Goal: Task Accomplishment & Management: Manage account settings

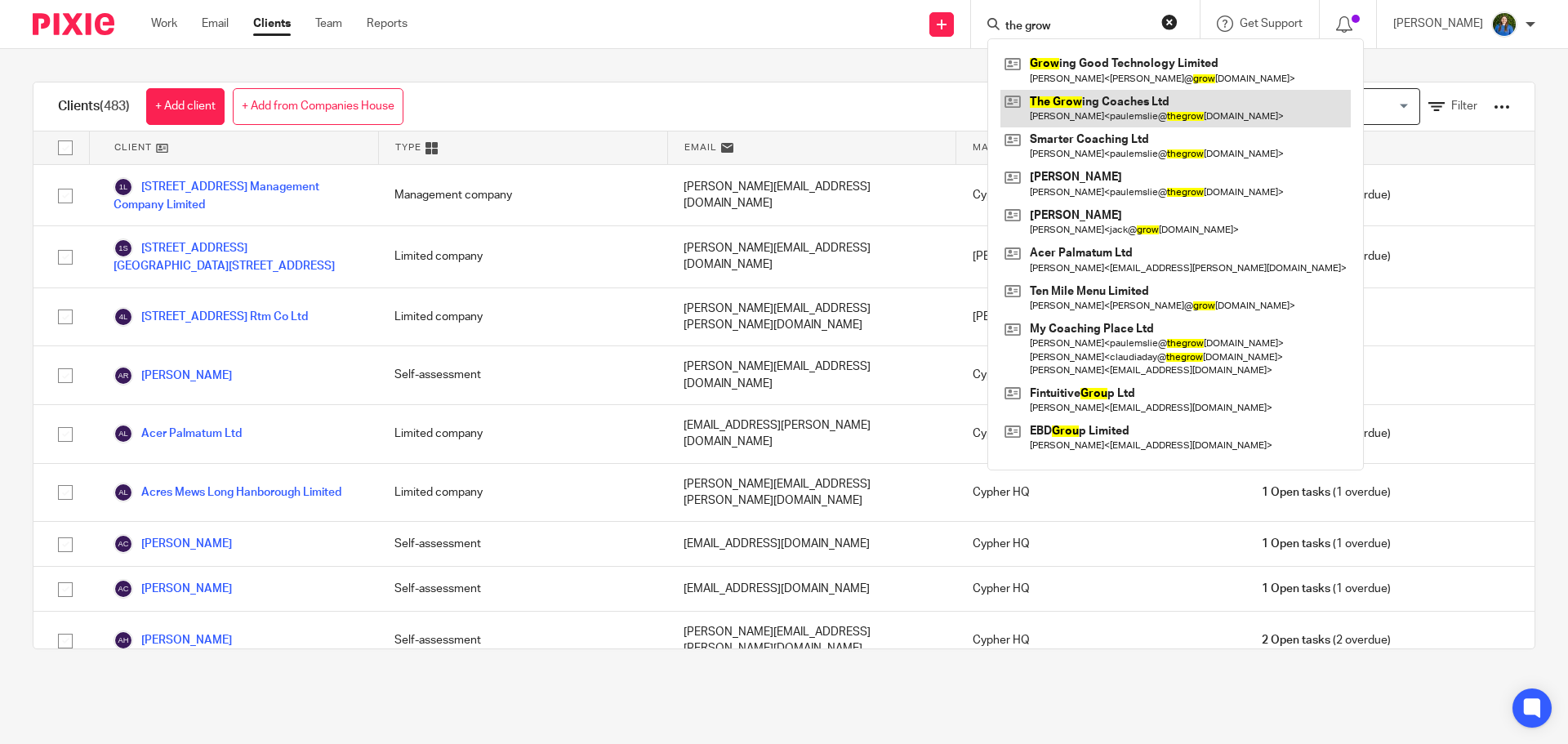
type input "the grow"
click at [1061, 100] on link at bounding box center [1175, 108] width 350 height 38
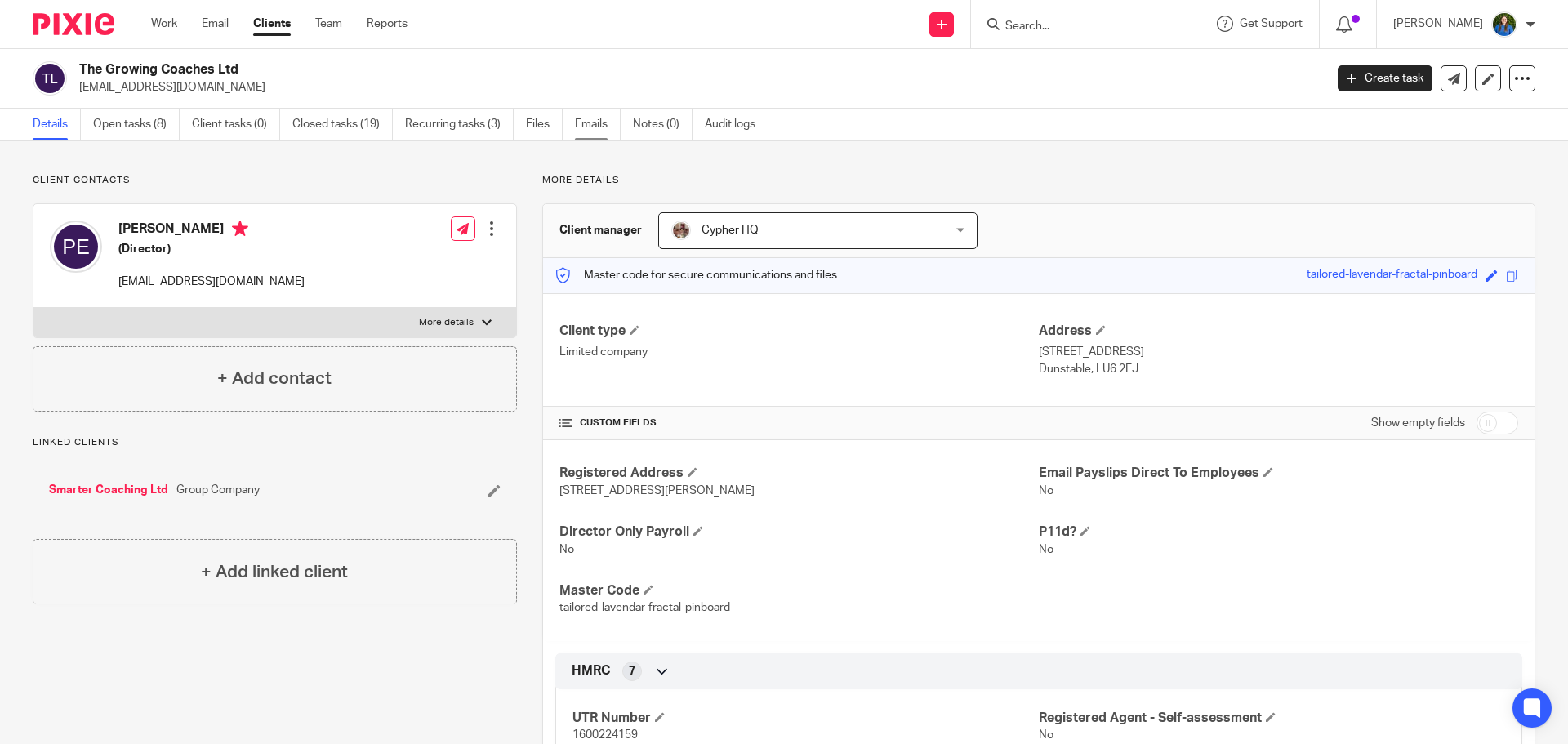
click at [591, 125] on link "Emails" at bounding box center [597, 124] width 46 height 32
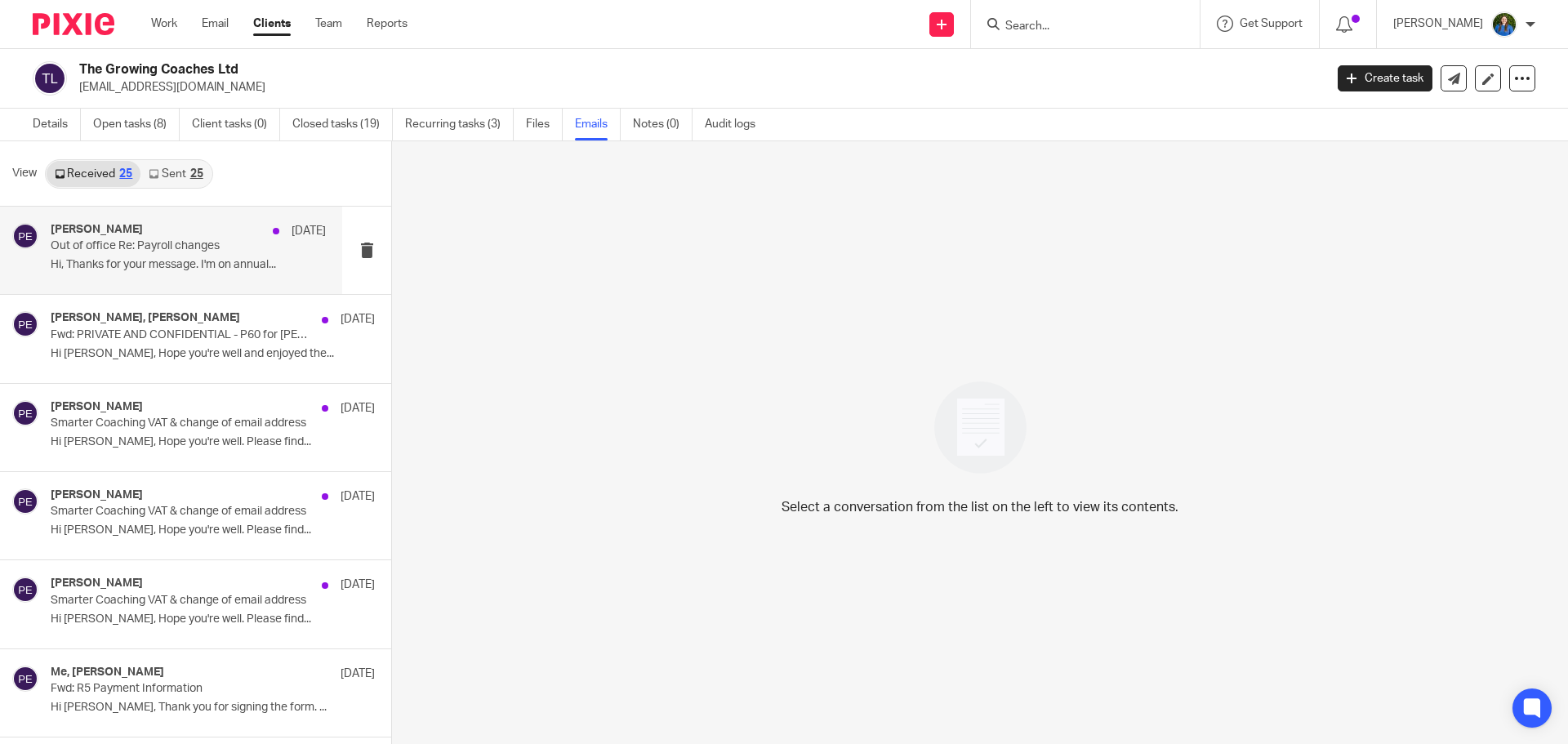
click at [143, 242] on p "Out of office Re: Payroll changes" at bounding box center [161, 246] width 220 height 14
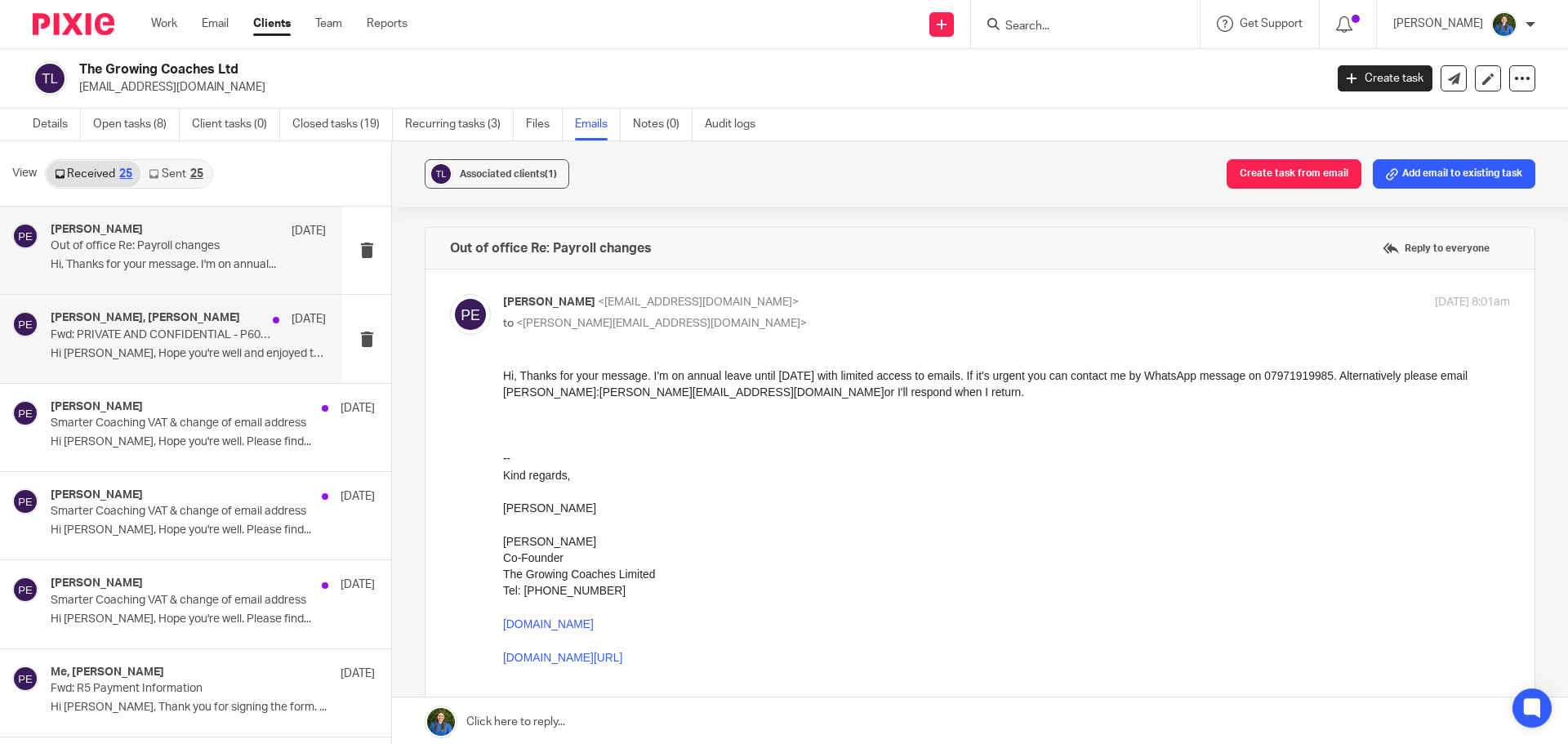
click at [101, 359] on p "Hi Louise, Hope you're well and enjoyed the..." at bounding box center [188, 355] width 275 height 14
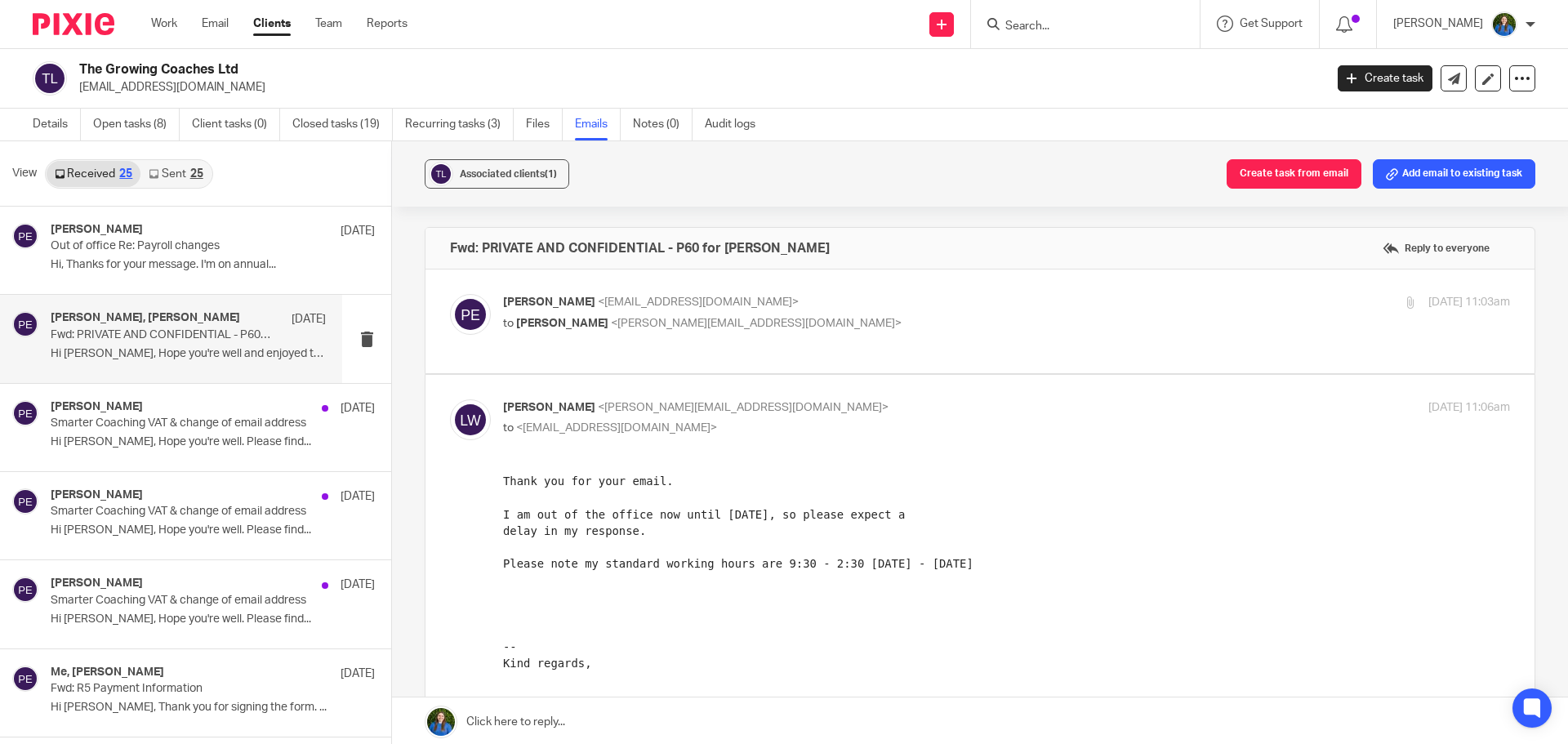
click at [805, 321] on p "to Louise Williams <louise@cypherhq.co.uk>" at bounding box center [839, 323] width 671 height 17
checkbox input "true"
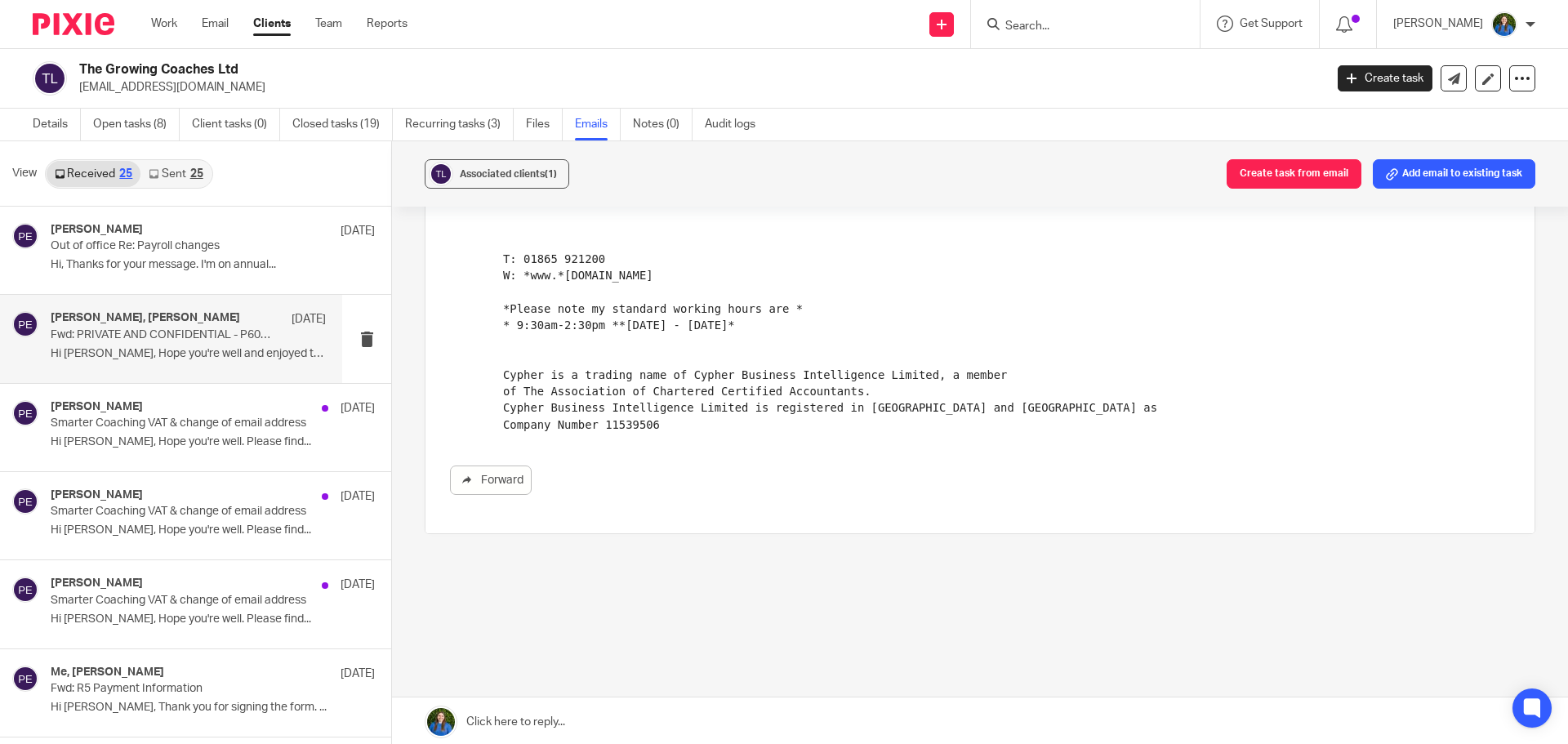
scroll to position [1425, 0]
click at [112, 442] on p "Hi Nuala, Hope you're well. Please find..." at bounding box center [188, 442] width 275 height 14
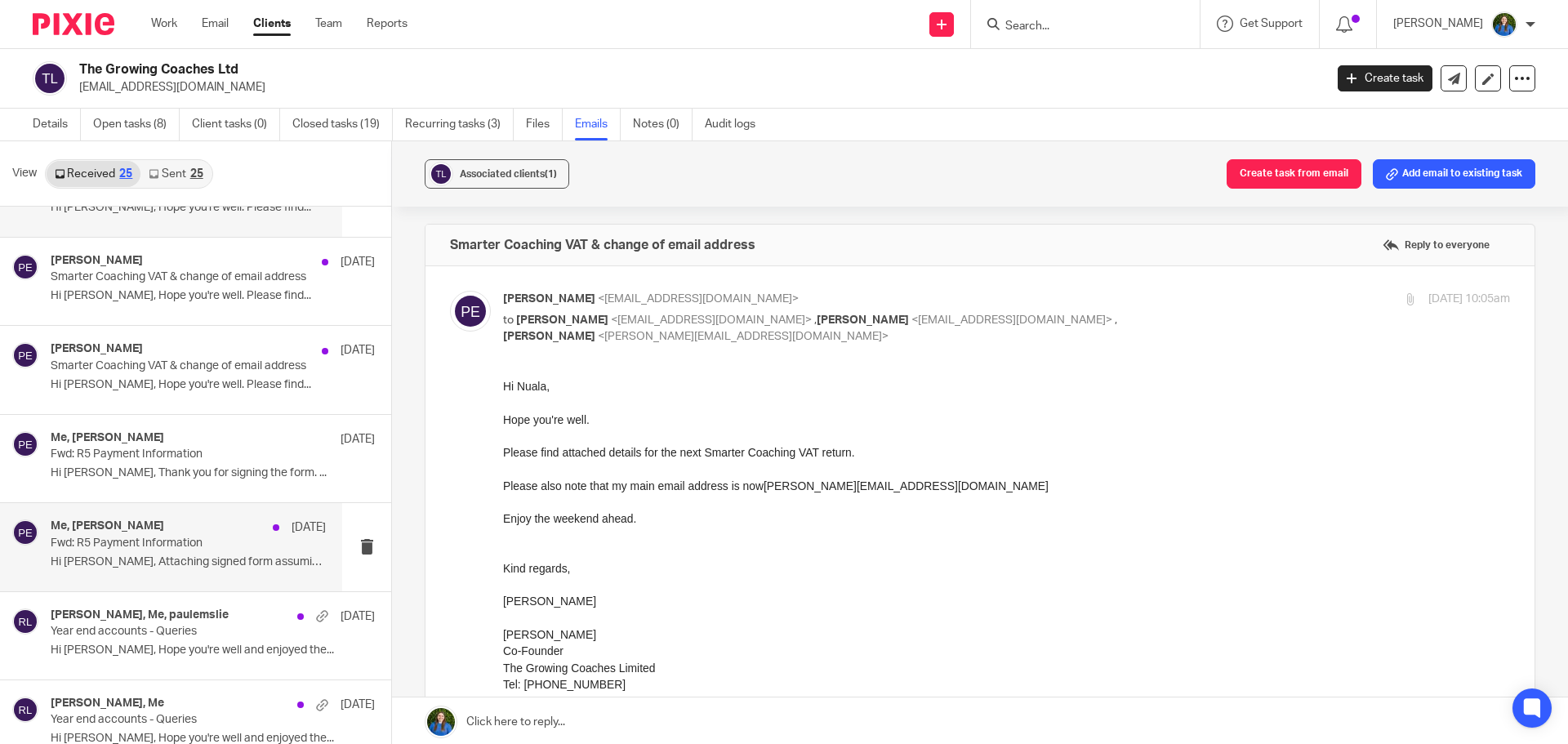
scroll to position [245, 0]
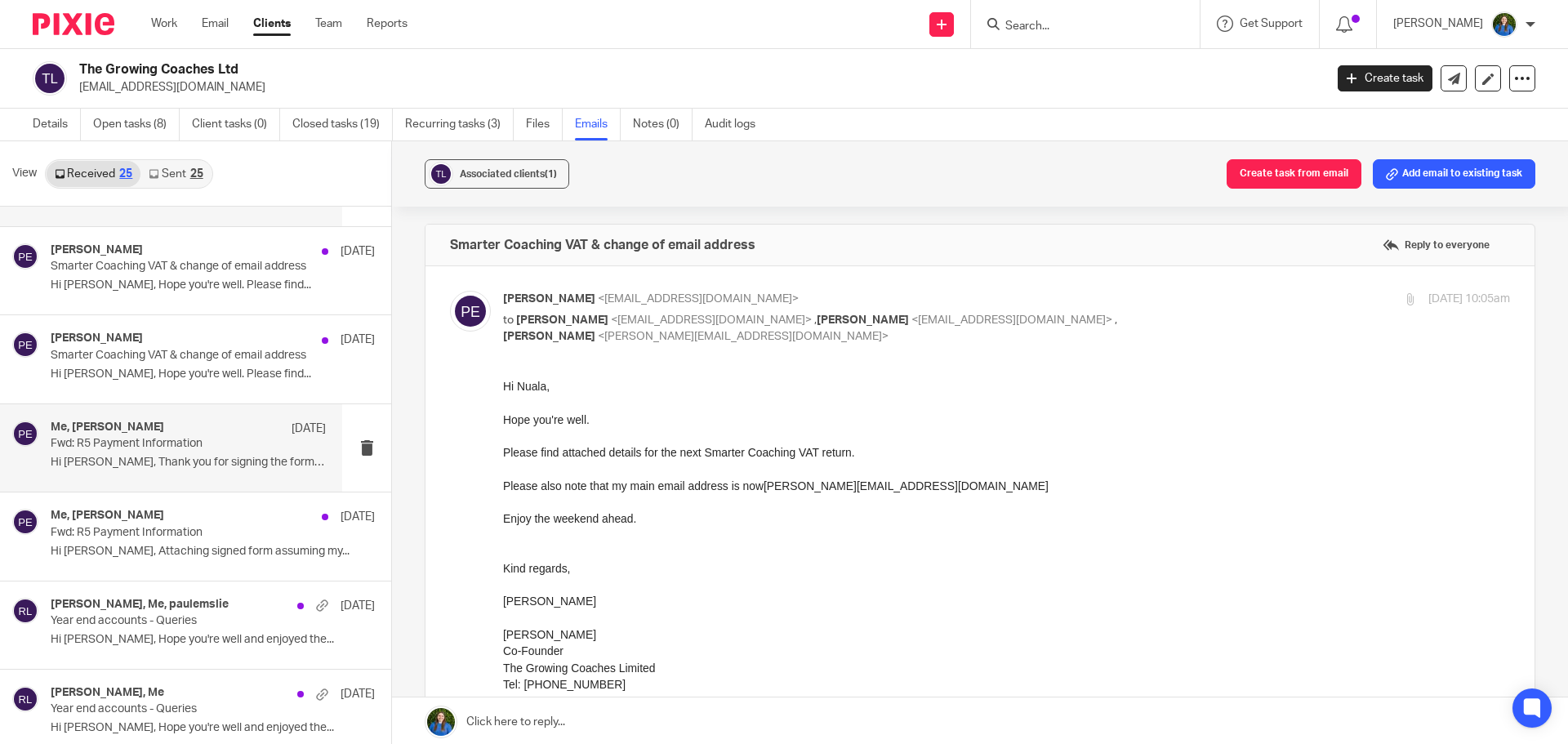
click at [152, 449] on p "Fwd: R5 Payment Information" at bounding box center [161, 444] width 220 height 14
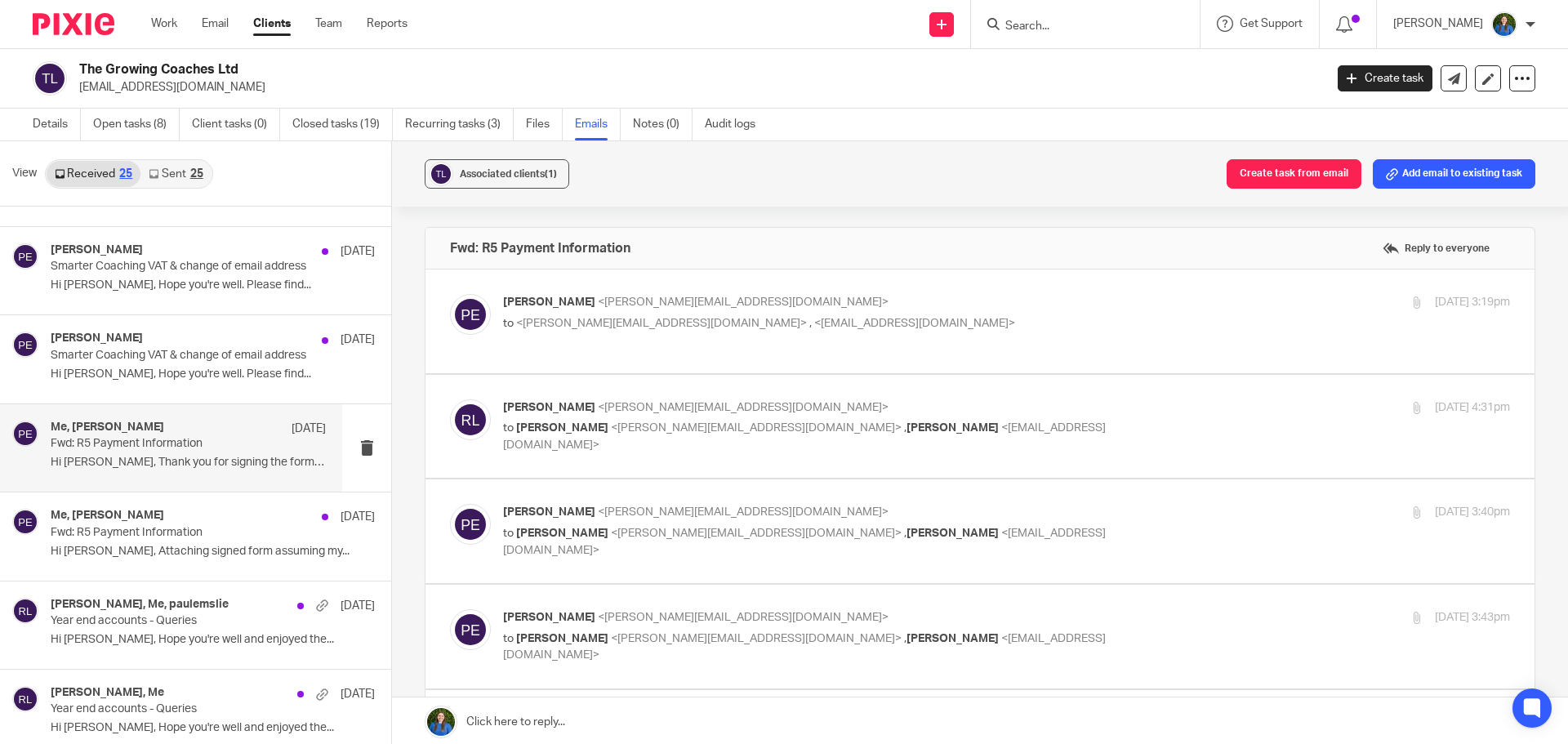
scroll to position [0, 0]
click at [748, 306] on p "Paul Emslie <paul@mycoachingplace.com>" at bounding box center [839, 302] width 671 height 17
checkbox input "true"
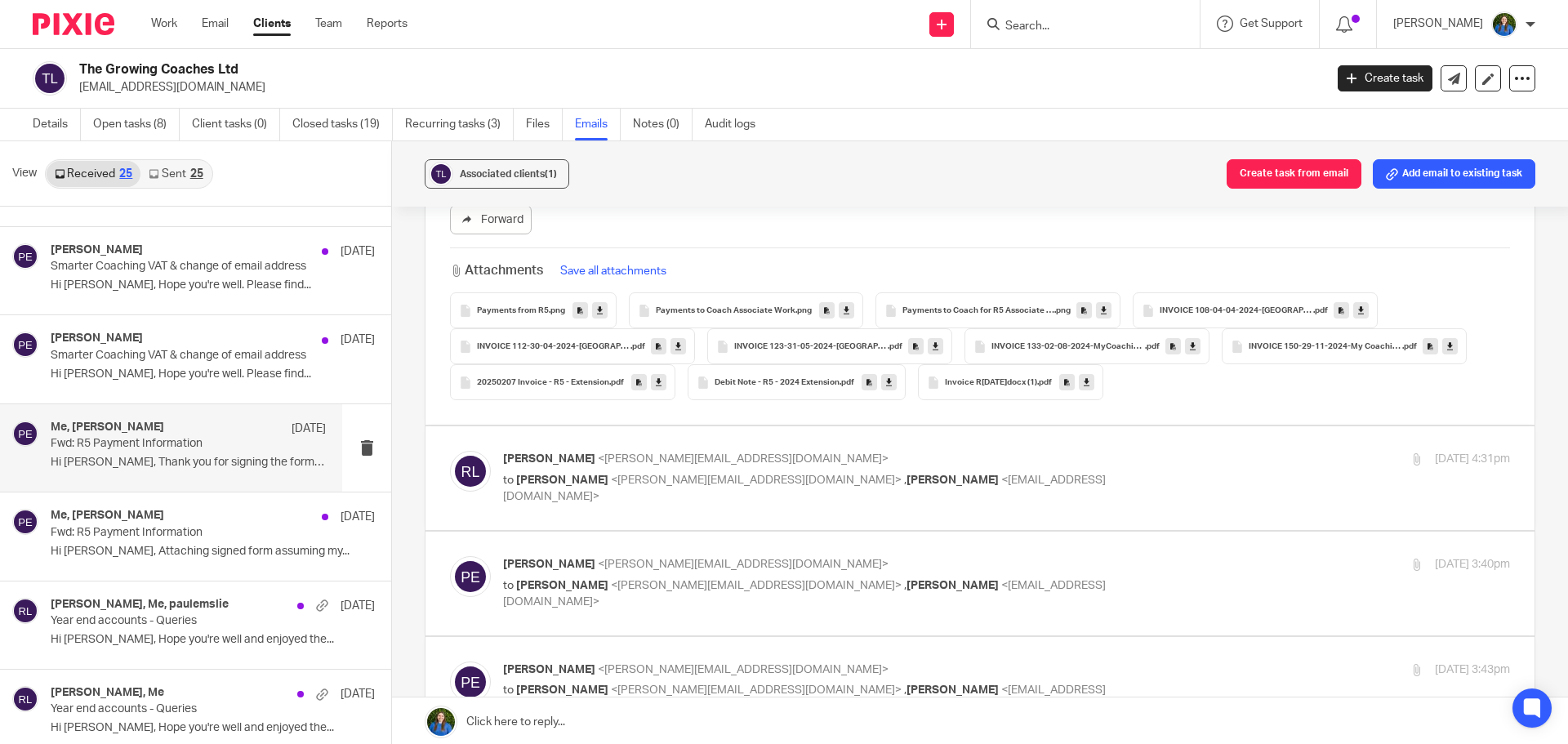
scroll to position [899, 0]
click at [907, 475] on span "[PERSON_NAME]" at bounding box center [952, 477] width 92 height 12
checkbox input "true"
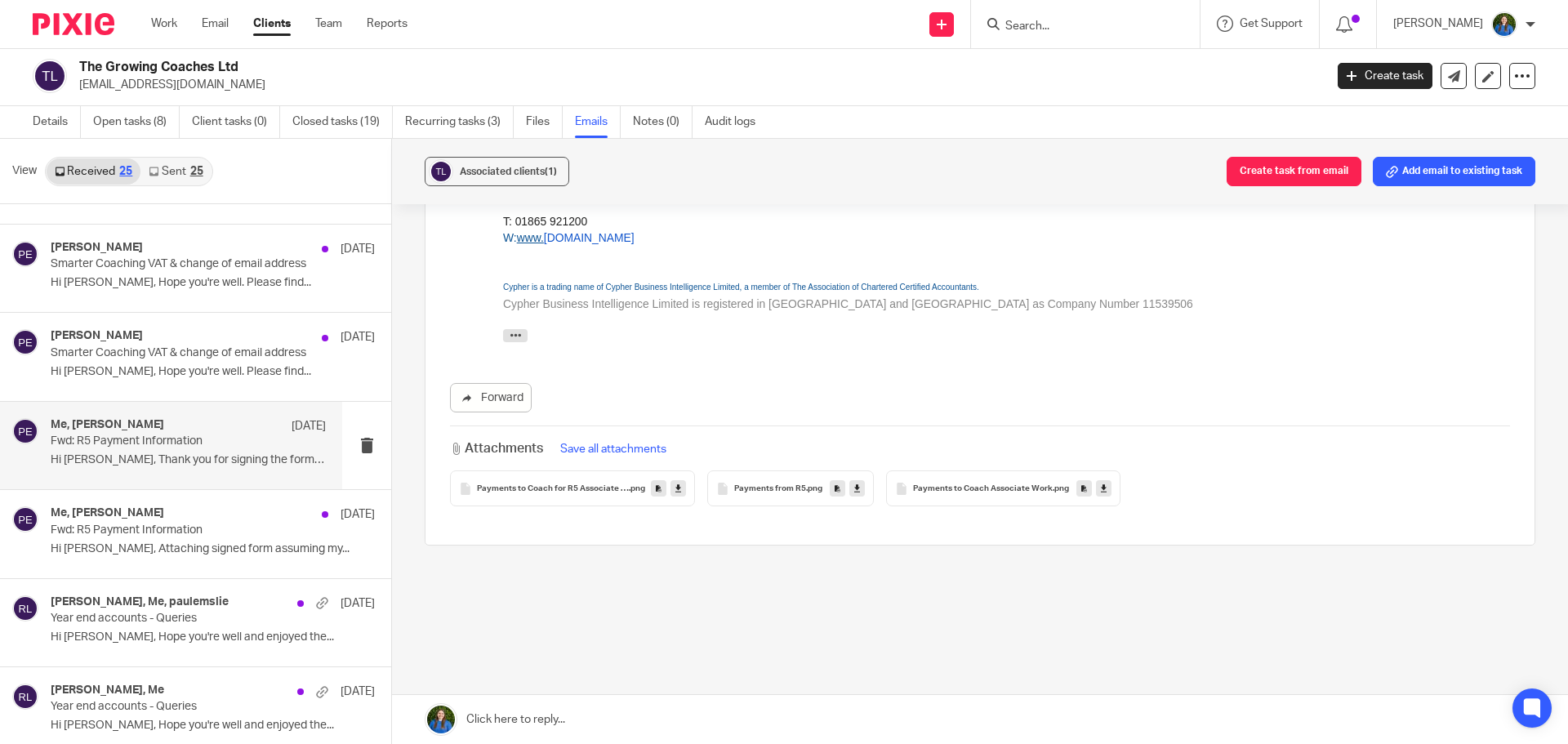
scroll to position [654, 0]
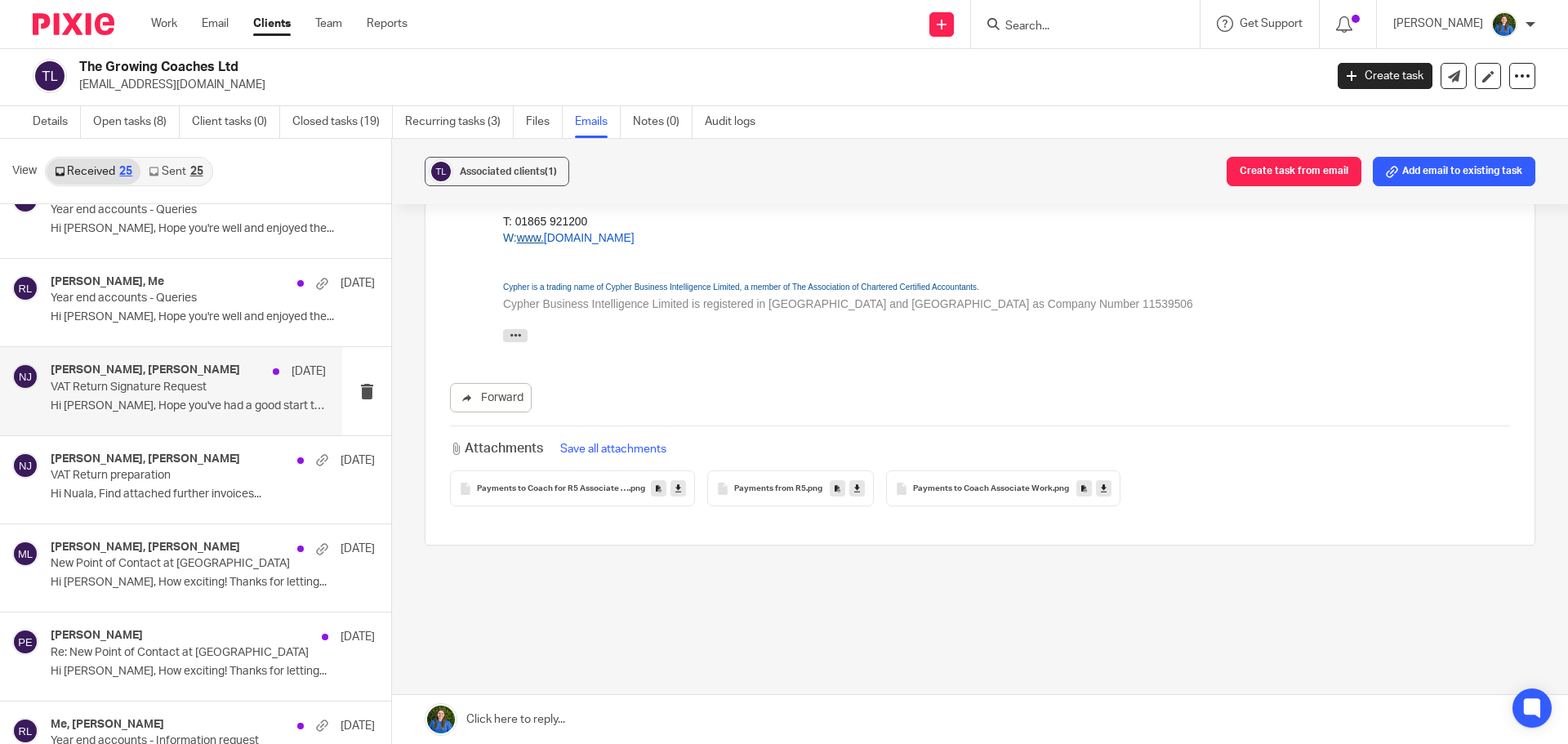
click at [152, 406] on p "Hi Nuala, Hope you've had a good start to..." at bounding box center [188, 406] width 275 height 14
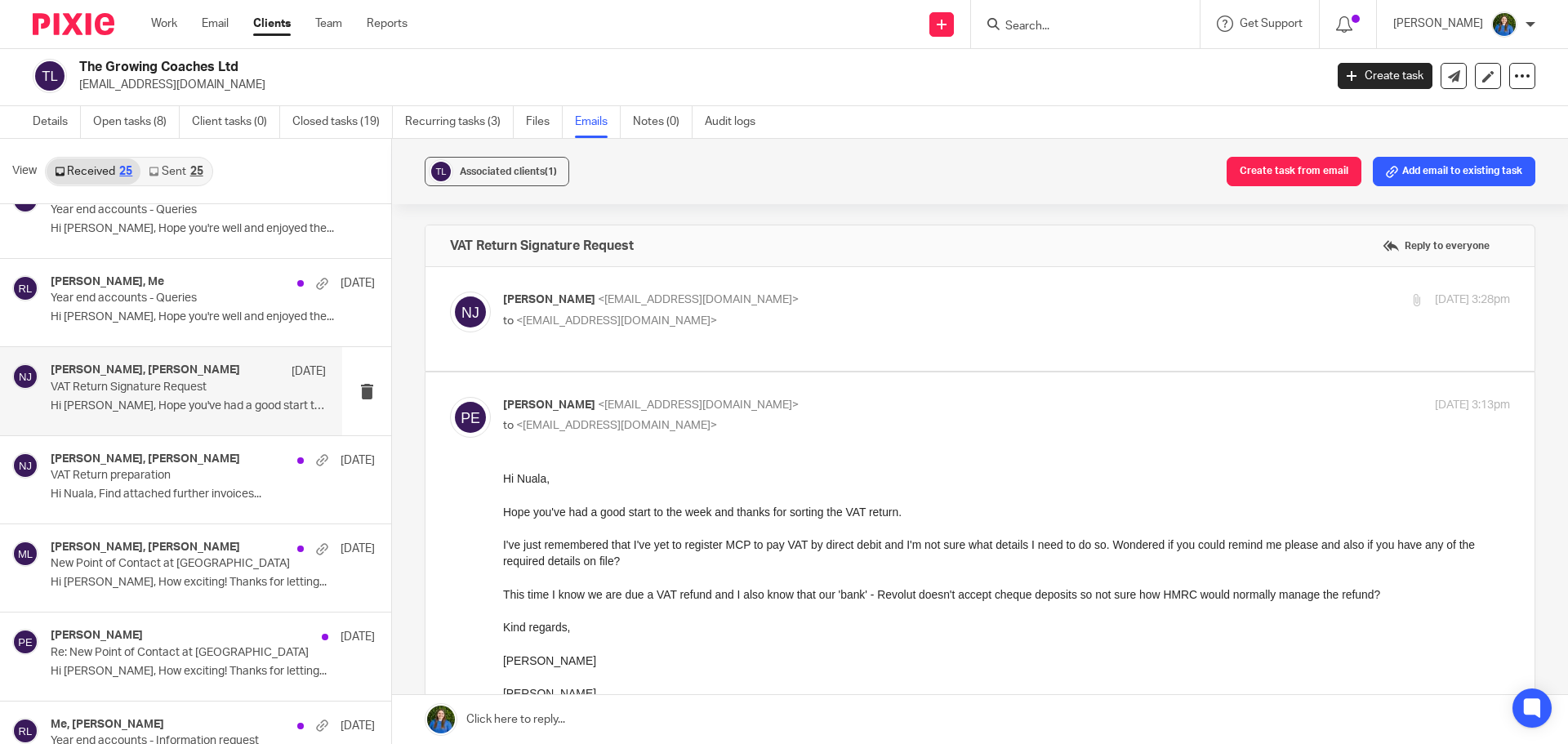
scroll to position [0, 0]
click at [686, 312] on p "to <paulemslie@thegrowingcoaches.com>" at bounding box center [839, 321] width 671 height 17
checkbox input "true"
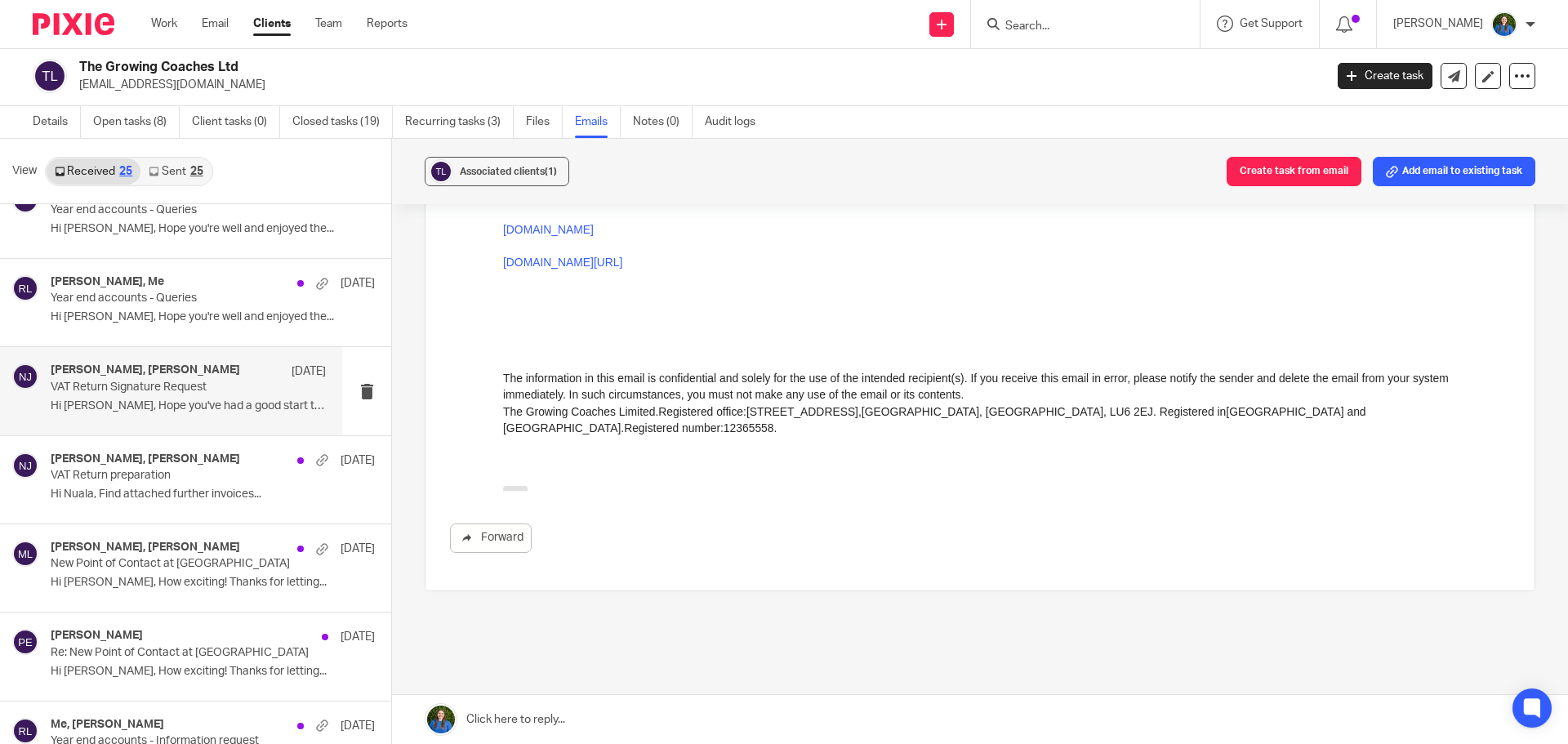
scroll to position [1487, 0]
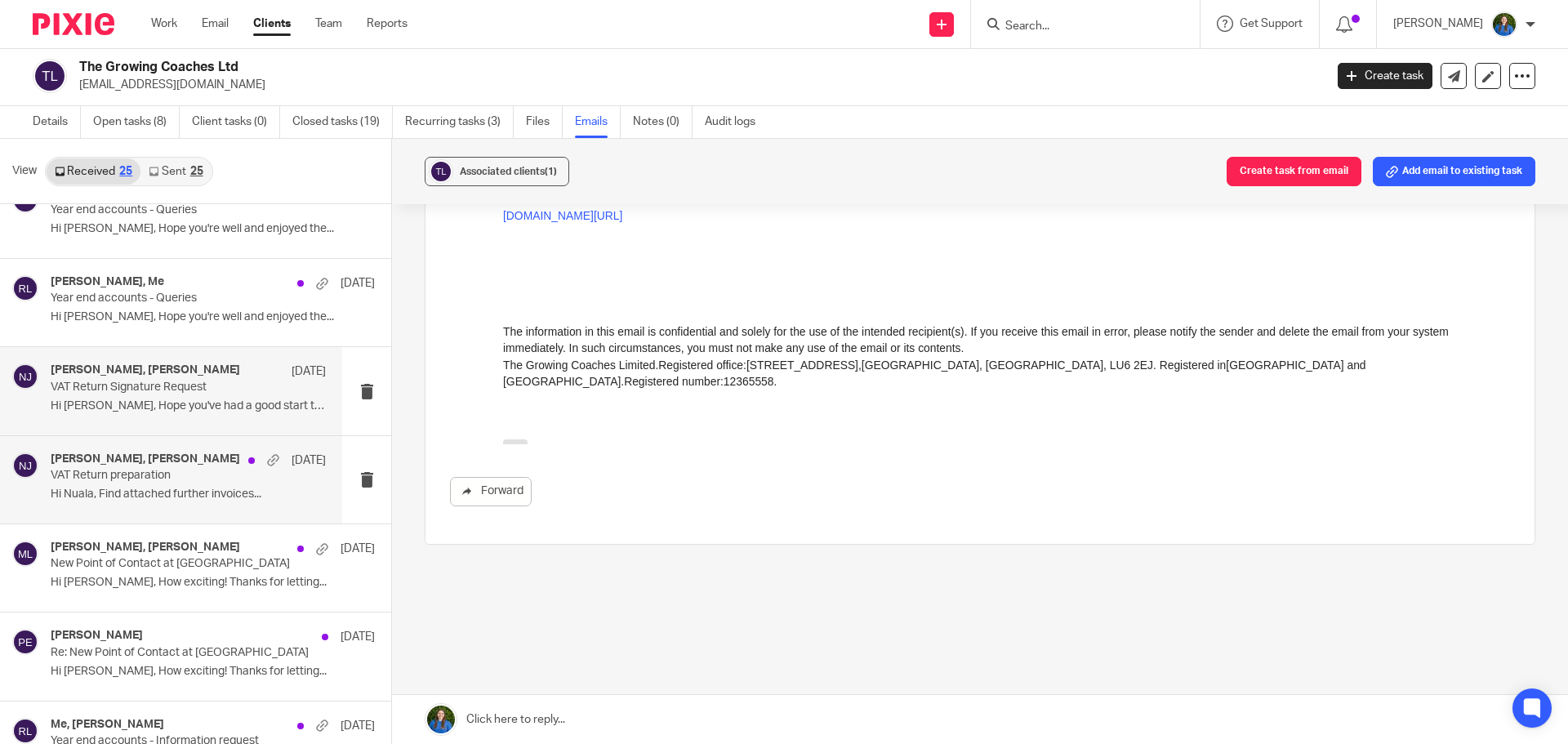
click at [96, 488] on p "Hi Nuala, Find attached further invoices..." at bounding box center [188, 495] width 275 height 14
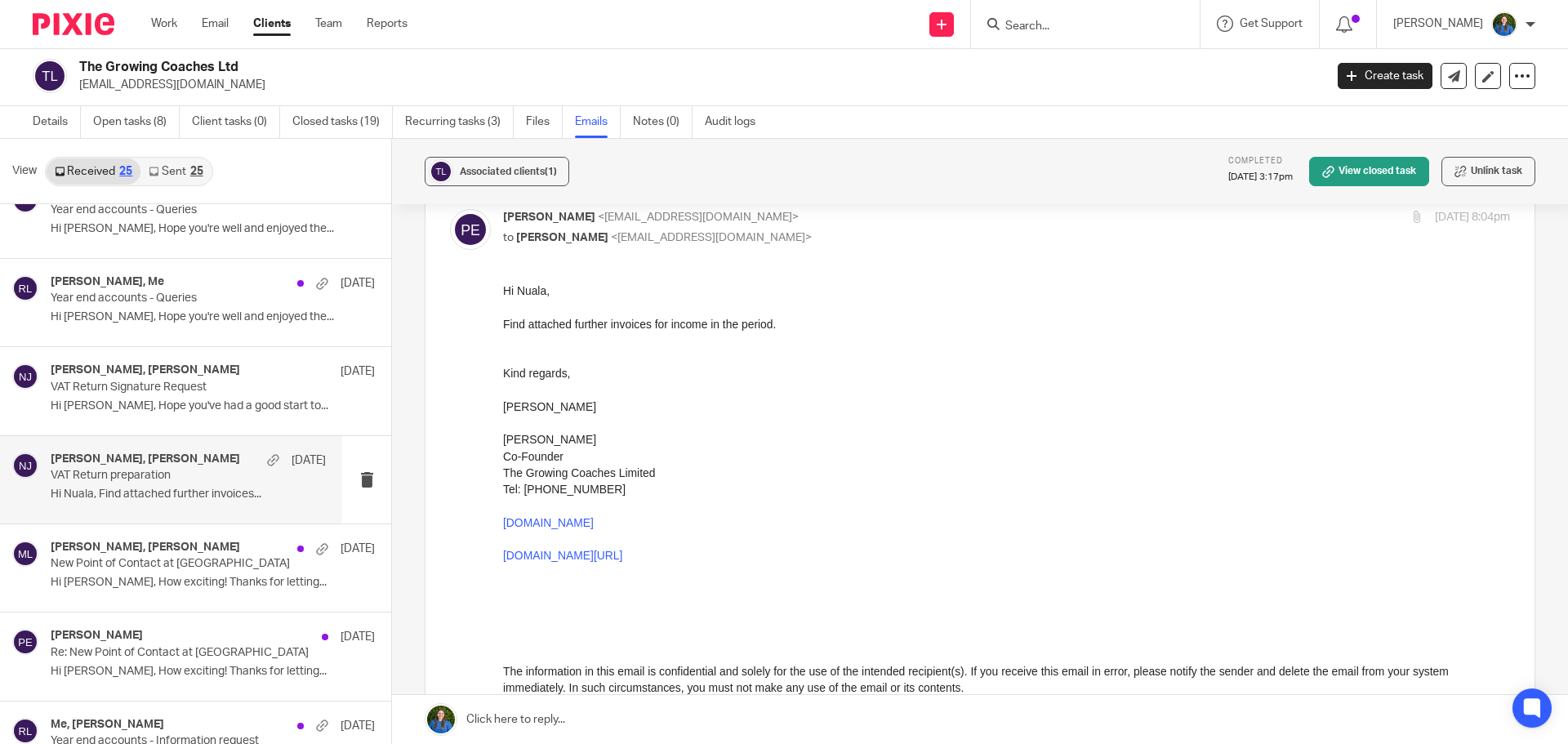
scroll to position [0, 0]
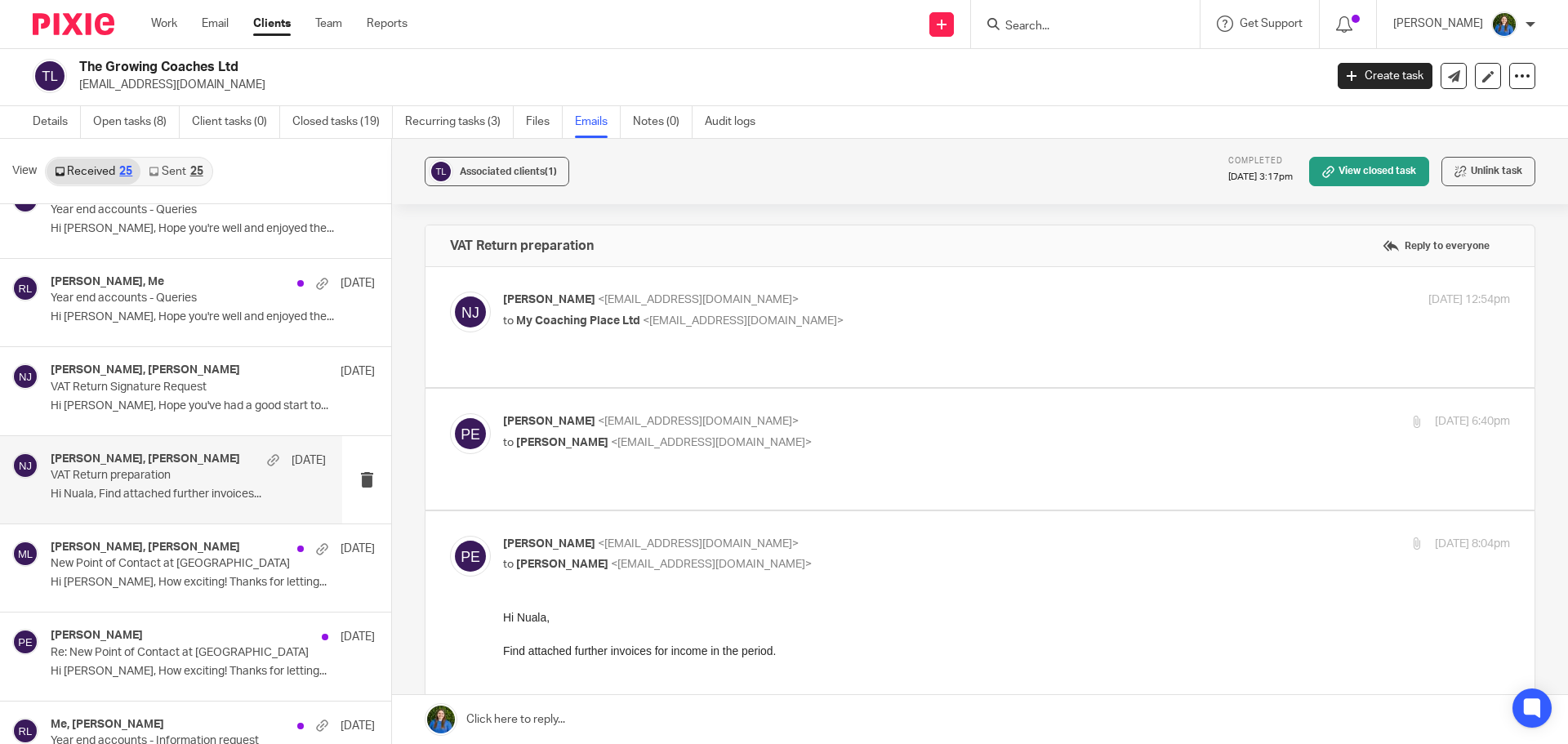
click at [939, 338] on div "Nuala James <nuala@cypherhq.co.uk> to My Coaching Place Ltd <paulemslie@thegrow…" at bounding box center [980, 327] width 1060 height 71
click at [761, 434] on p "to Nuala James <nuala@cypherhq.co.uk>" at bounding box center [839, 442] width 671 height 17
checkbox input "true"
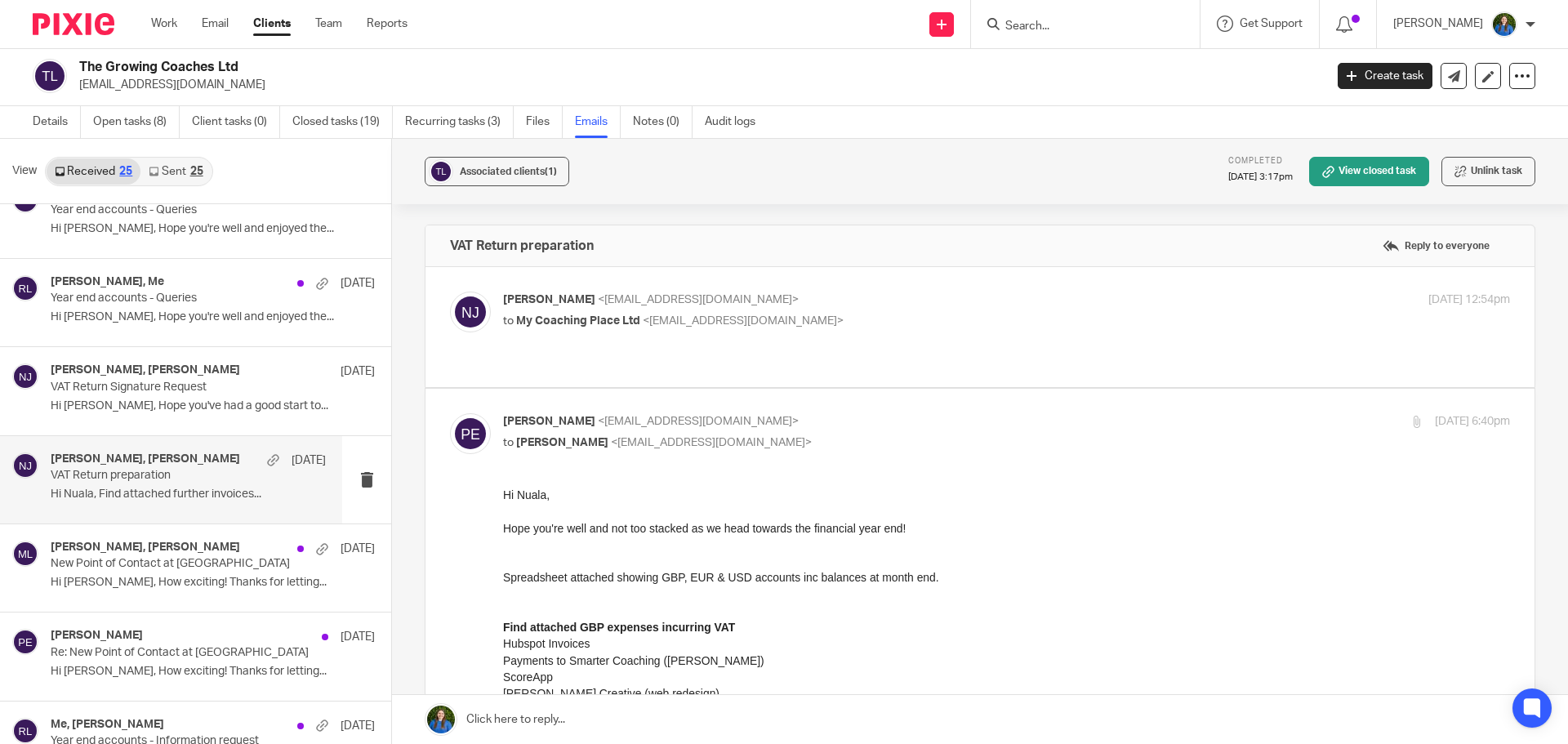
click at [838, 312] on p "to My Coaching Place Ltd <paulemslie@thegrowingcoaches.com>" at bounding box center [839, 321] width 671 height 17
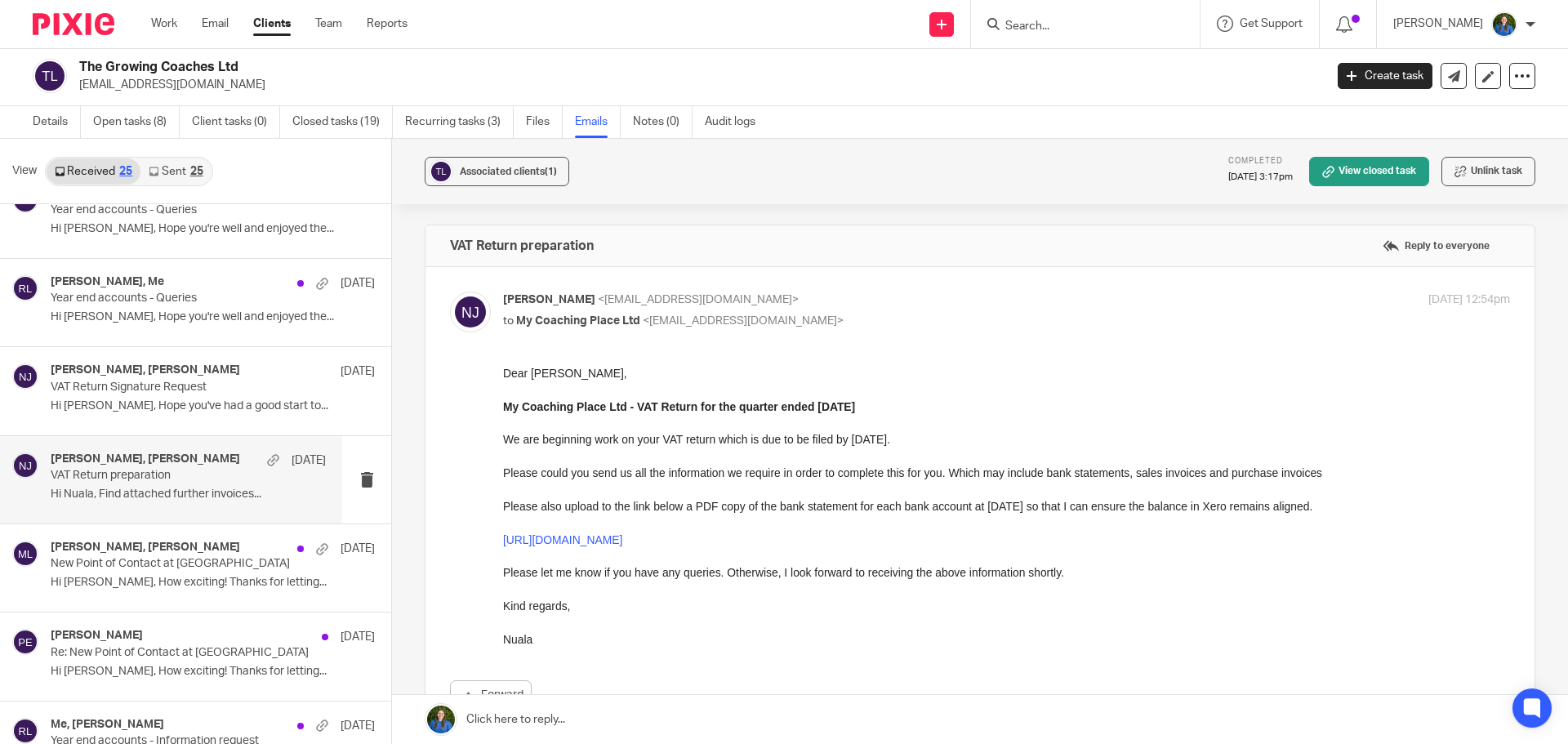
click at [921, 313] on p "to My Coaching Place Ltd <paulemslie@thegrowingcoaches.com>" at bounding box center [839, 321] width 671 height 17
checkbox input "false"
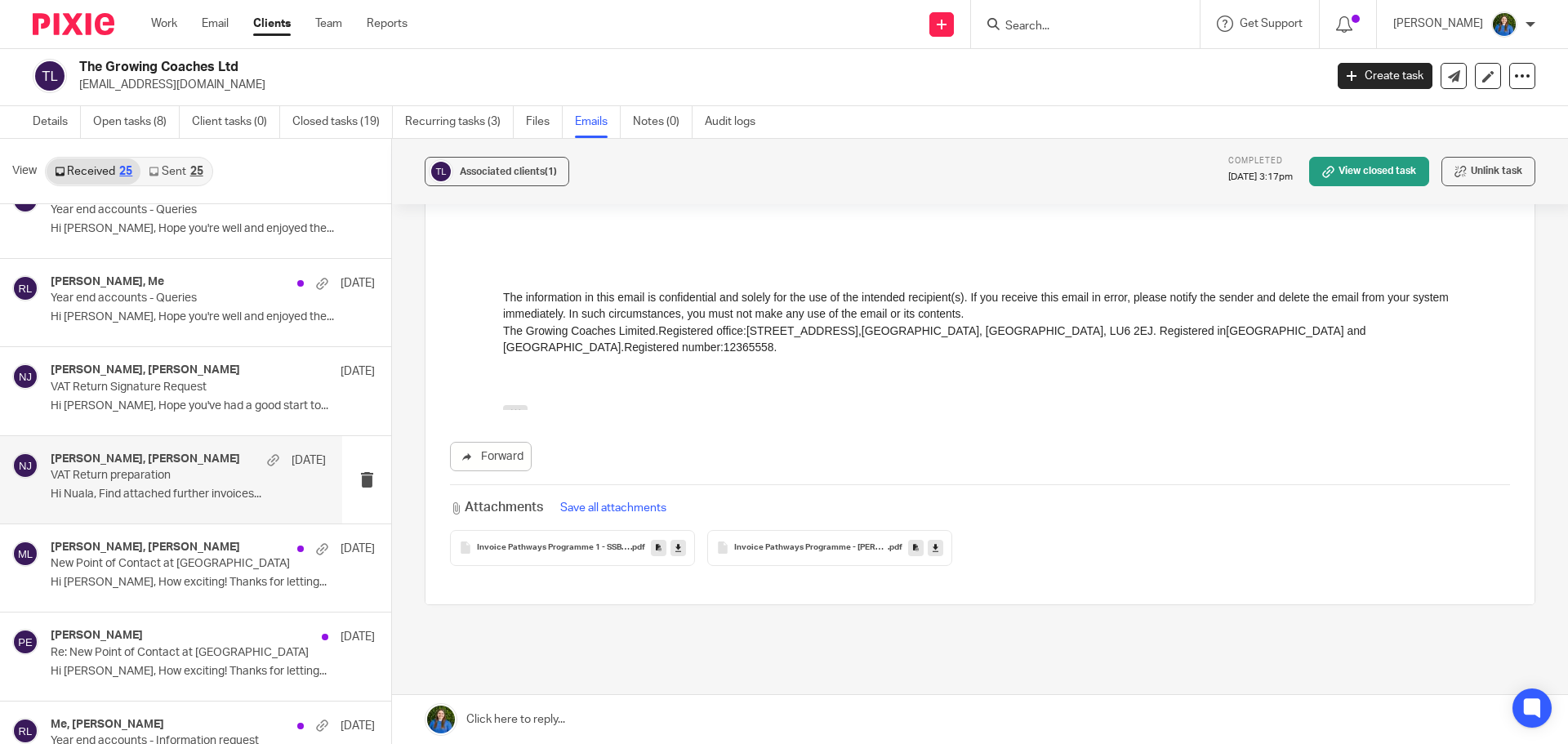
scroll to position [1842, 0]
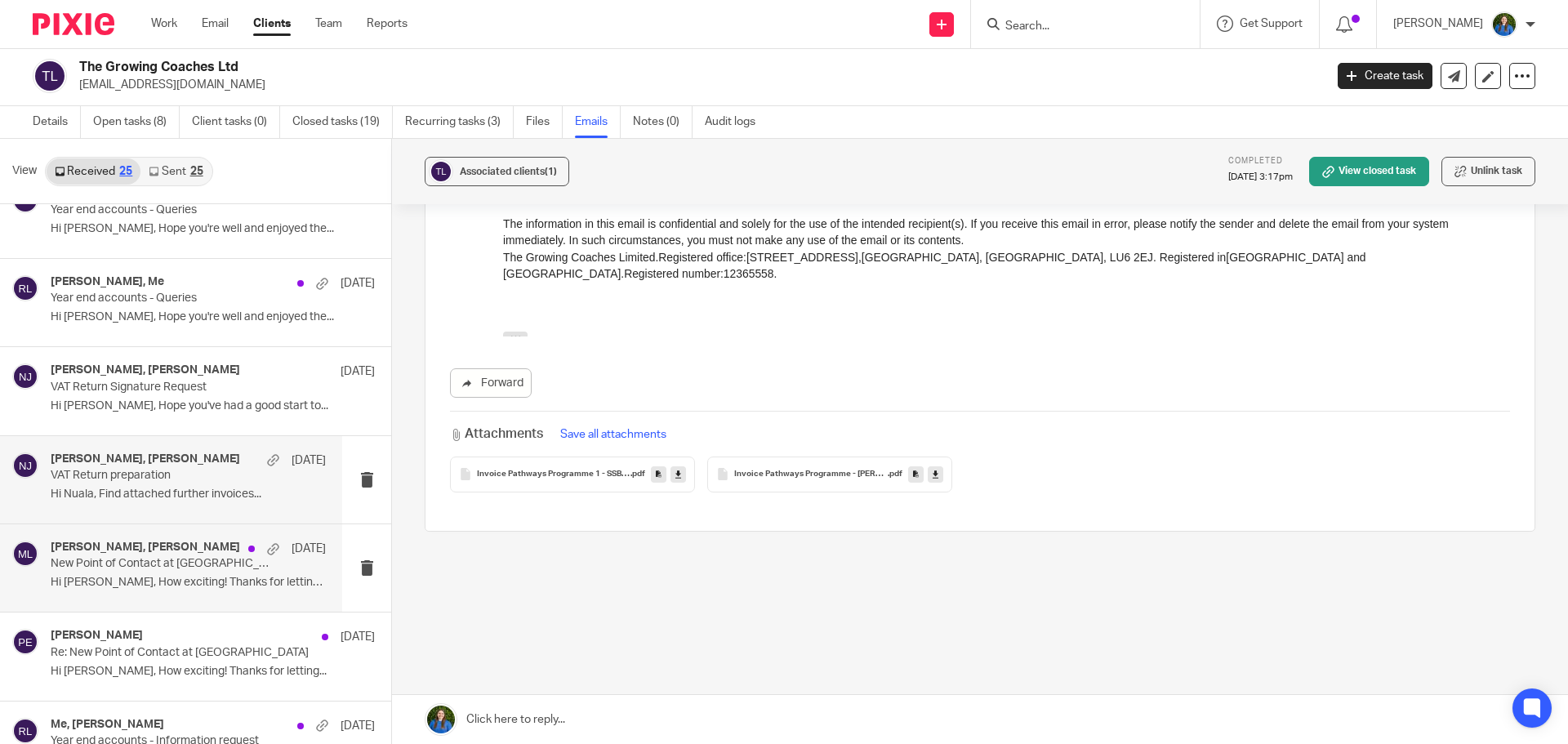
click at [136, 577] on p "Hi Maria, How exciting! Thanks for letting..." at bounding box center [188, 583] width 275 height 14
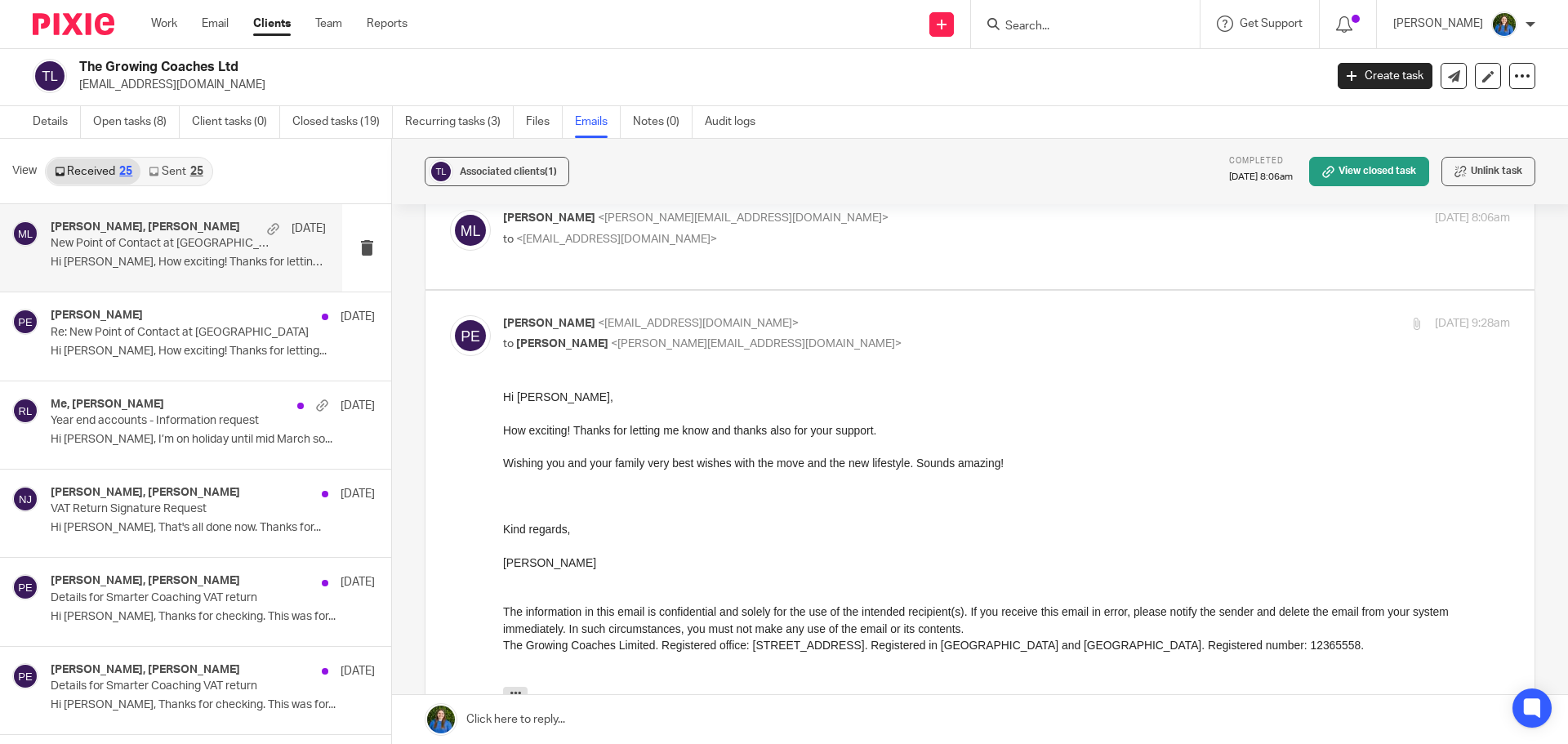
scroll to position [980, 0]
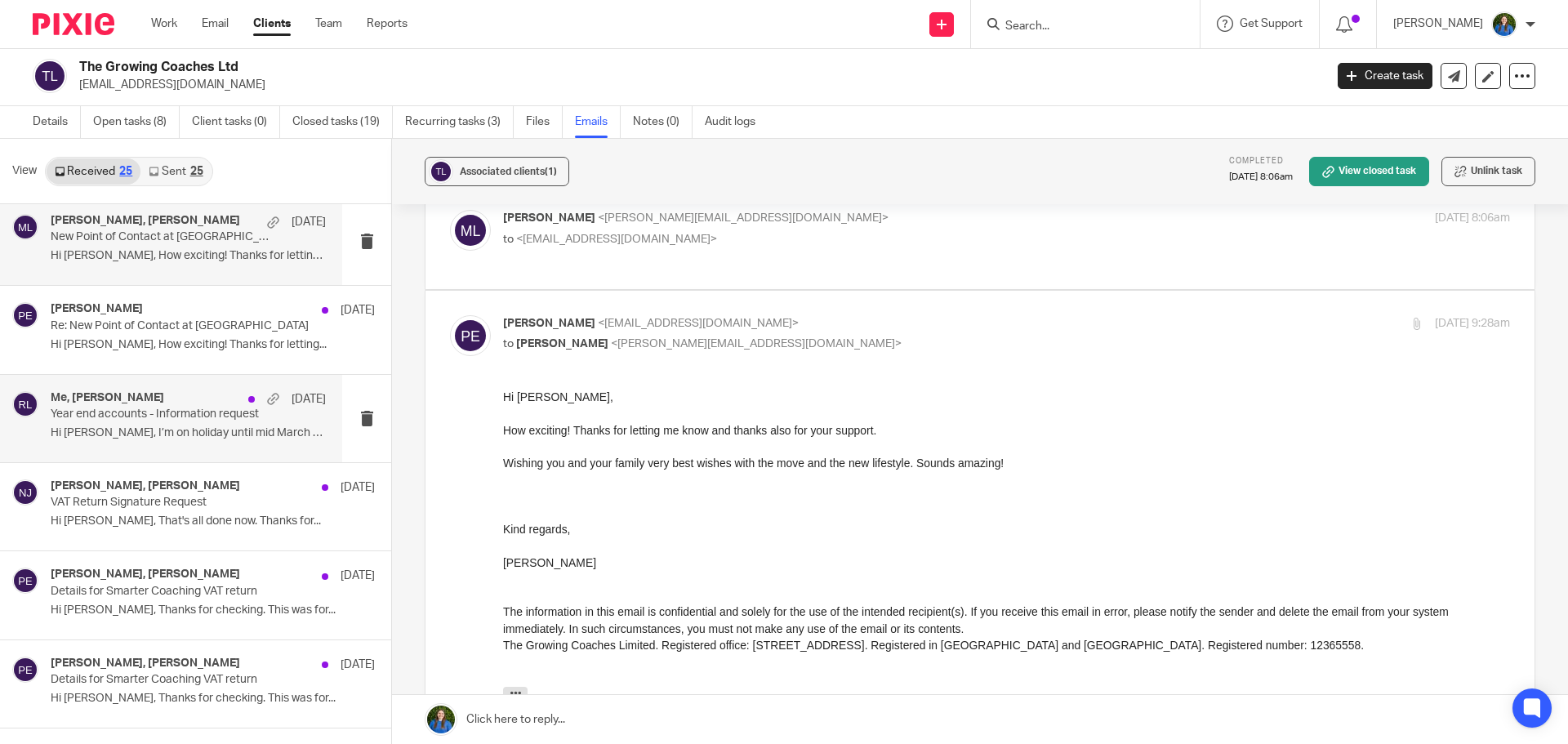
click at [158, 444] on div "Me, Paul Emslie 6 Mar Year end accounts - Information request Hi Rosie, I’m on …" at bounding box center [188, 418] width 275 height 55
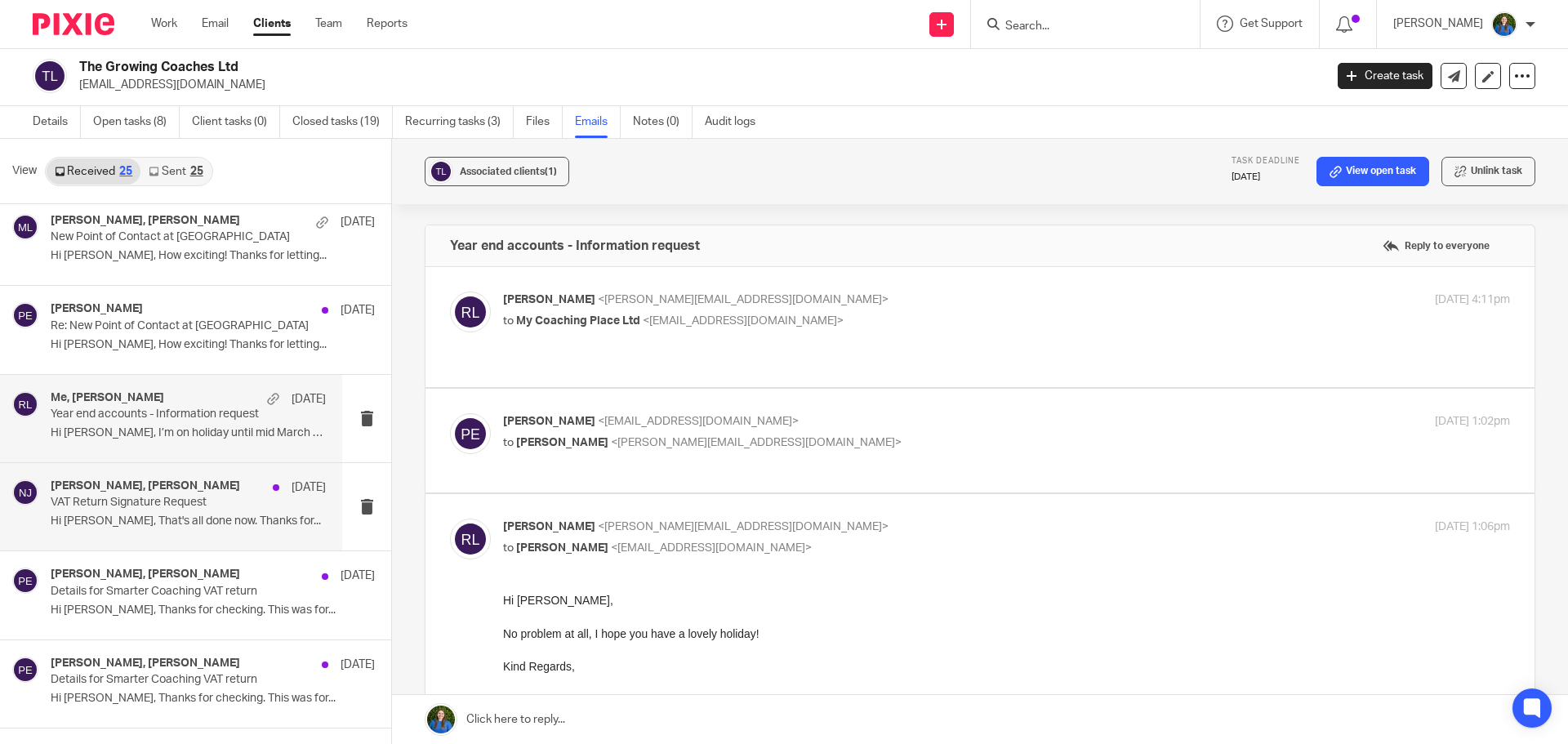
scroll to position [0, 0]
click at [838, 414] on p "Paul Emslie <paulemslie@thegrowingcoaches.com>" at bounding box center [839, 422] width 671 height 17
checkbox input "true"
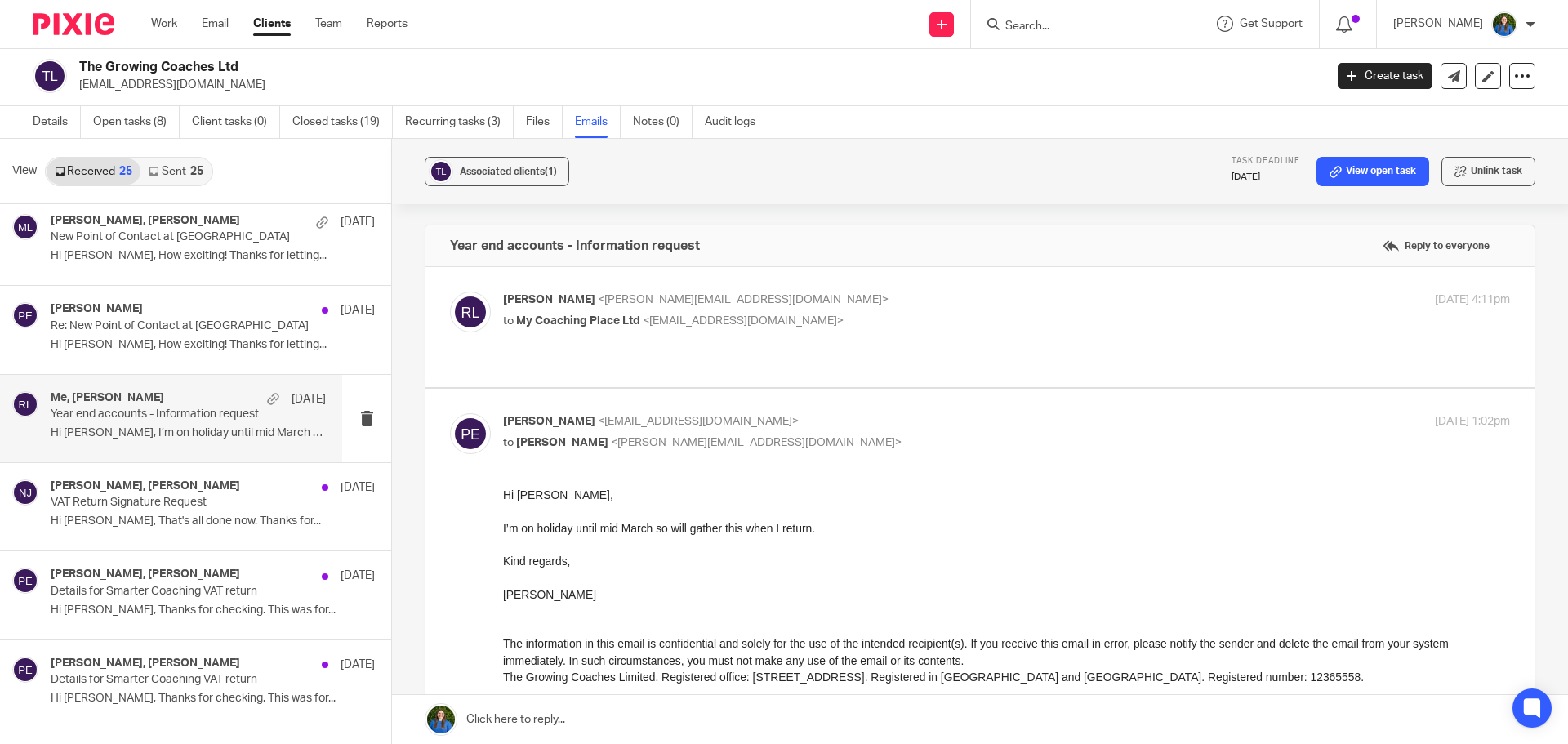
click at [905, 415] on div "Paul Emslie <paulemslie@thegrowingcoaches.com> to Rosie Lindsey <rosie@cypherhq…" at bounding box center [839, 432] width 671 height 38
click at [890, 300] on p "Rosie Lindsey <rosie@cypherhq.co.uk>" at bounding box center [839, 300] width 671 height 17
checkbox input "true"
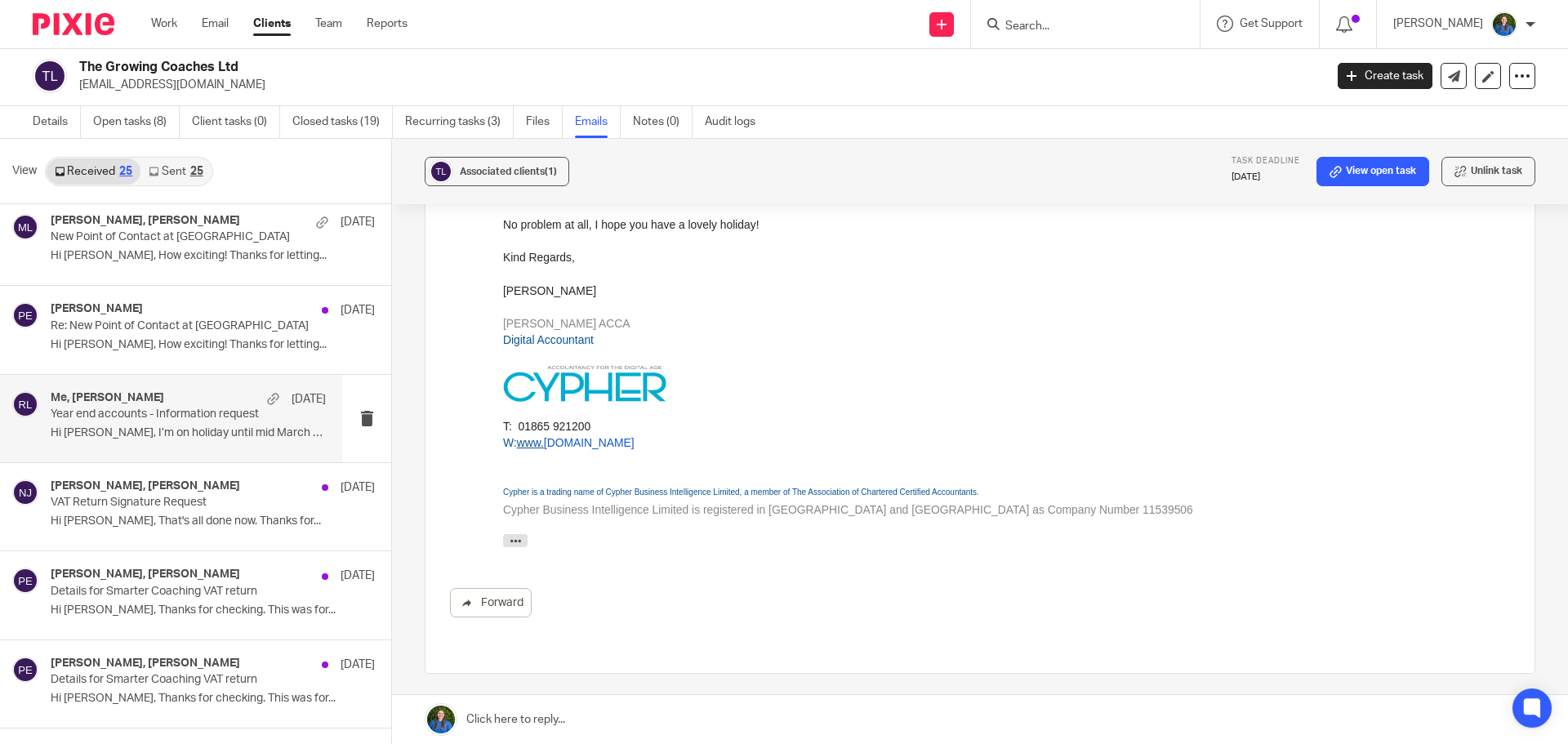
scroll to position [1359, 0]
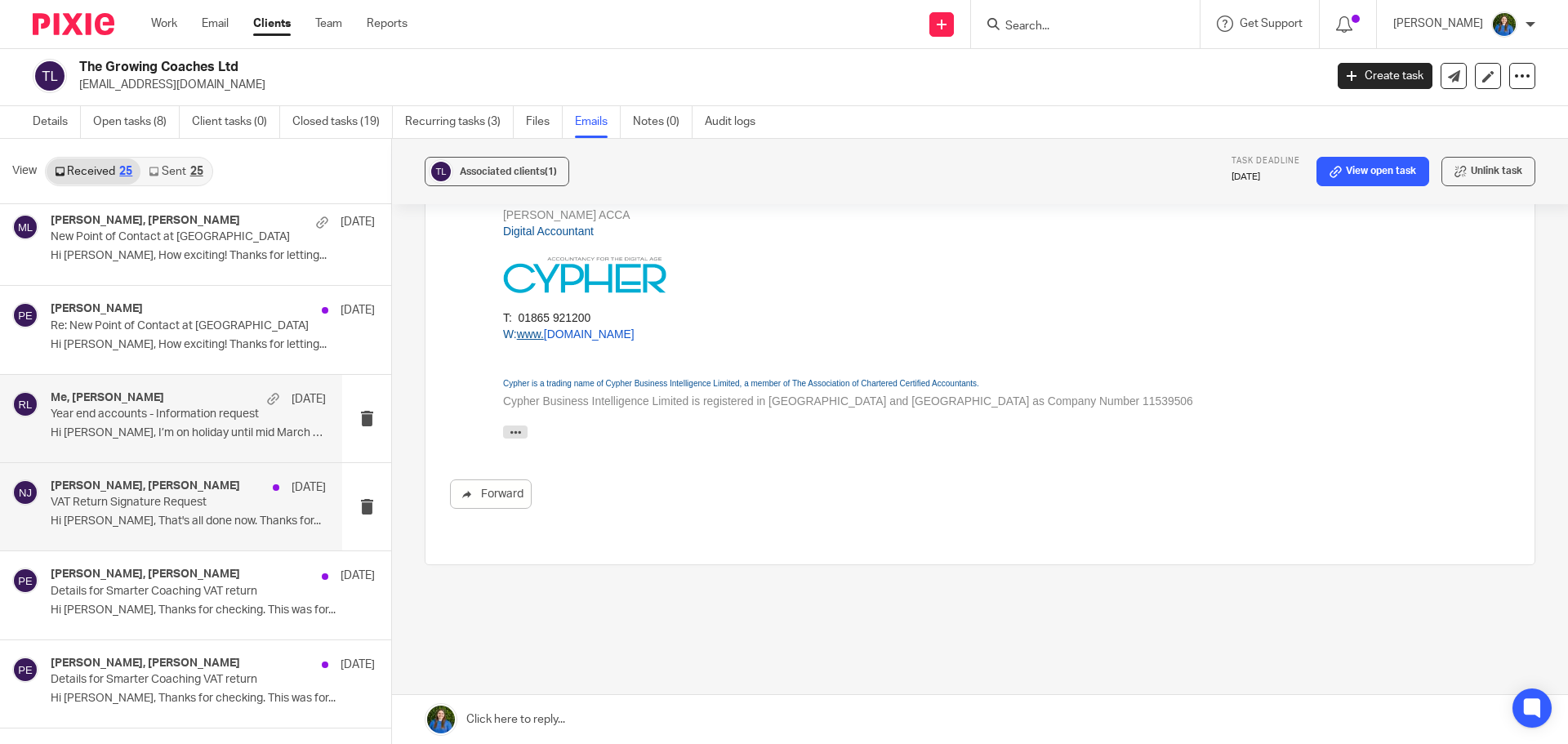
click at [134, 508] on p "VAT Return Signature Request" at bounding box center [161, 503] width 220 height 14
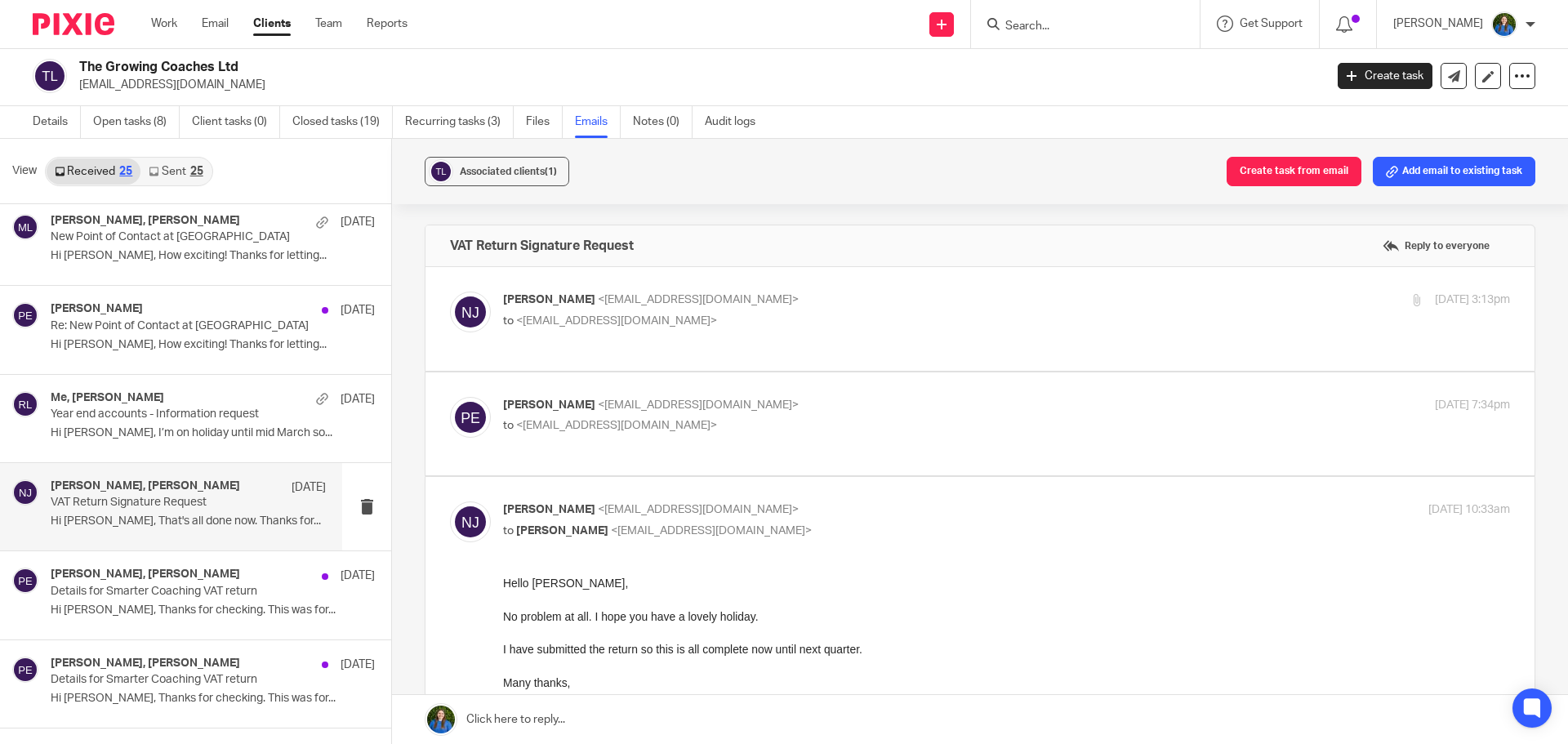
scroll to position [0, 0]
click at [796, 304] on p "Nuala James <nuala@cypherhq.co.uk>" at bounding box center [839, 300] width 671 height 17
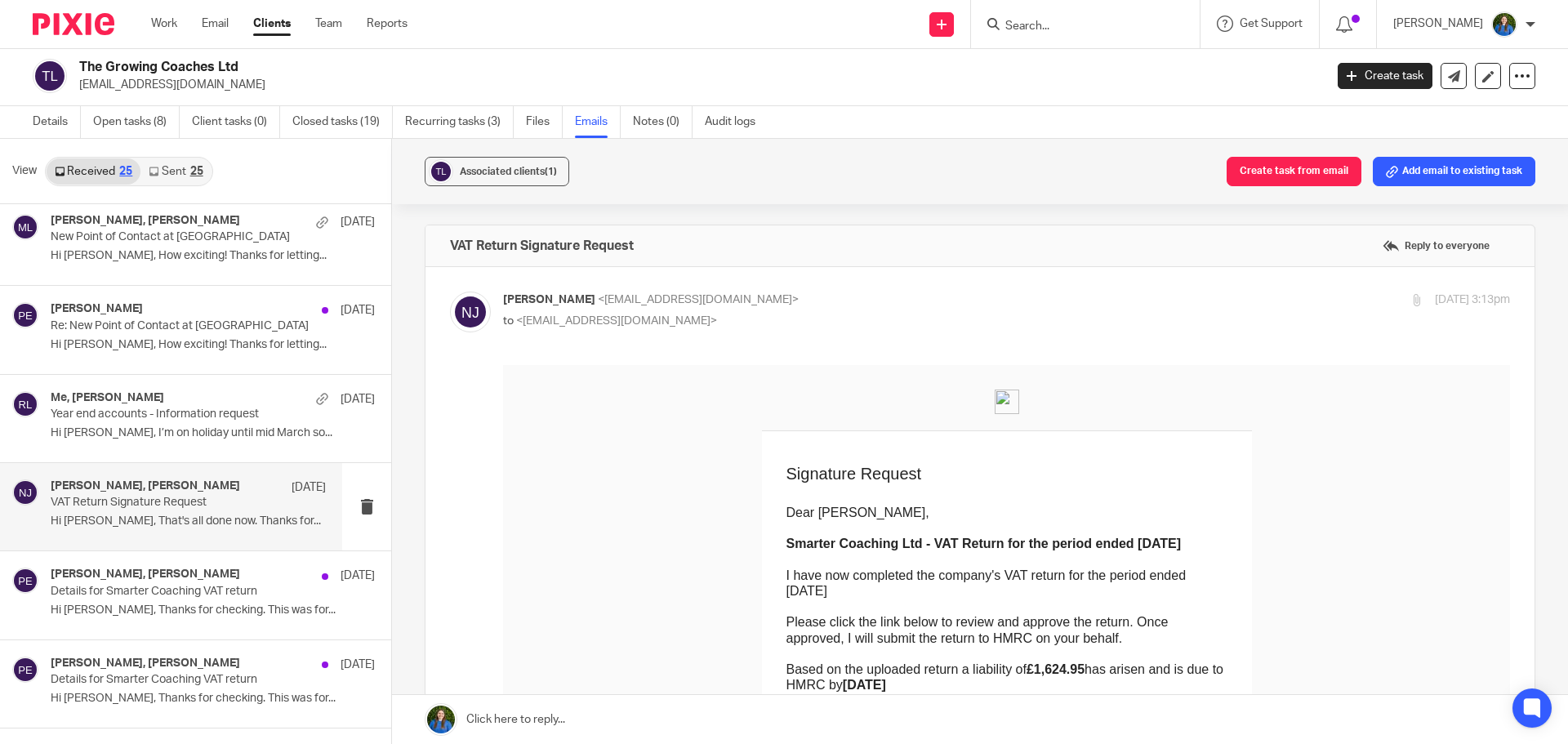
click at [796, 304] on p "Nuala James <nuala@cypherhq.co.uk>" at bounding box center [839, 300] width 671 height 17
checkbox input "false"
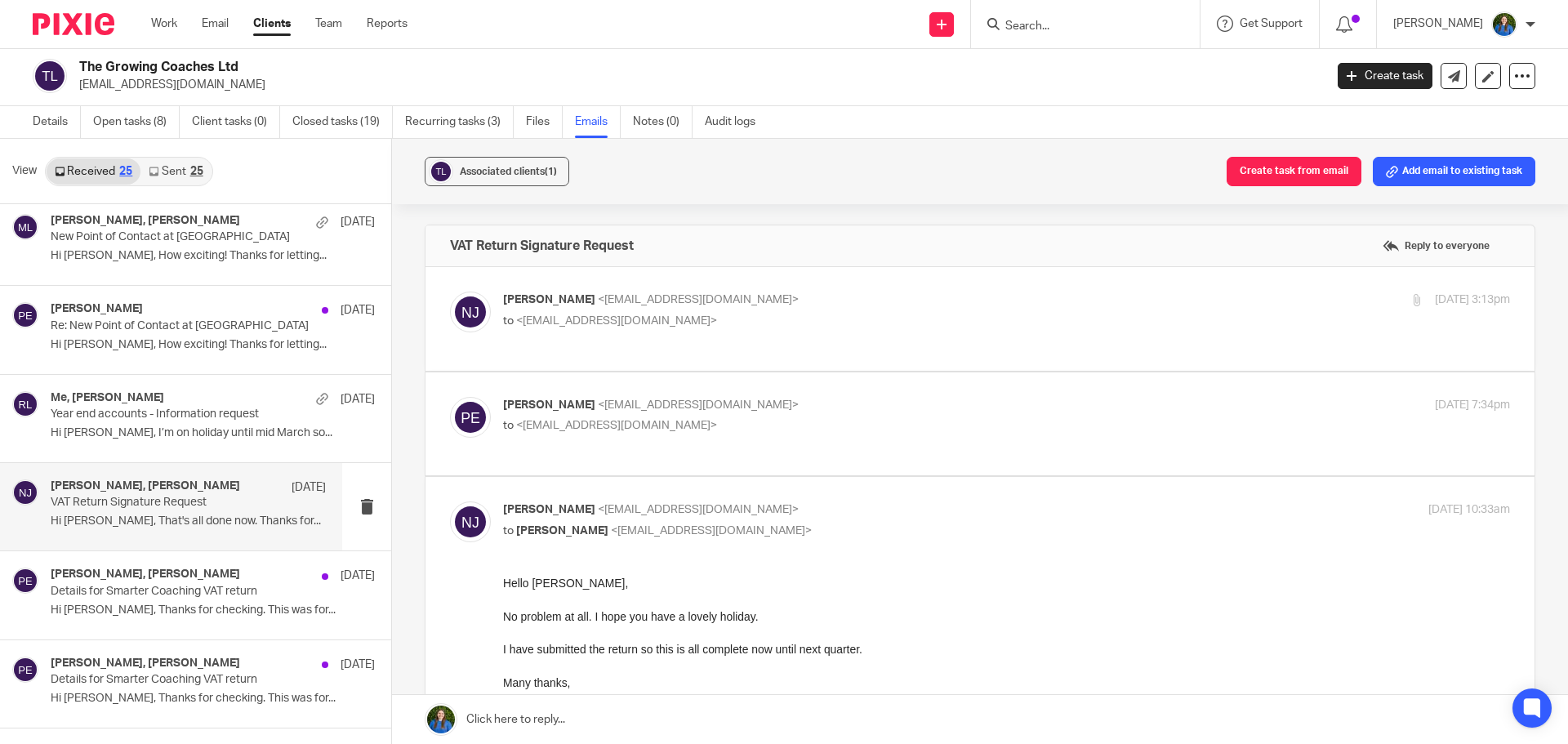
click at [797, 397] on p "Paul Emslie <paulemslie@thegrowingcoaches.com>" at bounding box center [839, 405] width 671 height 17
checkbox input "true"
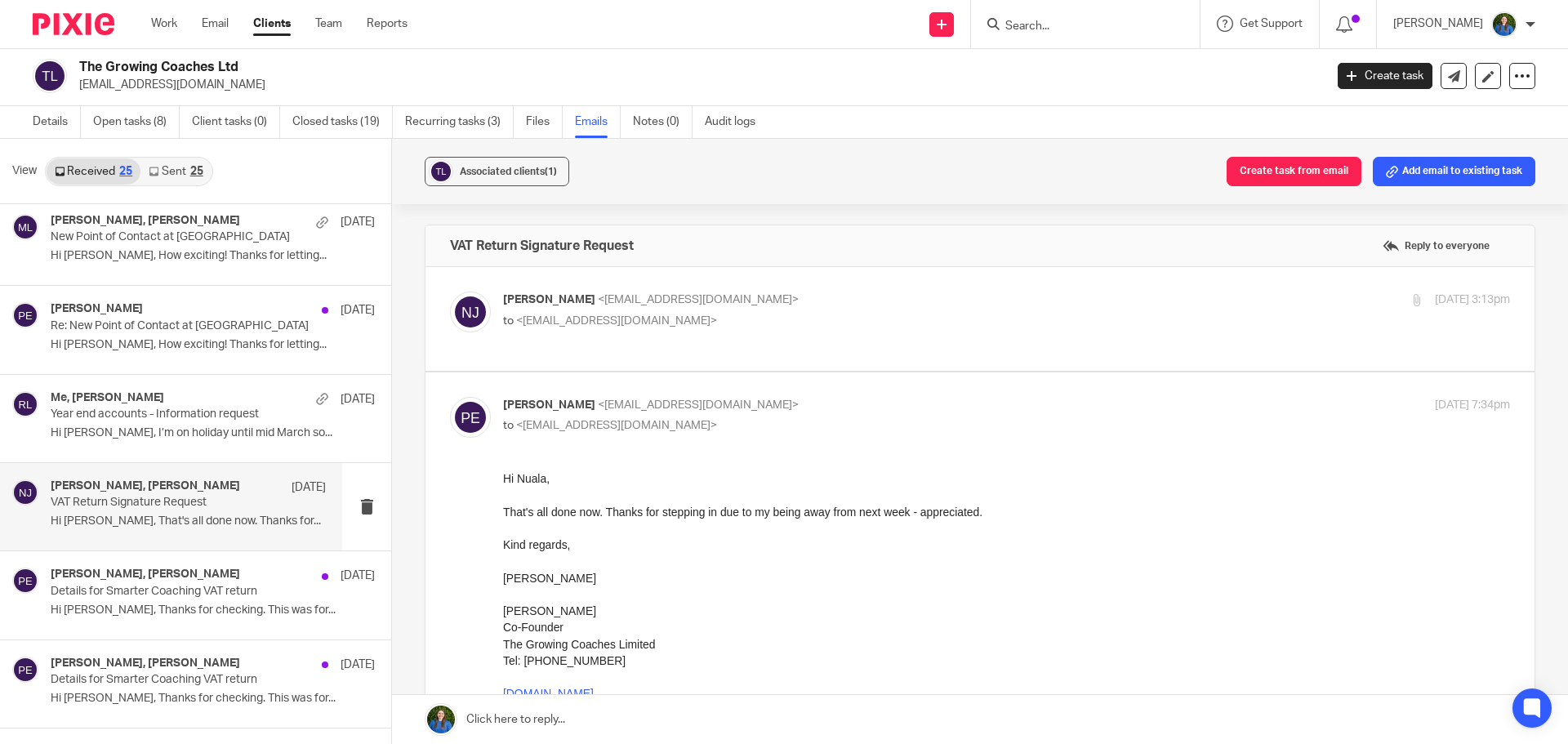
click at [765, 313] on p "to <paulemslie@thegrowingcoaches.com>" at bounding box center [839, 321] width 671 height 17
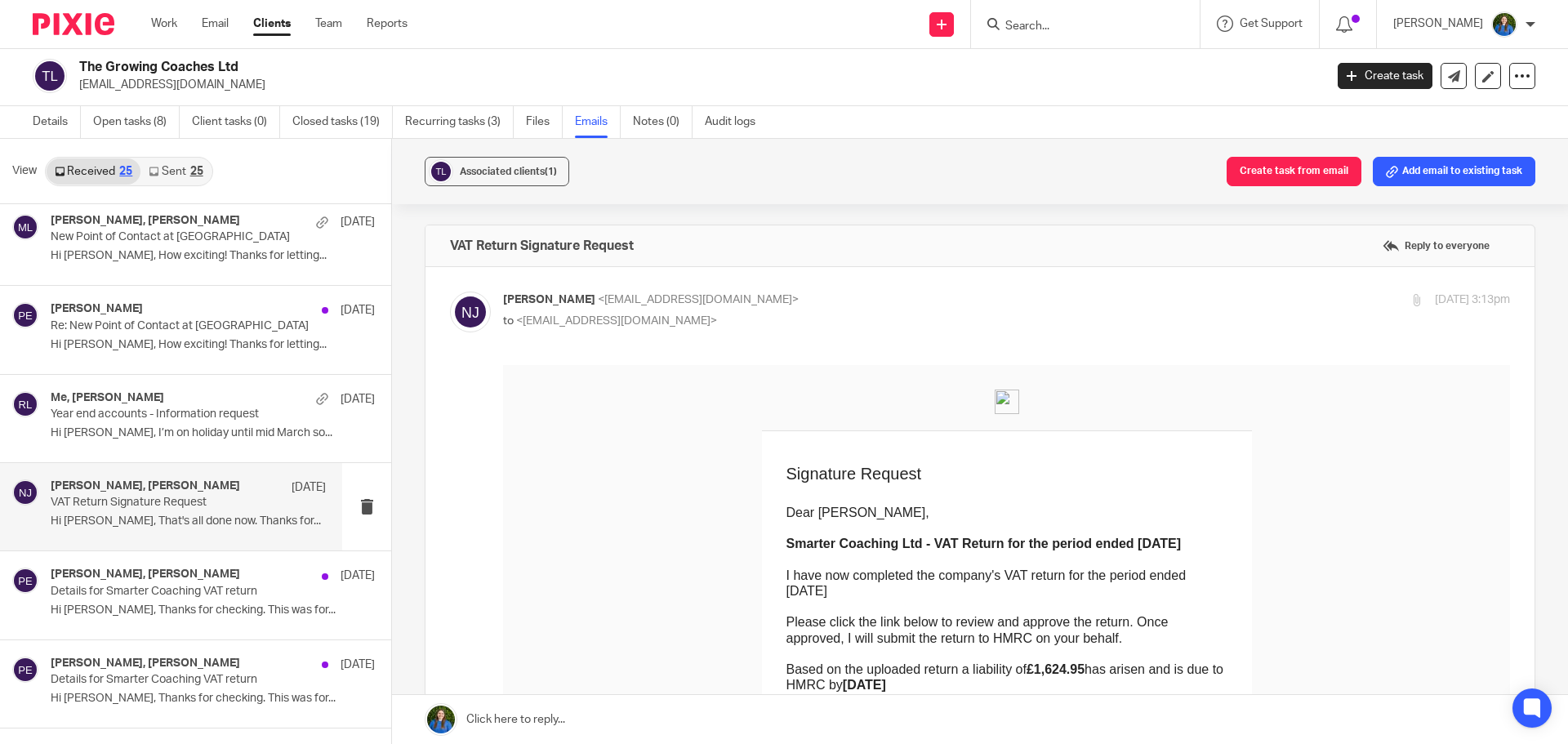
click at [765, 312] on p "to <paulemslie@thegrowingcoaches.com>" at bounding box center [839, 321] width 671 height 17
checkbox input "false"
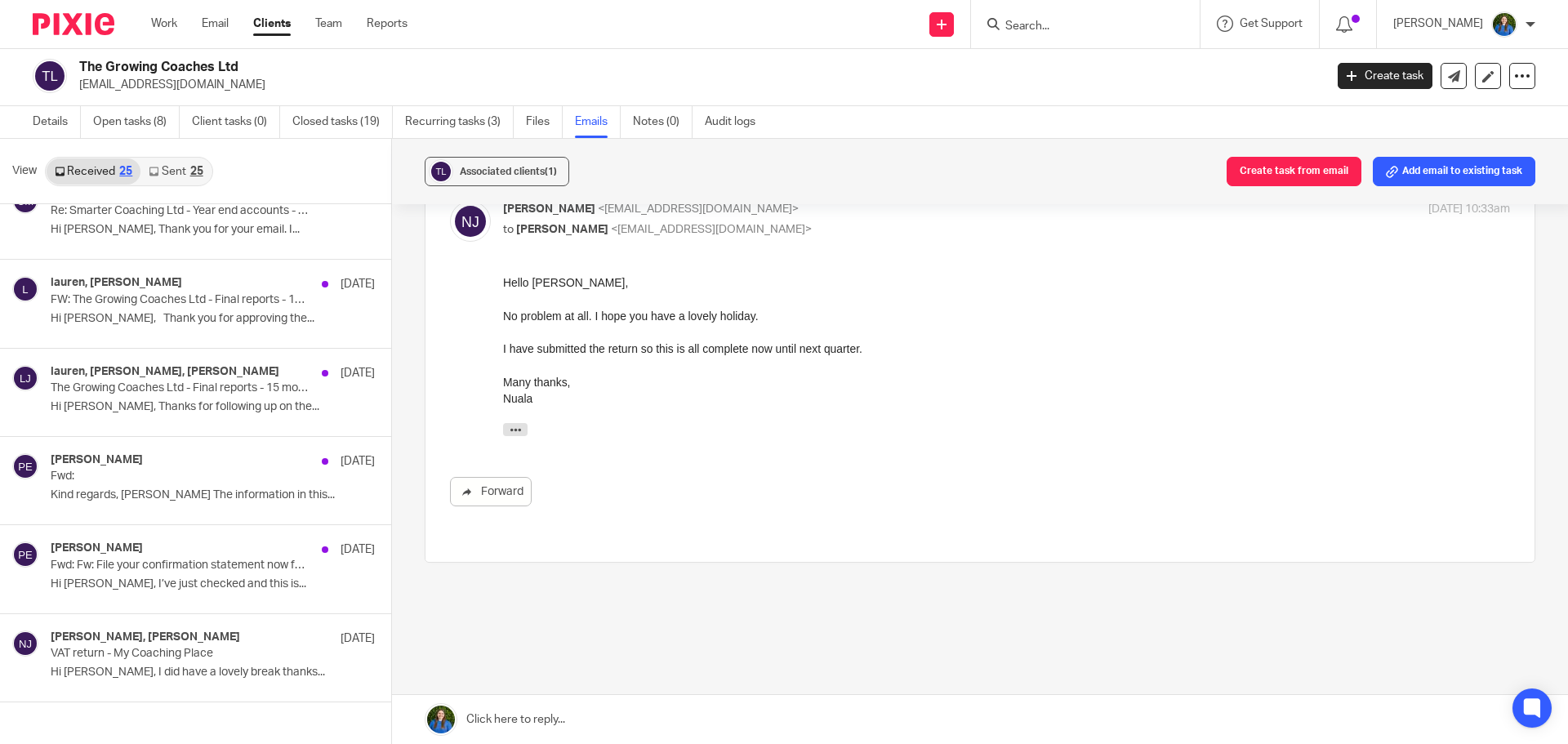
scroll to position [1715, 0]
click at [152, 333] on div "lauren, Paul Emslie 7 Jan FW: The Growing Coaches Ltd - Final reports - 15 mont…" at bounding box center [171, 303] width 342 height 88
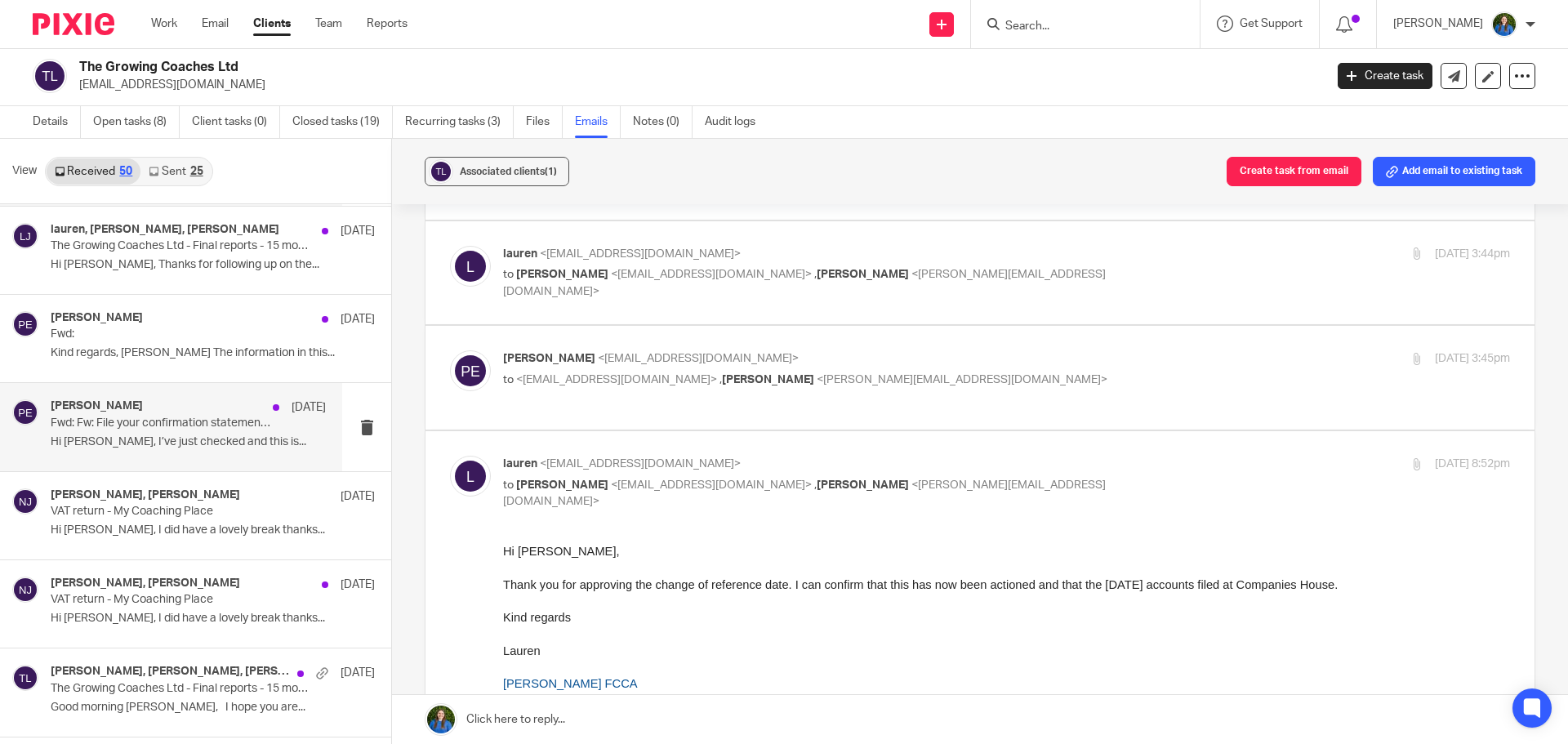
scroll to position [1878, 0]
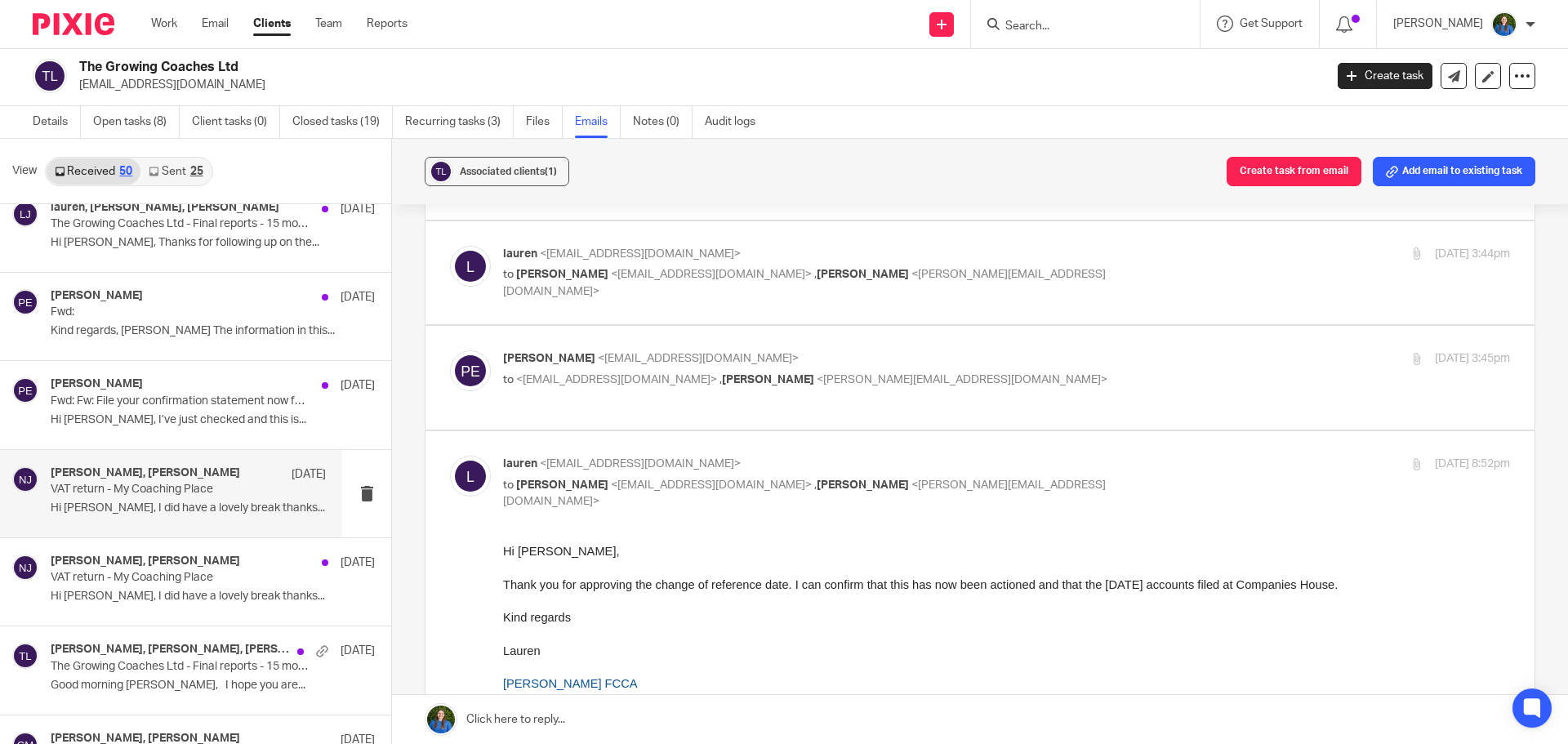
click at [139, 519] on div "Paul Emslie, Nuala James 6 Jan VAT return - My Coaching Place Hi Nuala, I did h…" at bounding box center [188, 493] width 275 height 55
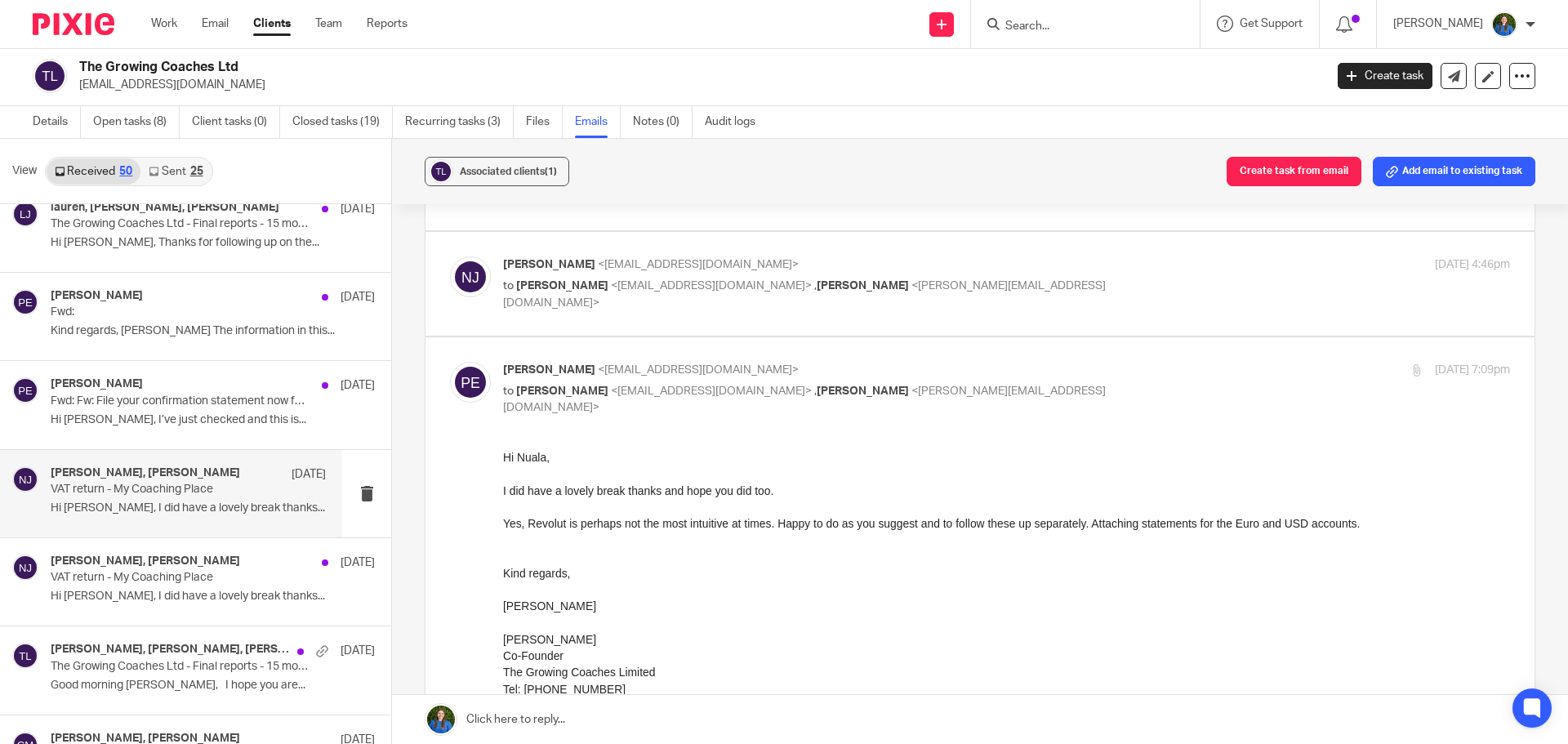
scroll to position [163, 0]
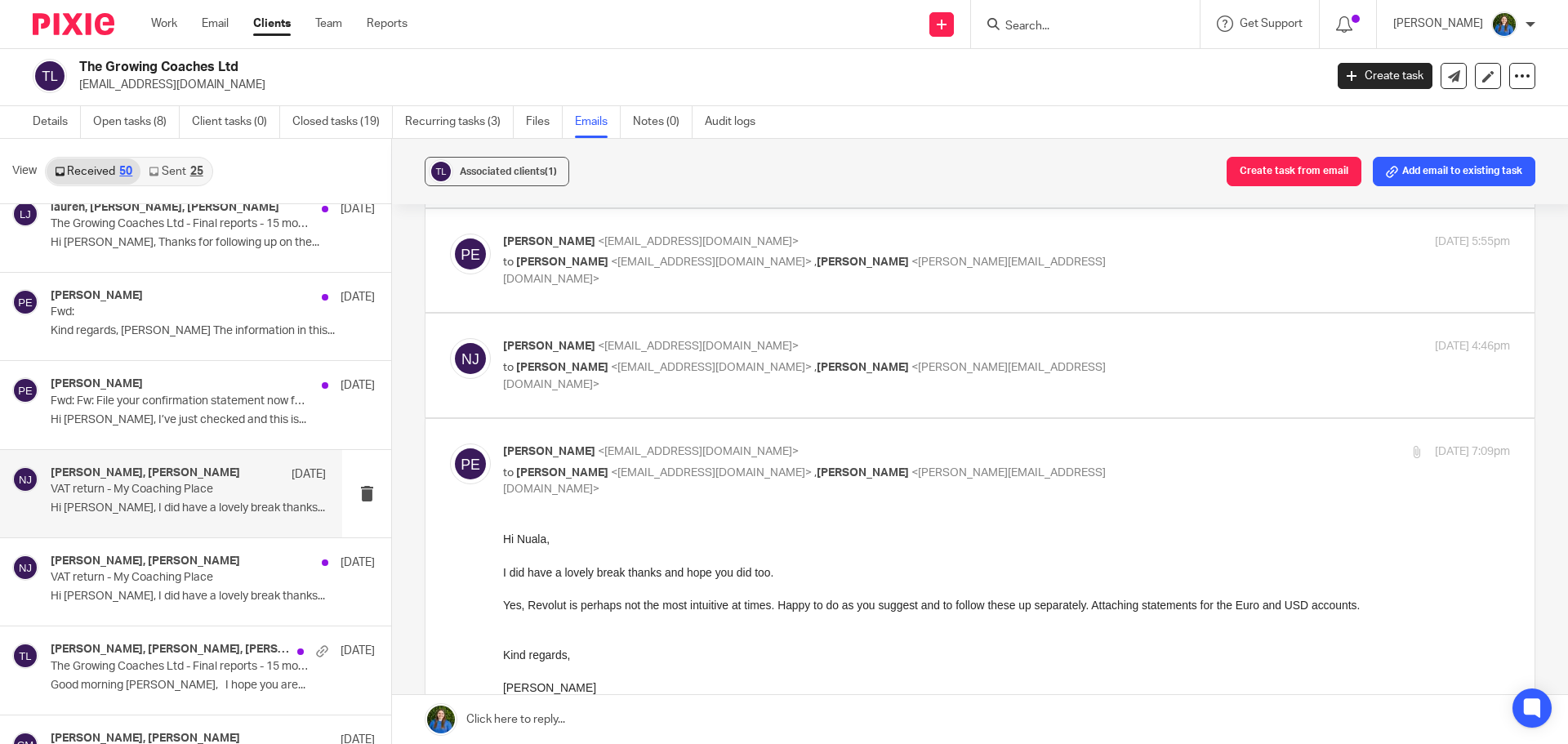
click at [843, 381] on div "Nuala James <nuala@cypherhq.co.uk> to Paul Emslie <paulemslie@thegrowingcoaches…" at bounding box center [980, 365] width 1060 height 55
click at [828, 355] on p "Nuala James <nuala@cypherhq.co.uk>" at bounding box center [839, 346] width 671 height 17
checkbox input "true"
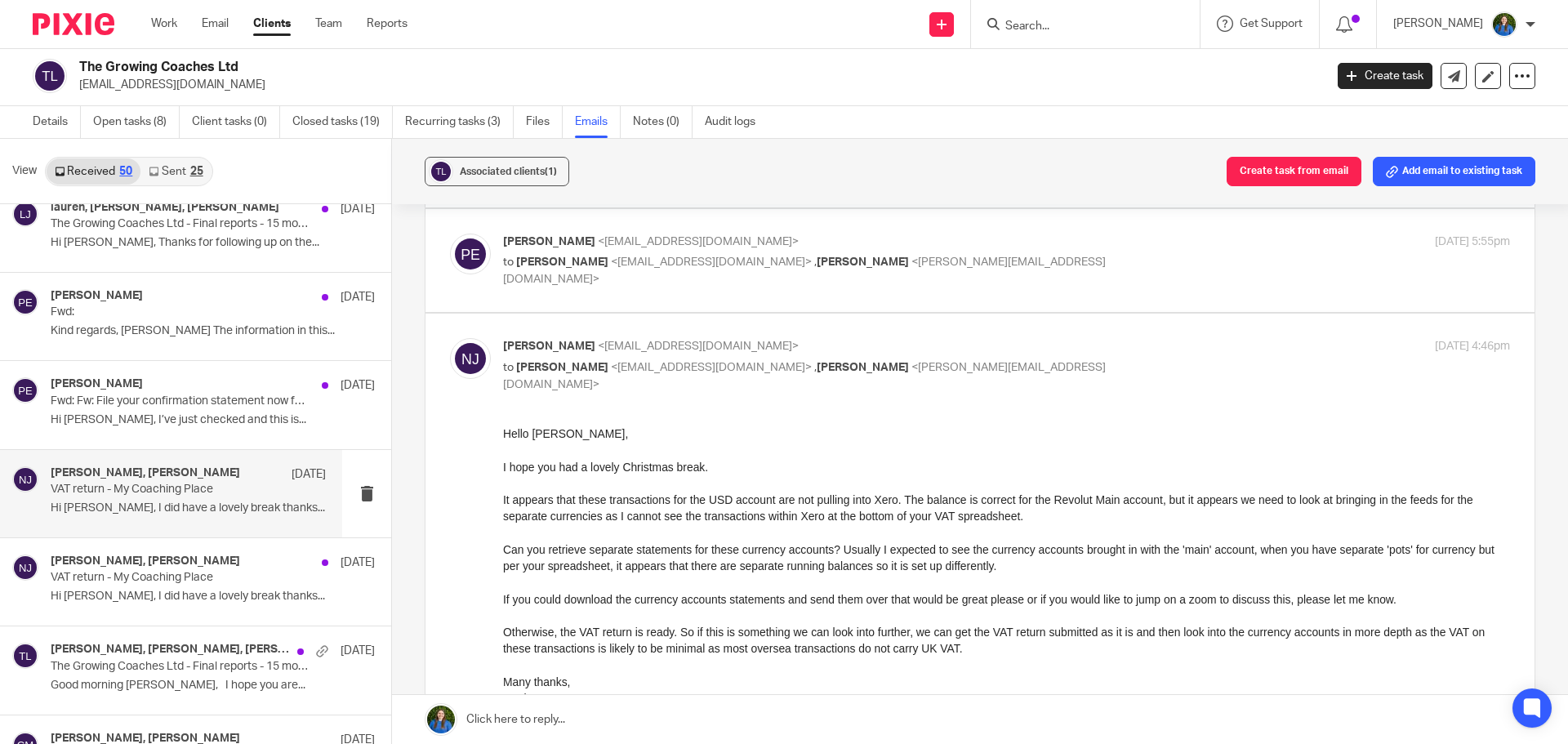
scroll to position [1, 0]
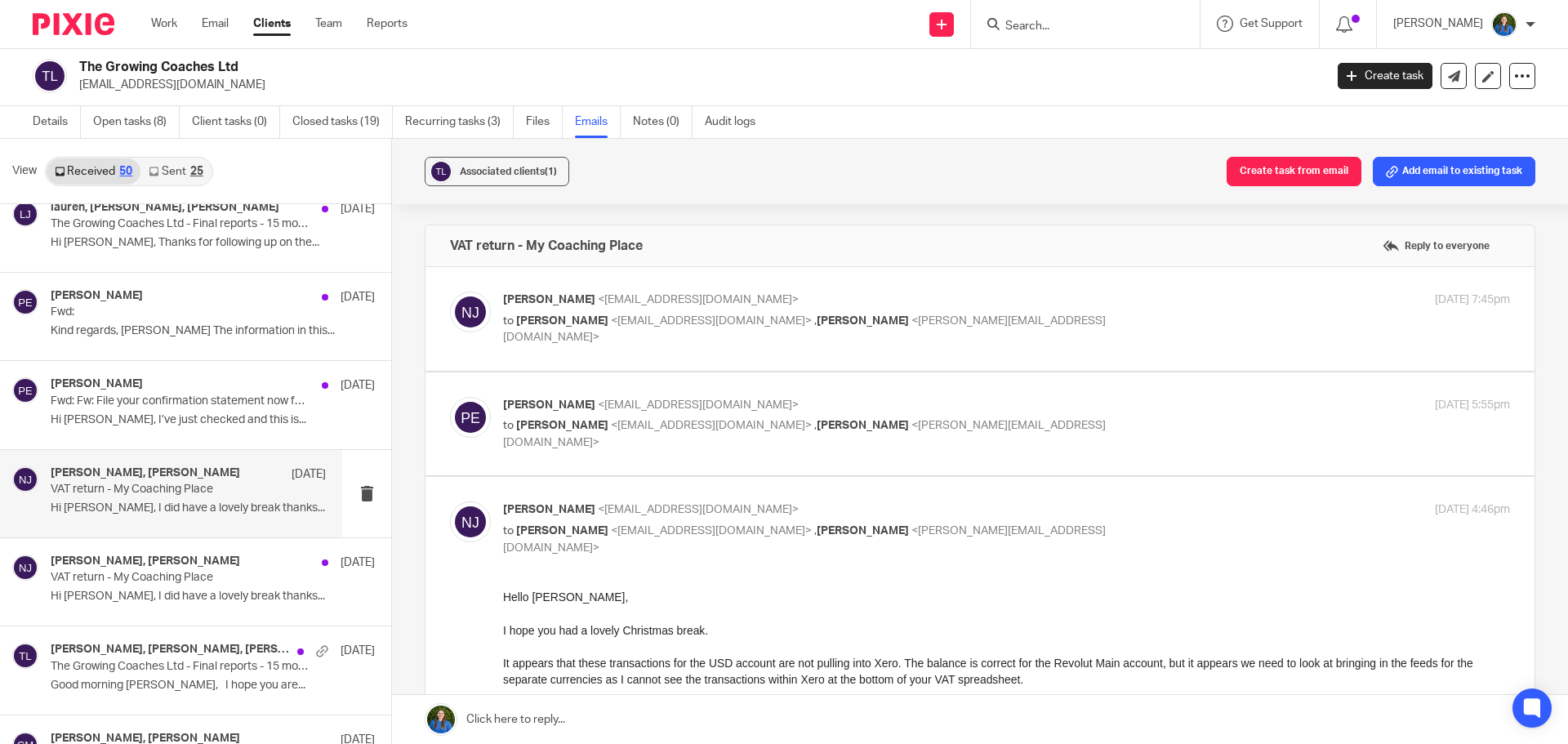
click at [703, 304] on span "<nuala@cypherhq.co.uk>" at bounding box center [698, 299] width 200 height 12
checkbox input "true"
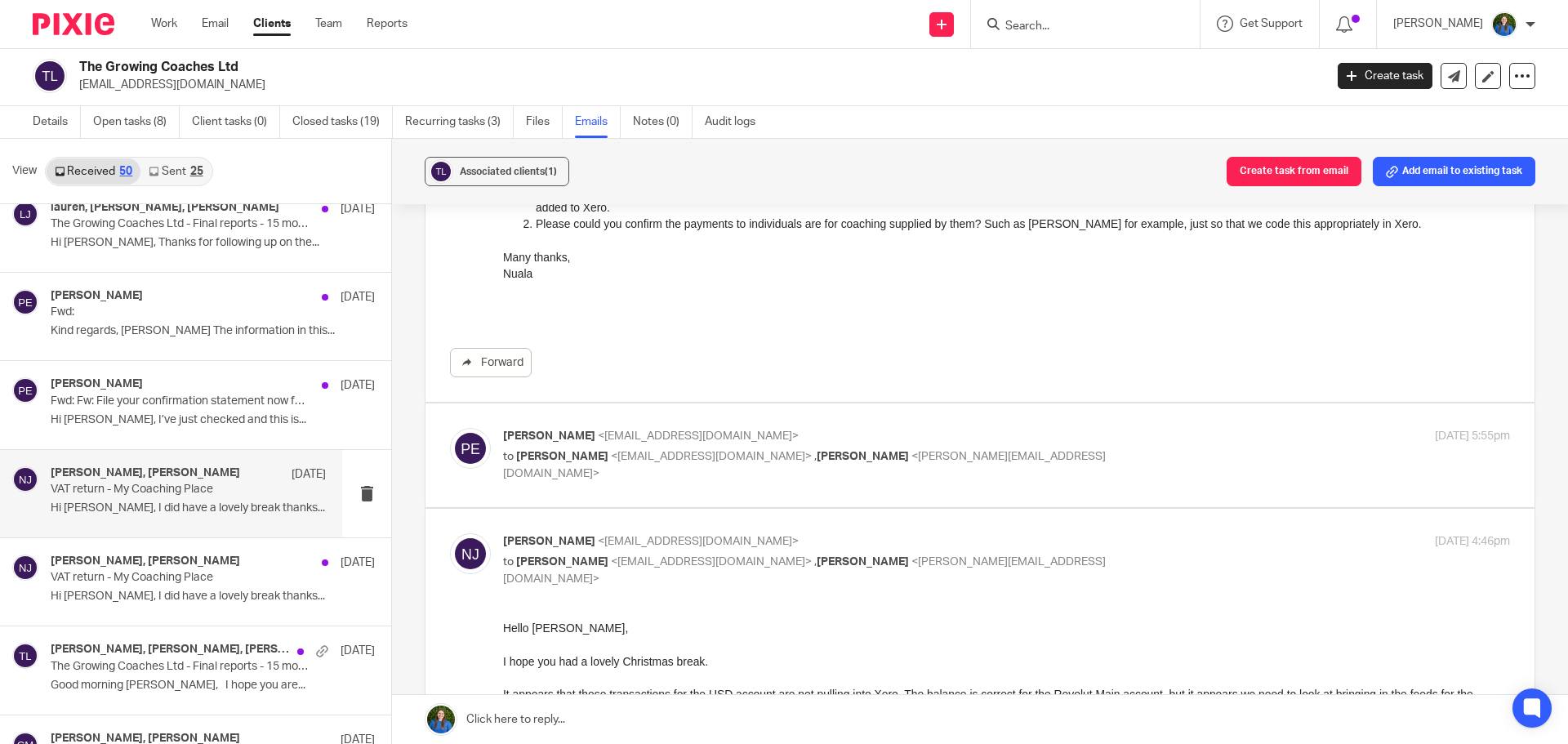
scroll to position [408, 0]
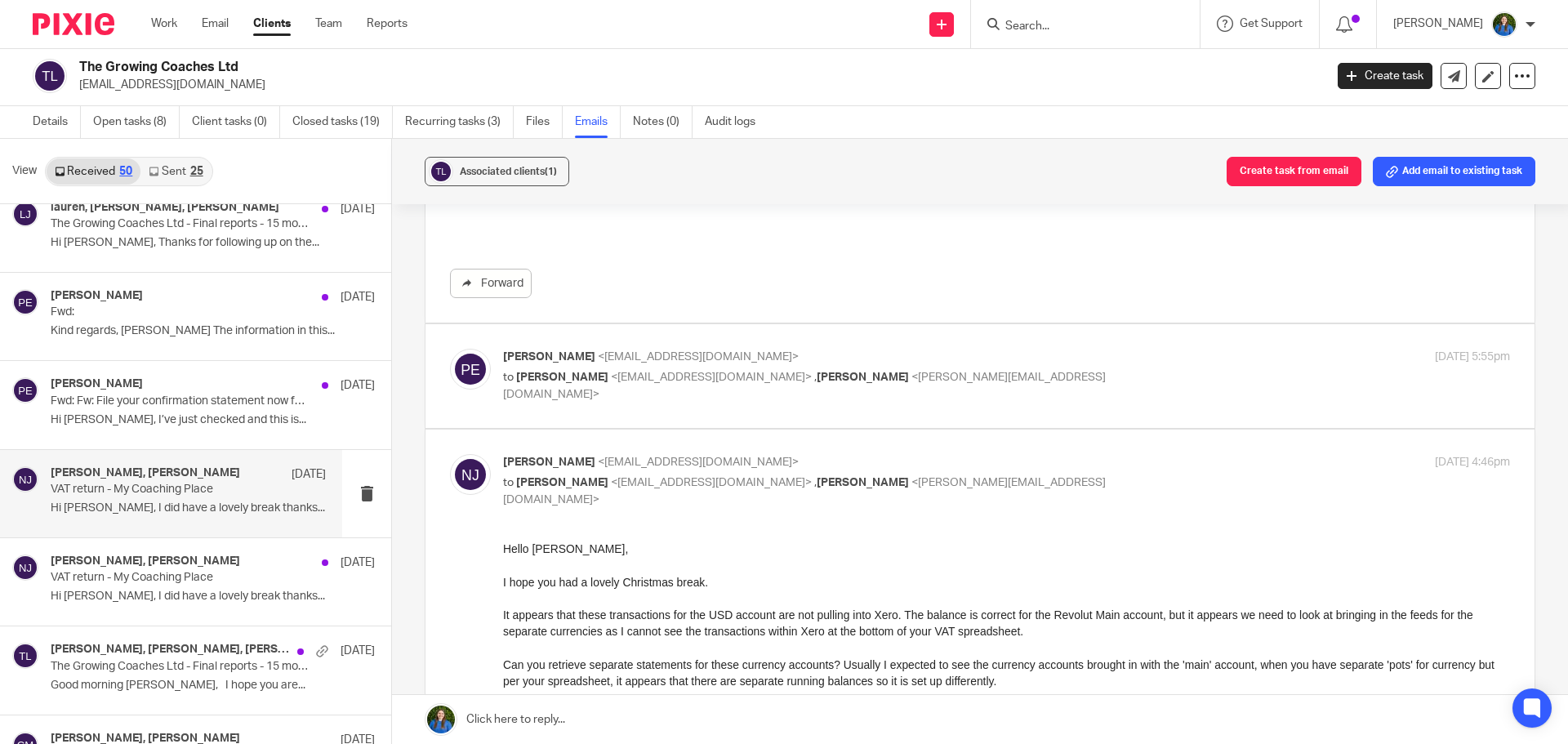
click at [662, 356] on span "<paulemslie@thegrowingcoaches.com>" at bounding box center [698, 356] width 200 height 12
checkbox input "true"
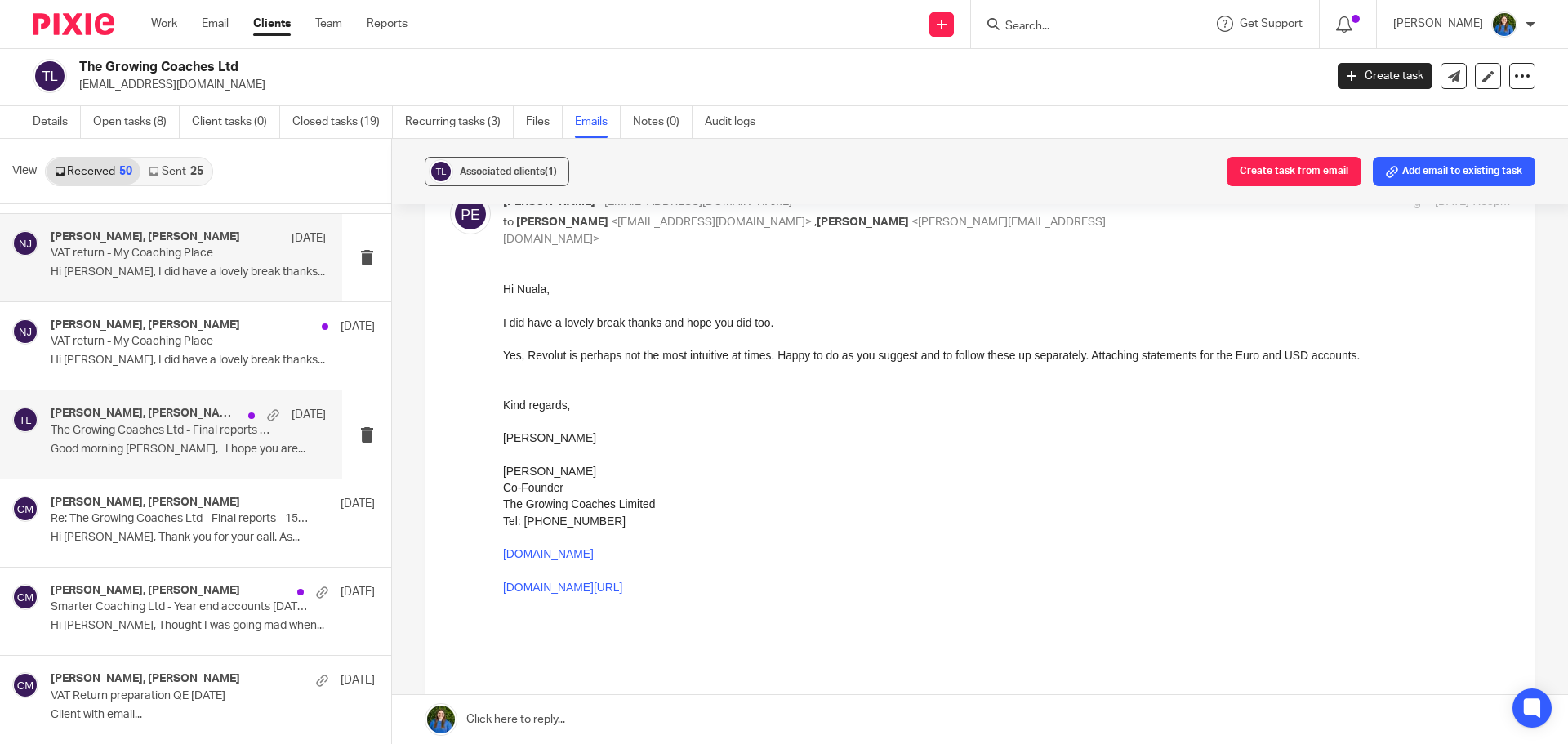
scroll to position [2124, 0]
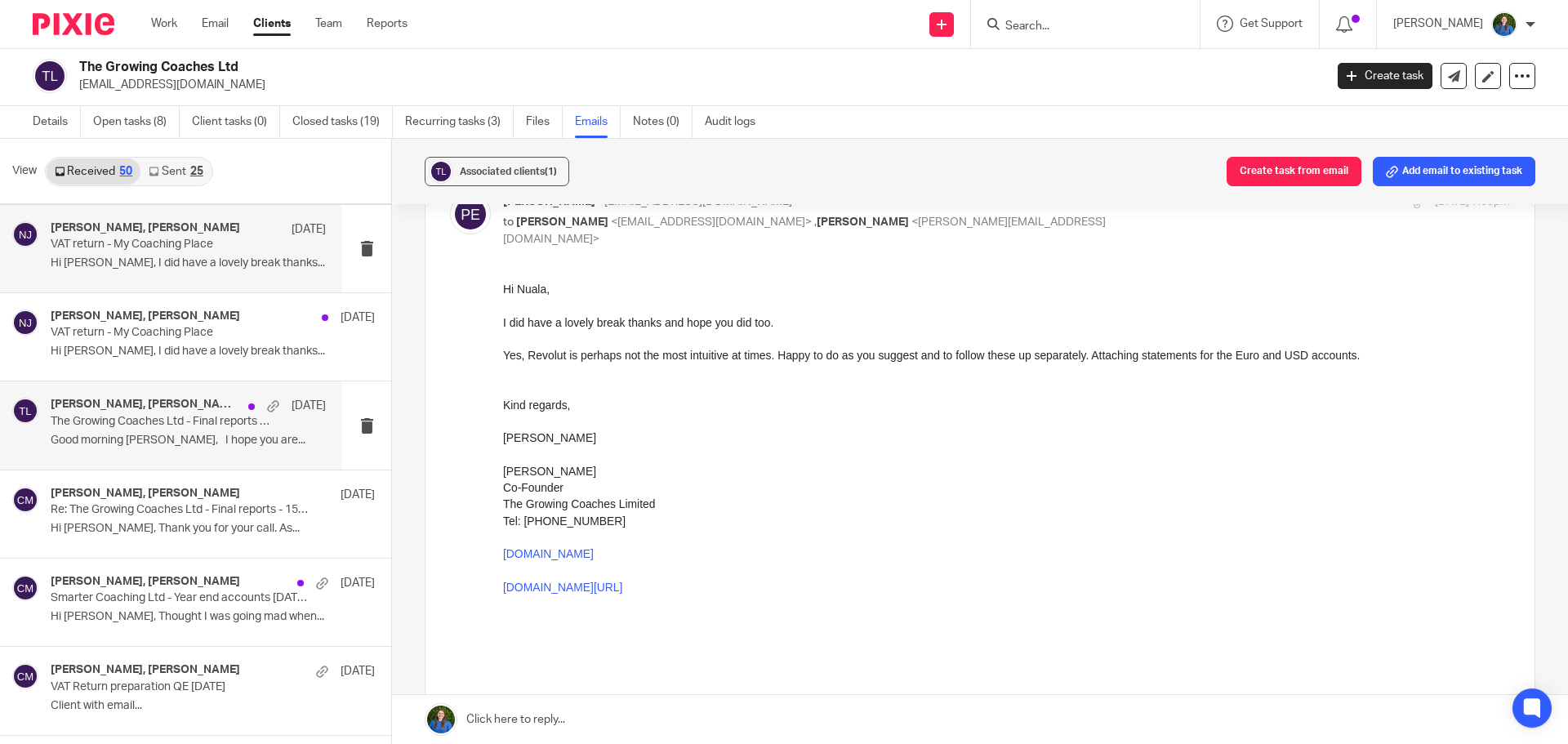
click at [124, 463] on div "lauren, Christina Milner, Paul Emslie 23 Dec The Growing Coaches Ltd - Final re…" at bounding box center [171, 425] width 342 height 88
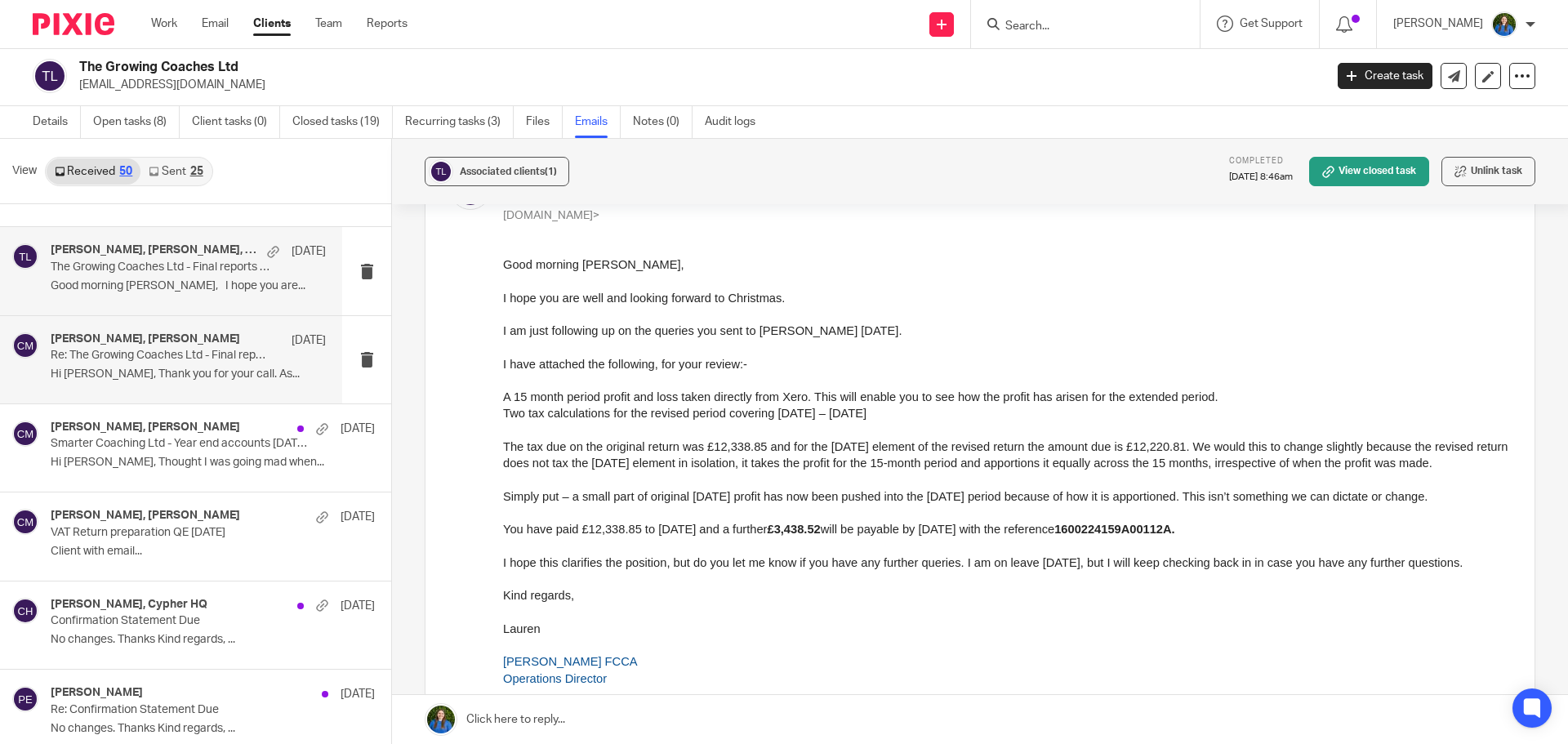
scroll to position [2287, 0]
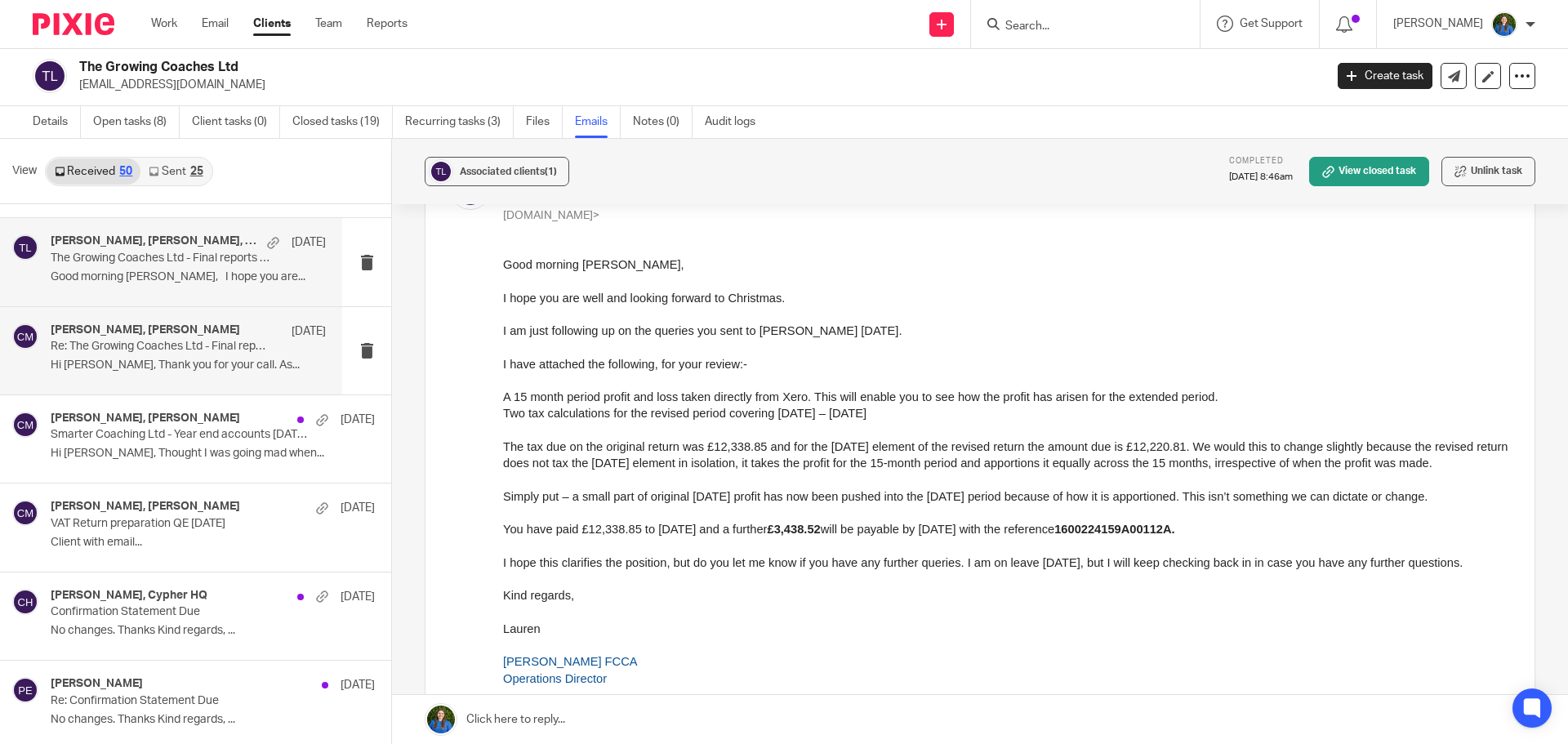
click at [143, 381] on div "lauren, Christina Milner 20 Dec Re: The Growing Coaches Ltd - Final reports - 1…" at bounding box center [171, 351] width 342 height 88
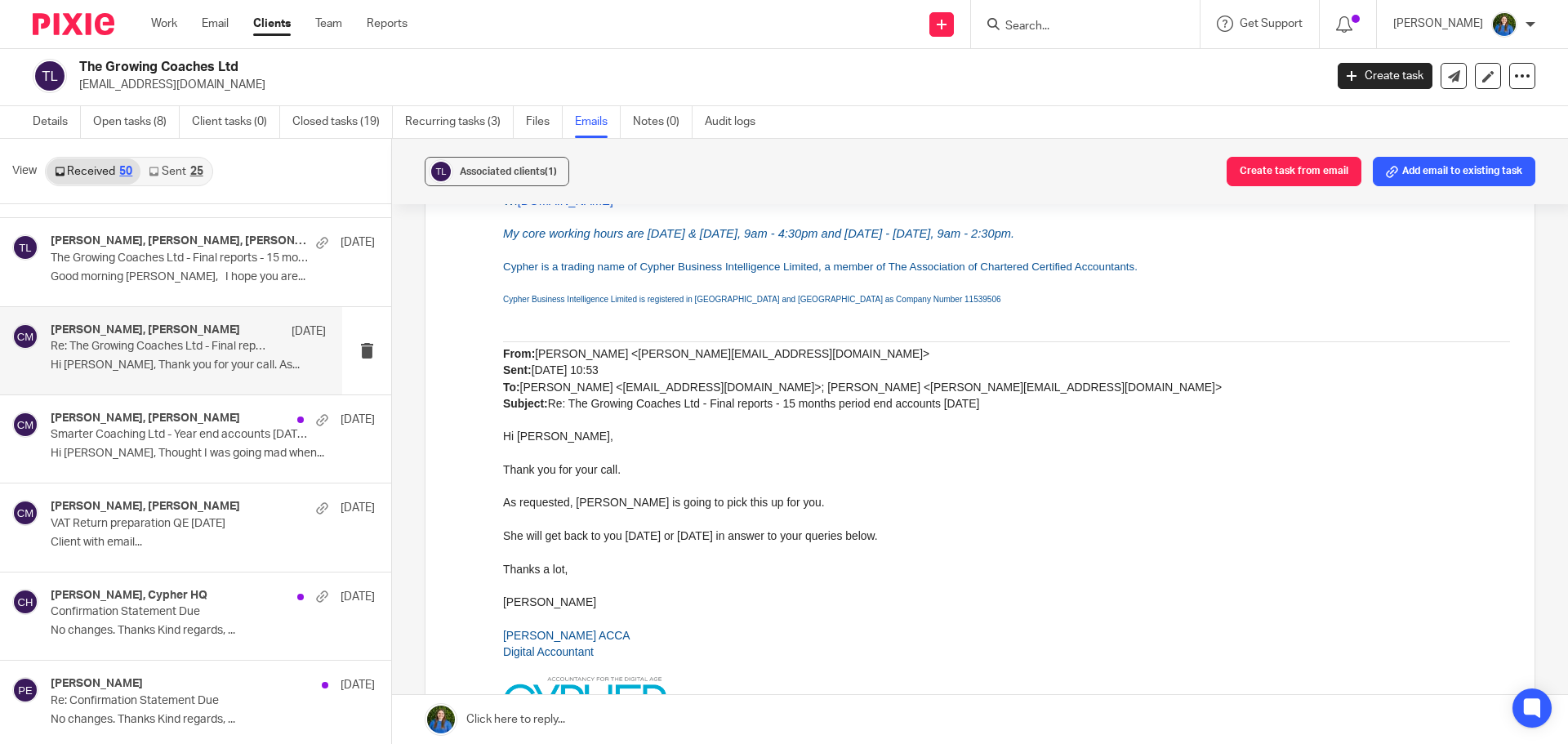
scroll to position [899, 0]
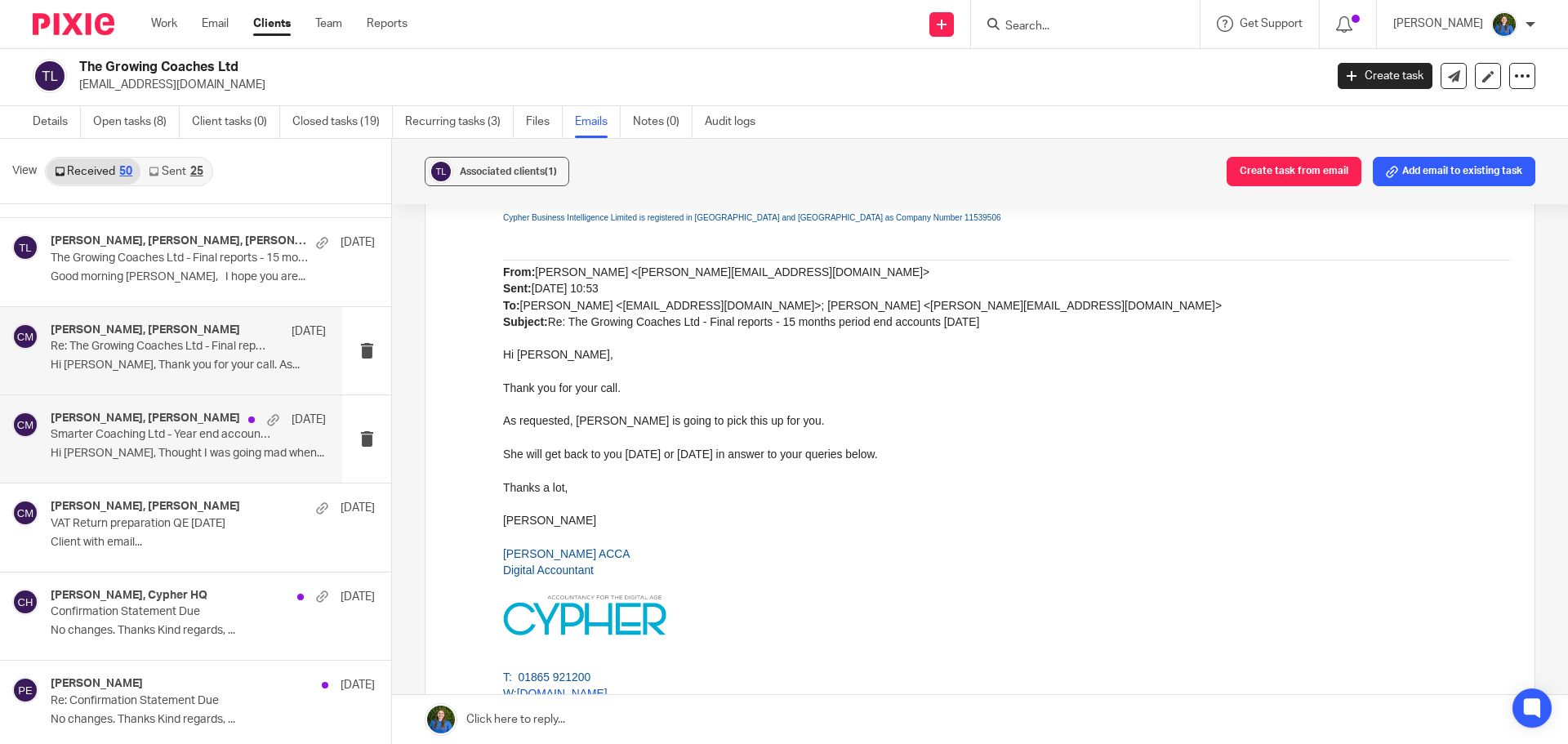
click at [153, 451] on p "Hi Christina, Thought I was going mad when..." at bounding box center [188, 454] width 275 height 14
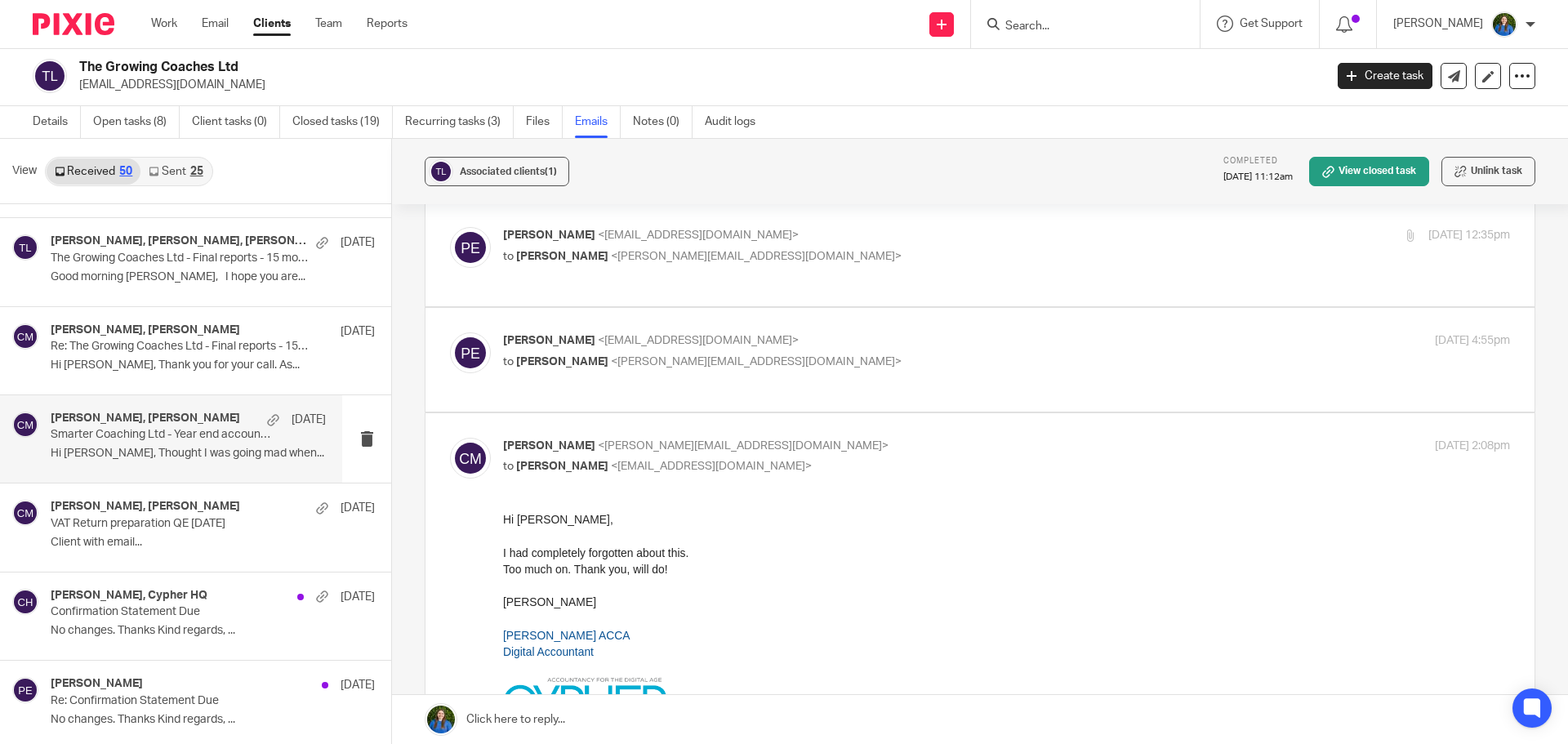
scroll to position [163, 0]
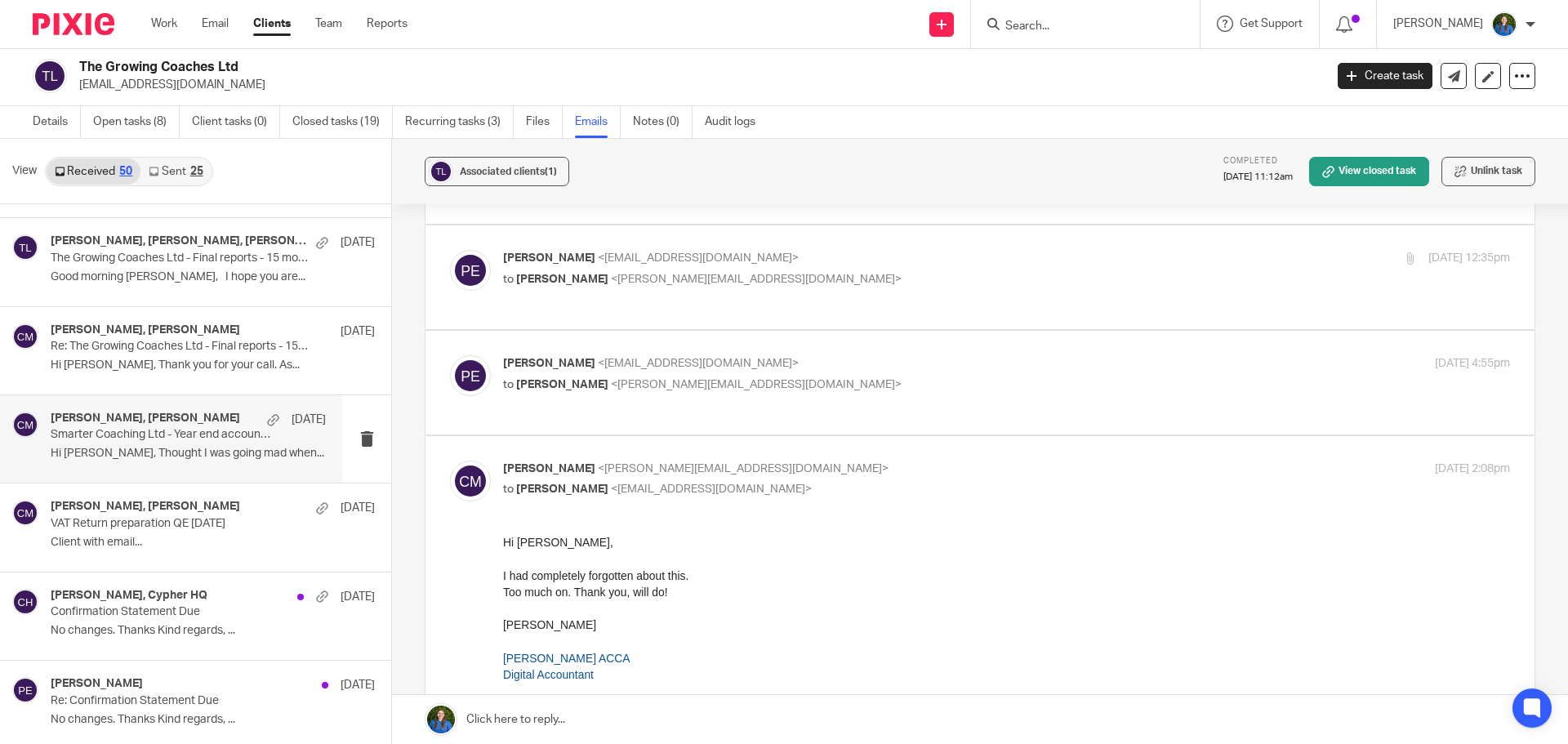
click at [807, 377] on p "to Christina Milner <christina@cypherhq.co.uk>" at bounding box center [839, 385] width 671 height 17
checkbox input "true"
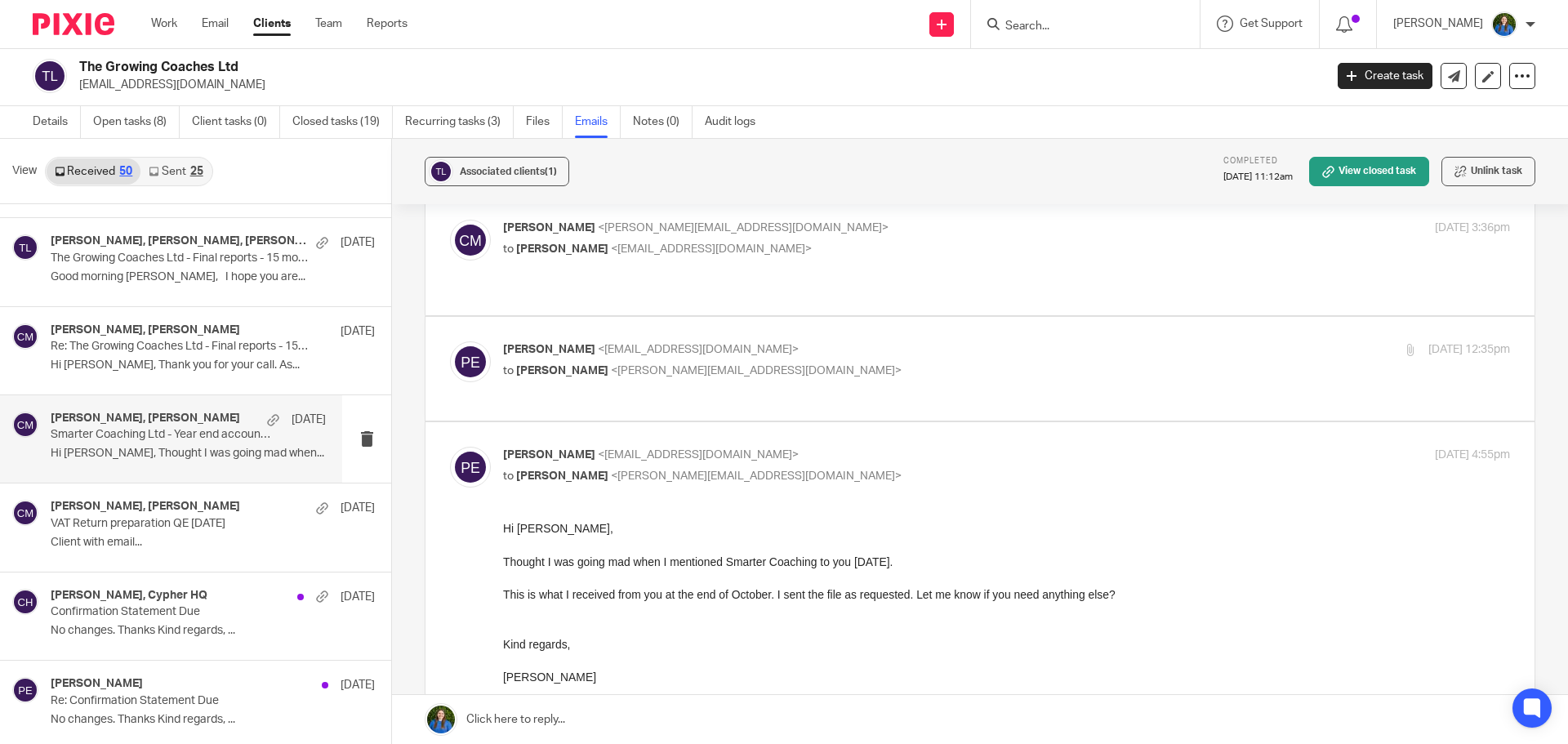
scroll to position [0, 0]
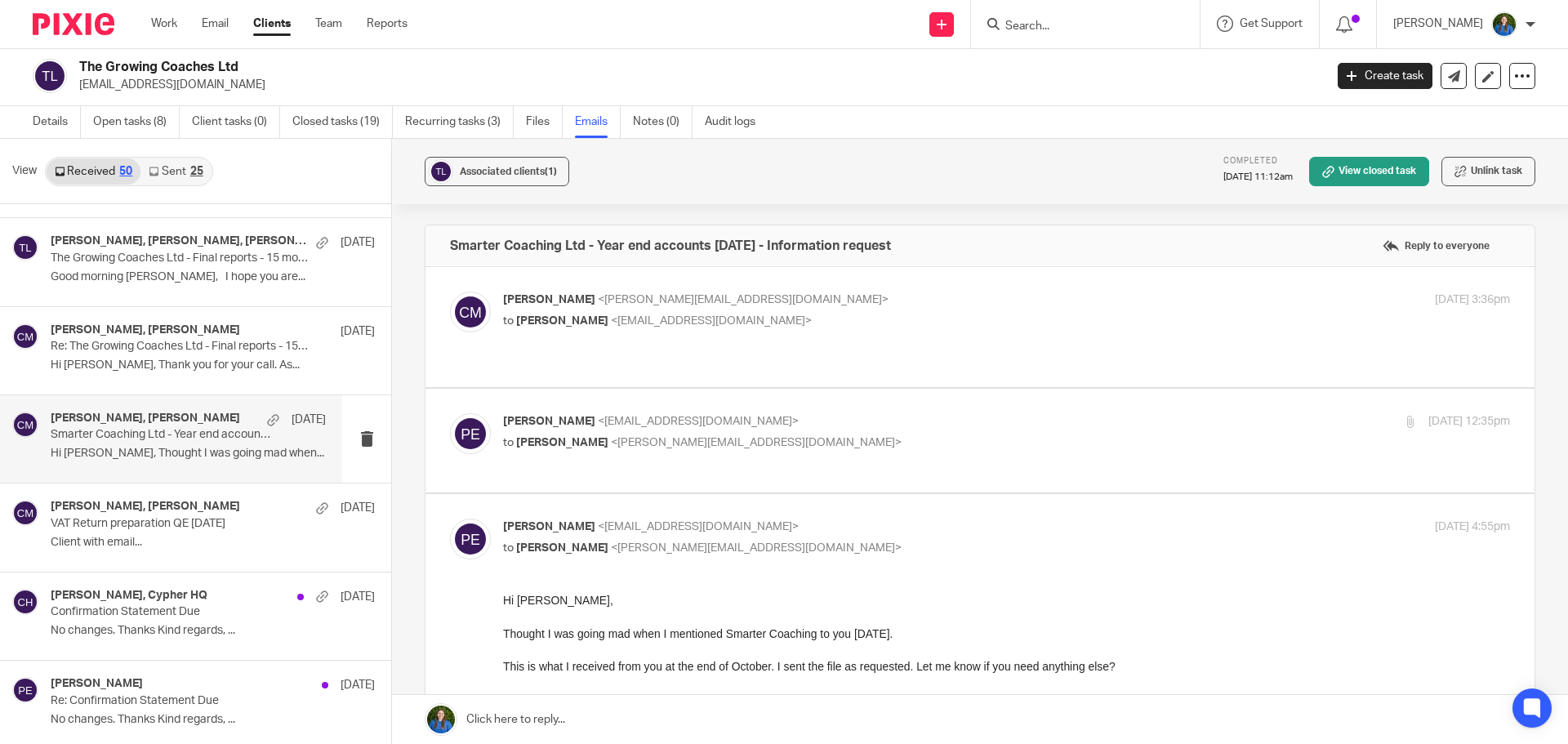
click at [773, 321] on span "<paulemslie@thegrowingcoaches.com>" at bounding box center [711, 321] width 200 height 12
checkbox input "true"
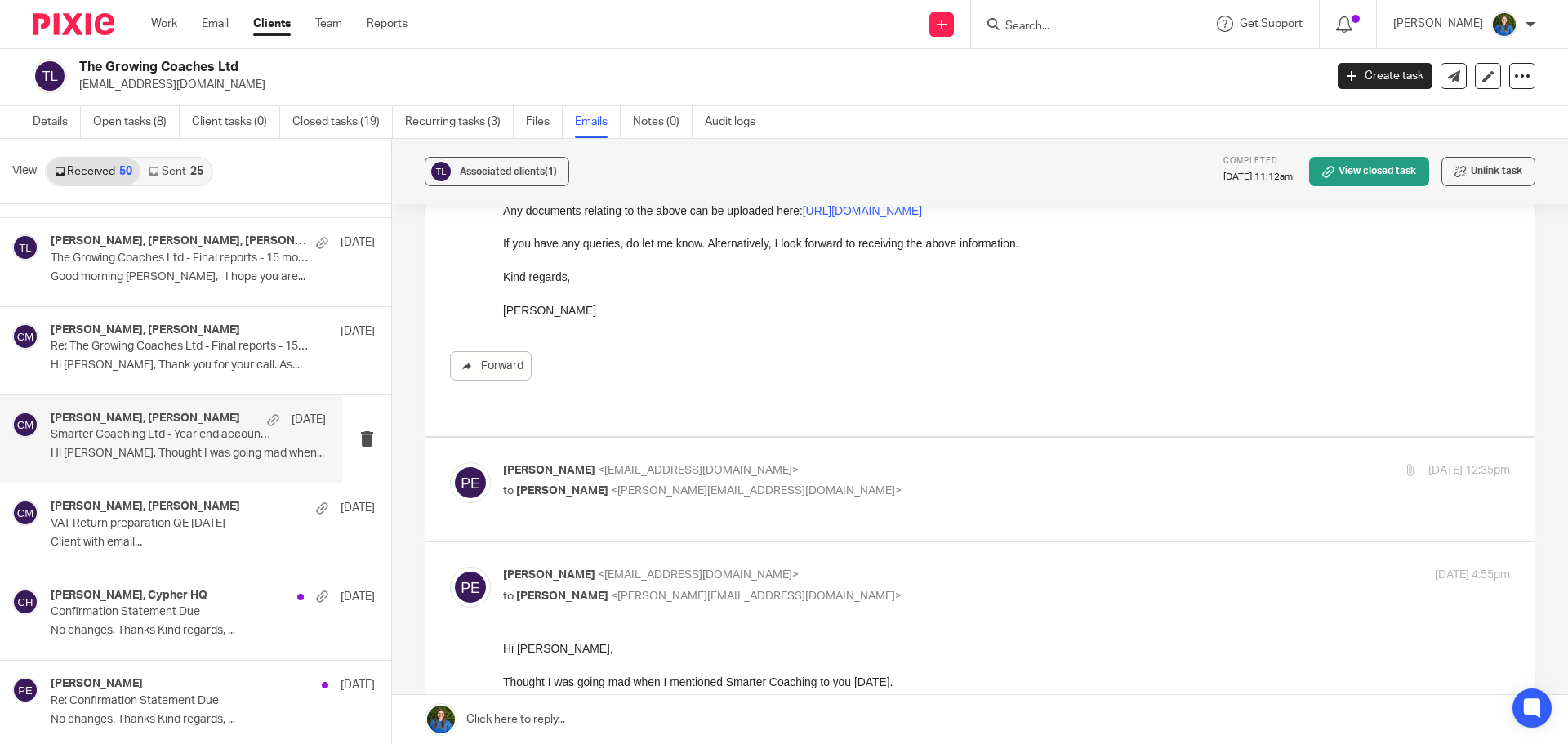
scroll to position [654, 0]
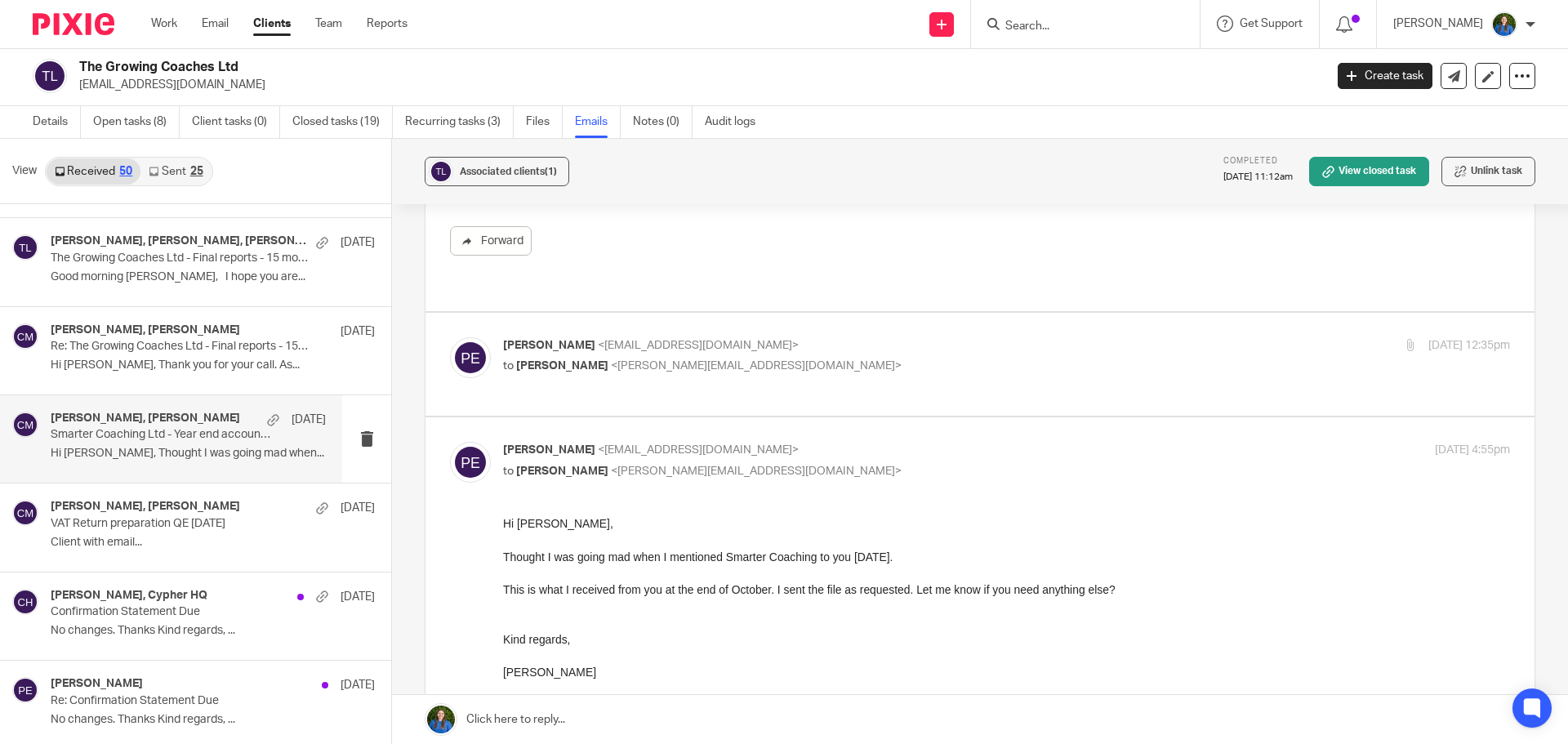
click at [734, 358] on p "to Christina Milner <christina@cypherhq.co.uk>" at bounding box center [839, 366] width 671 height 17
checkbox input "true"
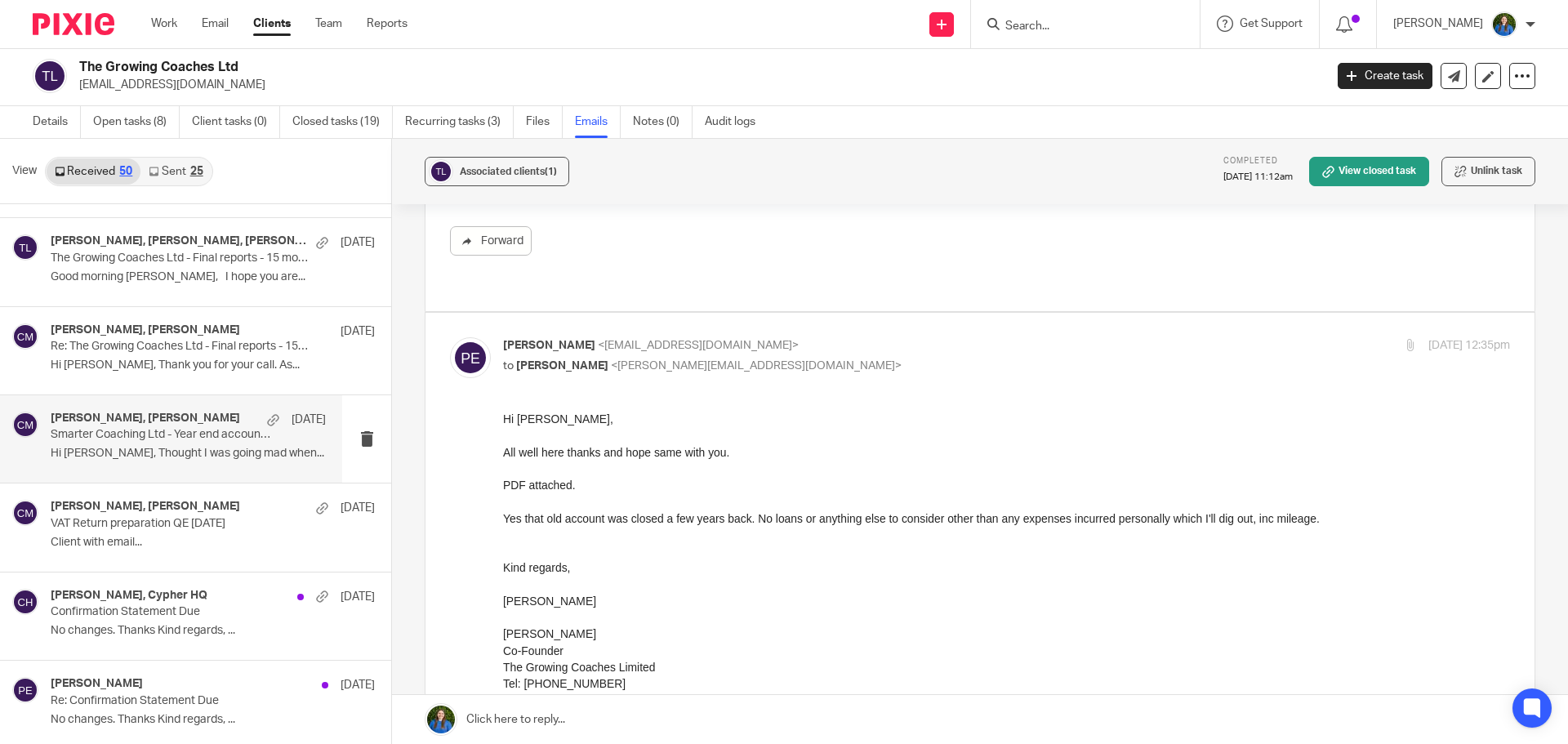
scroll to position [0, 0]
click at [70, 535] on p "Client with email..." at bounding box center [188, 543] width 275 height 14
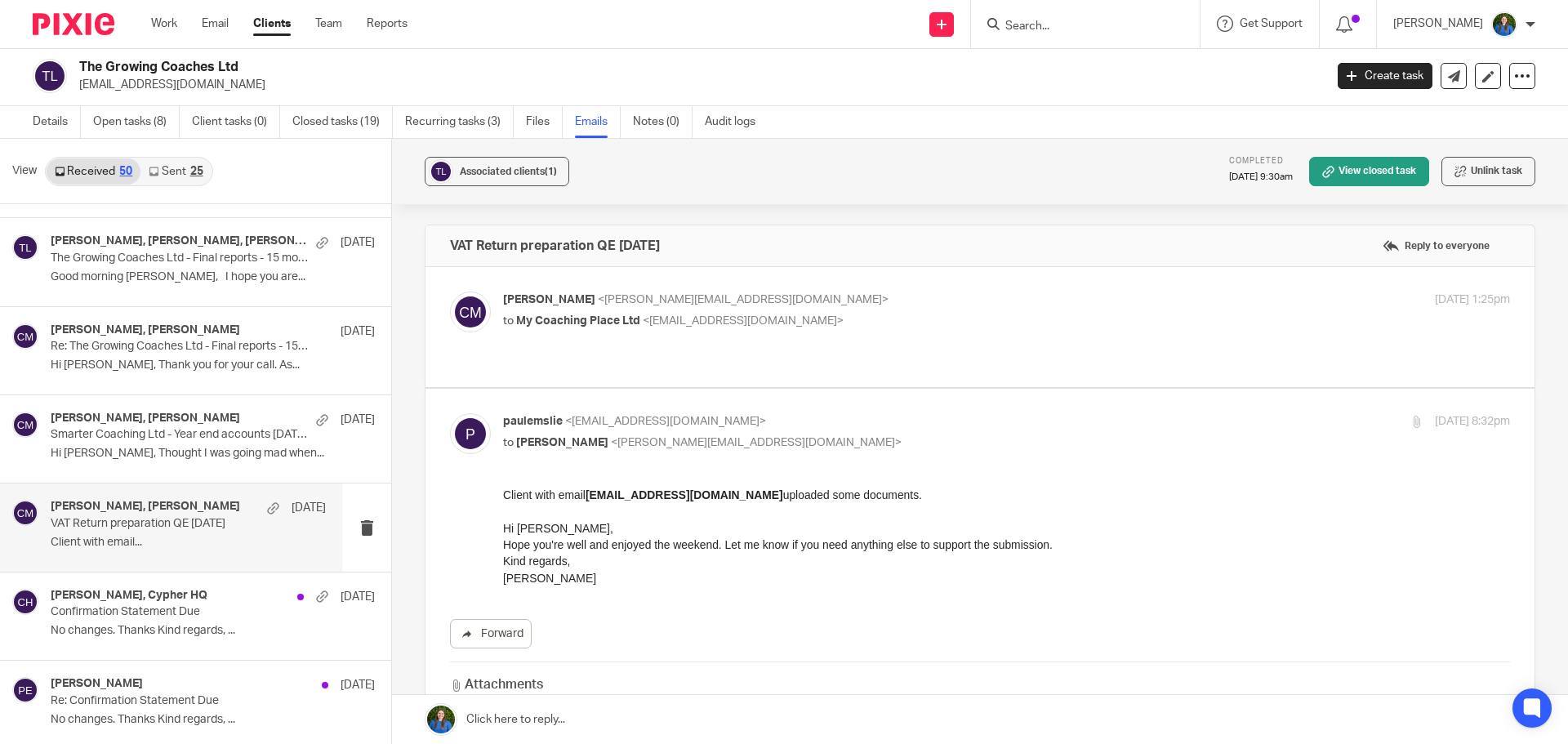
click at [790, 317] on span "<paulemslie@thegrowingcoaches.com>" at bounding box center [743, 321] width 200 height 12
checkbox input "true"
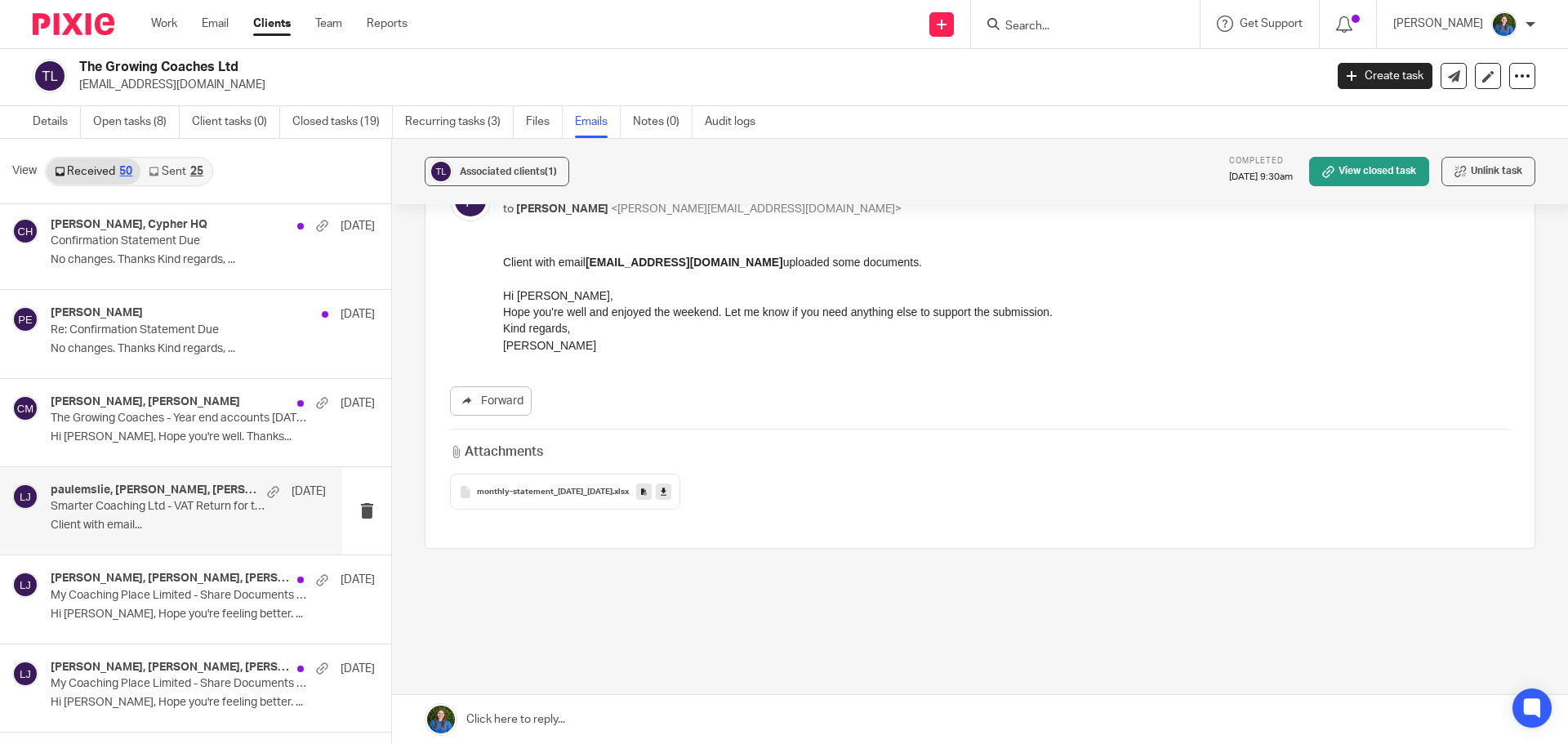
scroll to position [2696, 0]
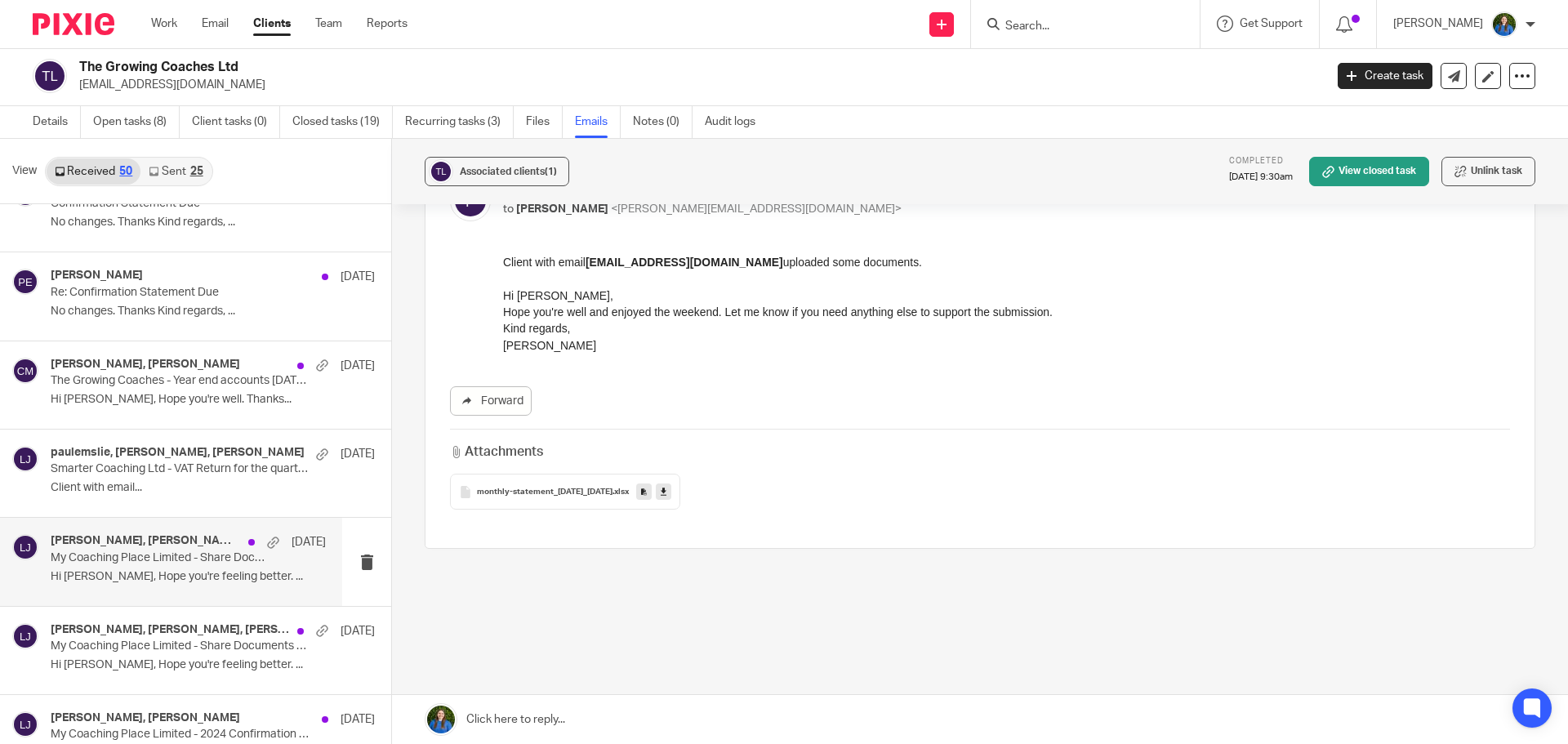
click at [157, 532] on div "Paul Emslie, lauren, Lauren Johnson 24 Oct My Coaching Place Limited - Share Do…" at bounding box center [171, 561] width 342 height 88
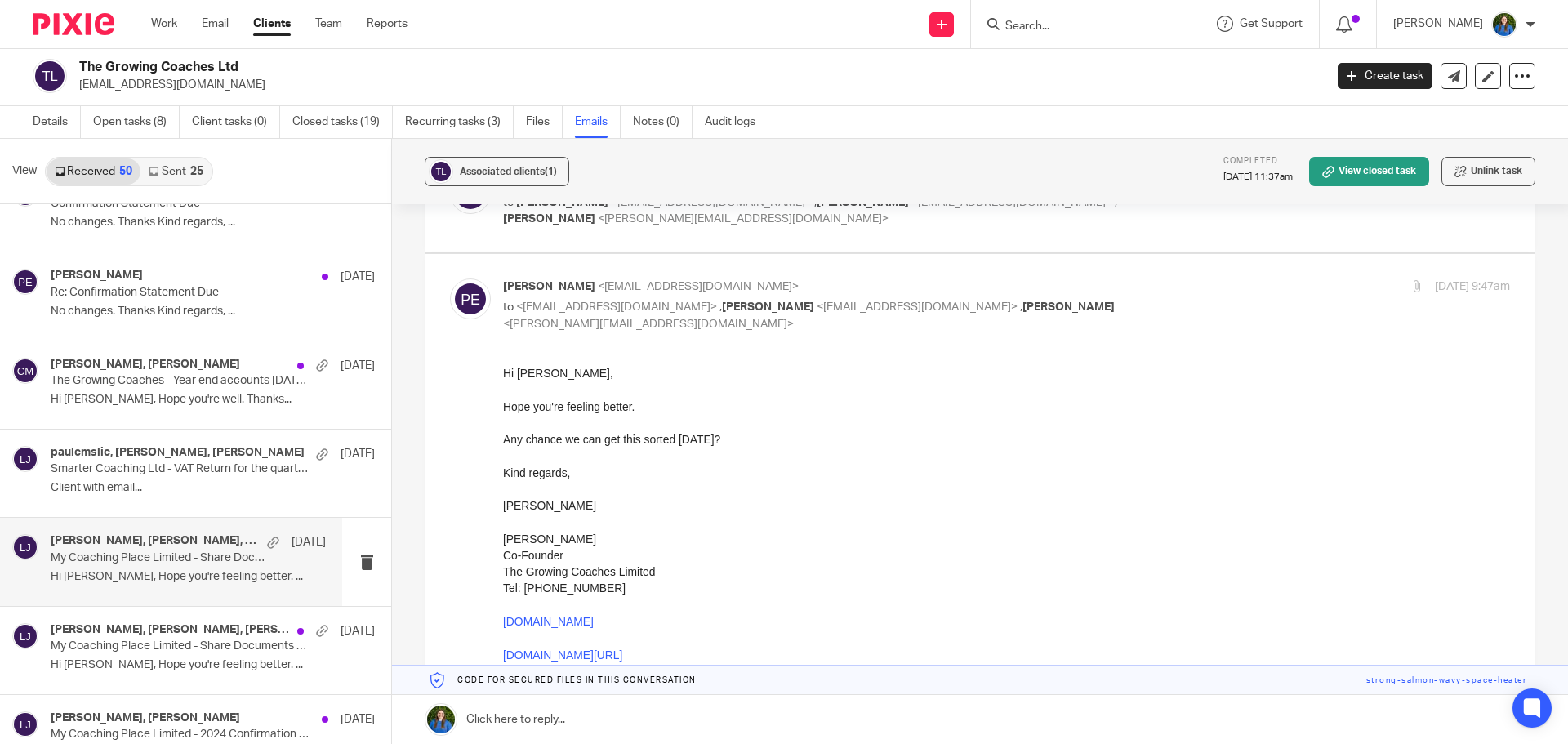
scroll to position [408, 0]
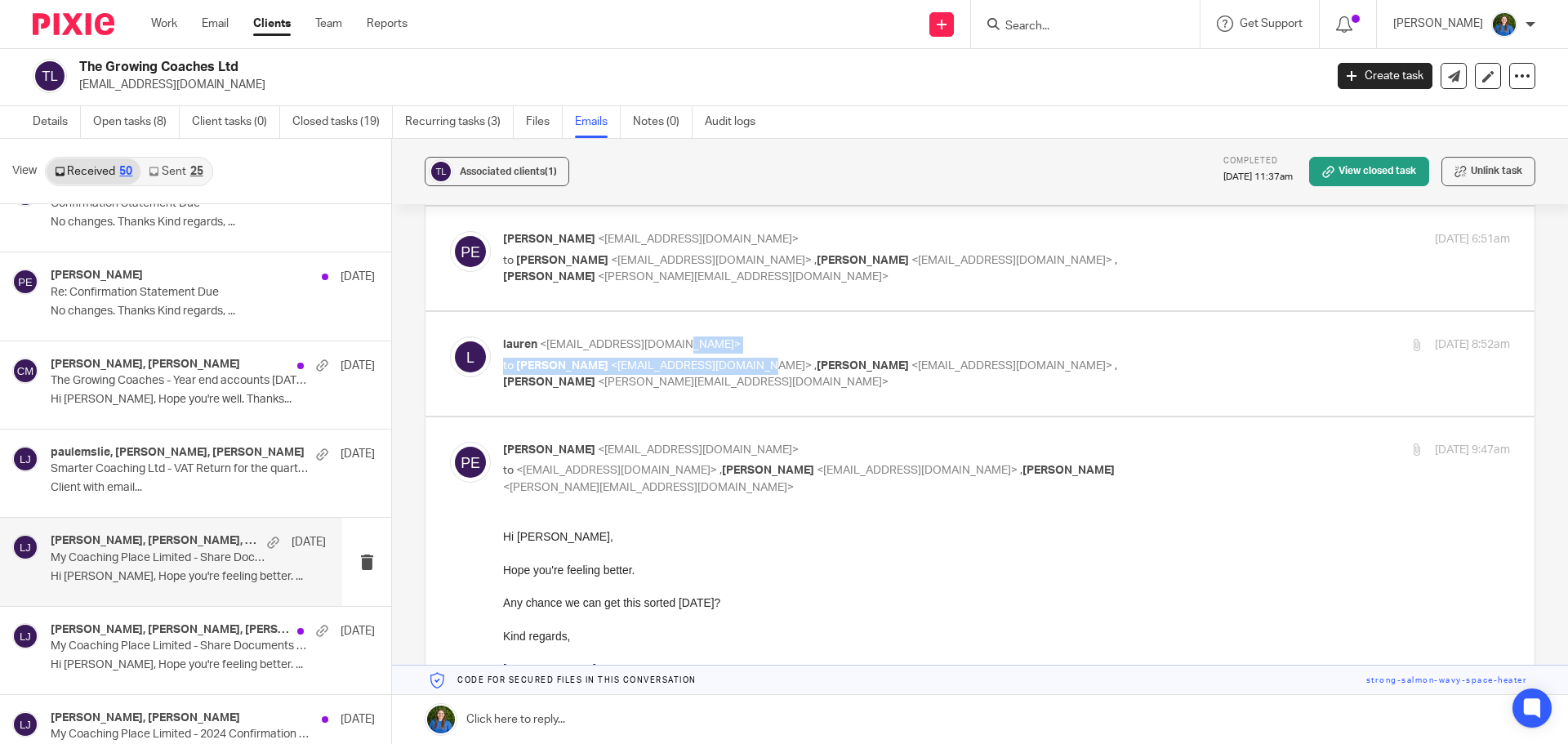
click at [726, 354] on div "lauren <lauren@cypherhq.co.uk> to Paul Emslie <paulemslie@thegrowingcoaches.com…" at bounding box center [839, 363] width 671 height 55
drag, startPoint x: 705, startPoint y: 338, endPoint x: 771, endPoint y: 365, distance: 71.3
click at [705, 339] on p "lauren <lauren@cypherhq.co.uk>" at bounding box center [839, 345] width 671 height 17
click at [1122, 374] on p "to Paul Emslie <paulemslie@thegrowingcoaches.com> , Matt Williams <matt@cypherh…" at bounding box center [839, 374] width 671 height 33
checkbox input "true"
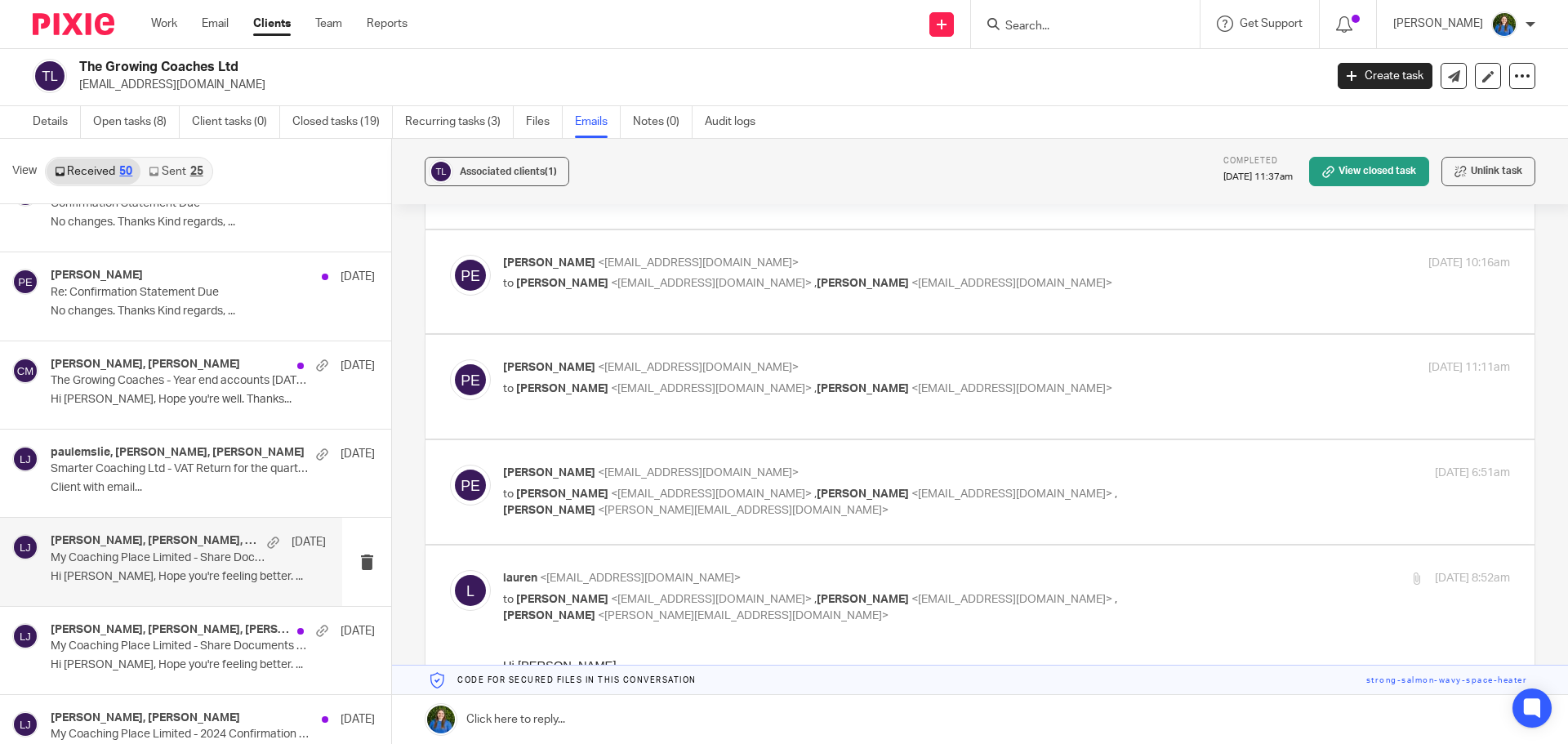
scroll to position [0, 0]
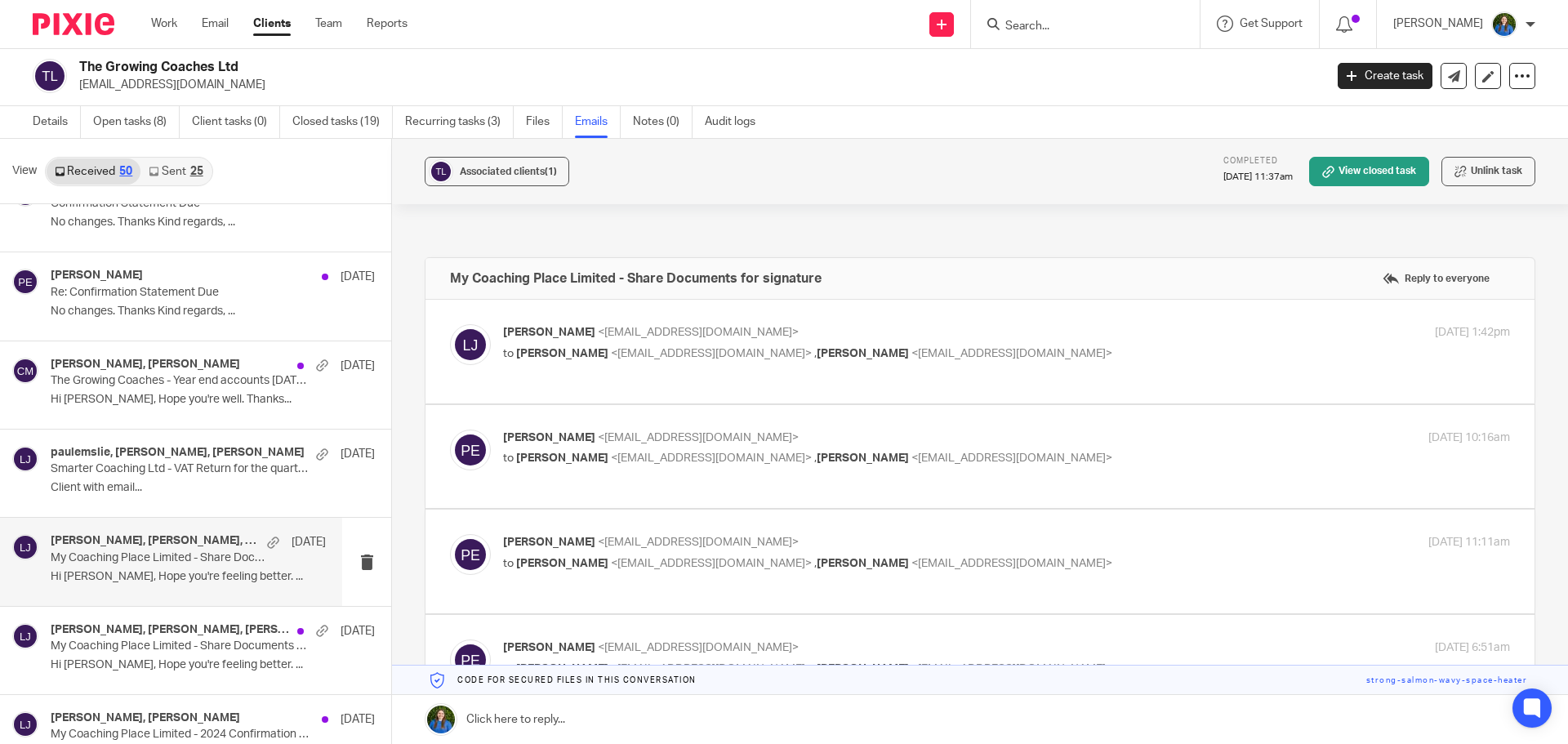
click at [727, 349] on span "<paulemslie@thegrowingcoaches.com>" at bounding box center [711, 354] width 200 height 12
checkbox input "true"
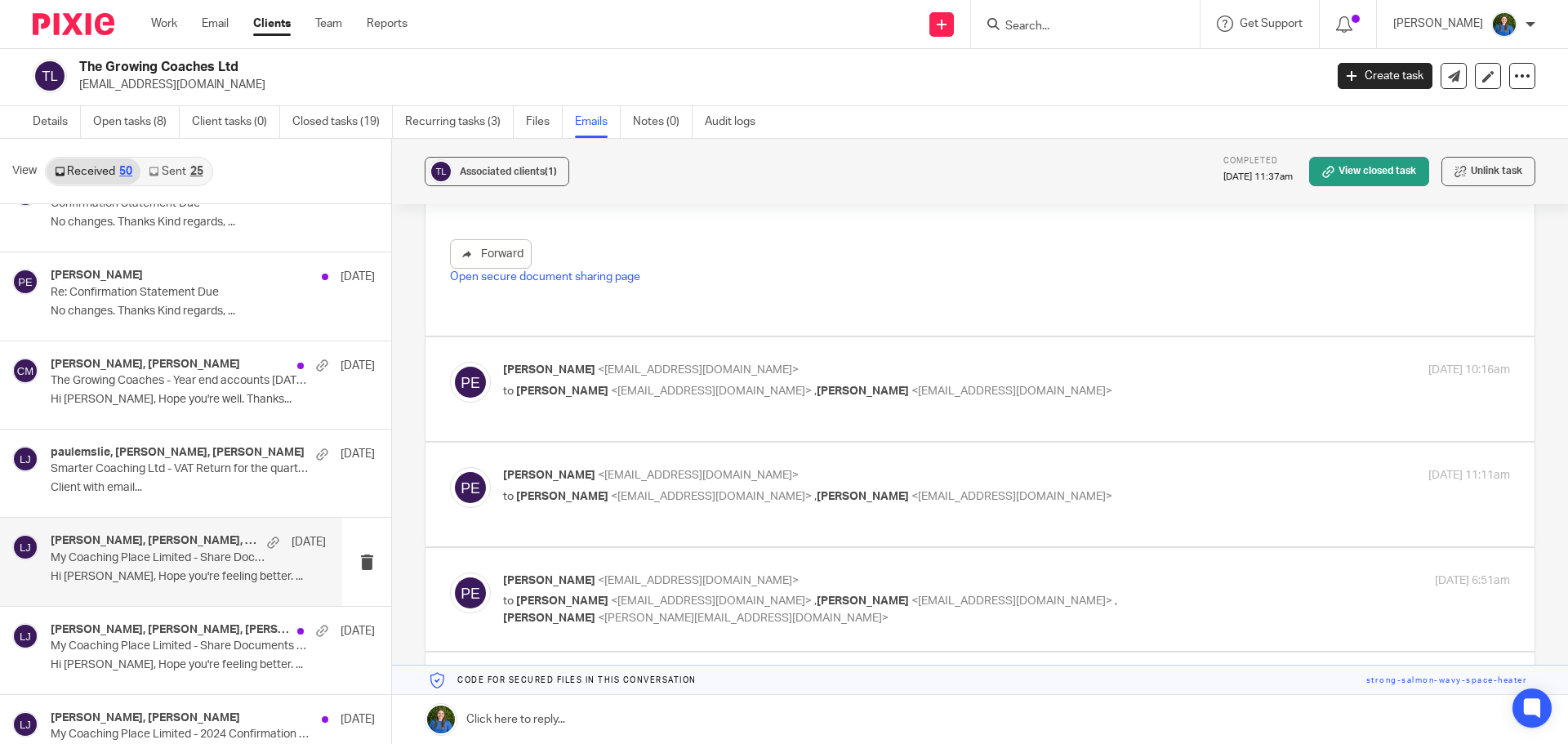
click at [675, 381] on div "Paul Emslie <paulemslie@thegrowingcoaches.com> to Lauren Johnson <lauren@cypher…" at bounding box center [839, 381] width 671 height 38
checkbox input "true"
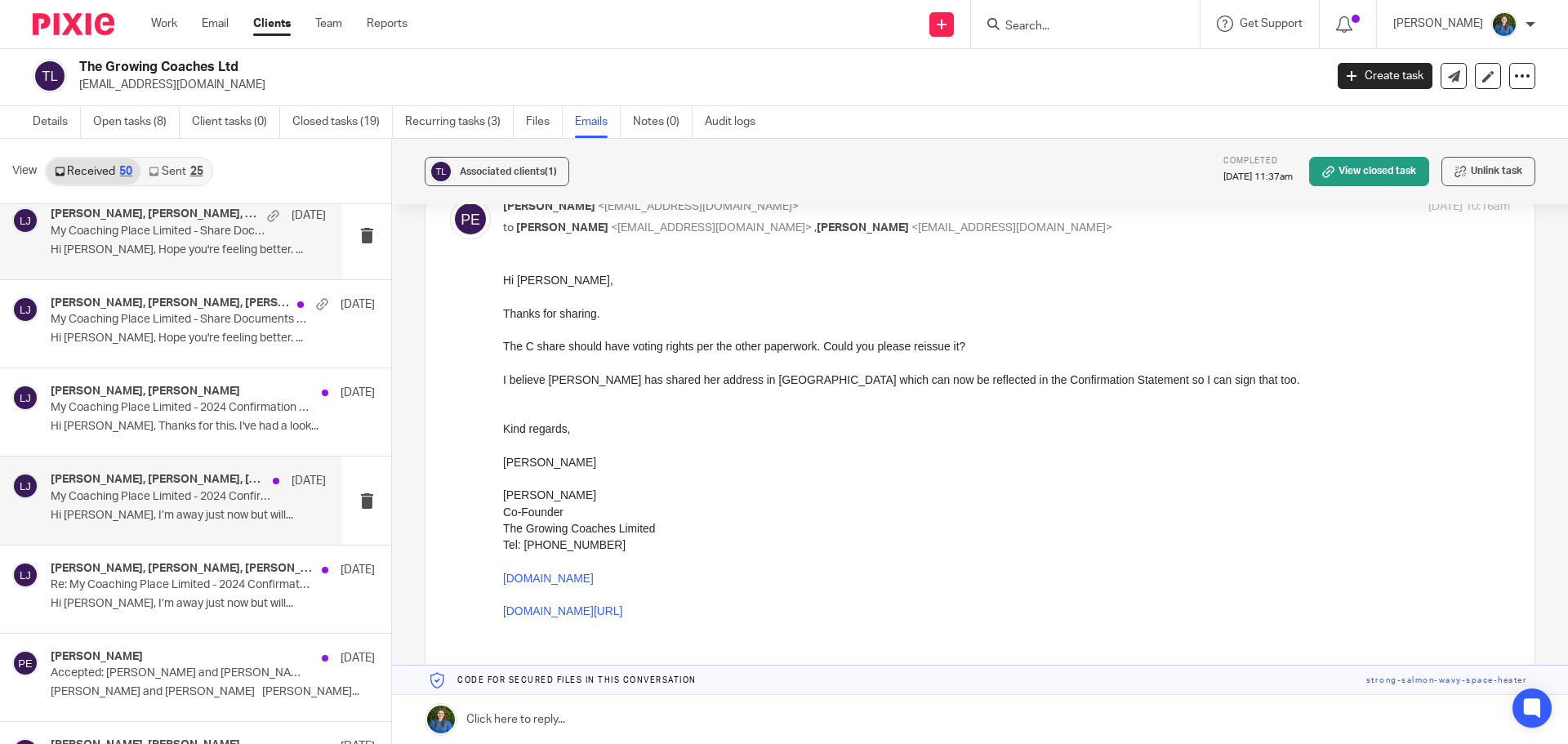
click at [107, 509] on p "Hi Lauren, I’m away just now but will..." at bounding box center [188, 516] width 275 height 14
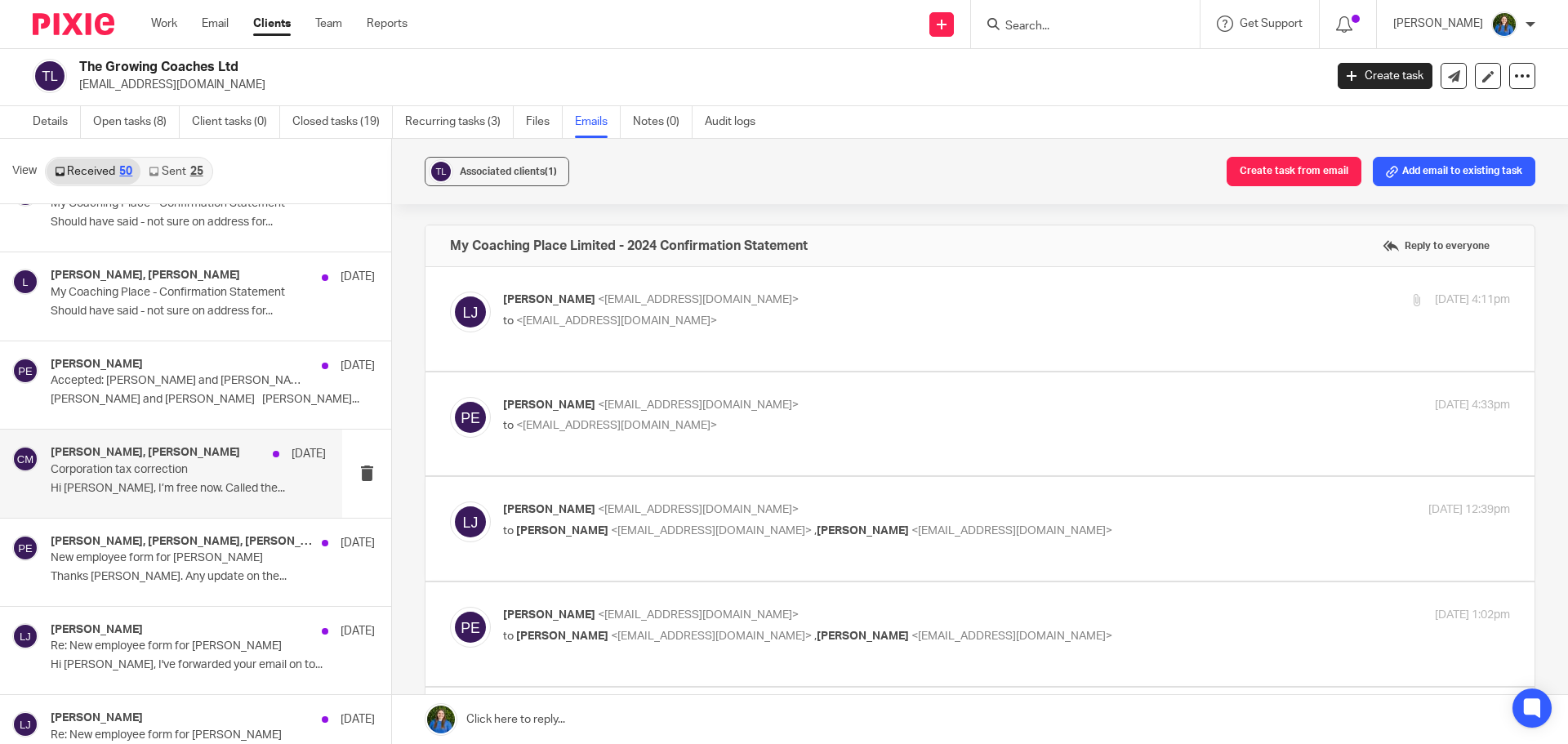
click at [123, 490] on p "Hi Christina, I’m free now. Called the..." at bounding box center [188, 489] width 275 height 14
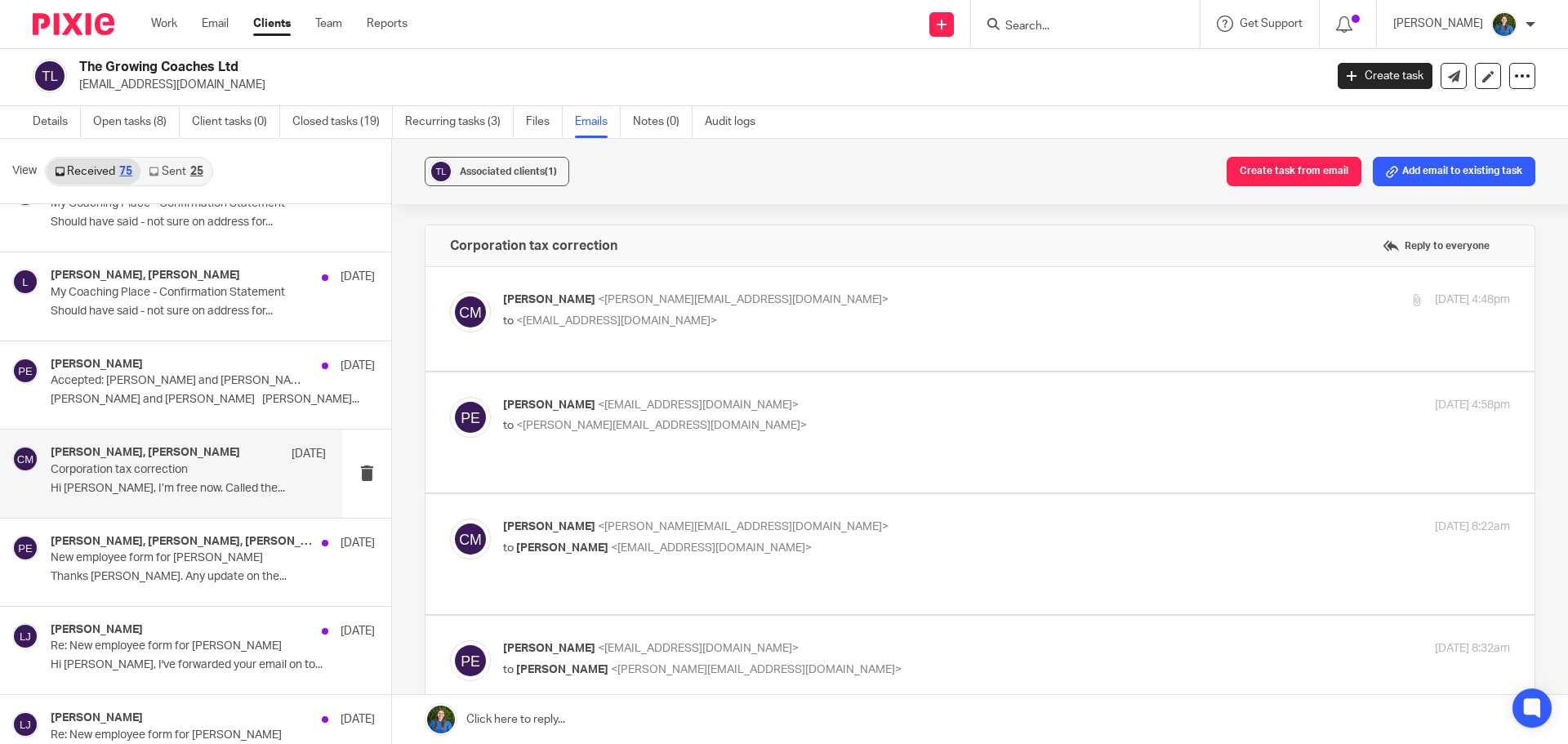
click at [908, 308] on p "Christina Milner <christina@cypherhq.co.uk>" at bounding box center [839, 300] width 671 height 17
checkbox input "true"
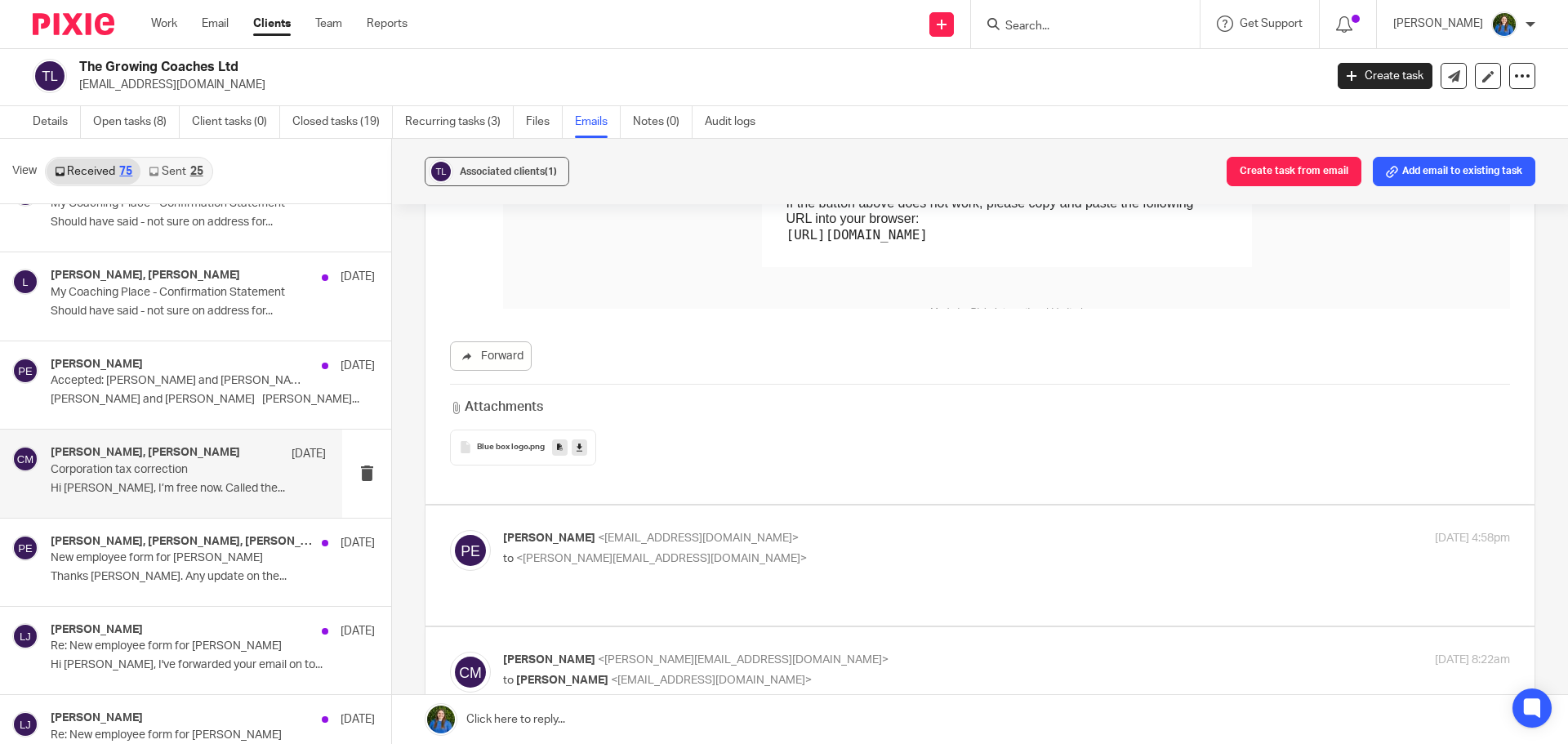
scroll to position [980, 0]
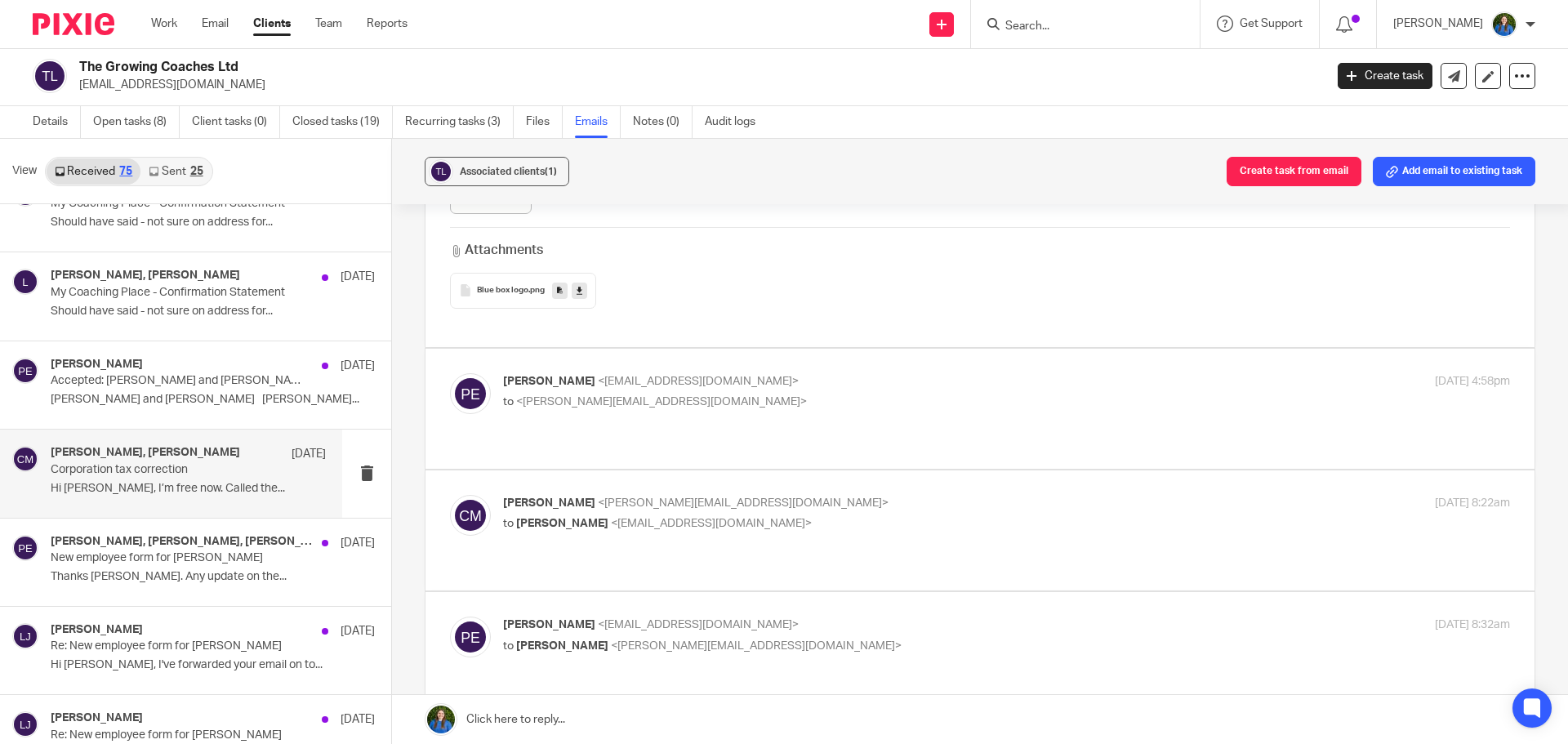
click at [797, 377] on div "Paul Emslie <paulemslie@thegrowingcoaches.com> to <christina@cypherhq.co.uk>" at bounding box center [839, 392] width 671 height 38
checkbox input "true"
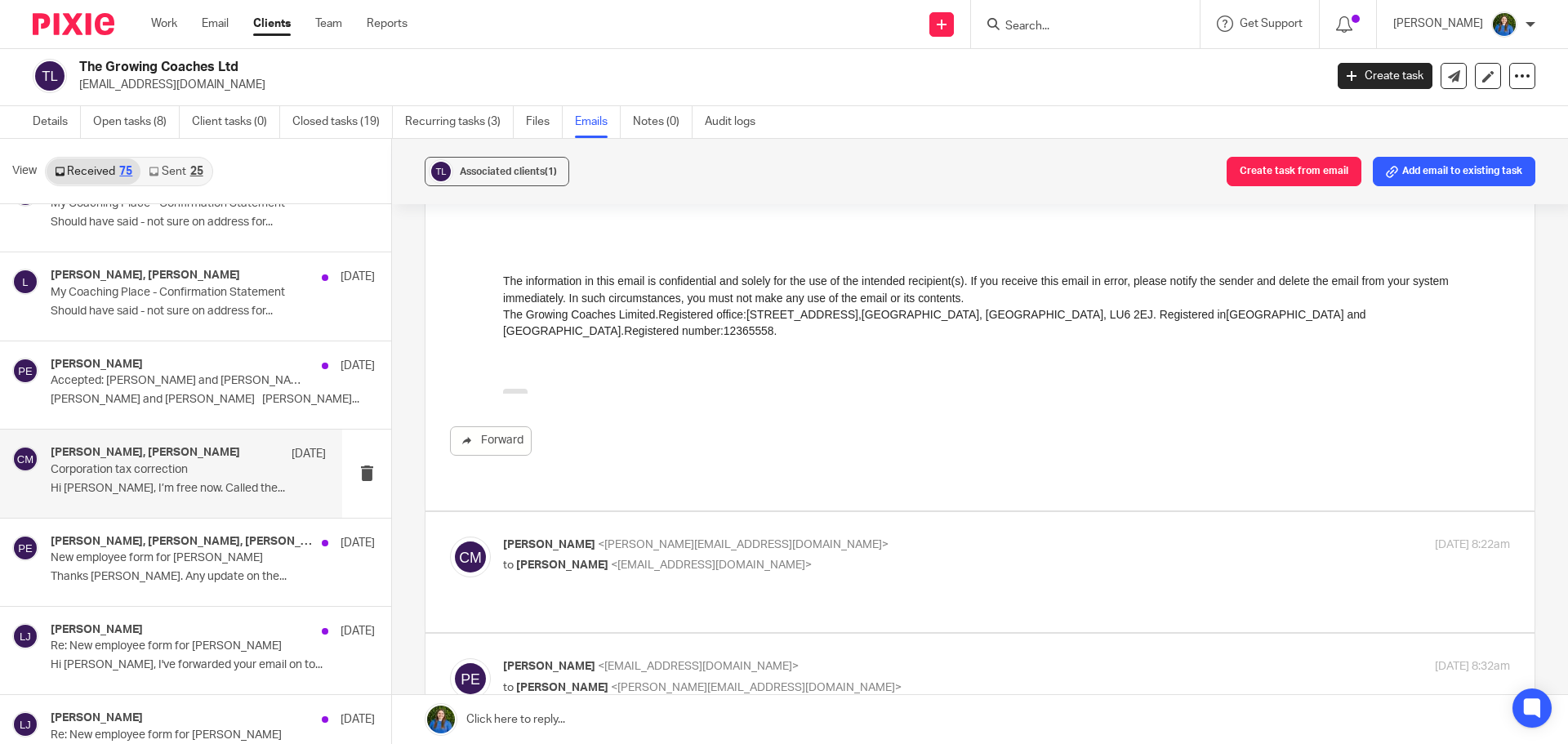
scroll to position [1552, 0]
click at [748, 559] on span "<paulemslie@thegrowingcoaches.com>" at bounding box center [711, 564] width 200 height 12
checkbox input "true"
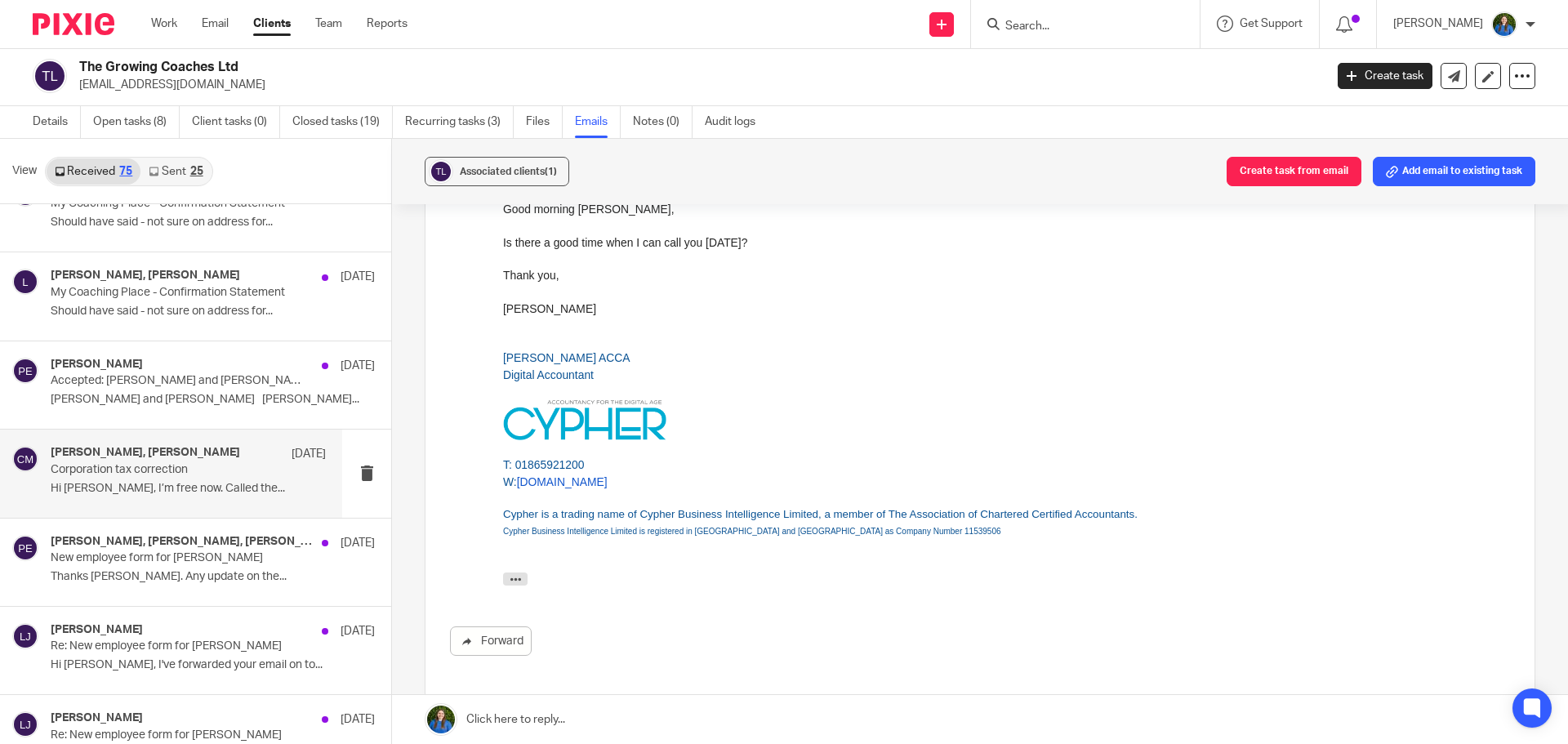
scroll to position [2287, 0]
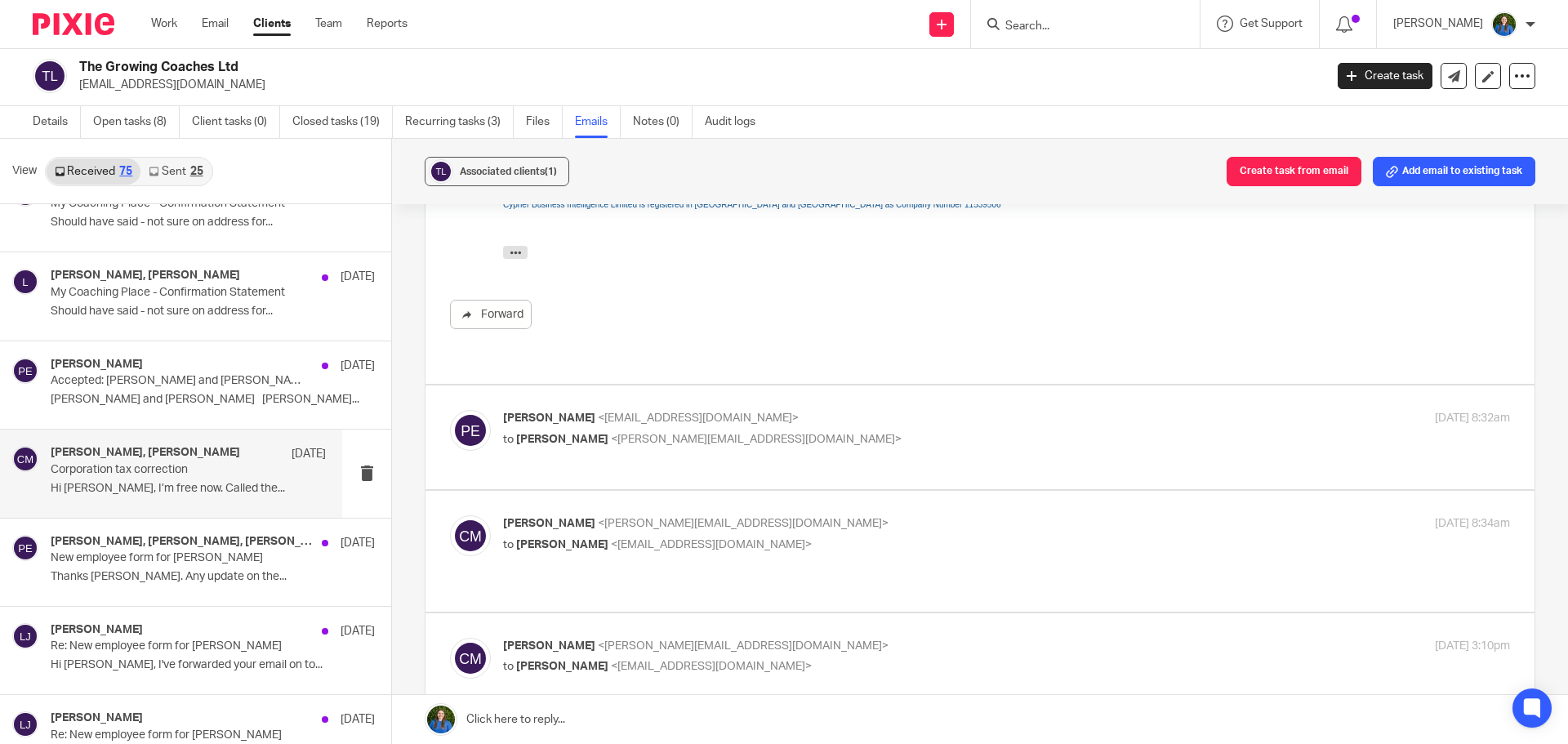
click at [793, 432] on p "to Christina Milner <christina@cypherhq.co.uk>" at bounding box center [839, 440] width 671 height 17
checkbox input "true"
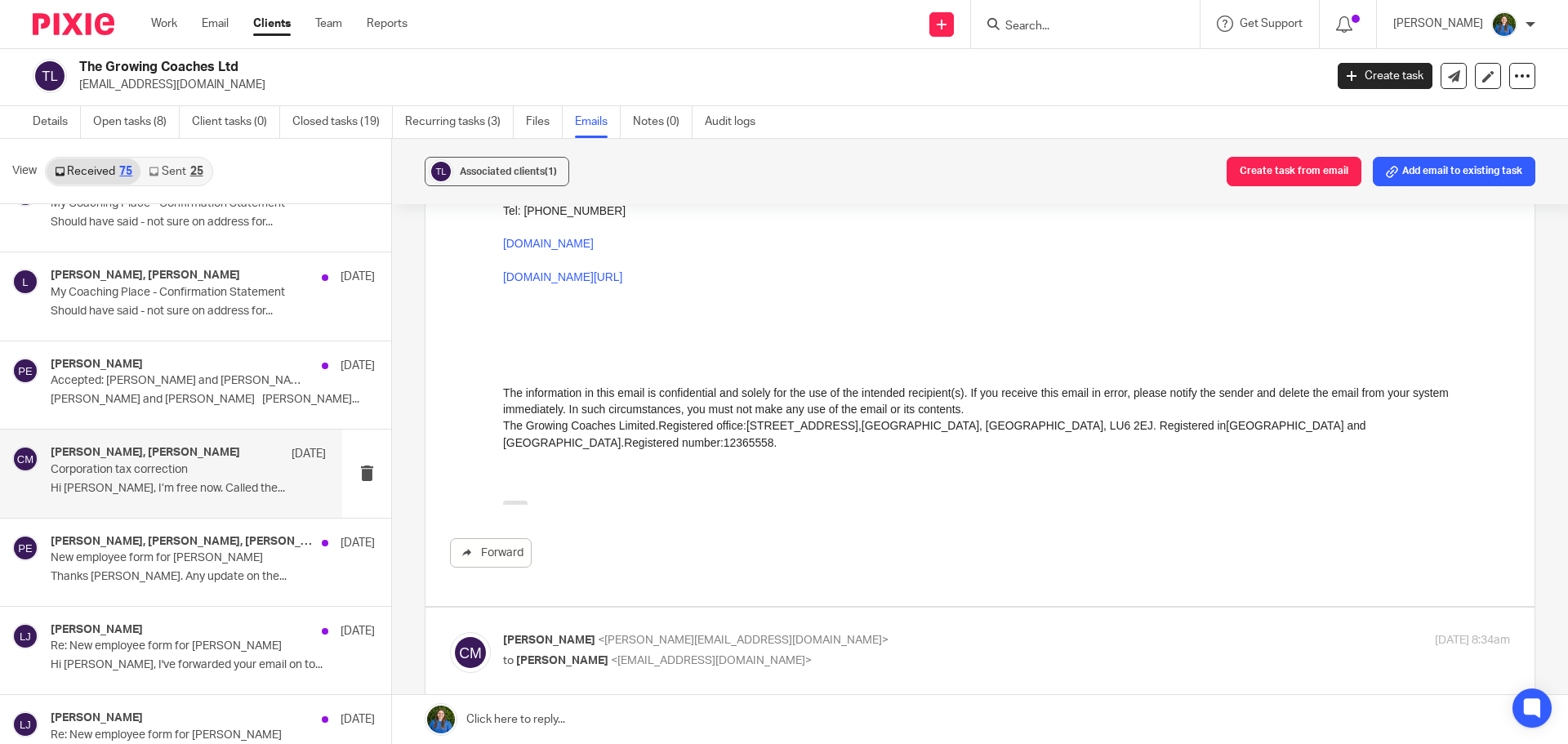
scroll to position [2777, 0]
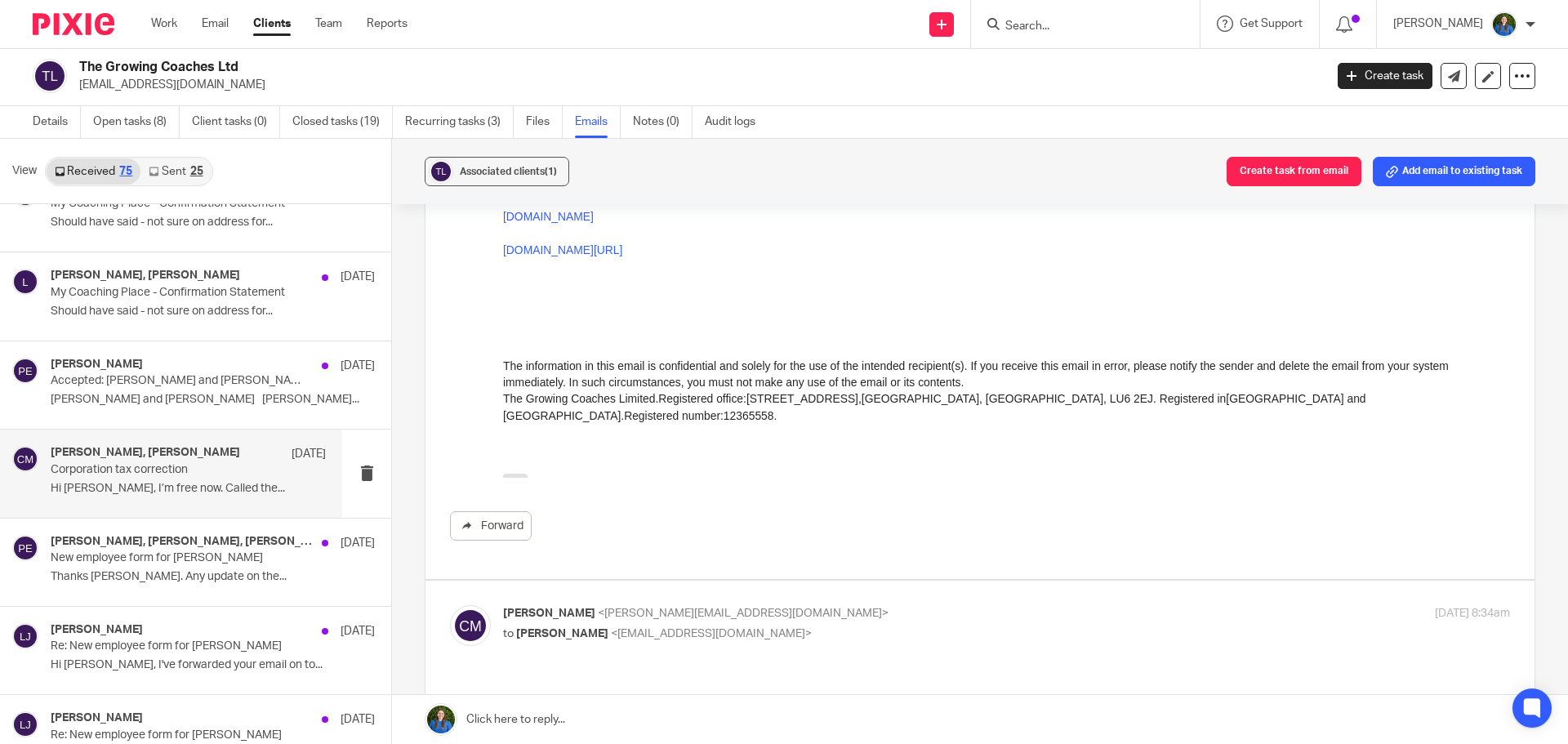
drag, startPoint x: 763, startPoint y: 575, endPoint x: 790, endPoint y: 570, distance: 27.5
click at [764, 605] on div "Christina Milner <christina@cypherhq.co.uk> to Paul Emslie <paulemslie@thegrowi…" at bounding box center [839, 624] width 671 height 38
checkbox input "true"
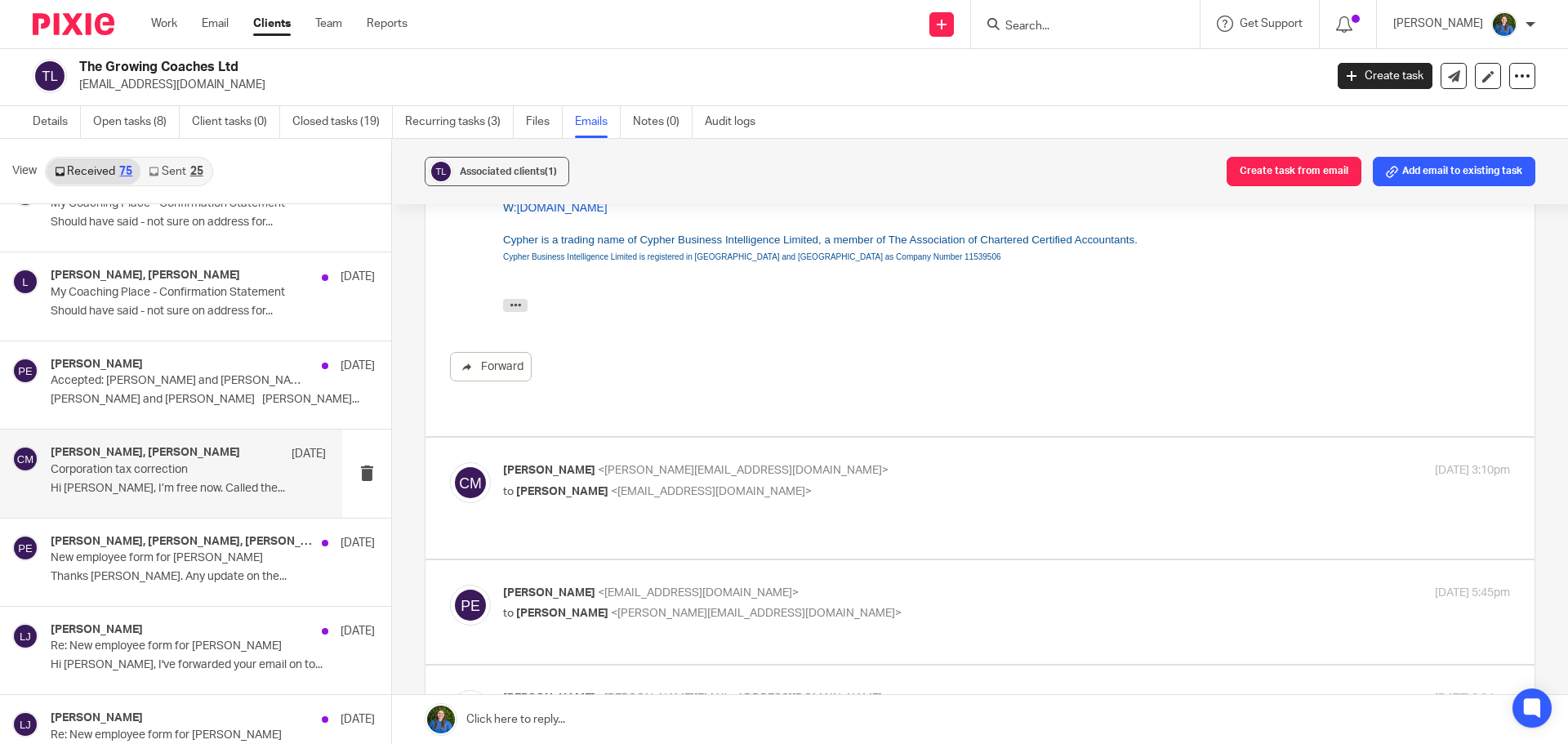
scroll to position [3512, 0]
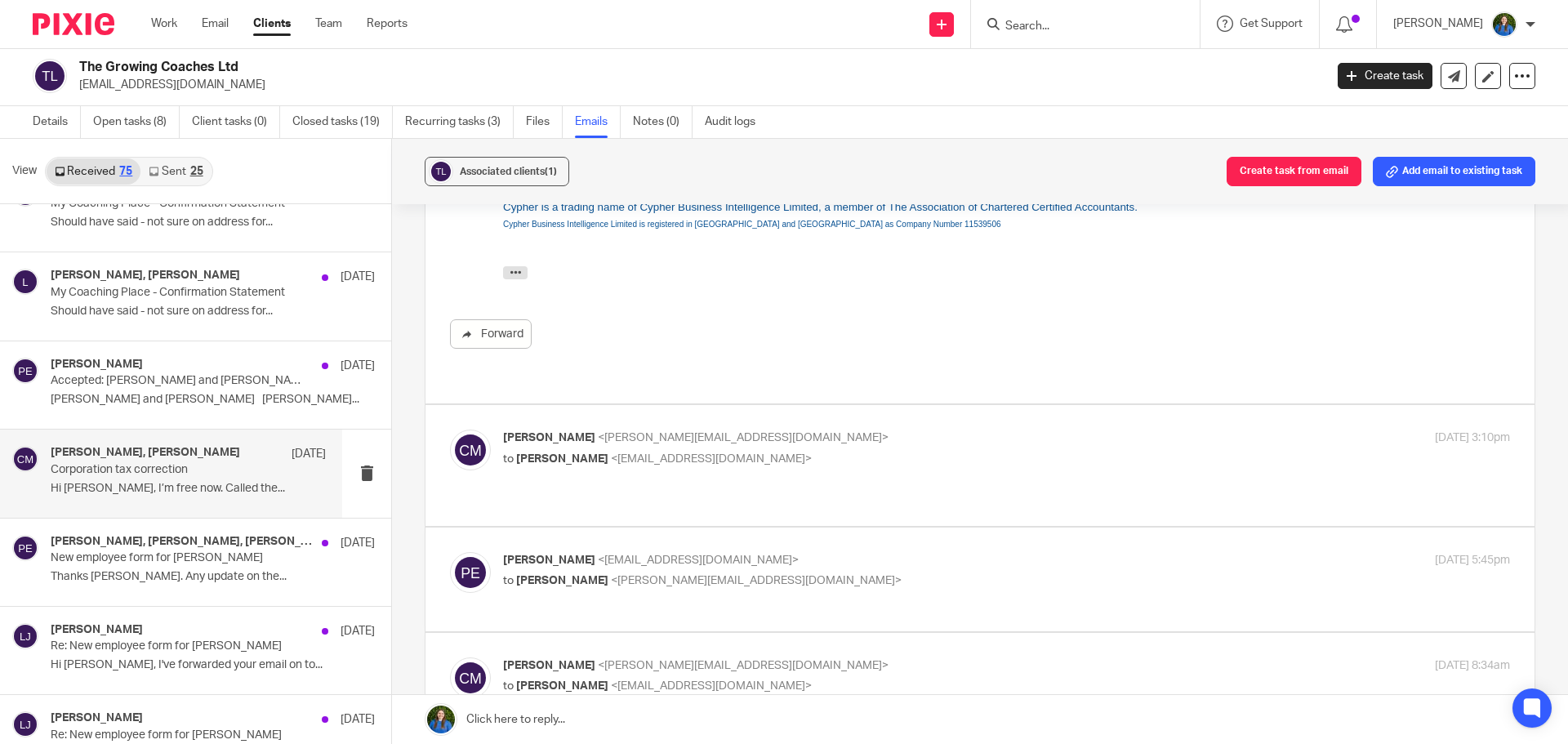
click at [818, 430] on div "Christina Milner <christina@cypherhq.co.uk> to Paul Emslie <paulemslie@thegrowi…" at bounding box center [839, 449] width 671 height 38
checkbox input "true"
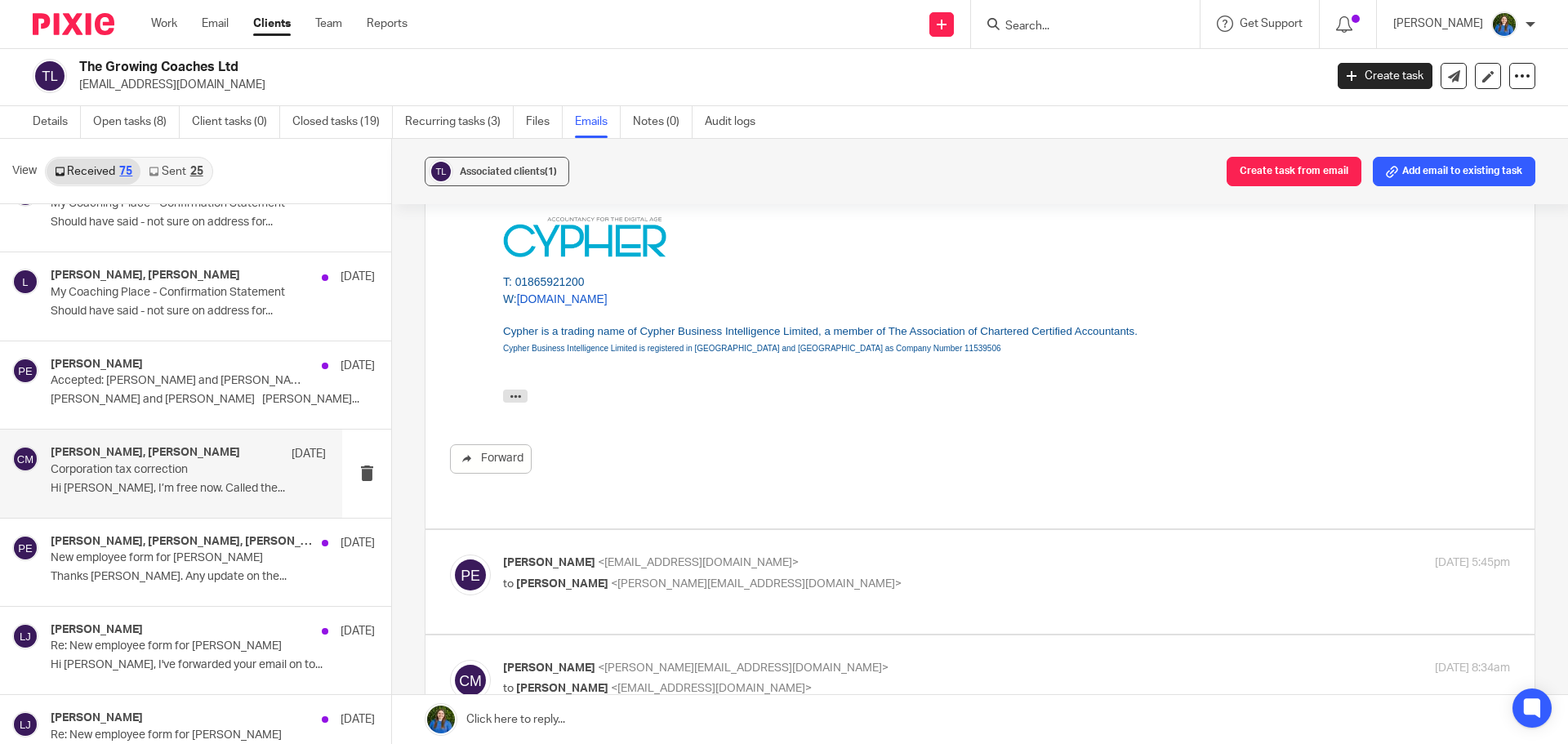
scroll to position [4002, 0]
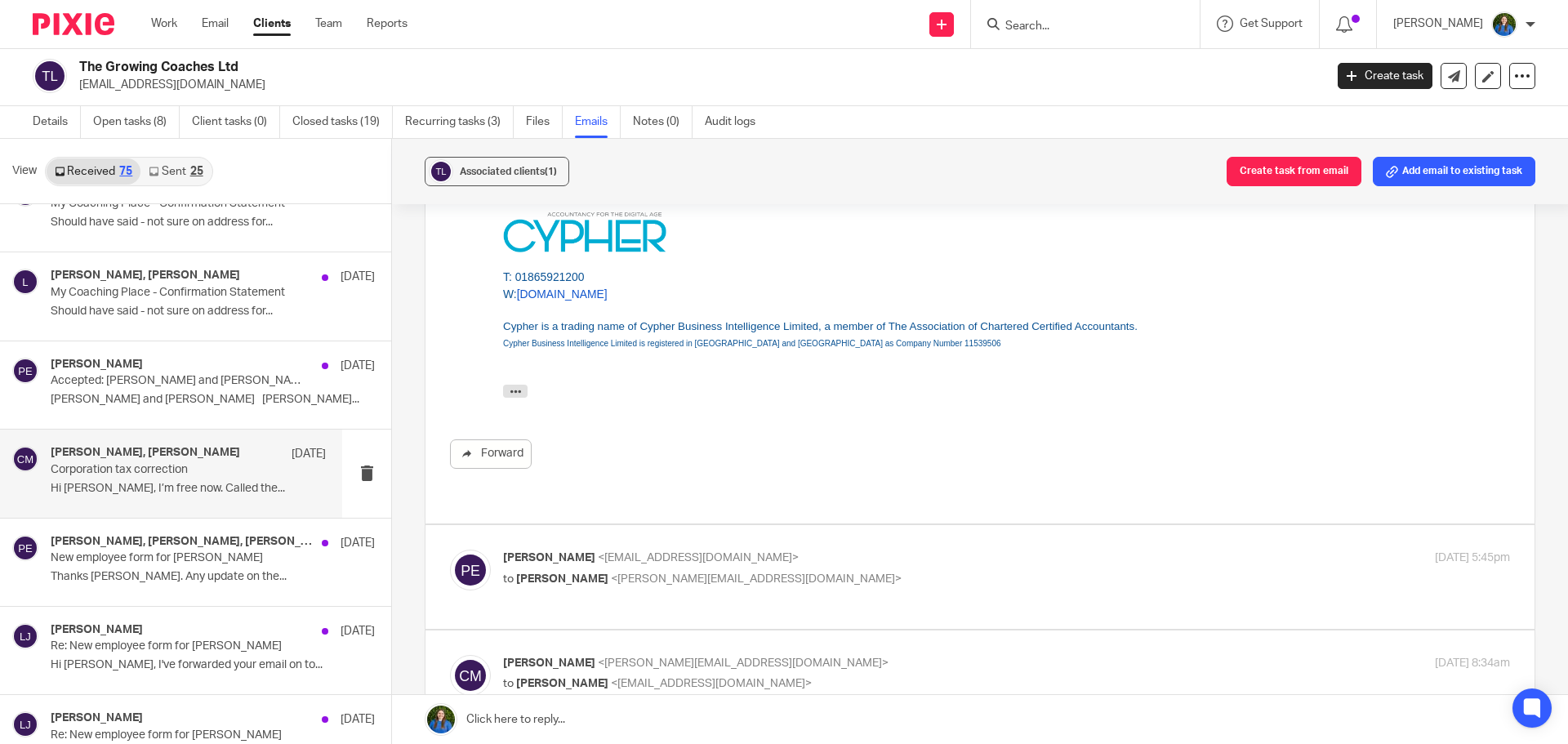
click at [856, 571] on p "to Christina Milner <christina@cypherhq.co.uk>" at bounding box center [839, 579] width 671 height 17
checkbox input "true"
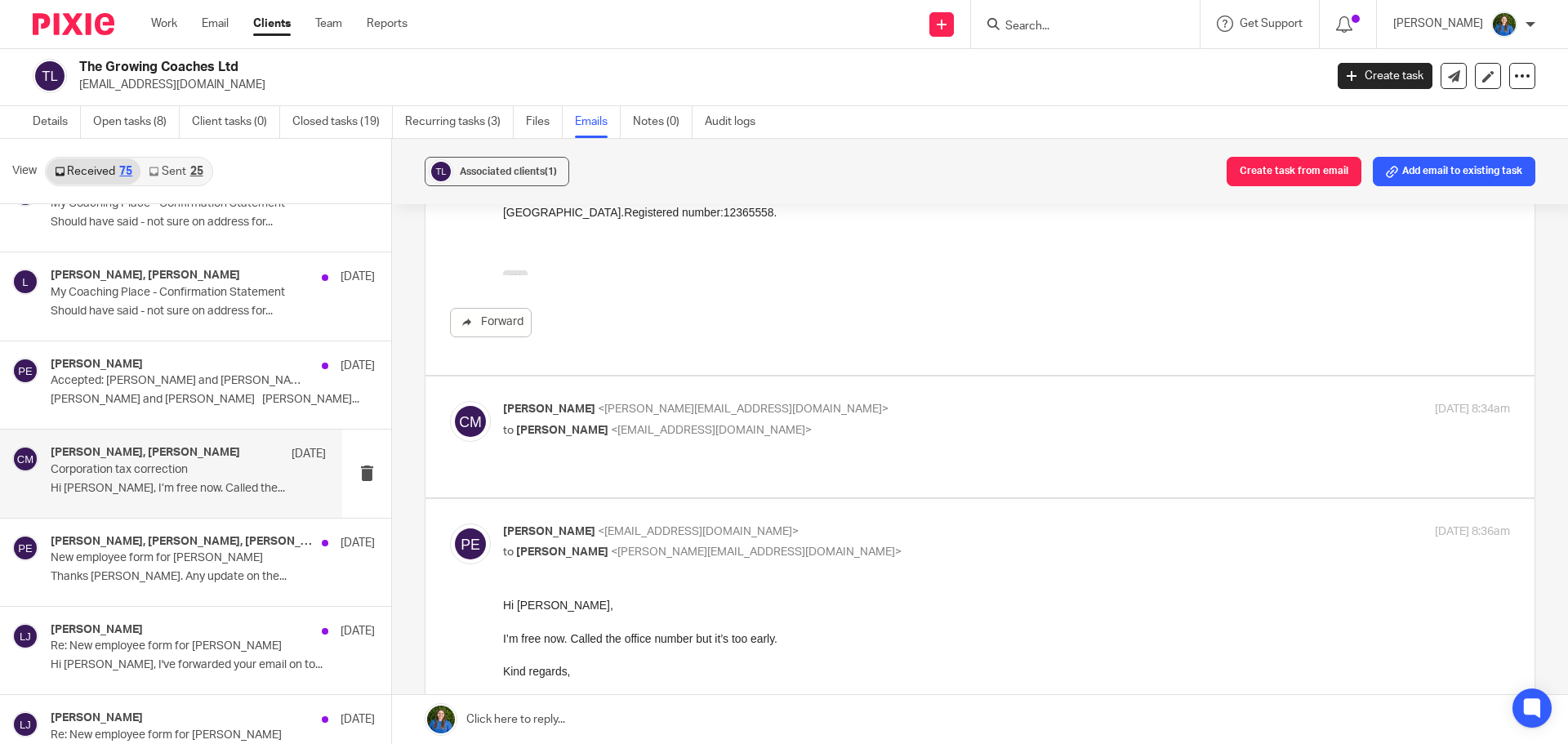
scroll to position [5064, 0]
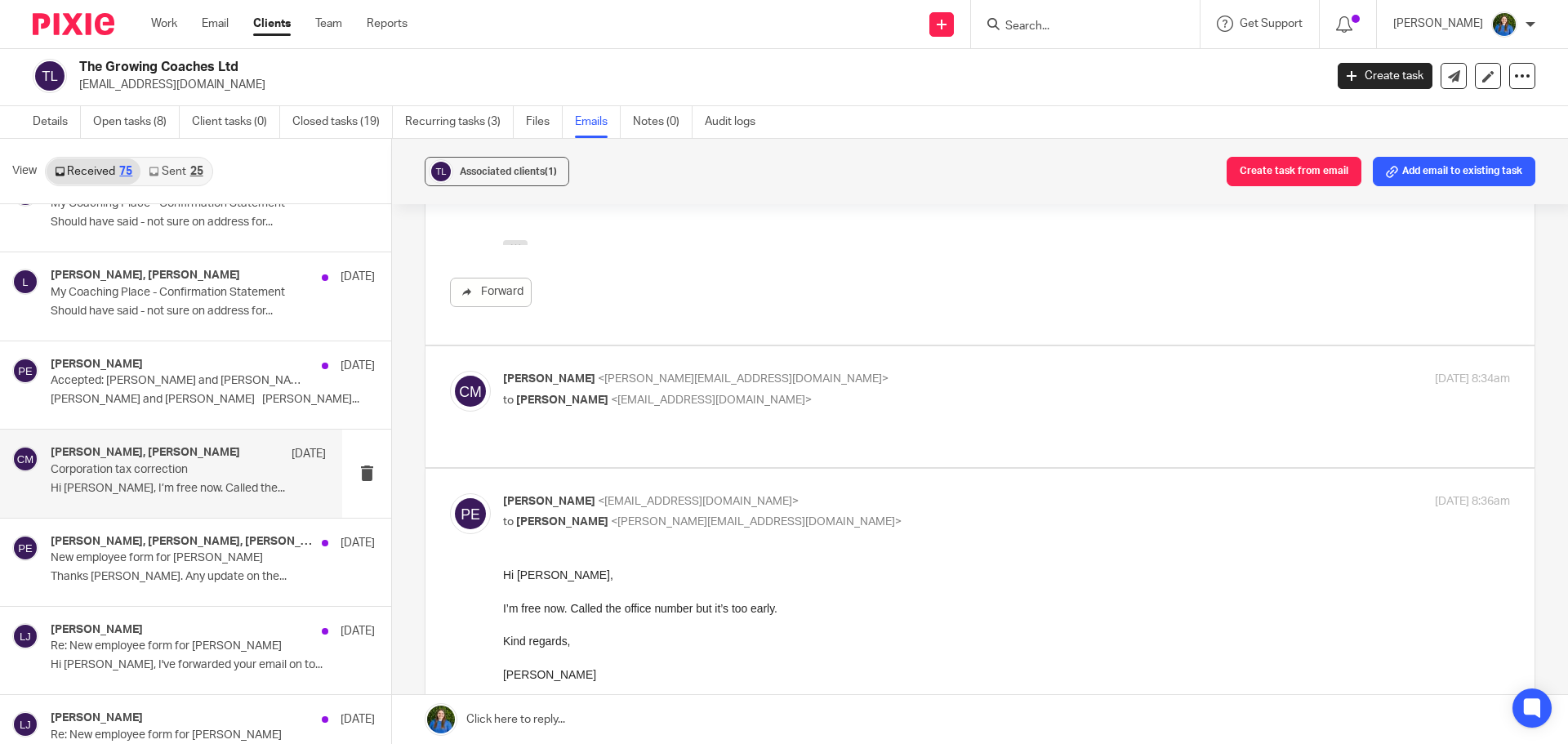
click at [788, 371] on div "Christina Milner <christina@cypherhq.co.uk> to Paul Emslie <paulemslie@thegrowi…" at bounding box center [980, 406] width 1060 height 71
click at [797, 392] on p "to Paul Emslie <paulemslie@thegrowingcoaches.com>" at bounding box center [839, 400] width 671 height 17
checkbox input "true"
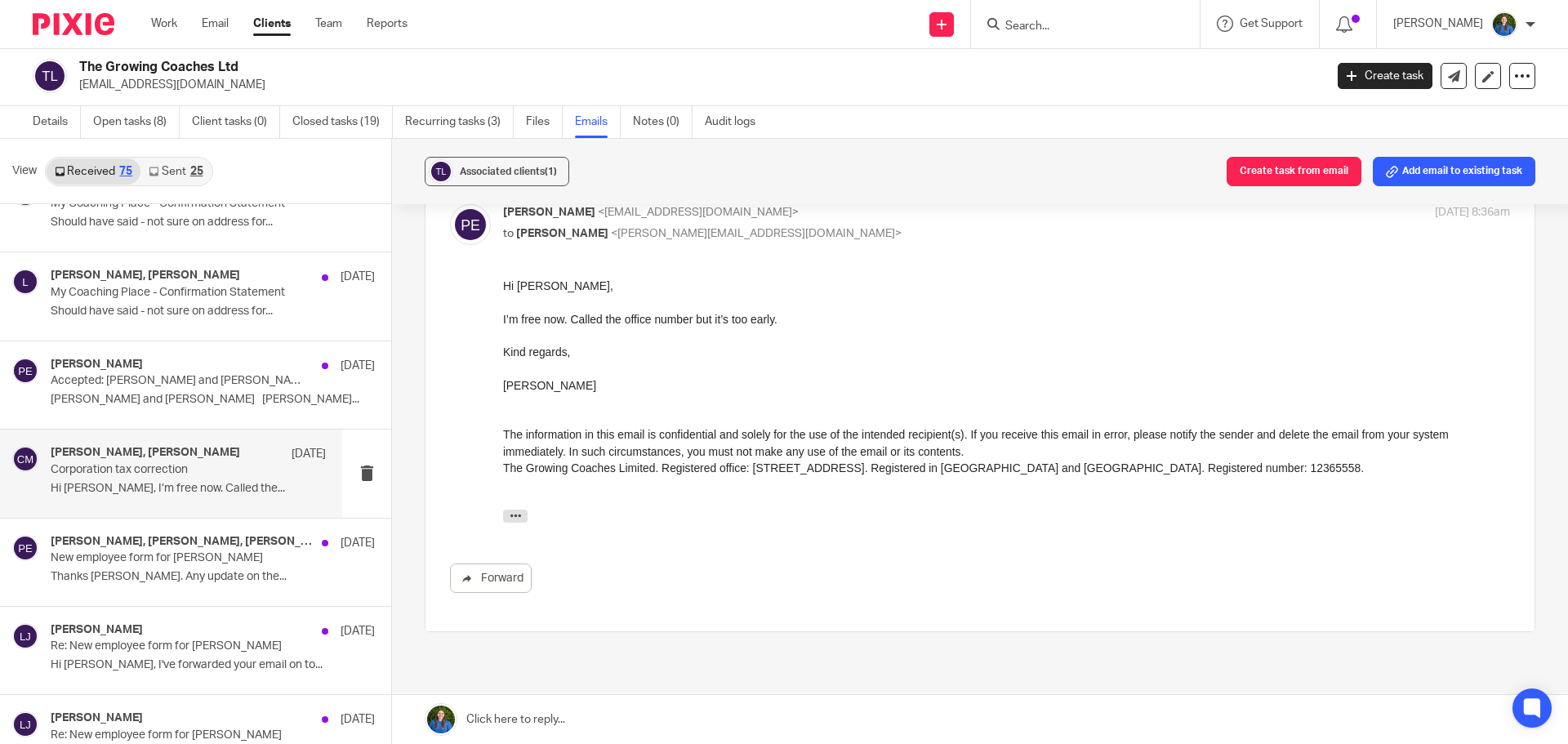
scroll to position [5860, 0]
click at [134, 584] on div "Paul Emslie, Lauren Johnson, lauren 23 Sep New employee form for Erin Thanks La…" at bounding box center [188, 562] width 275 height 55
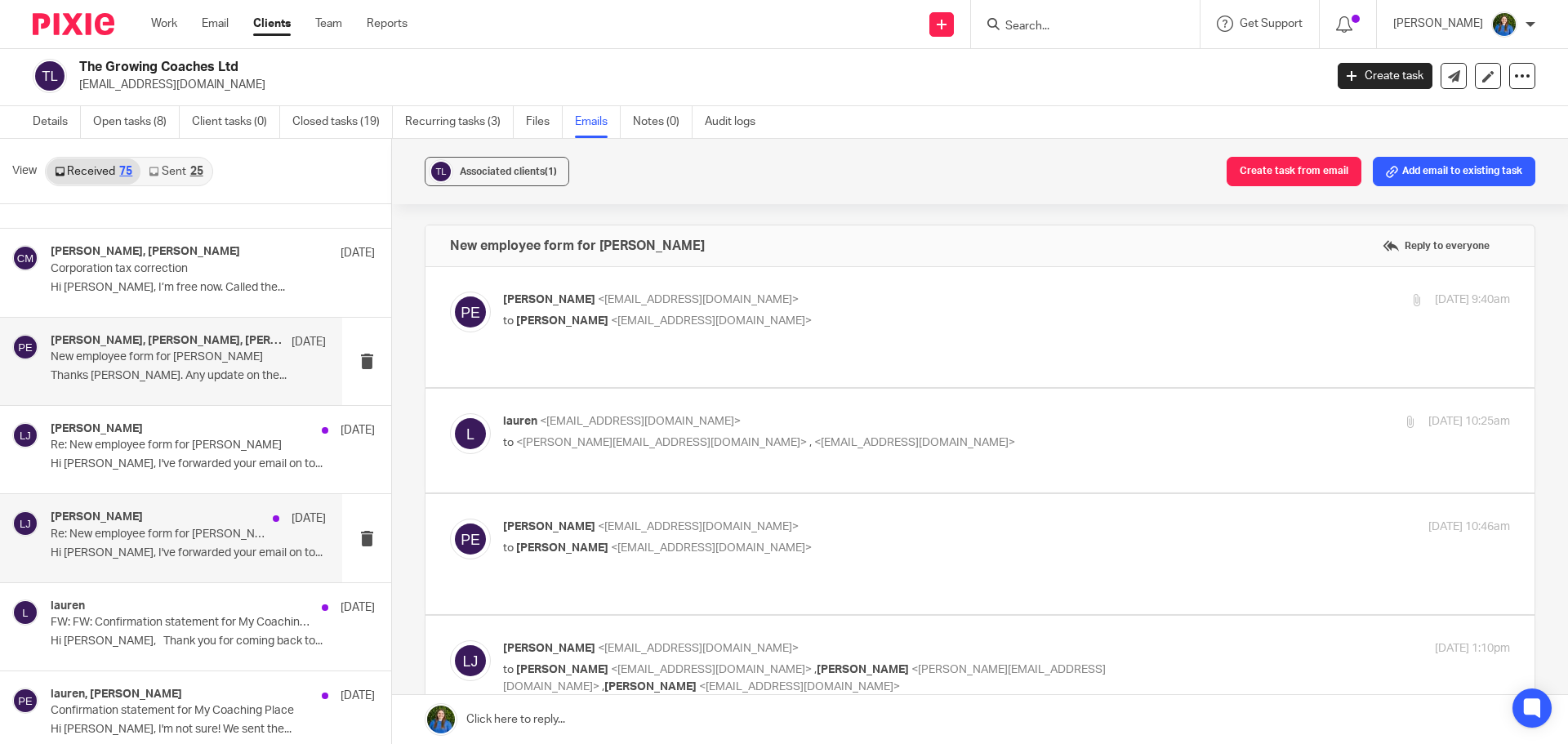
scroll to position [4084, 0]
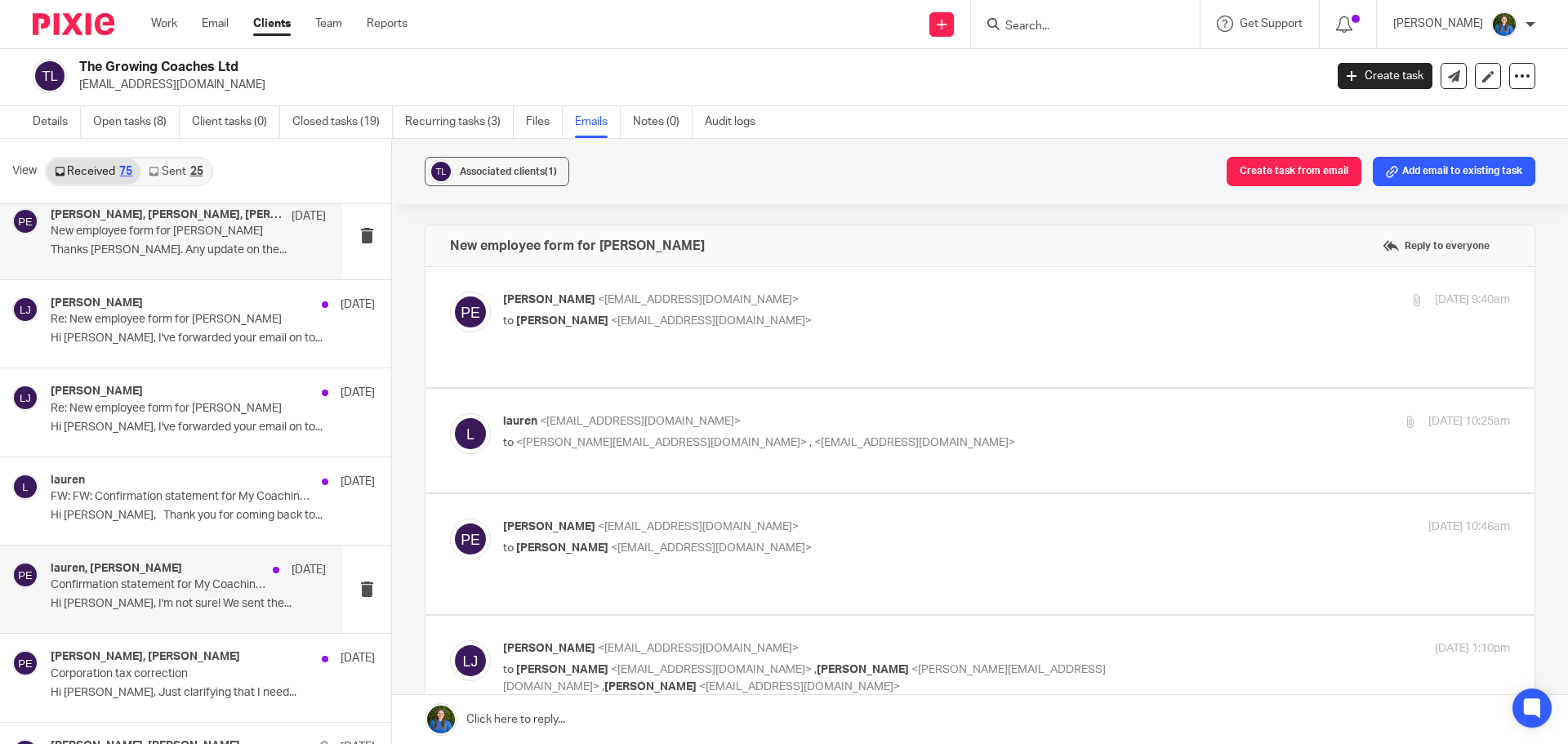
click at [117, 607] on p "Hi Lauren, I'm not sure! We sent the..." at bounding box center [188, 604] width 275 height 14
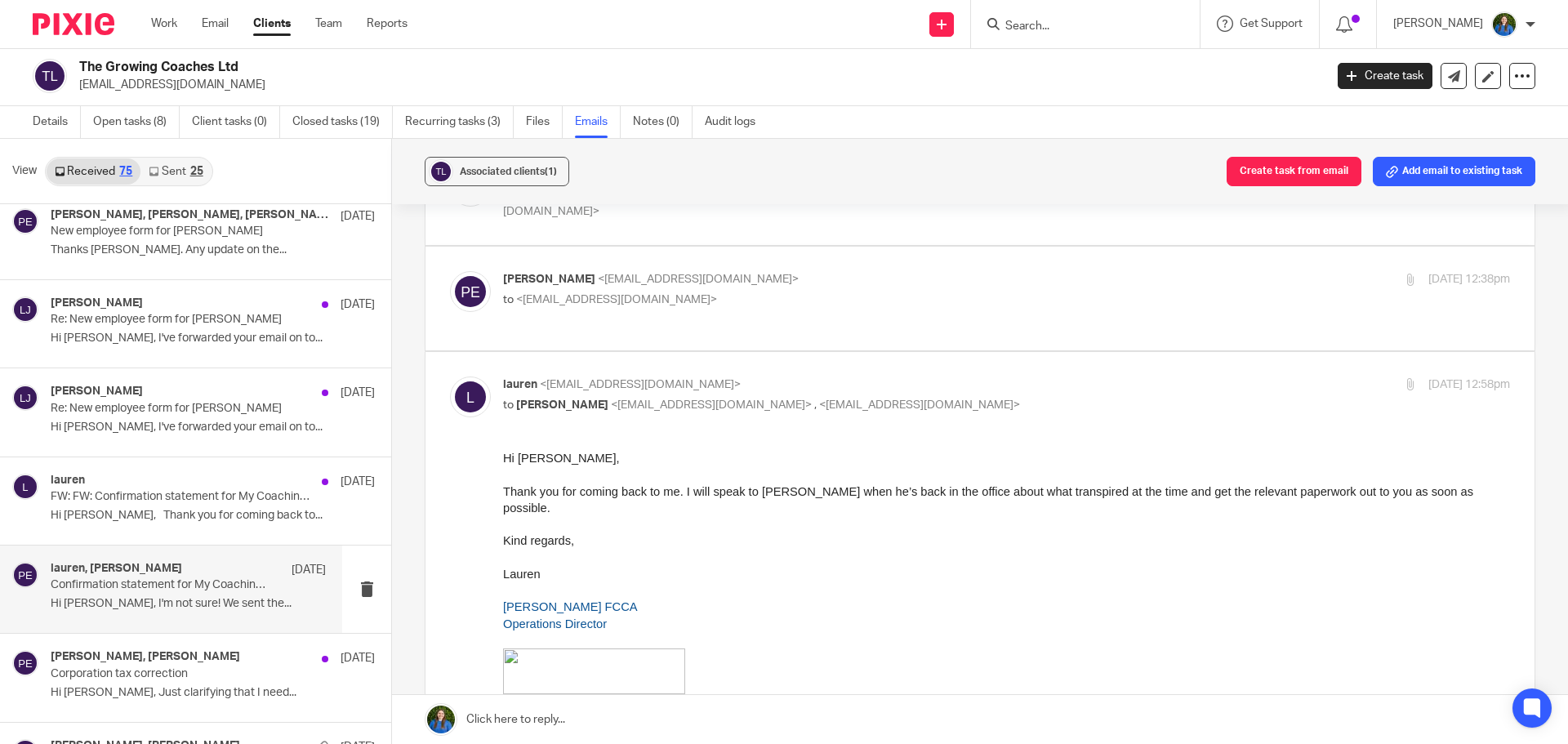
scroll to position [490, 0]
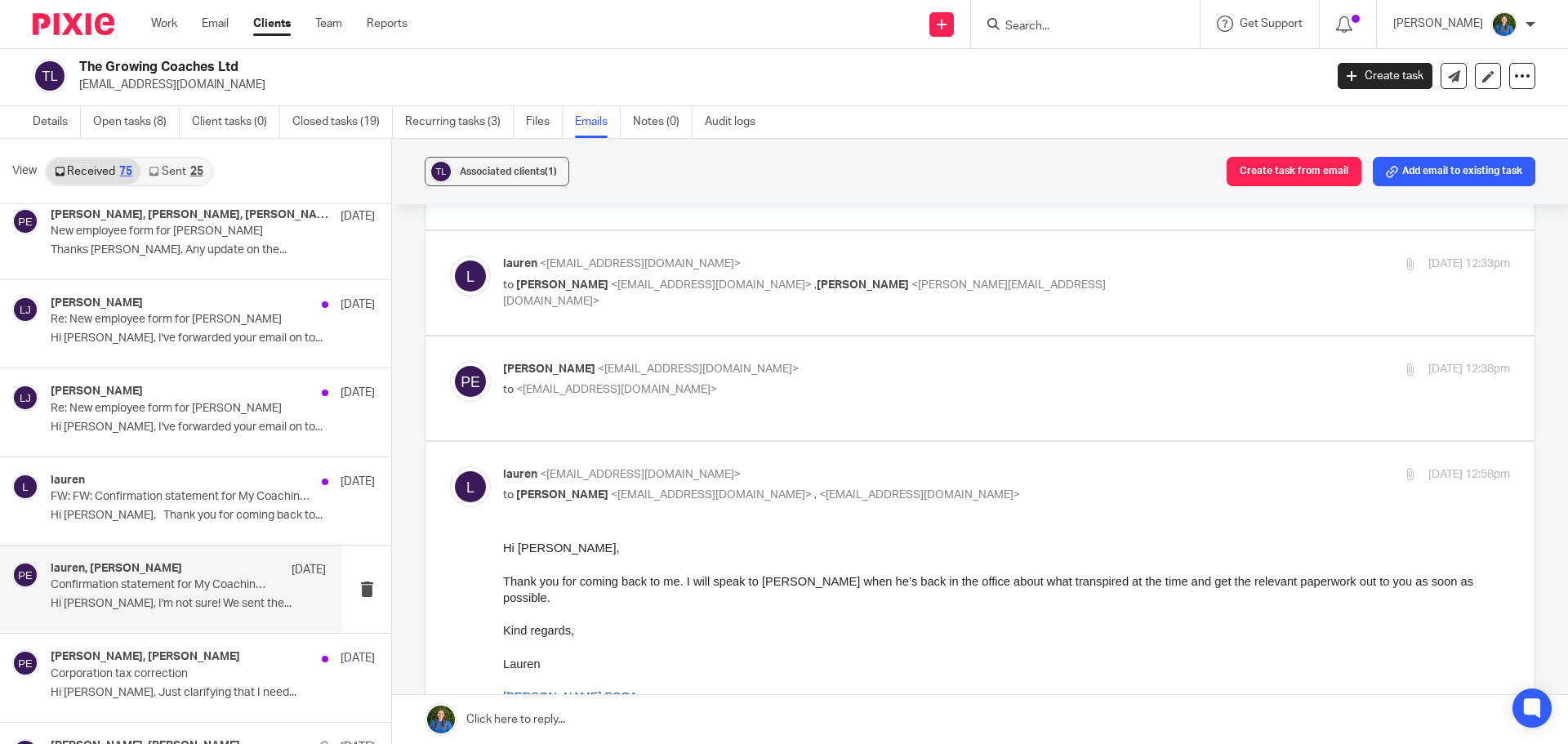
click at [710, 361] on div "Paul Emslie <paulemslie@thegrowingcoaches.com> to <lauren@cypherhq.co.uk>" at bounding box center [839, 380] width 671 height 38
checkbox input "true"
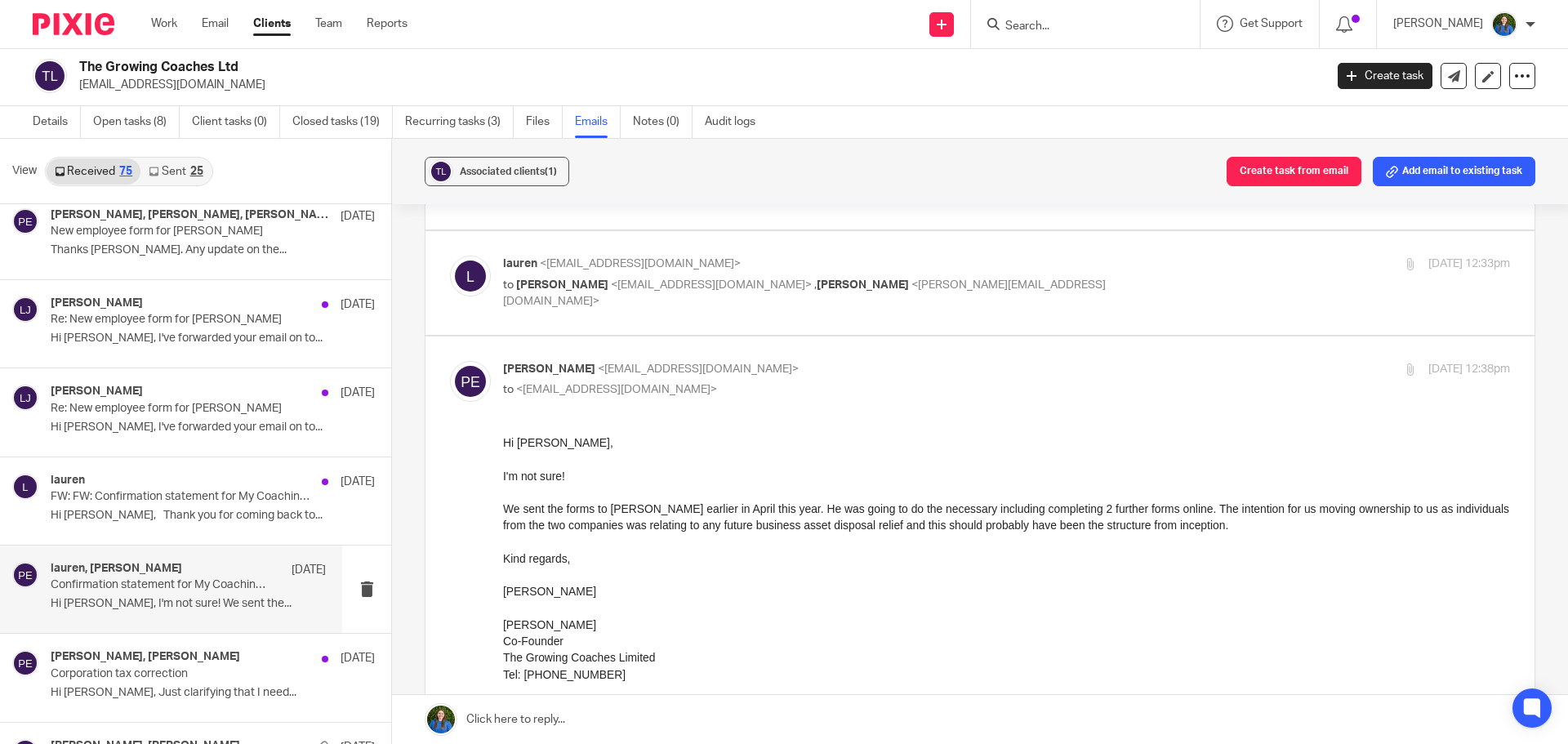
scroll to position [0, 0]
click at [816, 279] on span "Claudia Day" at bounding box center [862, 285] width 92 height 12
checkbox input "true"
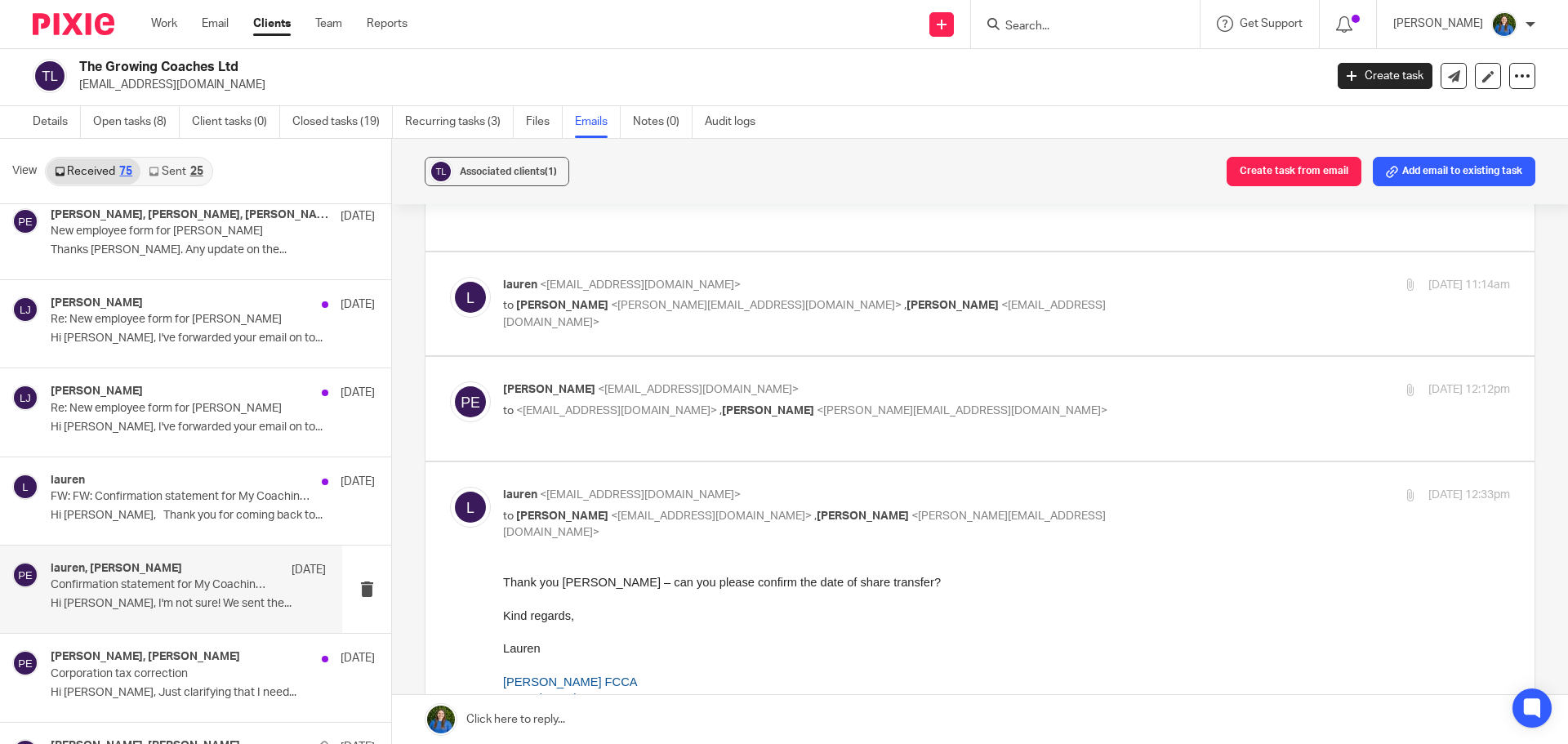
scroll to position [245, 0]
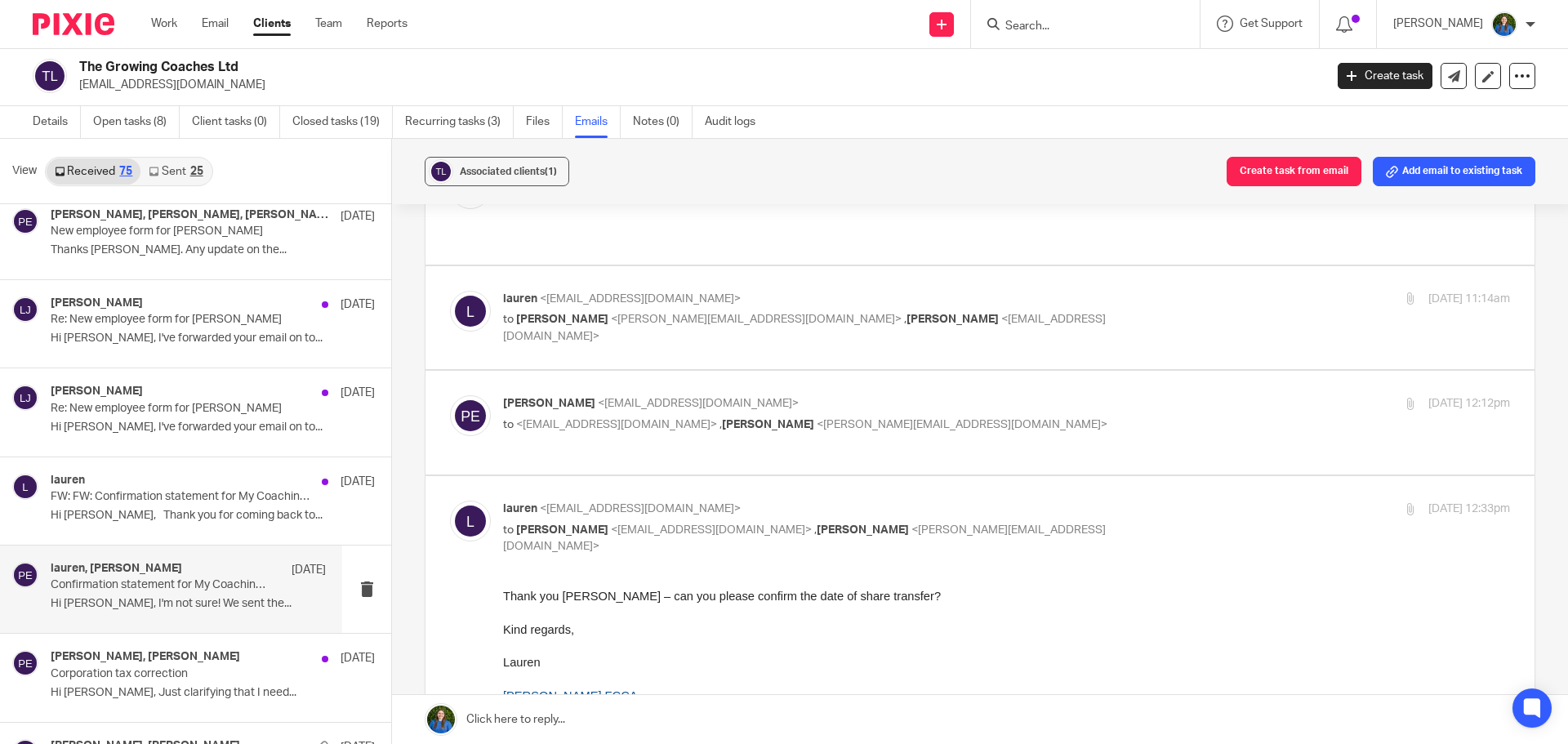
click at [816, 419] on span "<claudia@mycoachingplace.com>" at bounding box center [961, 424] width 291 height 12
checkbox input "true"
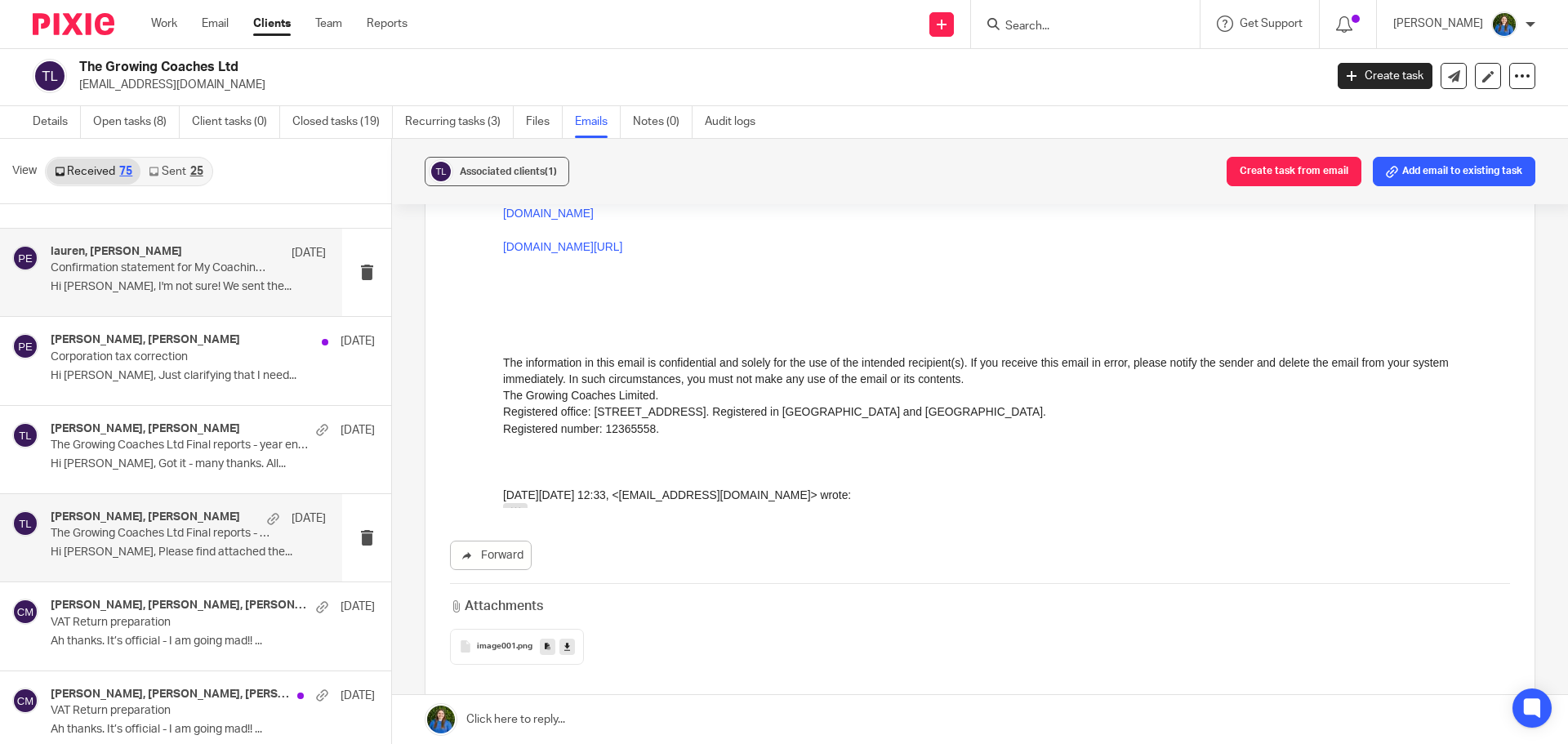
scroll to position [4410, 0]
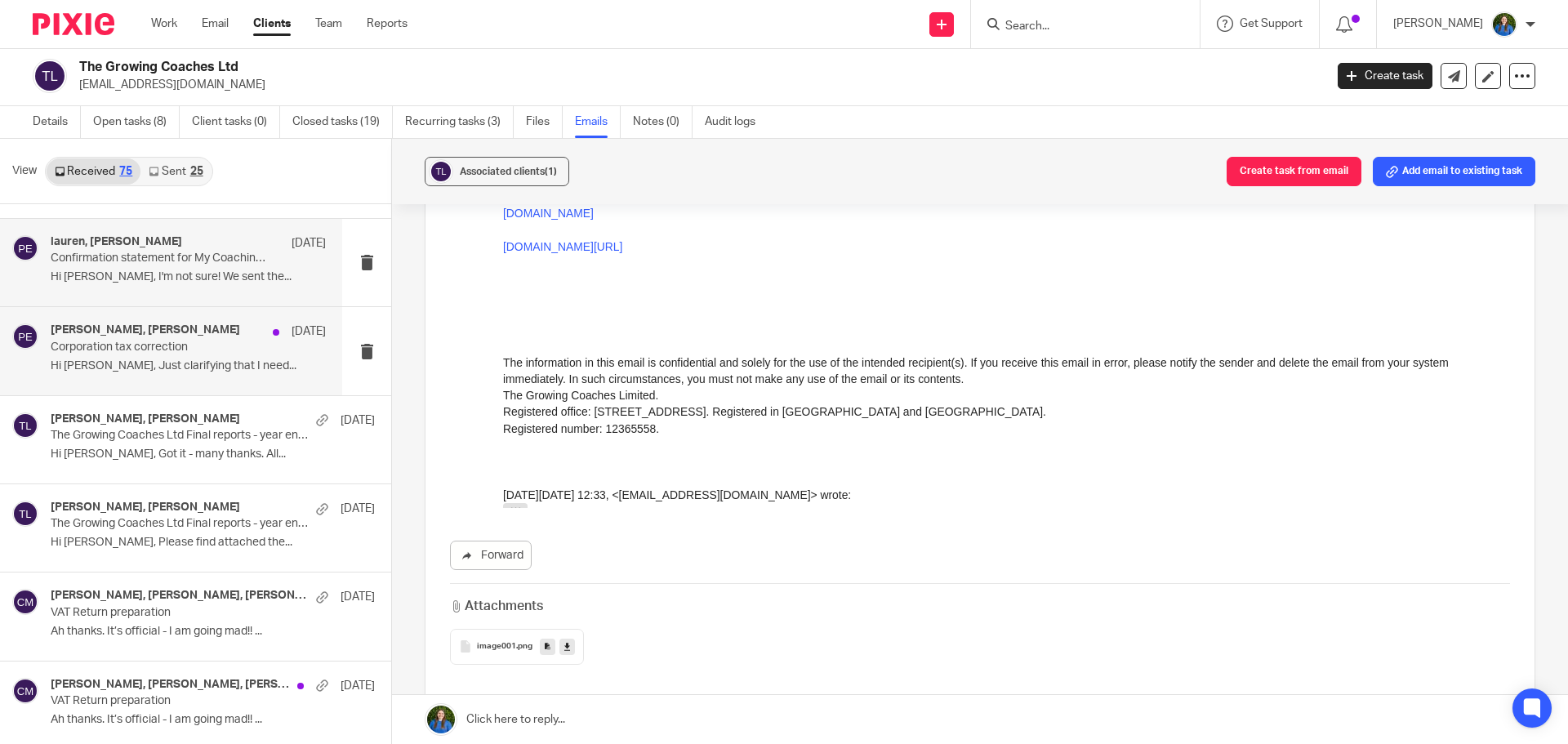
click at [149, 371] on p "Hi Christina, Just clarifying that I need..." at bounding box center [188, 366] width 275 height 14
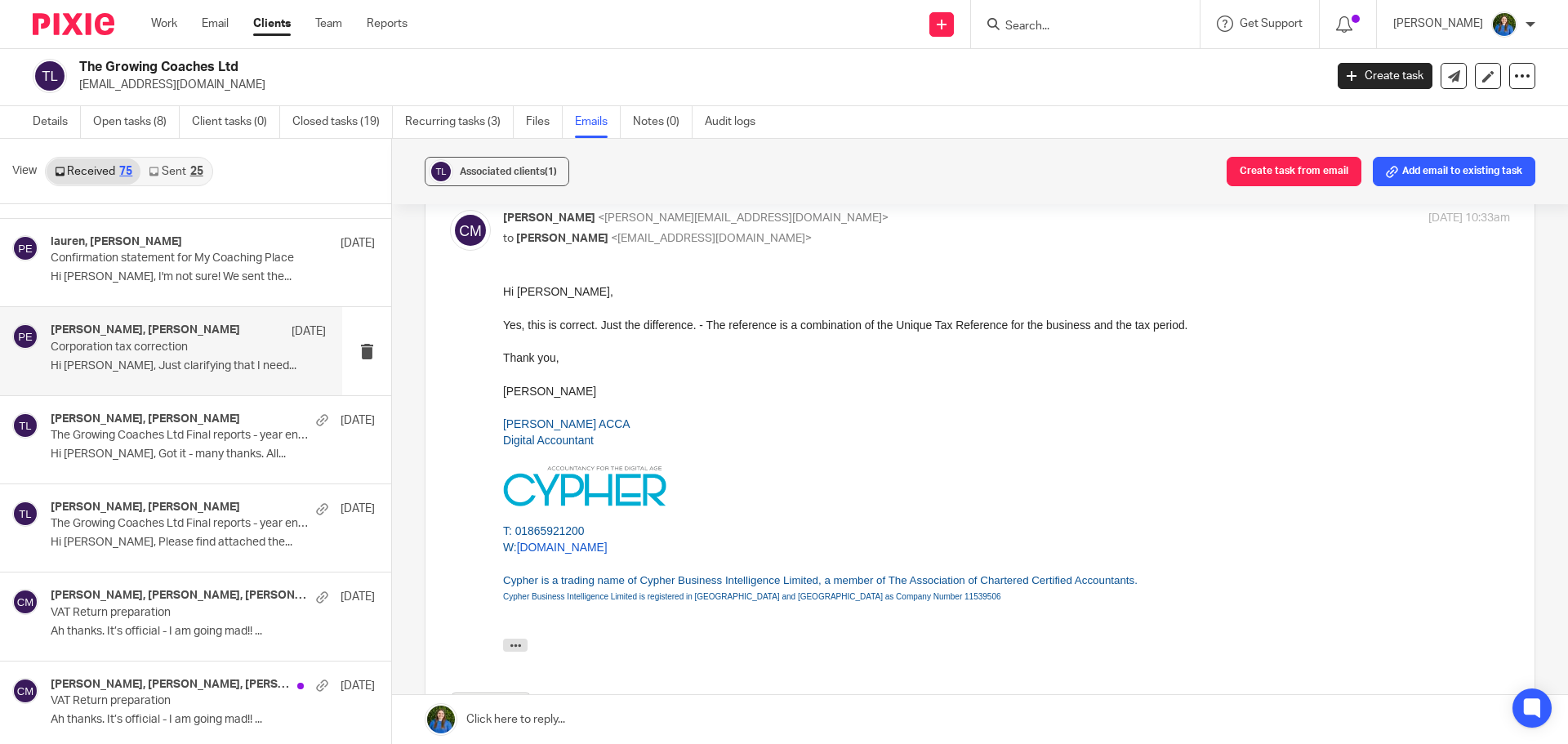
scroll to position [899, 0]
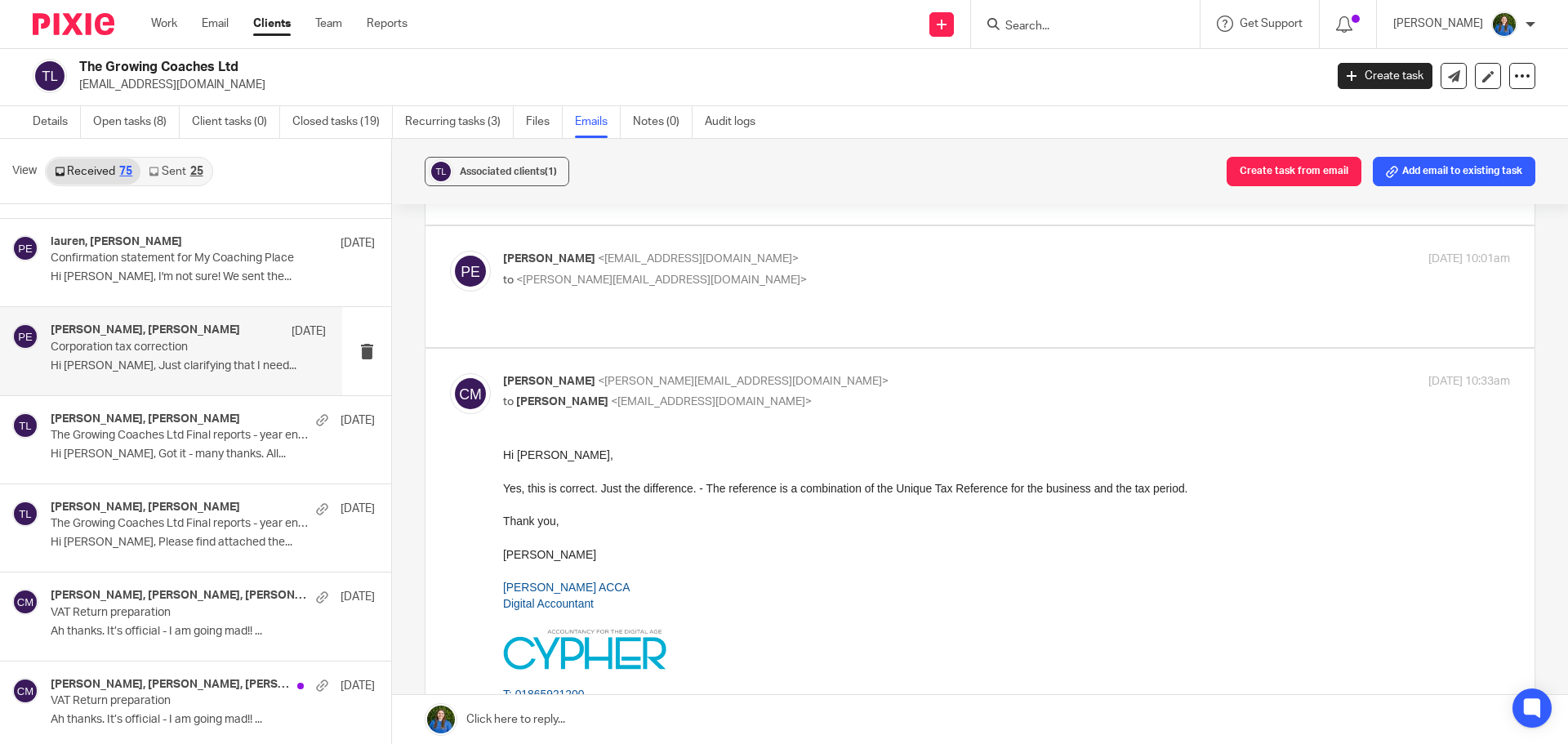
click at [702, 272] on p "to <christina@cypherhq.co.uk>" at bounding box center [839, 280] width 671 height 17
checkbox input "true"
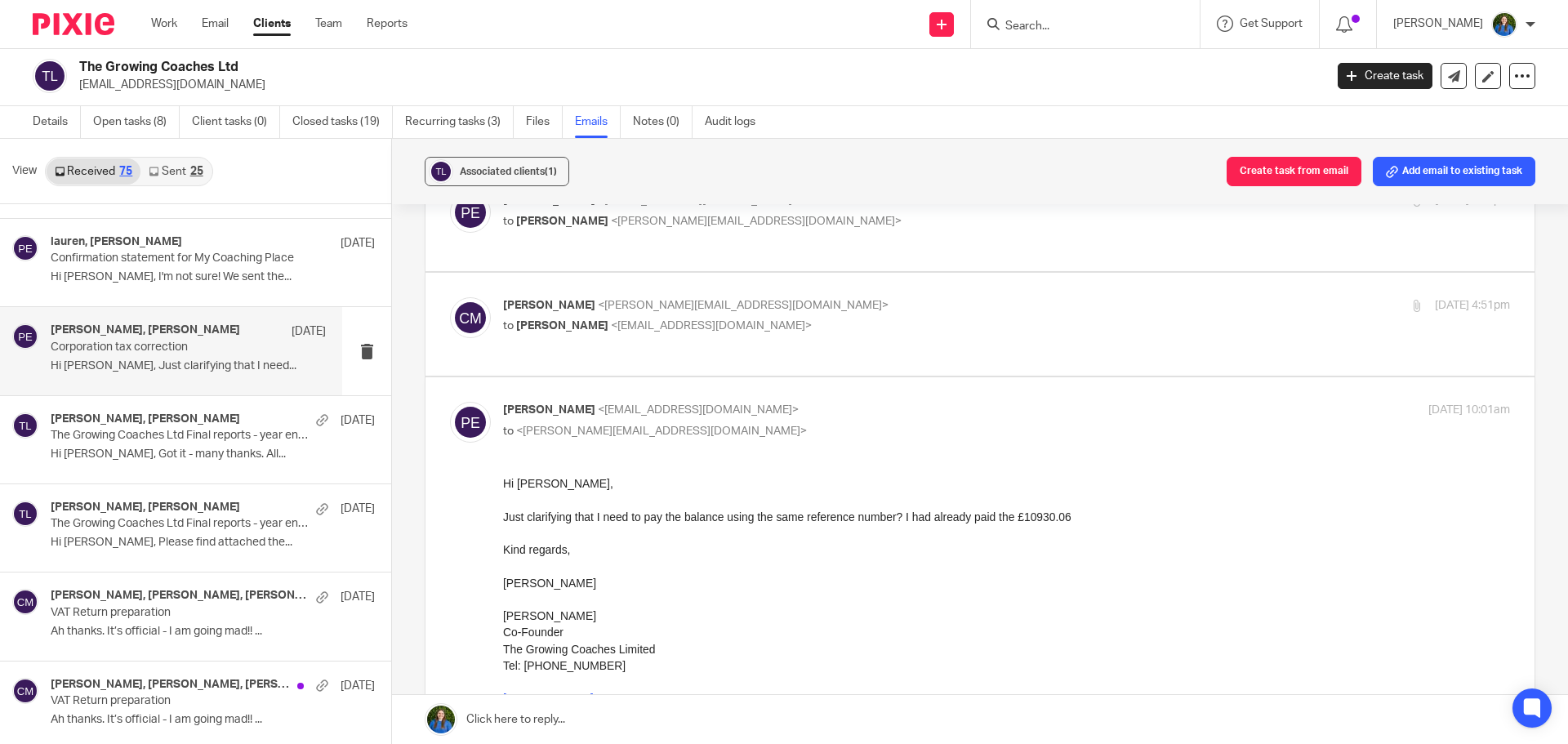
scroll to position [735, 0]
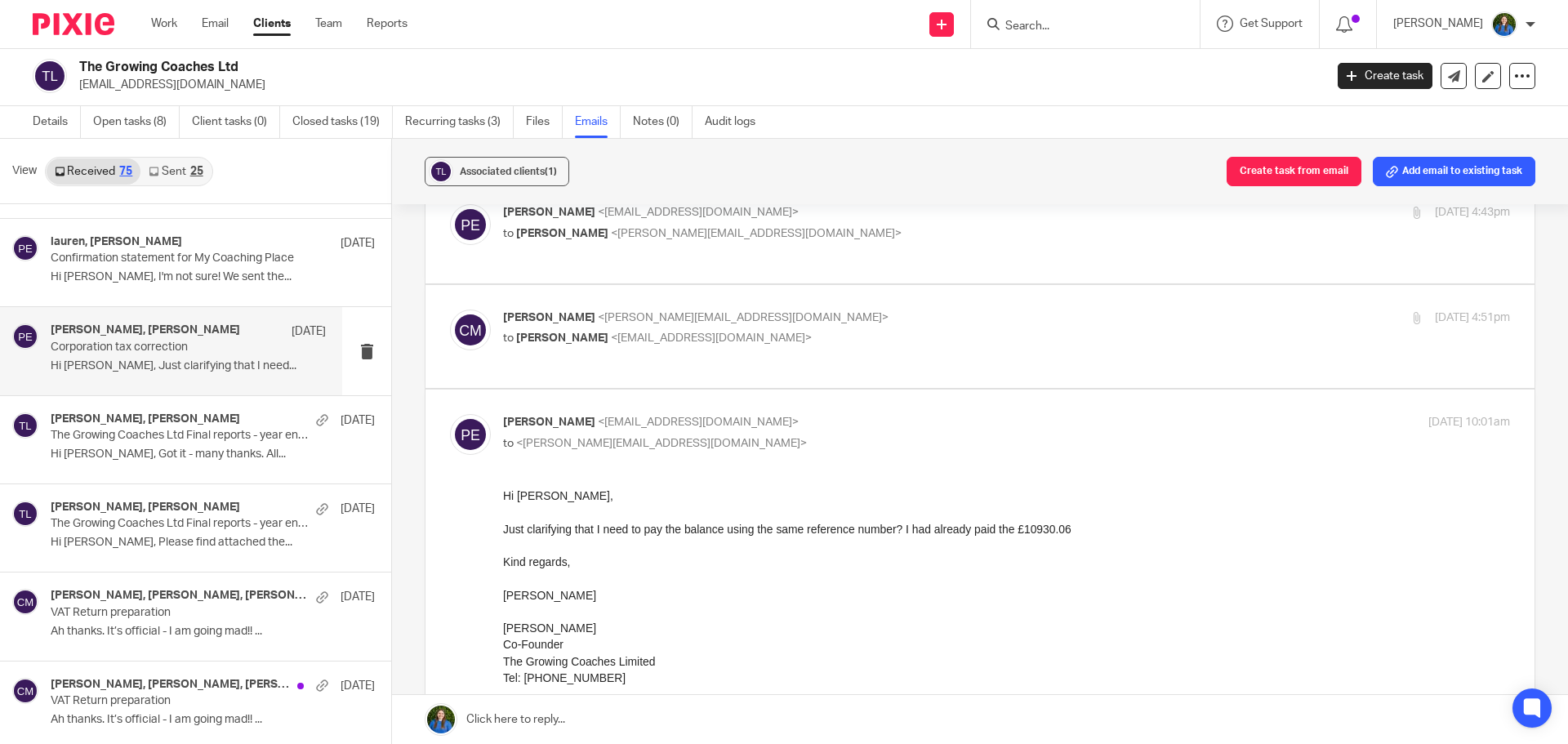
click at [737, 312] on span "<christina@cypherhq.co.uk>" at bounding box center [743, 318] width 291 height 12
checkbox input "true"
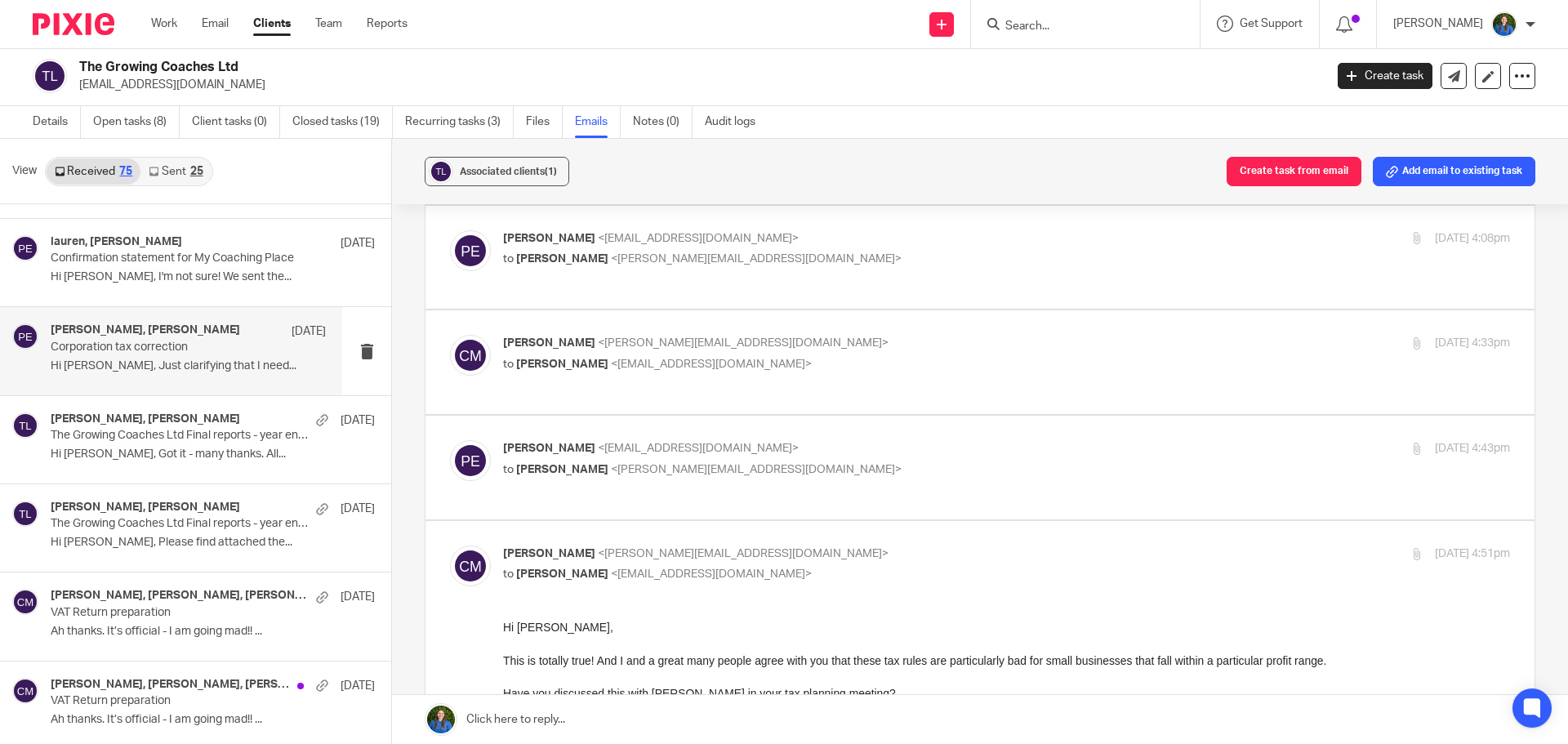
scroll to position [490, 0]
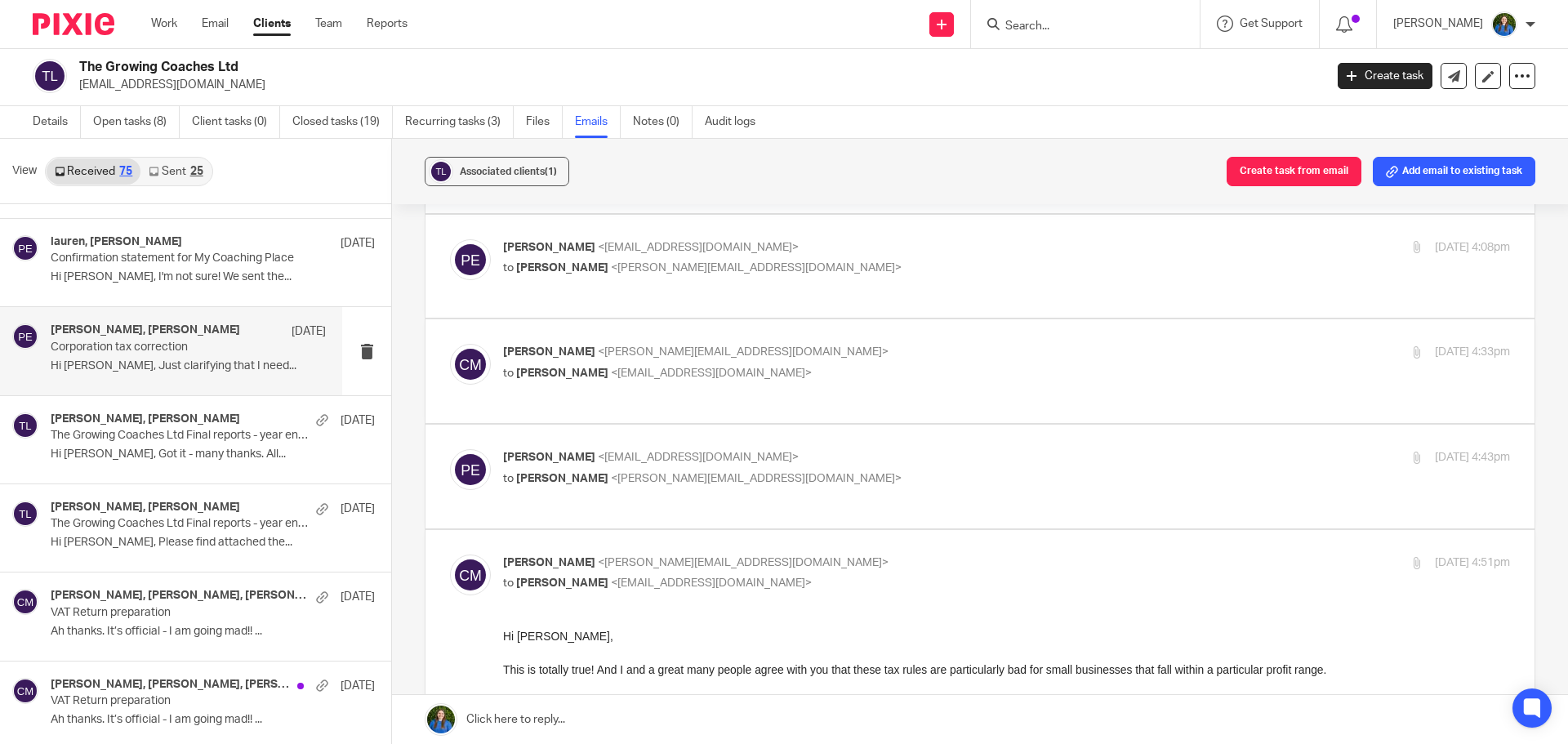
click at [763, 452] on span "<paulemslie@thegrowingcoaches.com>" at bounding box center [698, 458] width 200 height 12
checkbox input "true"
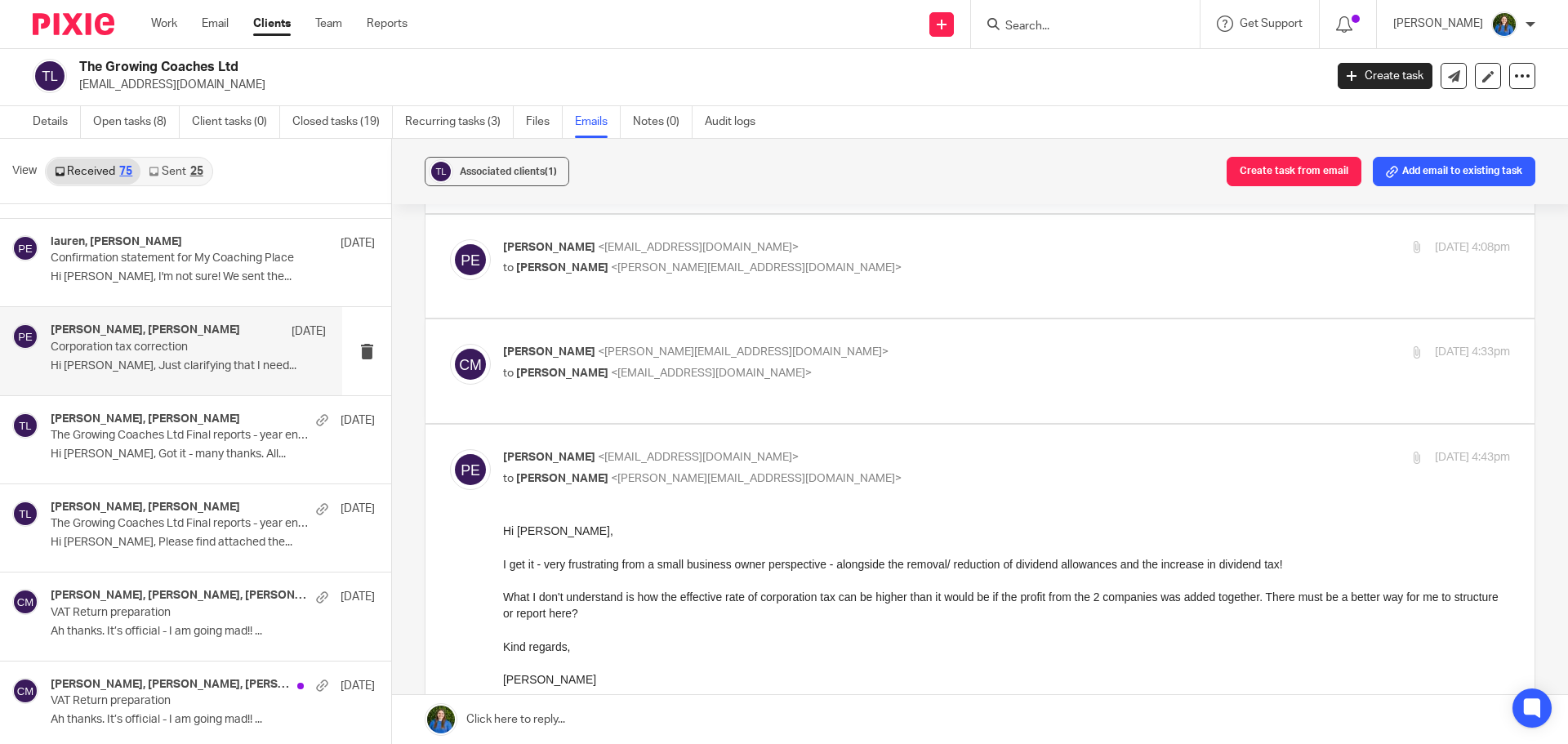
scroll to position [0, 0]
click at [780, 347] on div "Christina Milner <christina@cypherhq.co.uk> to Paul Emslie <paulemslie@thegrowi…" at bounding box center [839, 363] width 671 height 38
checkbox input "true"
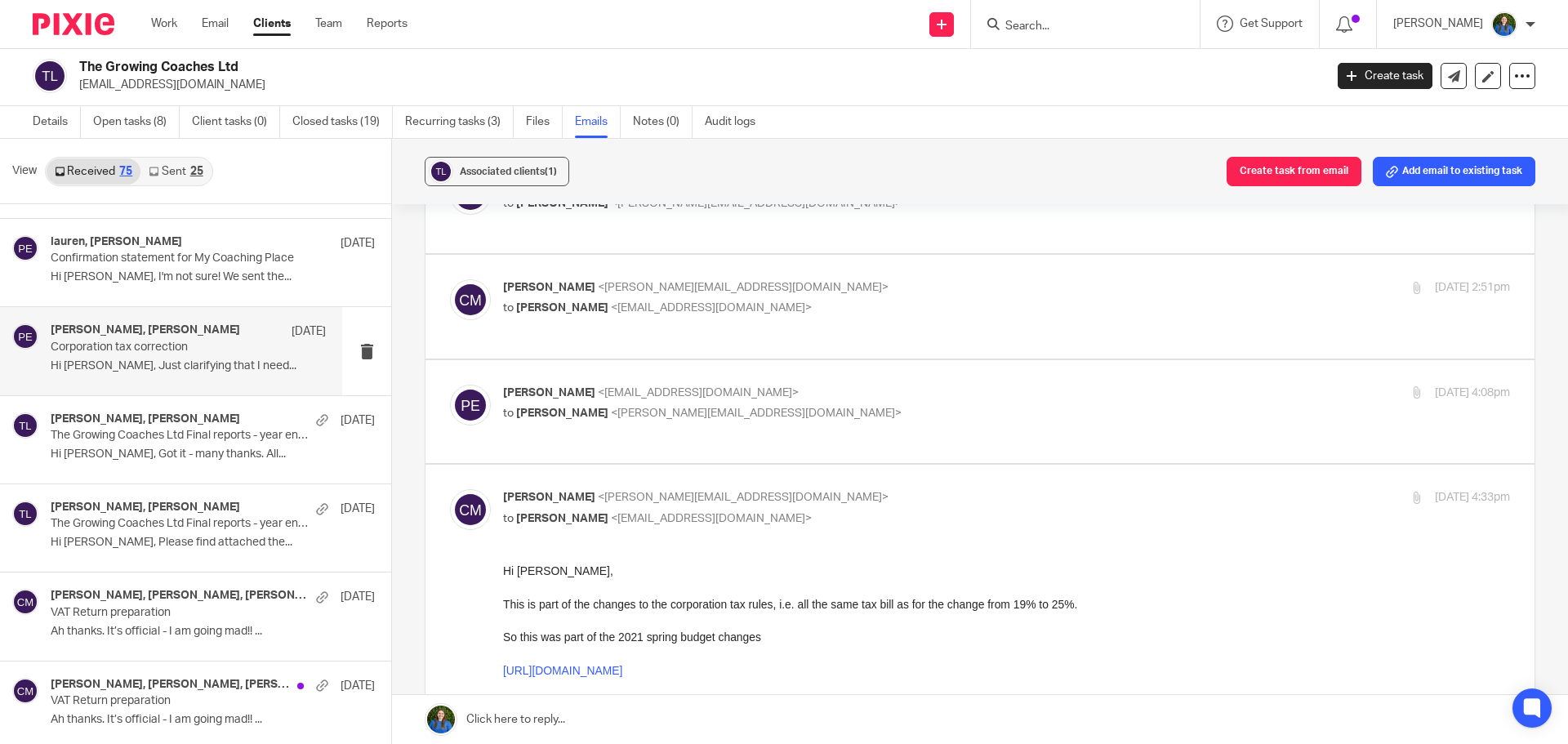
scroll to position [327, 0]
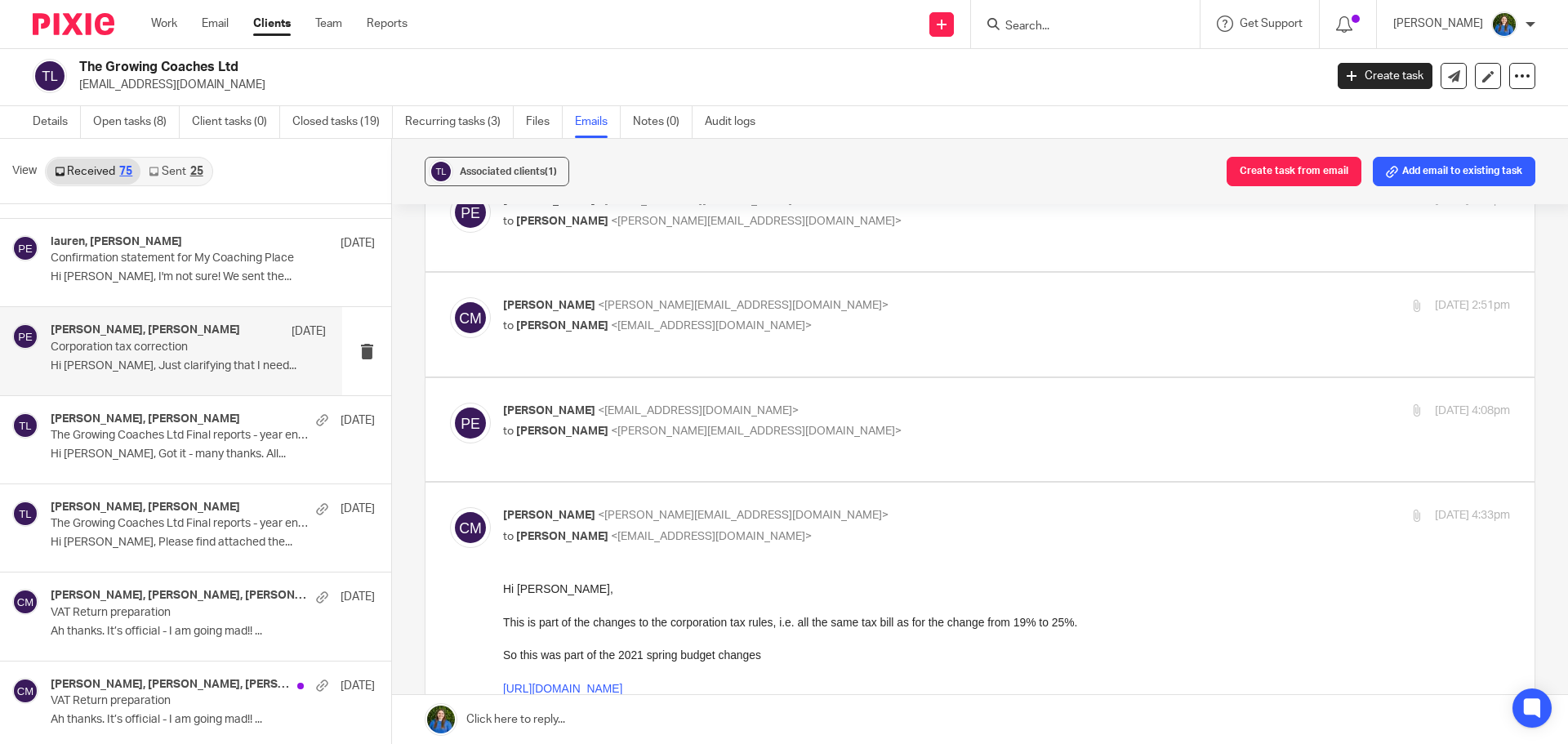
click at [806, 403] on p "Paul Emslie <paulemslie@thegrowingcoaches.com>" at bounding box center [839, 411] width 671 height 17
checkbox input "true"
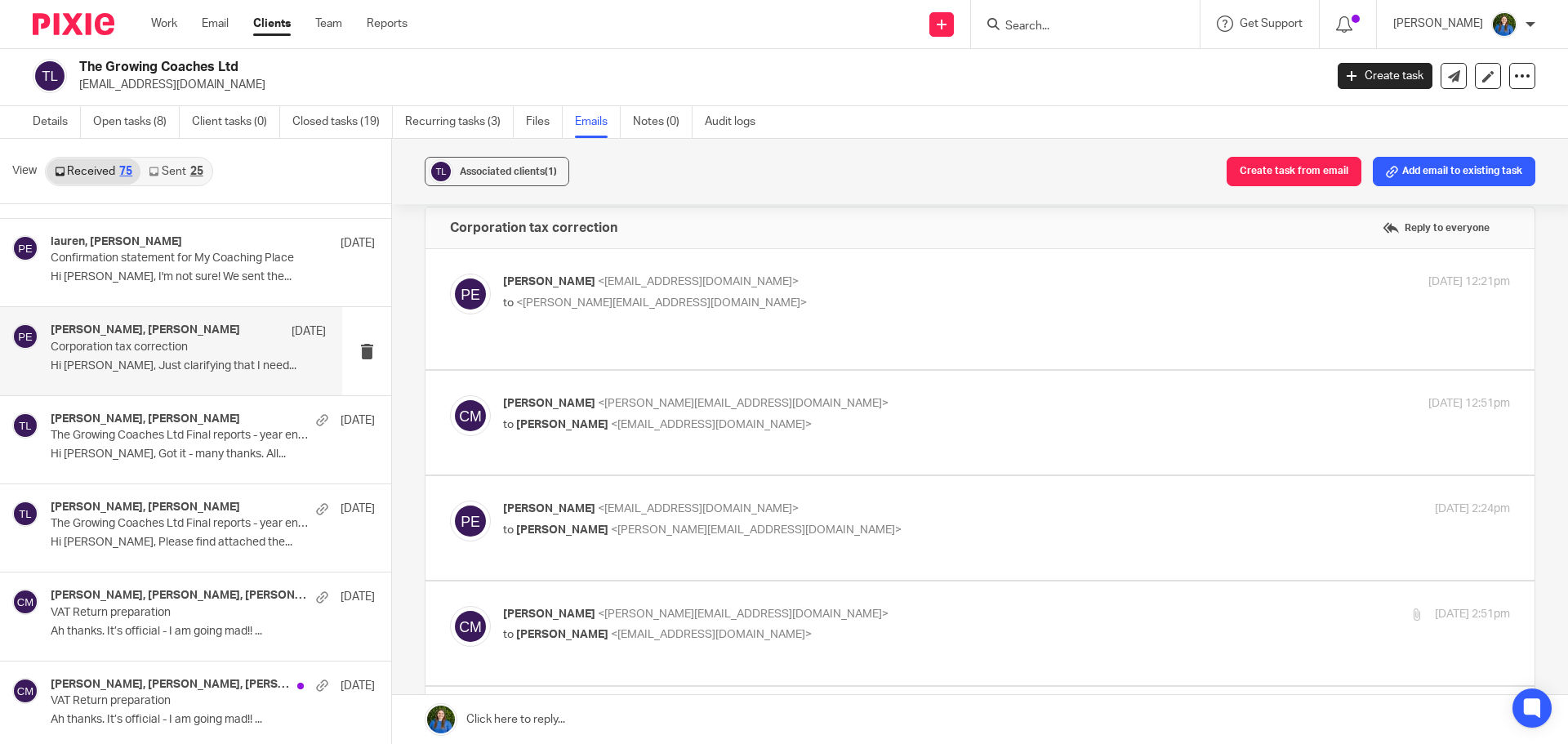
scroll to position [0, 0]
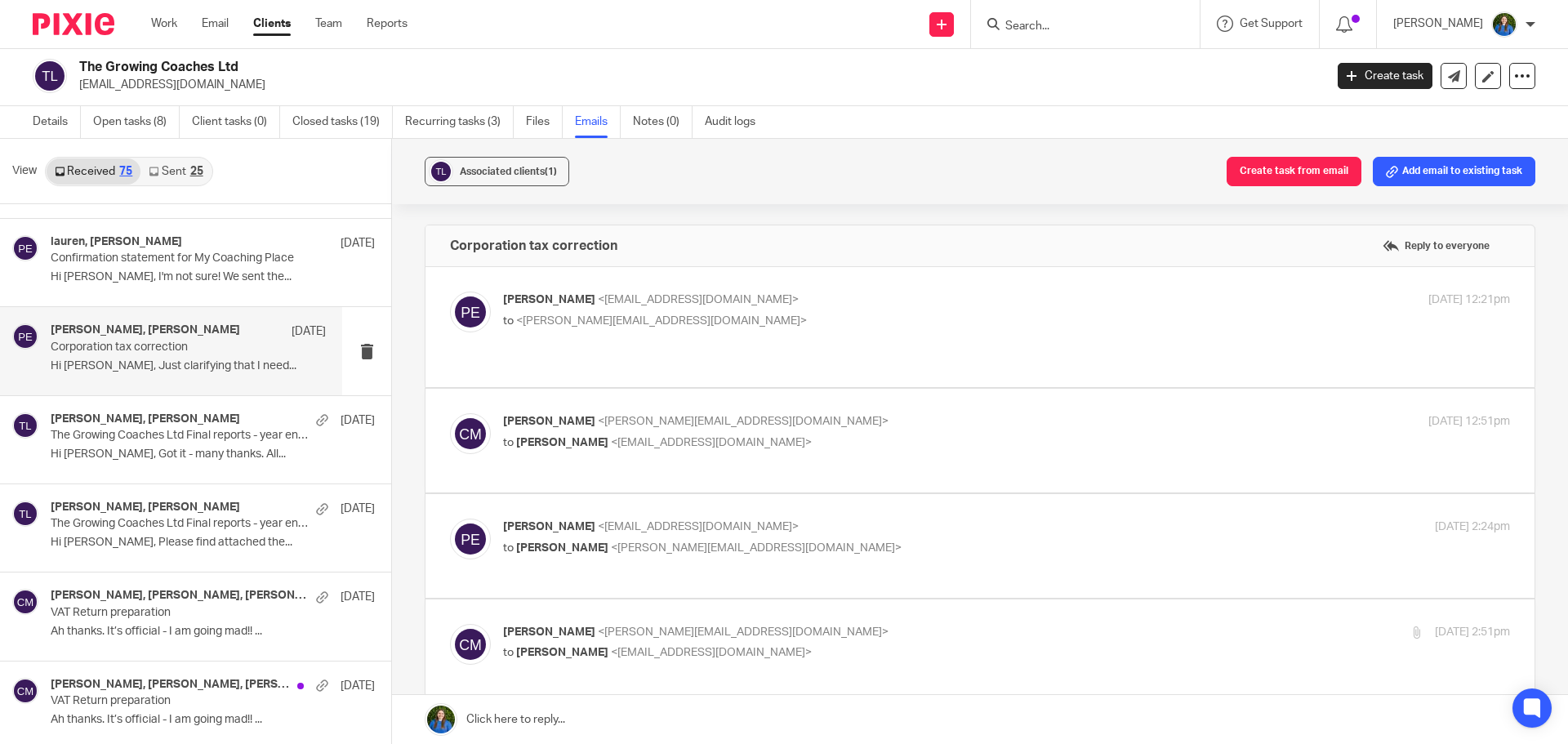
click at [746, 309] on div "Paul Emslie <paulemslie@thegrowingcoaches.com> to <christina@cypherhq.co.uk>" at bounding box center [839, 311] width 671 height 38
checkbox input "true"
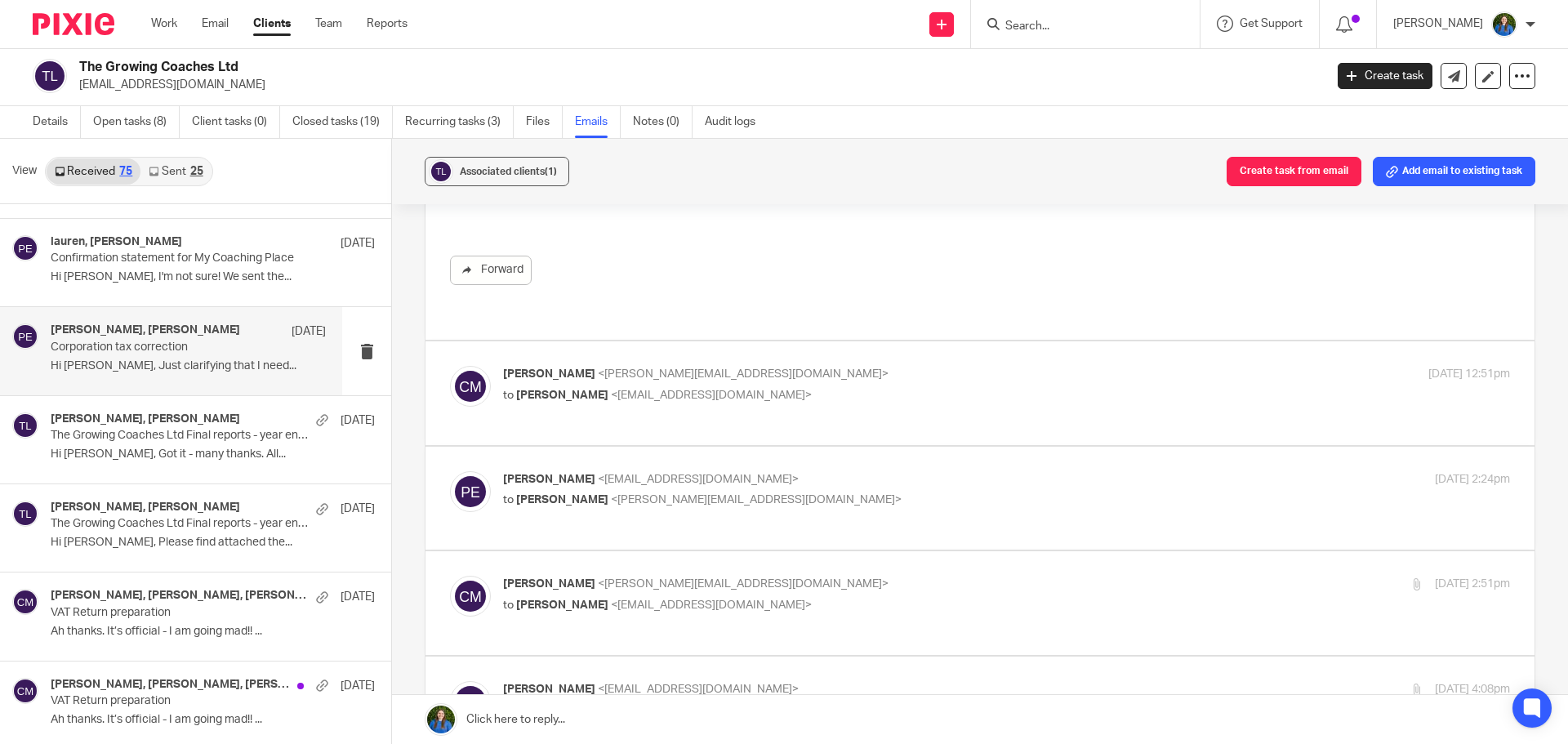
scroll to position [1062, 0]
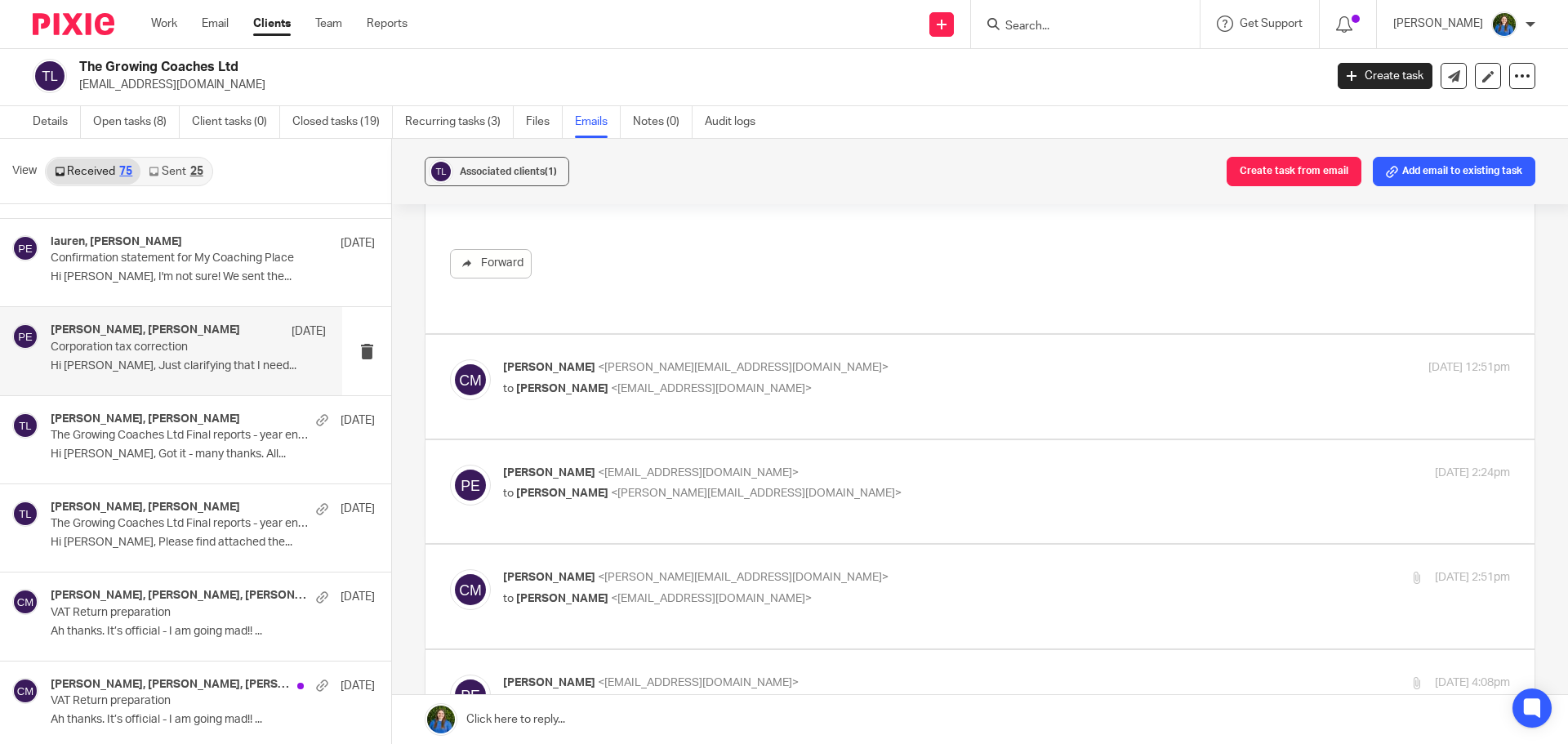
click at [824, 381] on p "to Paul Emslie <paulemslie@thegrowingcoaches.com>" at bounding box center [839, 389] width 671 height 17
checkbox input "true"
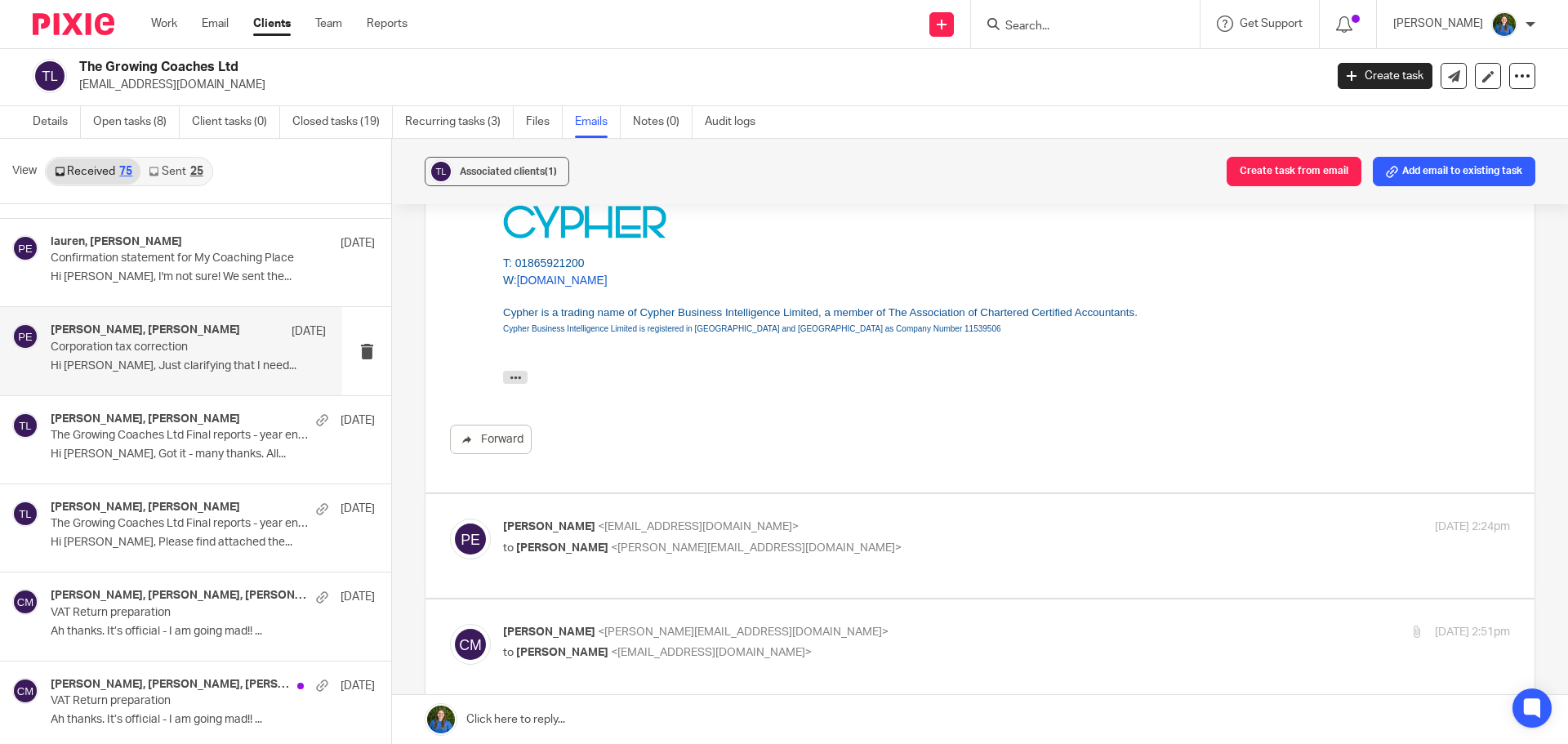
scroll to position [1715, 0]
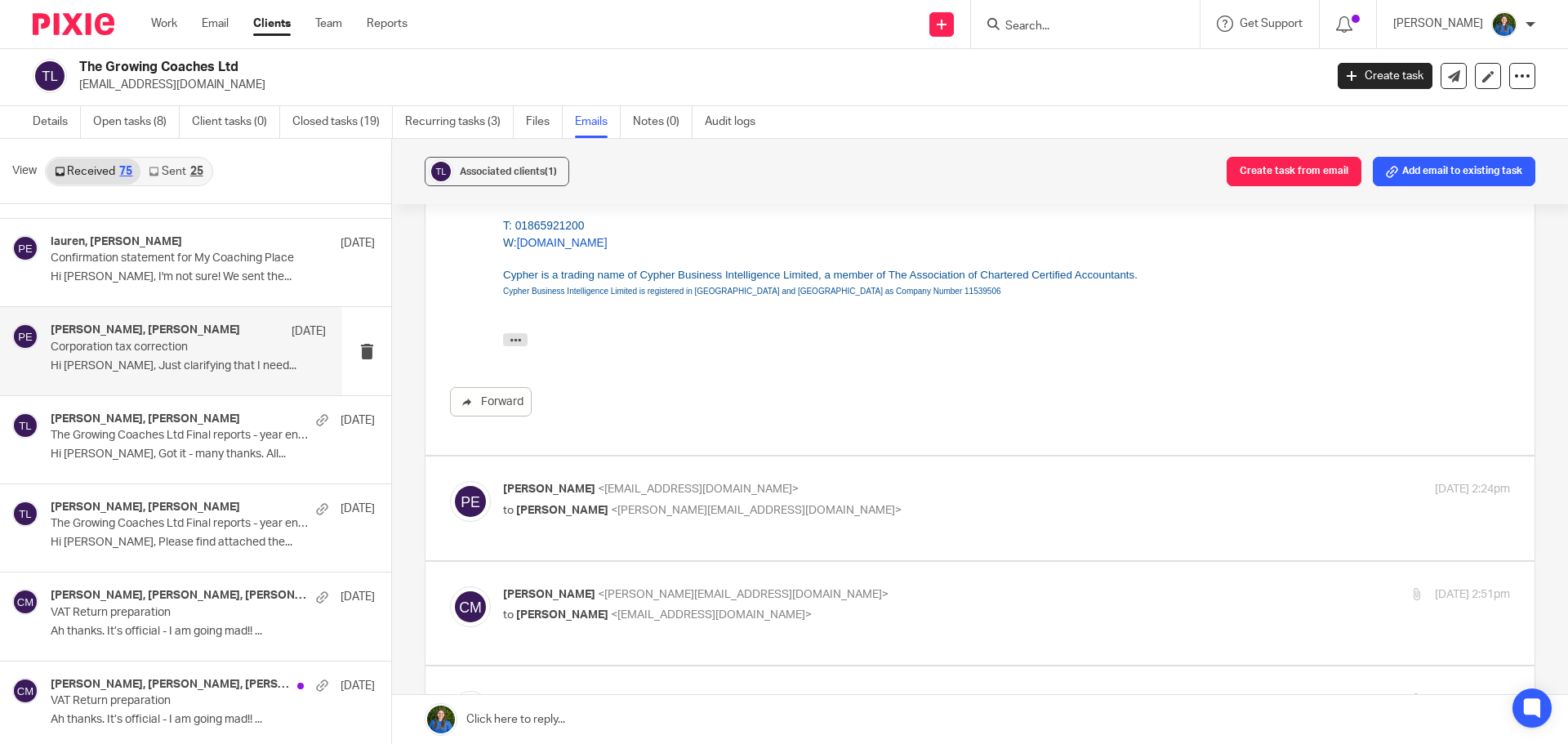
click at [773, 502] on p "to Christina Milner <christina@cypherhq.co.uk>" at bounding box center [839, 510] width 671 height 17
checkbox input "true"
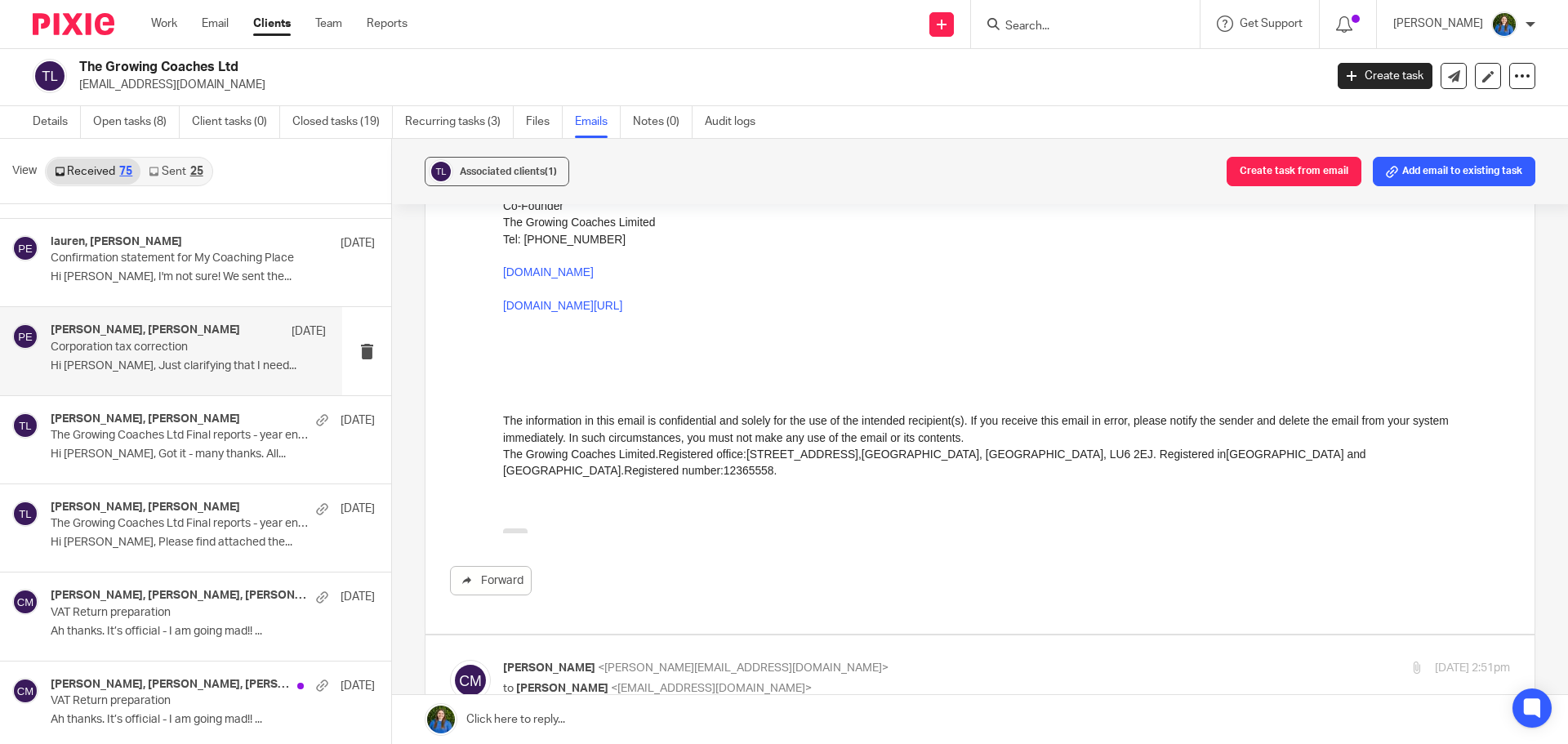
scroll to position [2696, 0]
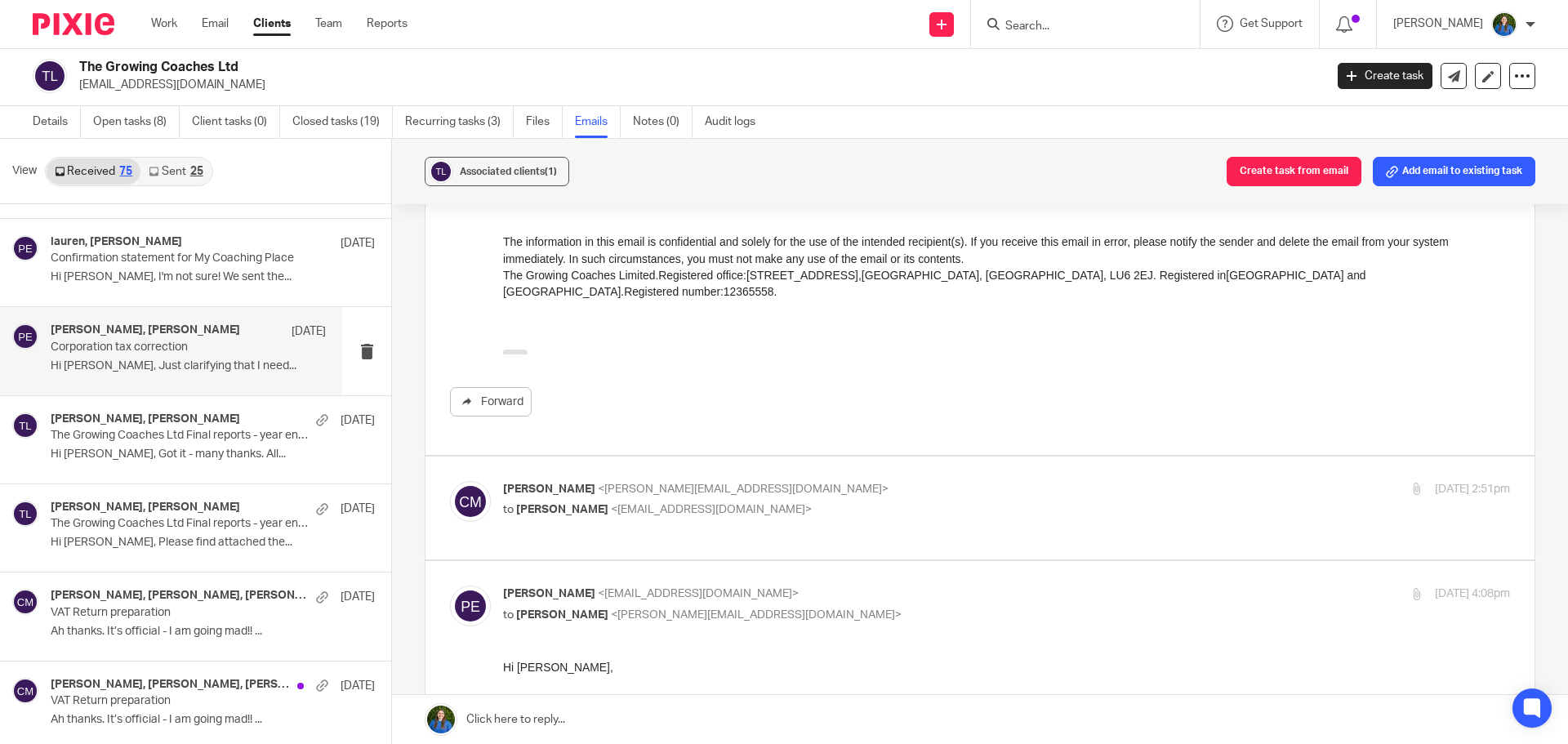
click at [787, 501] on p "to Paul Emslie <paulemslie@thegrowingcoaches.com>" at bounding box center [839, 509] width 671 height 17
checkbox input "true"
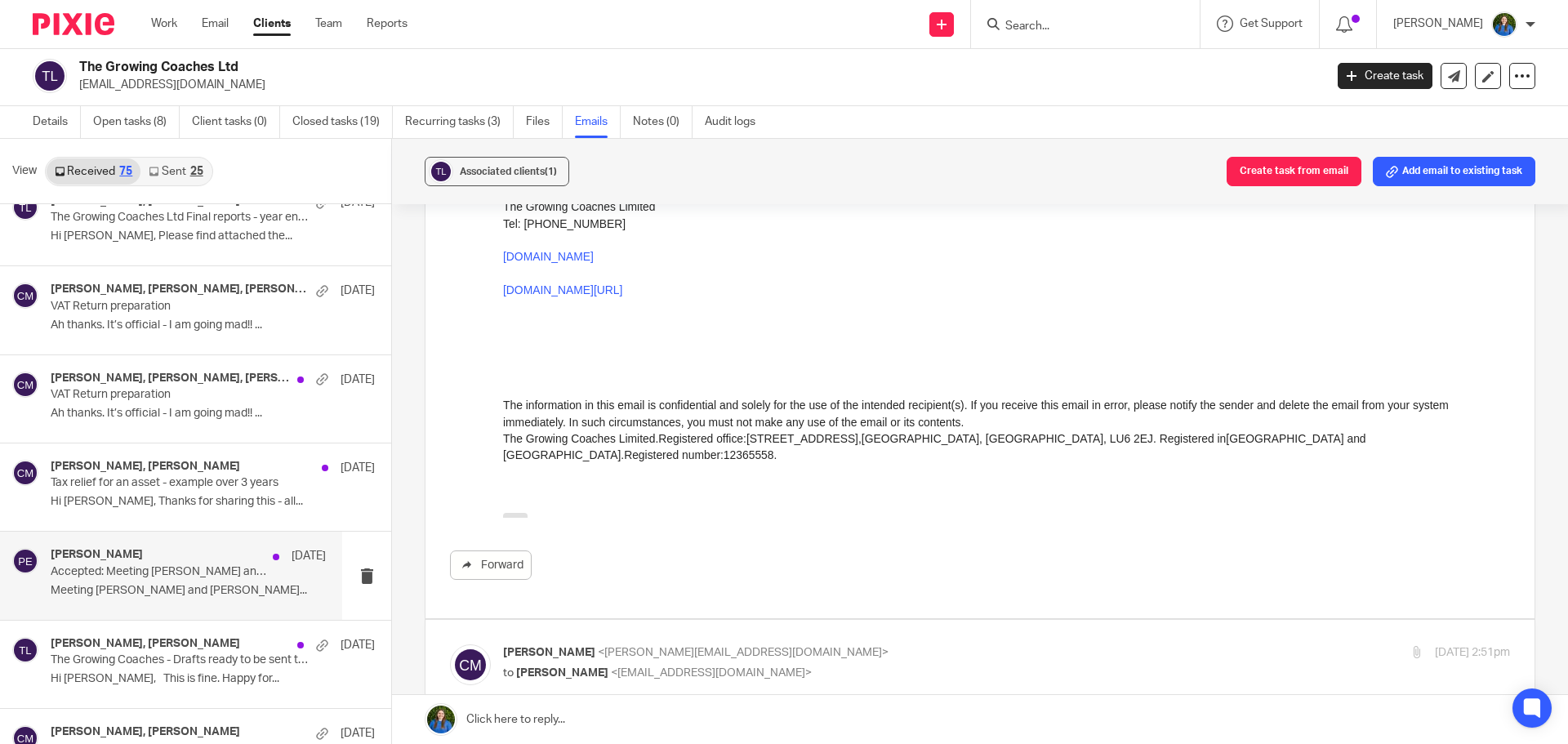
scroll to position [4737, 0]
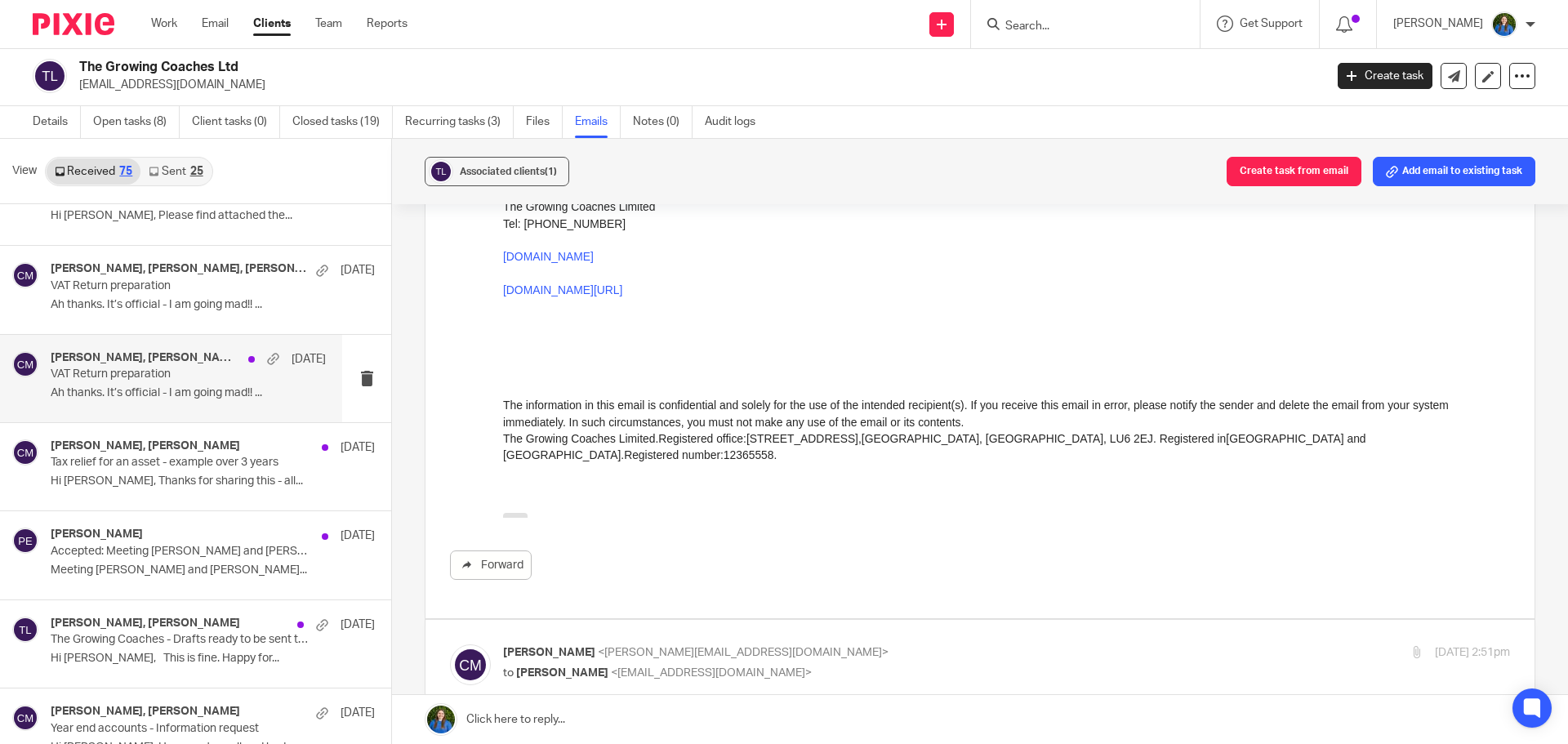
click at [166, 383] on div "Paul Emslie, lauren, Christina Milner 5 Sep VAT Return preparation Ah thanks. I…" at bounding box center [188, 378] width 275 height 55
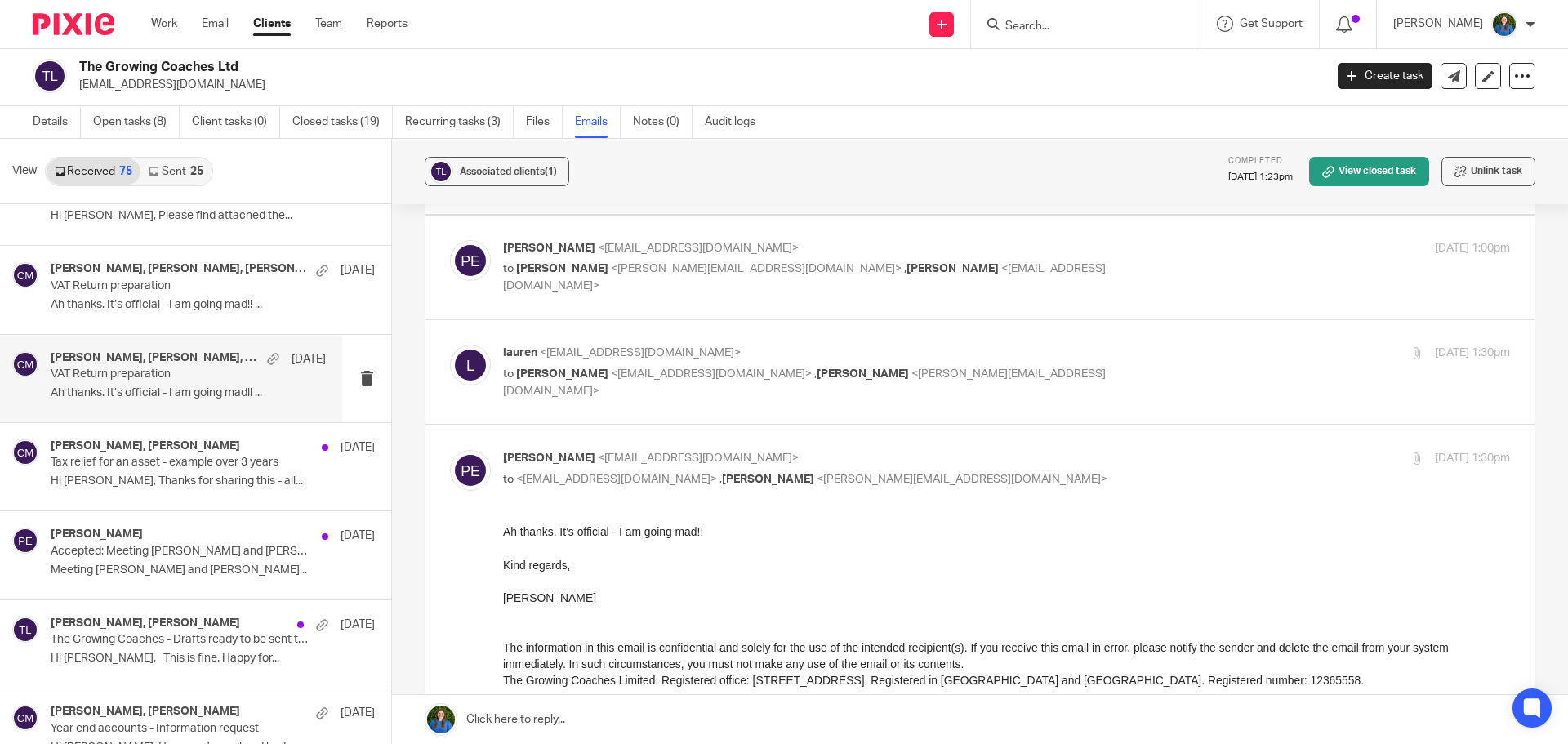
scroll to position [156, 0]
click at [659, 378] on span "<paulemslie@thegrowingcoaches.com>" at bounding box center [711, 374] width 200 height 12
checkbox input "true"
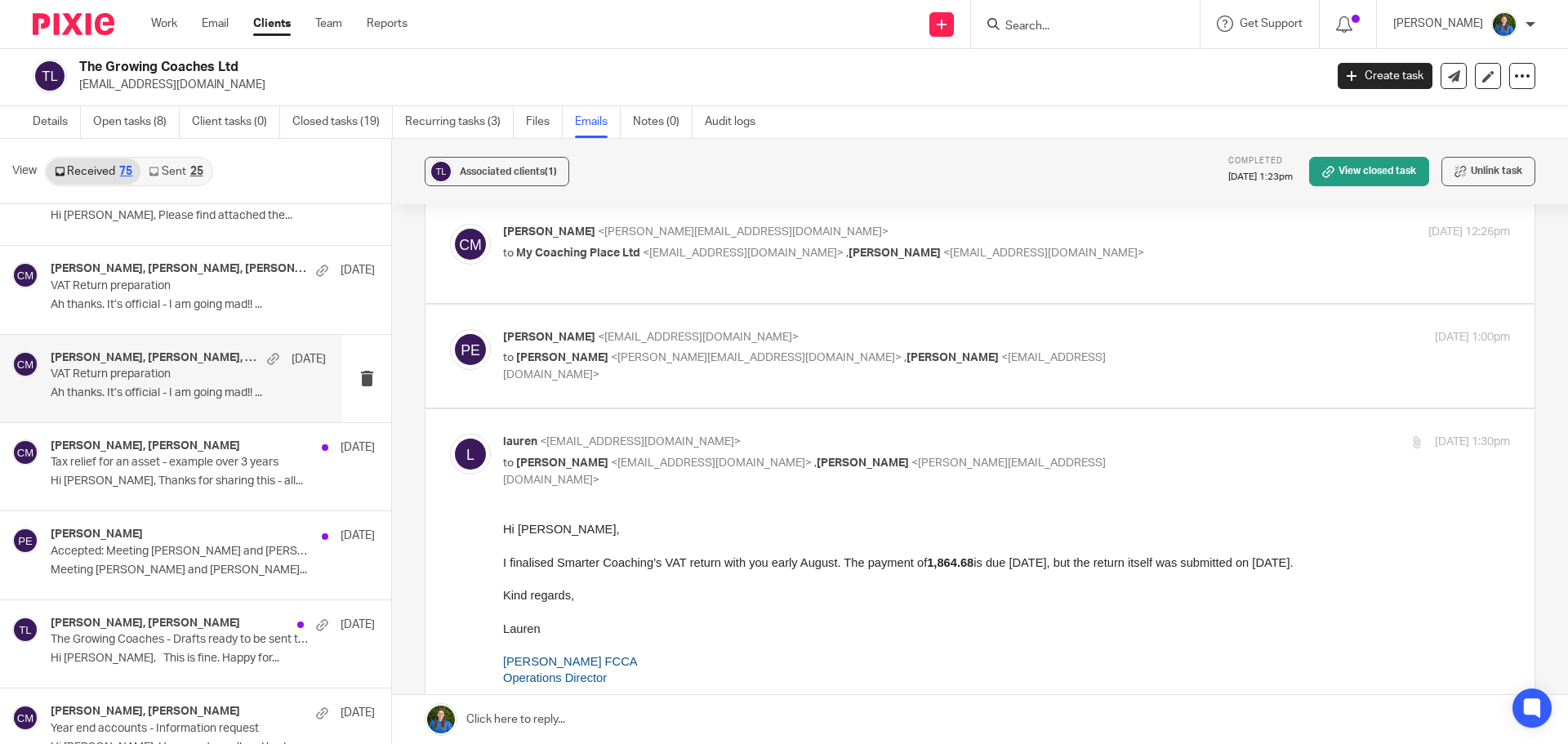
scroll to position [0, 0]
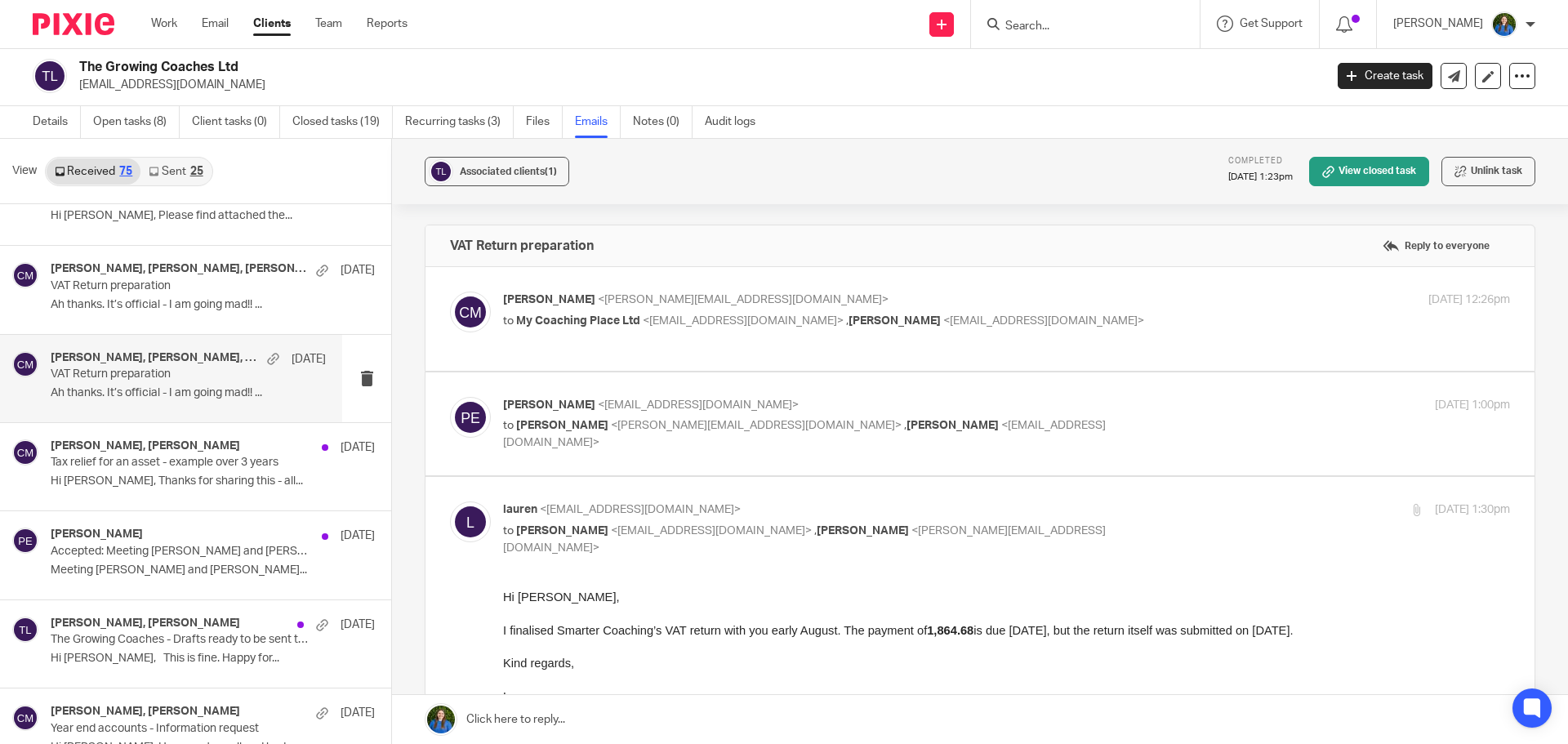
click at [668, 307] on p "Christina Milner <christina@cypherhq.co.uk>" at bounding box center [839, 300] width 671 height 17
checkbox input "true"
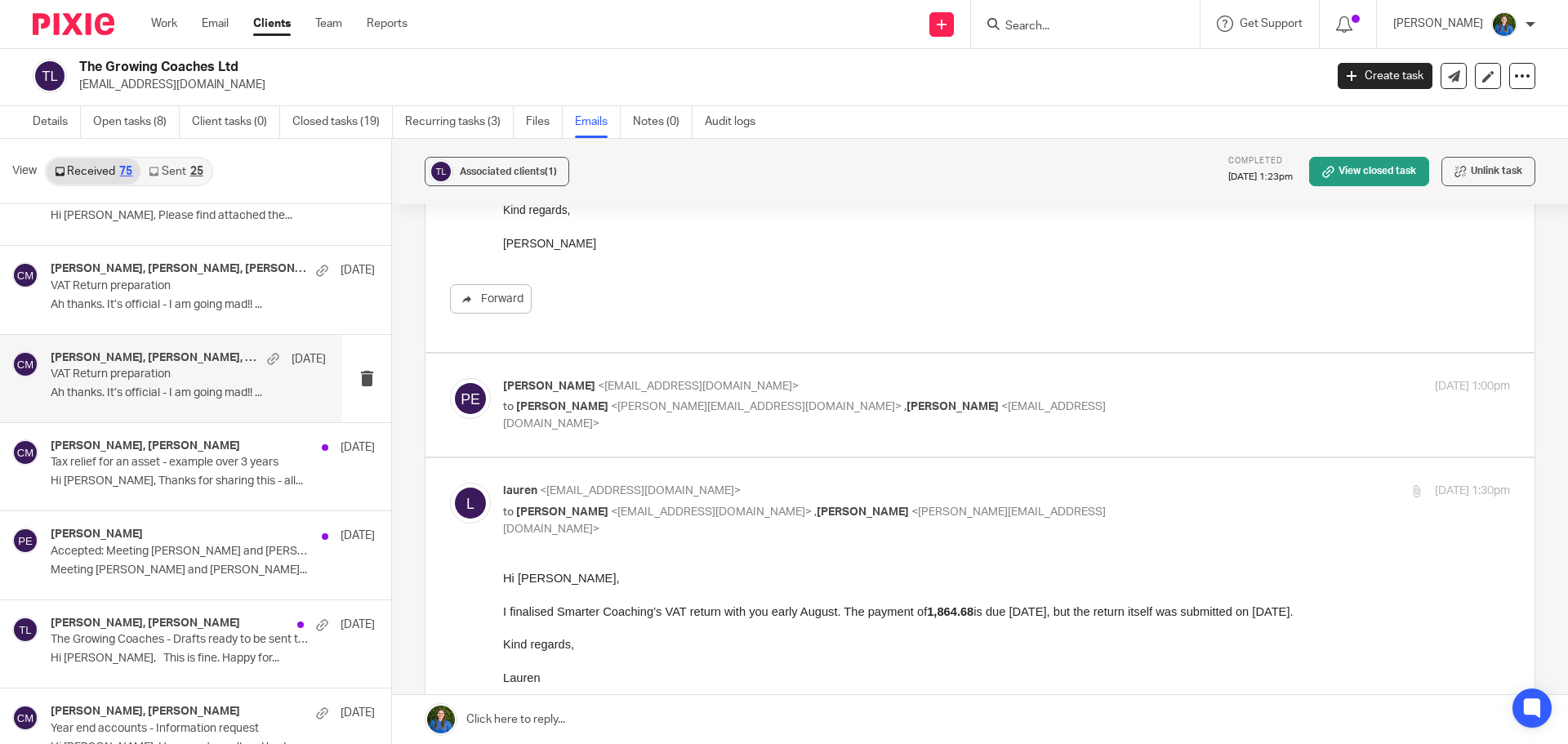
scroll to position [408, 0]
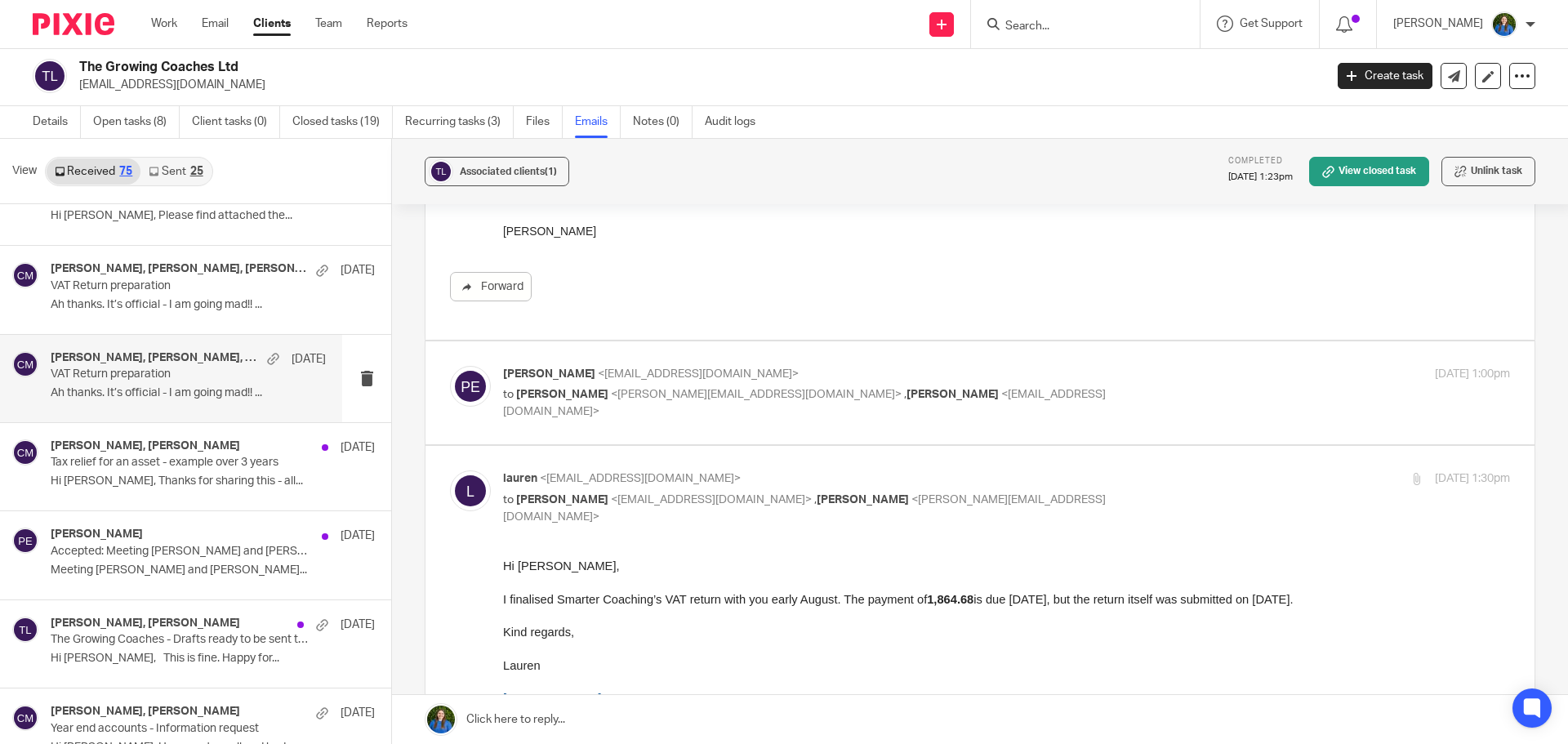
click at [692, 395] on span "<christina@cypherhq.co.uk>" at bounding box center [755, 394] width 291 height 12
checkbox input "true"
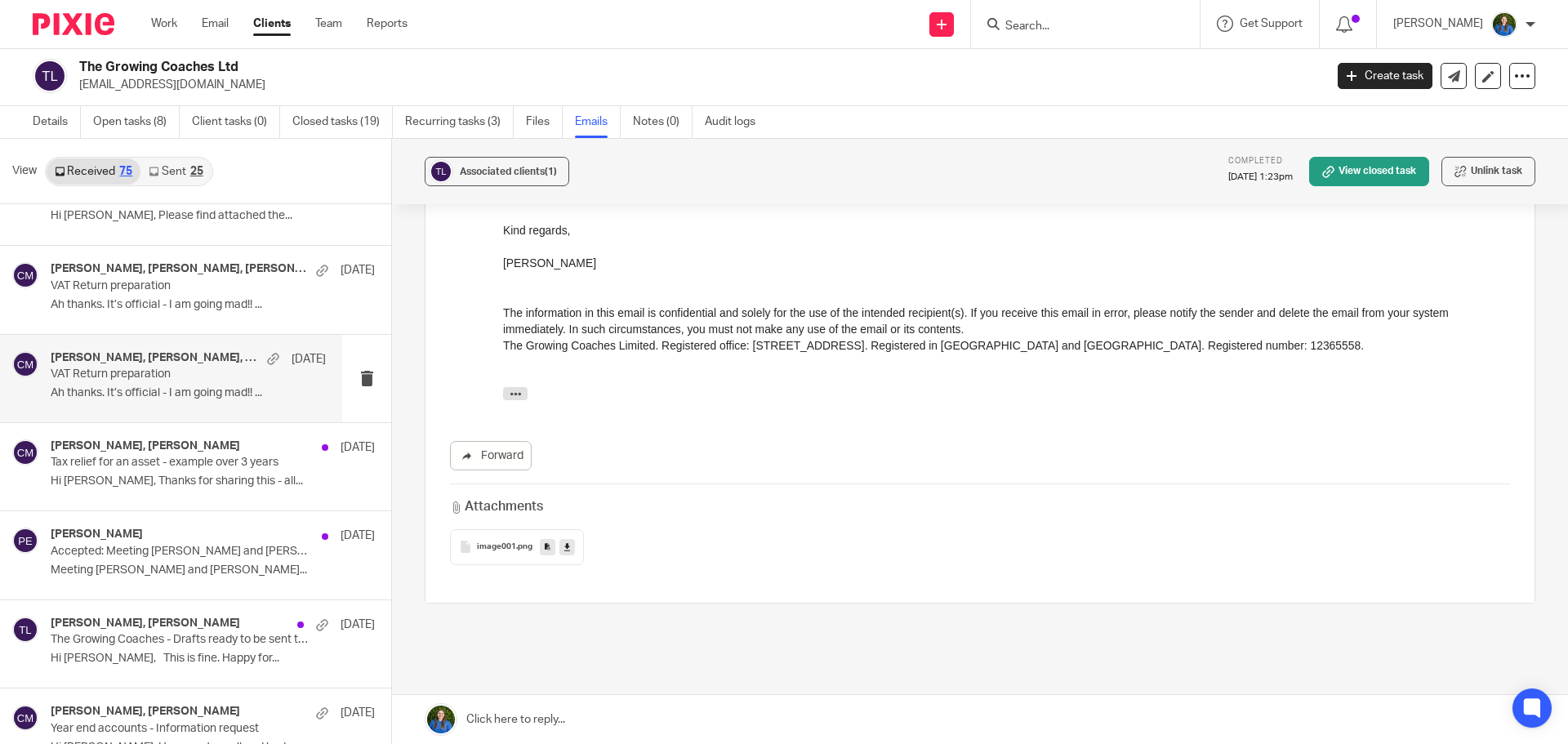
scroll to position [2344, 0]
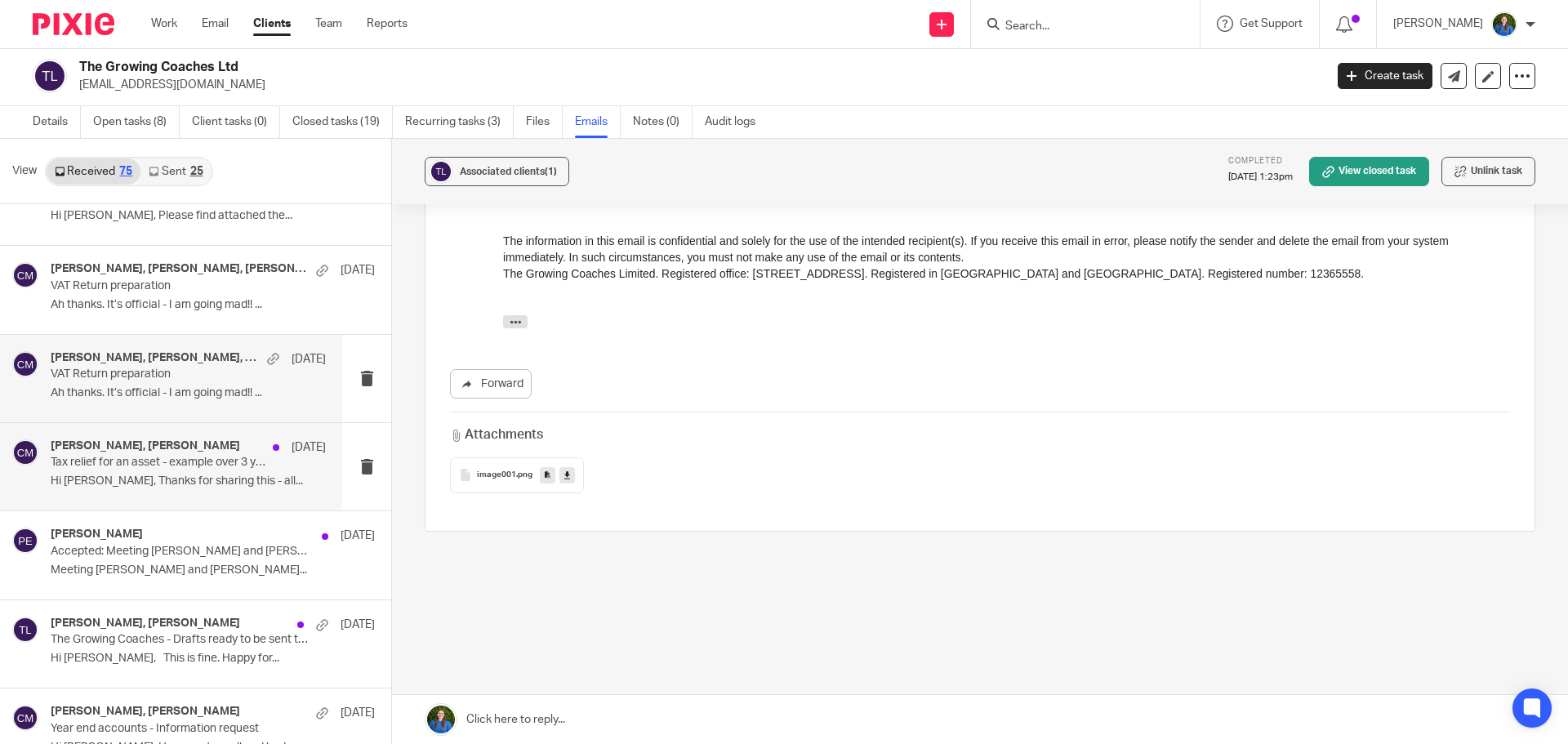
click at [127, 461] on p "Tax relief for an asset - example over 3 years" at bounding box center [161, 463] width 220 height 14
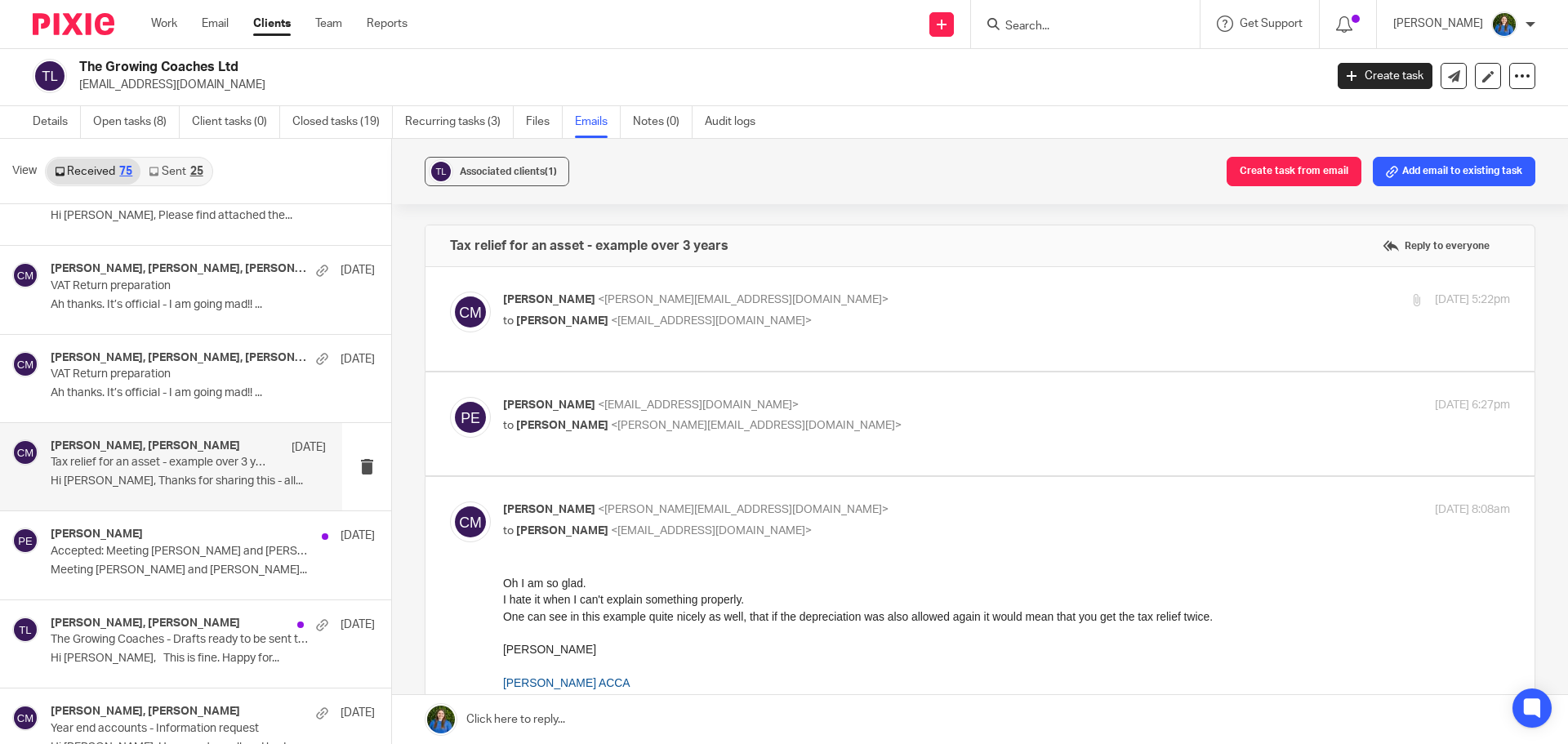
scroll to position [0, 0]
click at [786, 312] on p "to Paul Emslie <paulemslie@thegrowingcoaches.com>" at bounding box center [839, 321] width 671 height 17
checkbox input "true"
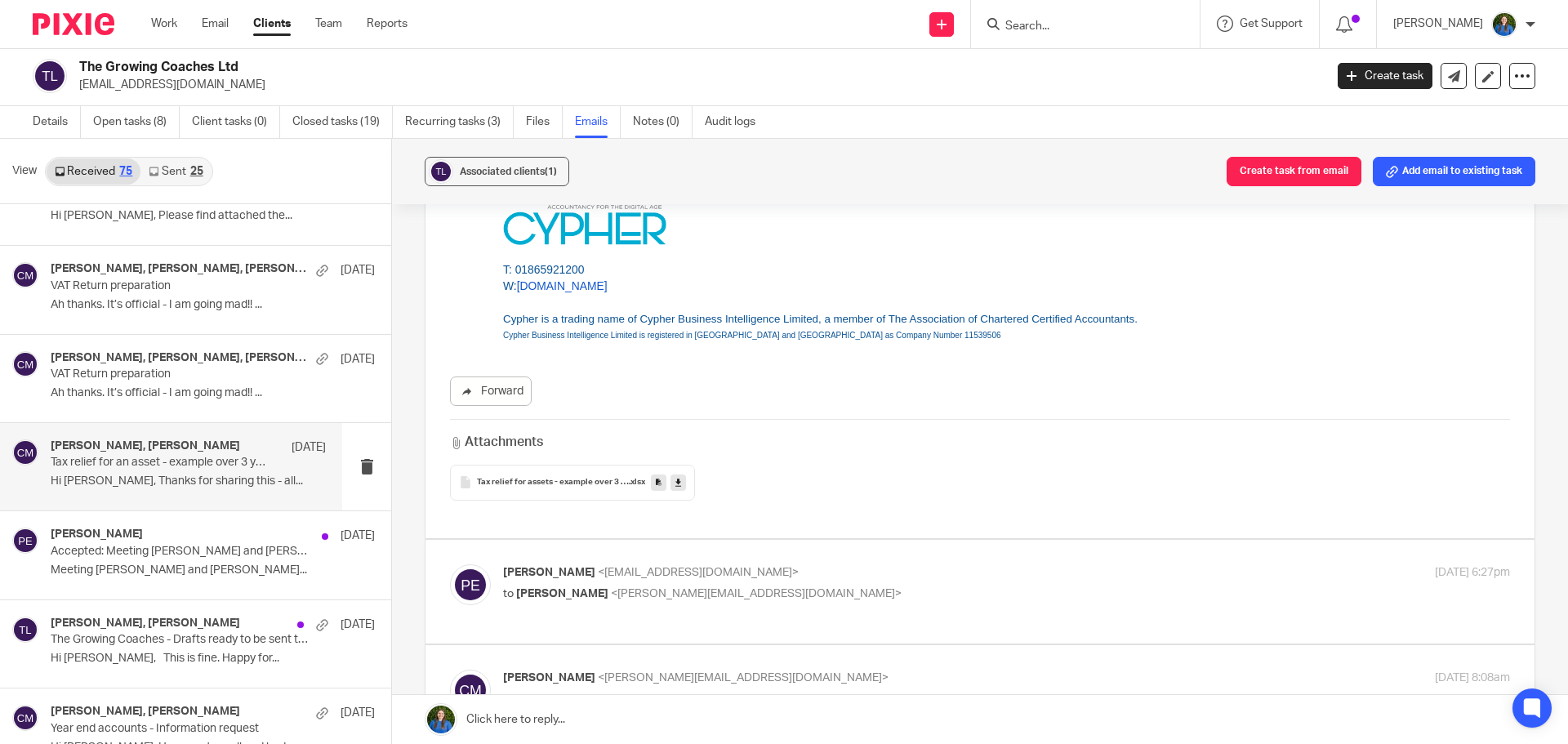
scroll to position [408, 0]
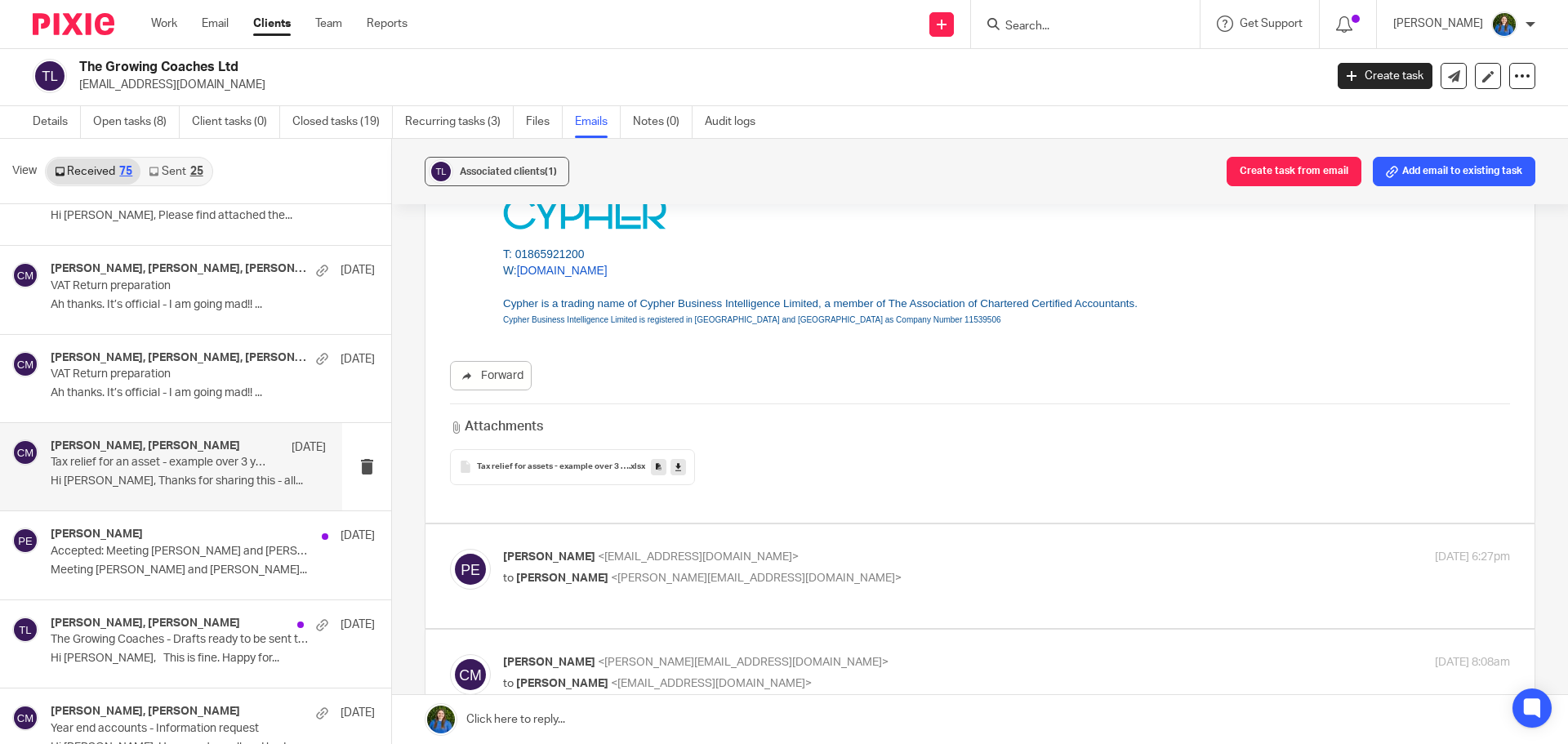
click at [808, 555] on p "Paul Emslie <paulemslie@thegrowingcoaches.com>" at bounding box center [839, 557] width 671 height 17
checkbox input "true"
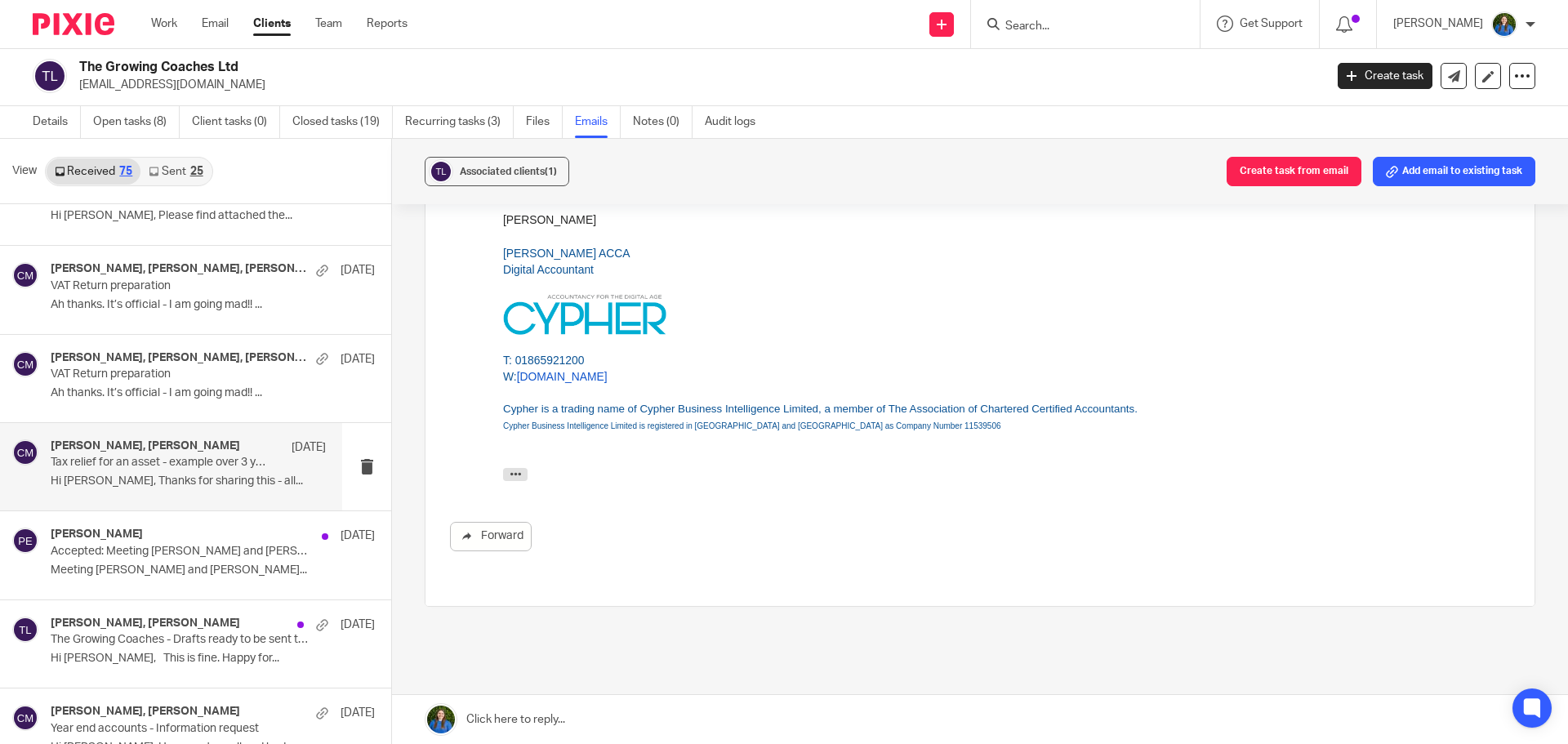
scroll to position [1634, 0]
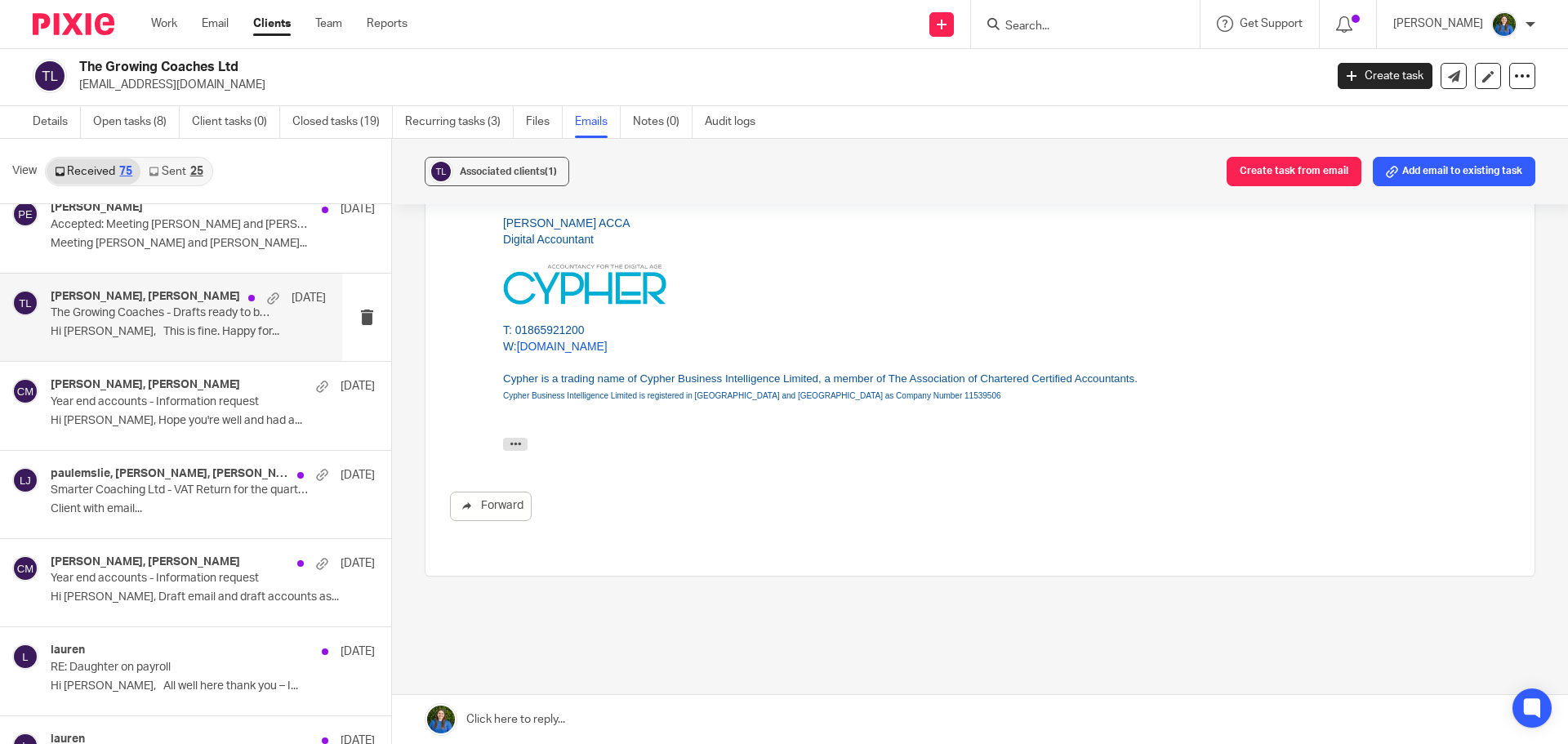
click at [116, 335] on p "Hi Christina, This is fine. Happy for..." at bounding box center [188, 332] width 275 height 14
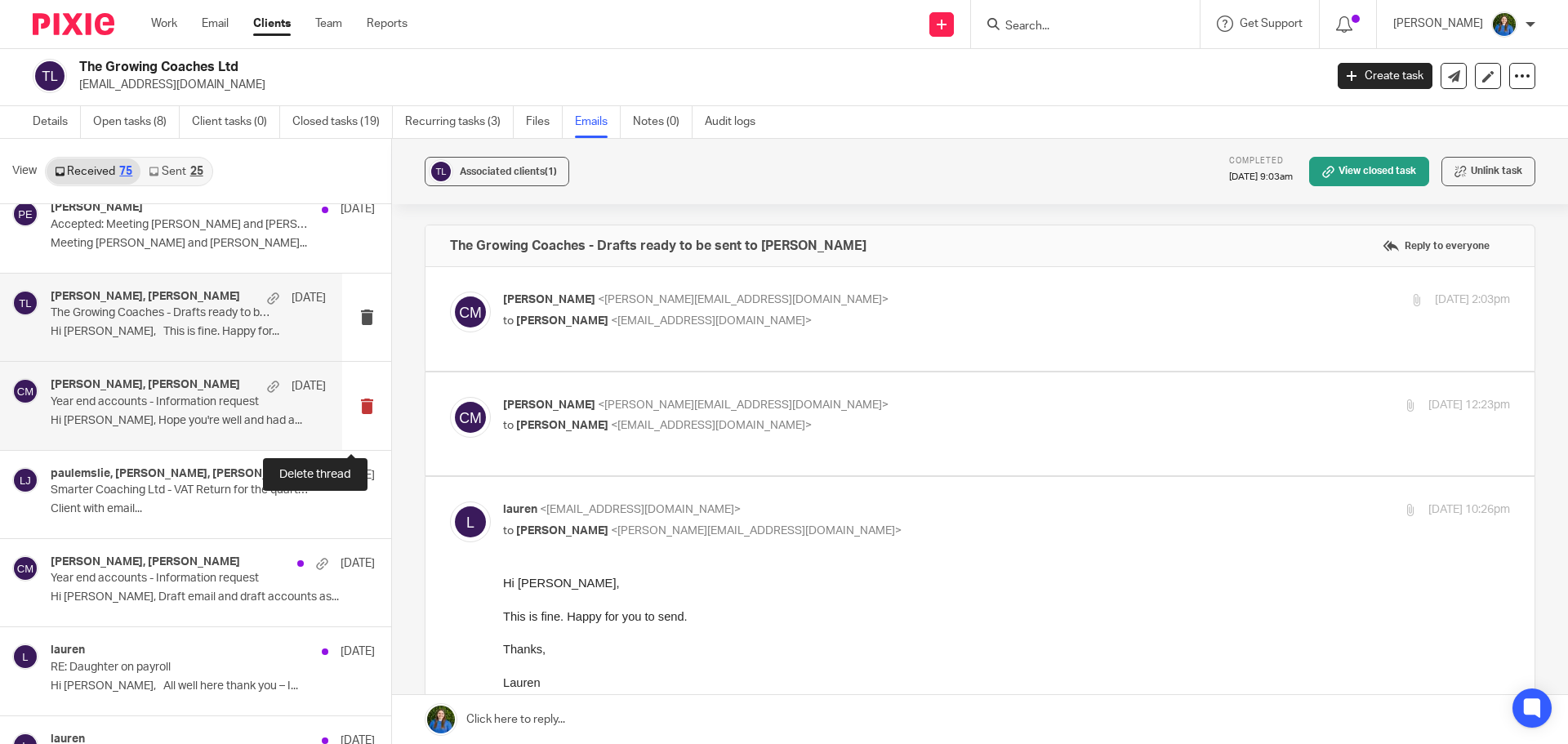
scroll to position [0, 0]
click at [740, 318] on p "to Lauren Johnson <lauren@cypherhq.co.uk>" at bounding box center [839, 321] width 671 height 17
checkbox input "true"
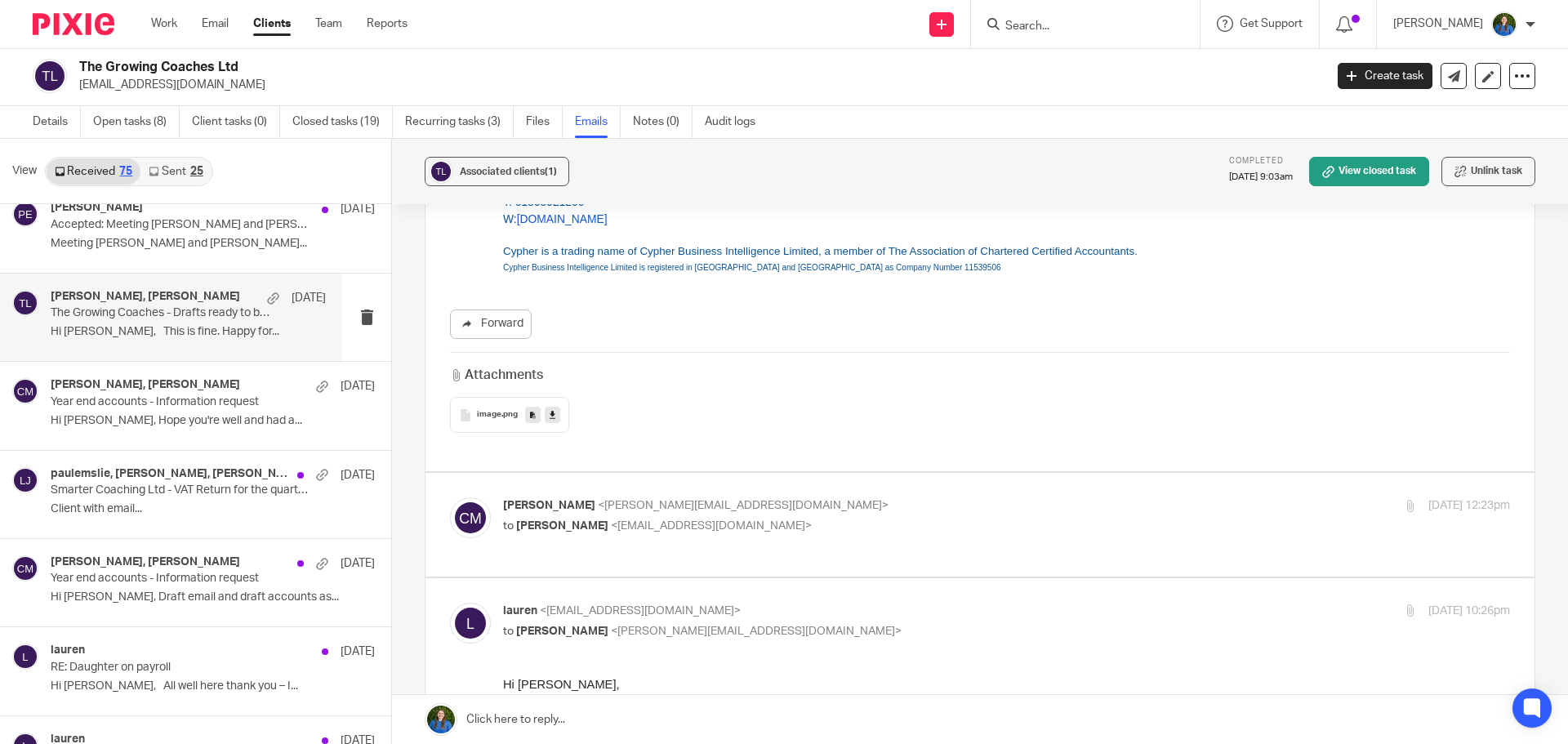
scroll to position [817, 0]
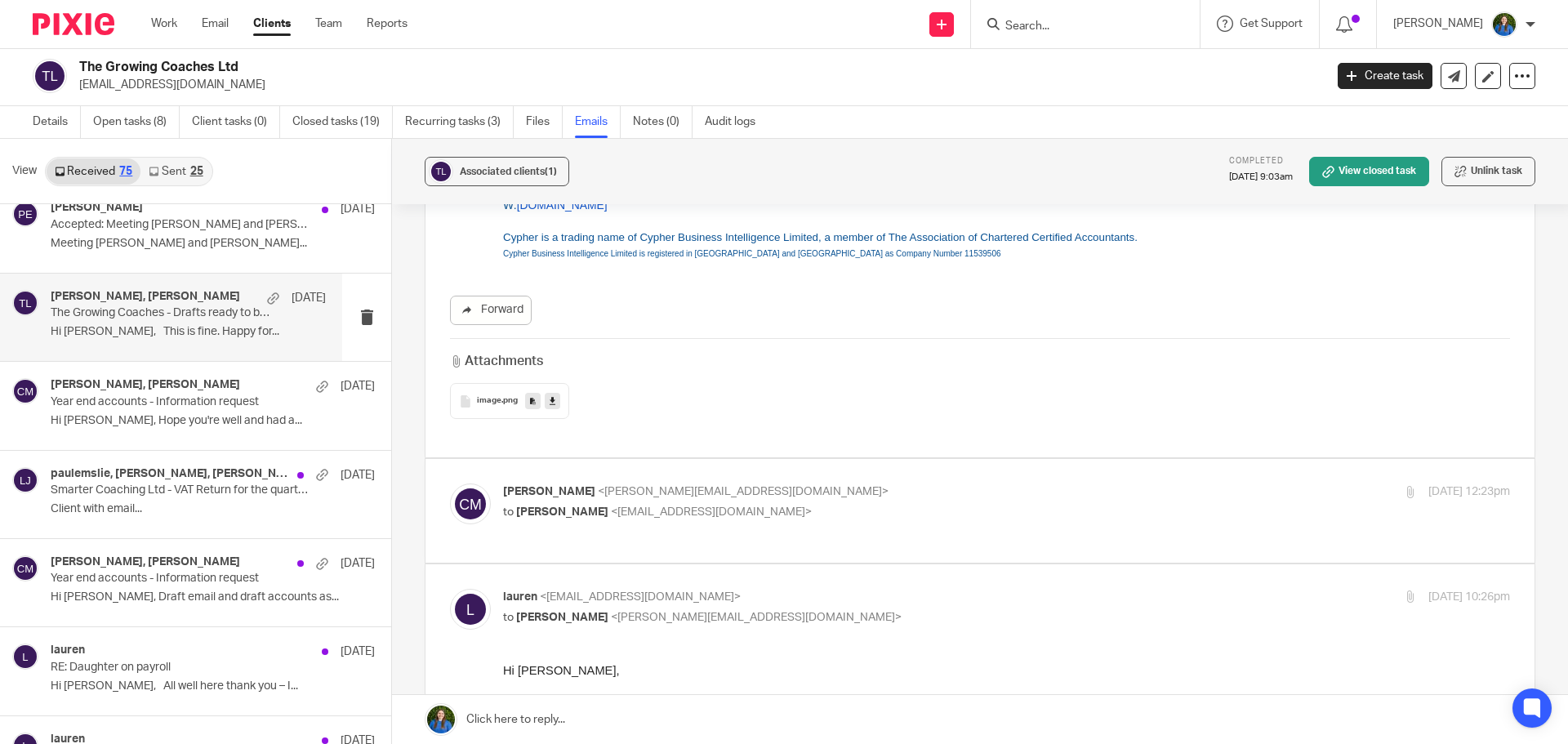
drag, startPoint x: 898, startPoint y: 487, endPoint x: 952, endPoint y: 496, distance: 54.7
click at [899, 487] on div "Christina Milner <christina@cypherhq.co.uk> to Lauren Johnson <lauren@cypherhq.…" at bounding box center [839, 502] width 671 height 38
checkbox input "true"
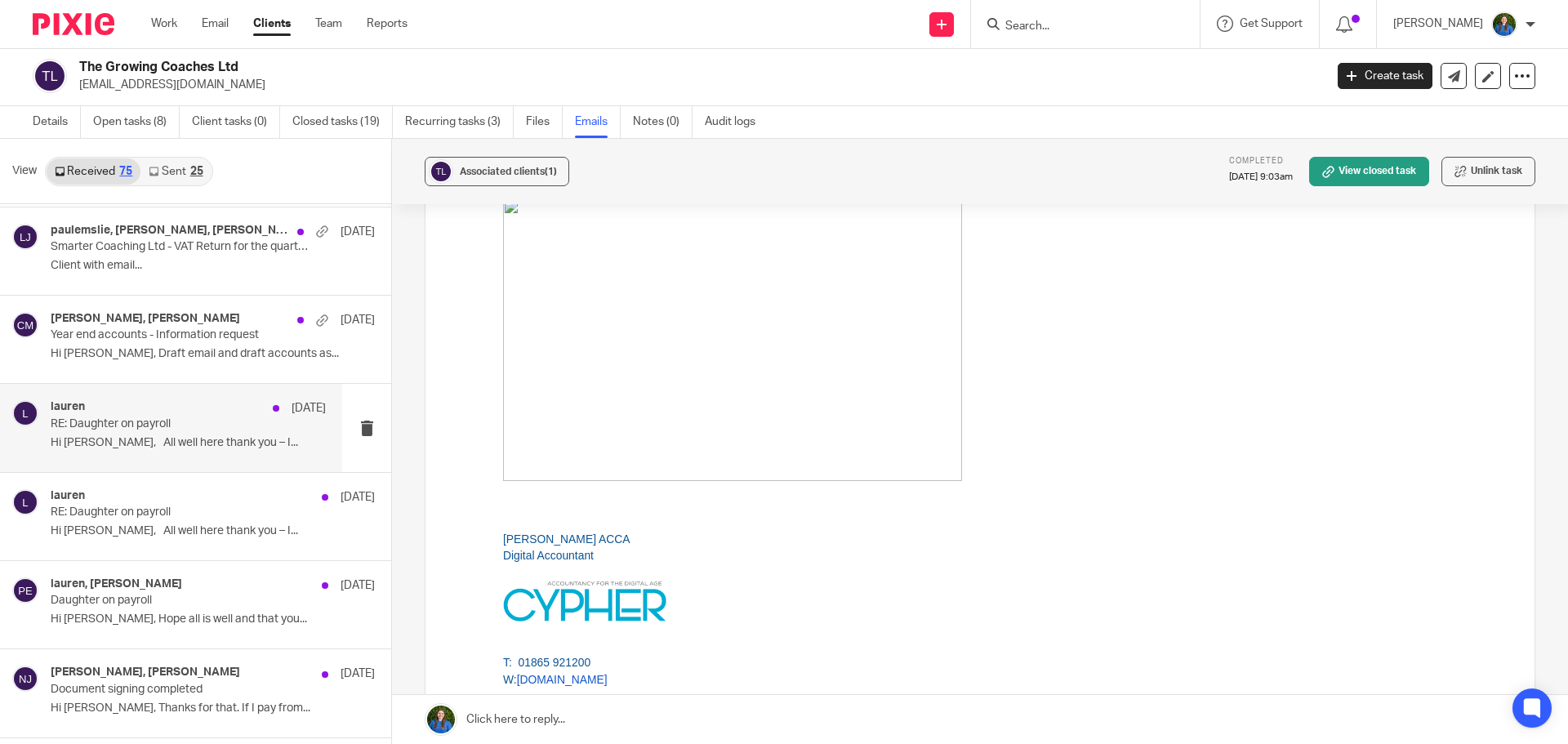
scroll to position [5309, 0]
click at [127, 461] on div "lauren 5 Aug 2024 RE: Daughter on payroll Hi Paul, All well here thank you – I.…" at bounding box center [171, 426] width 342 height 88
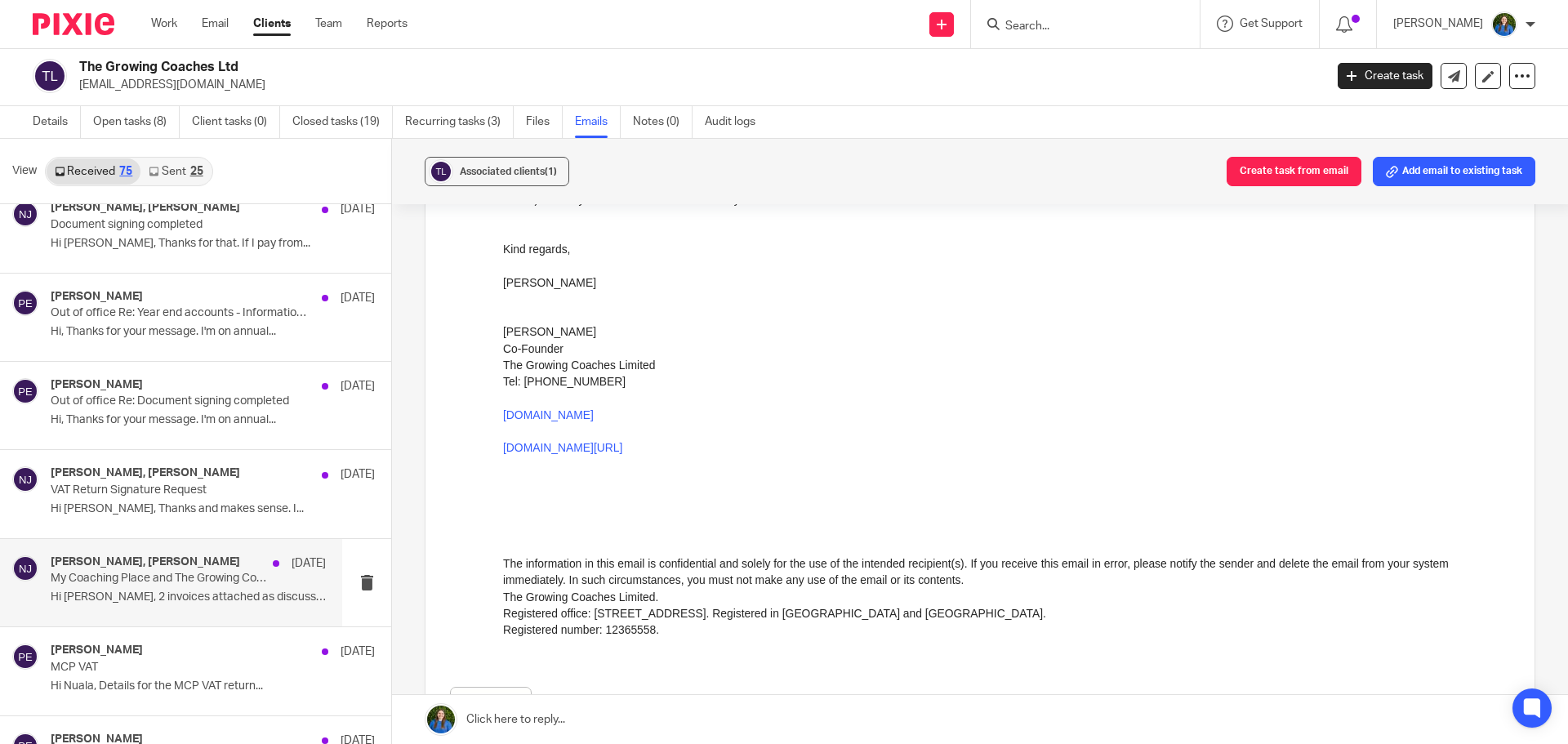
scroll to position [5799, 0]
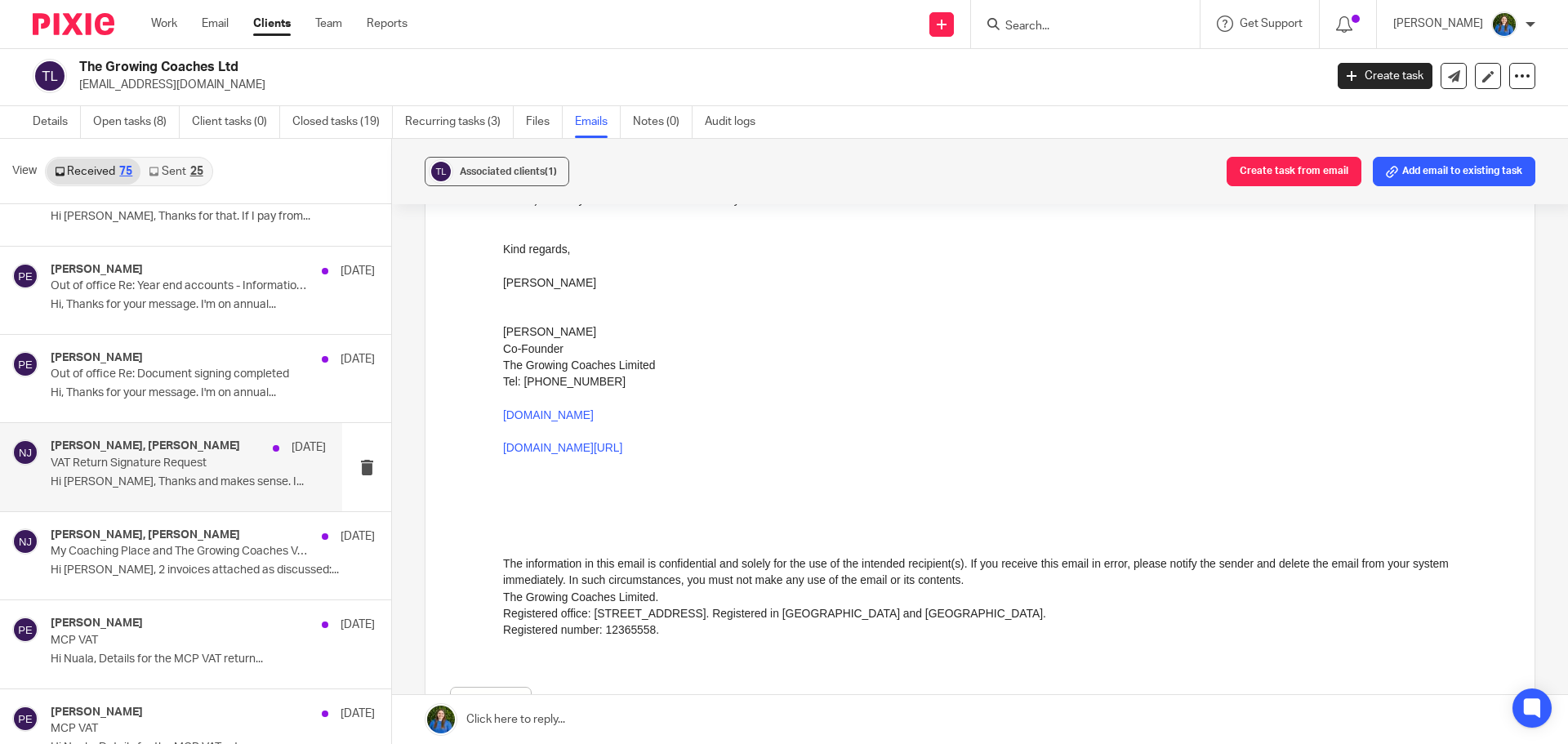
click at [107, 484] on p "Hi Nuala, Thanks and makes sense. I..." at bounding box center [188, 483] width 275 height 14
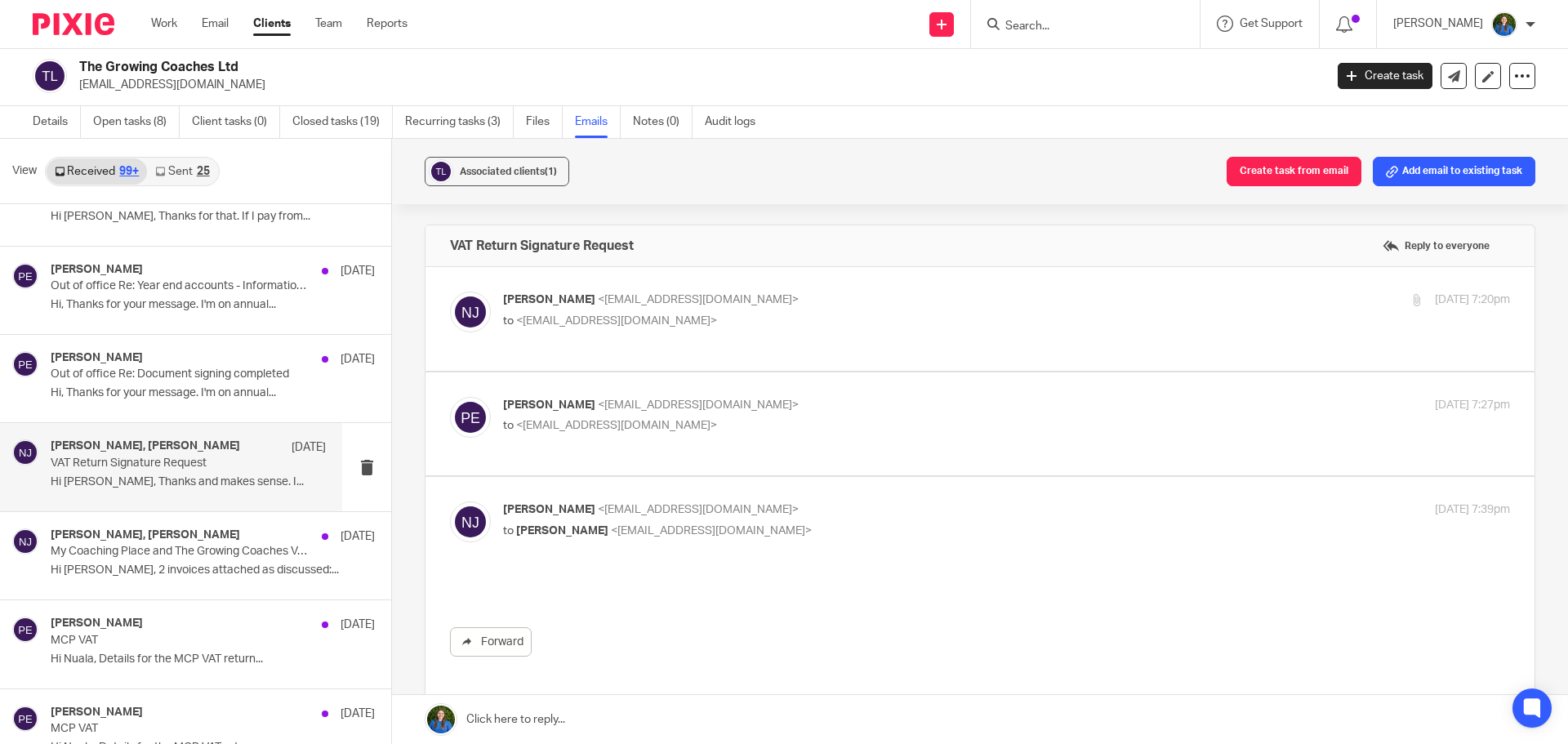
scroll to position [0, 0]
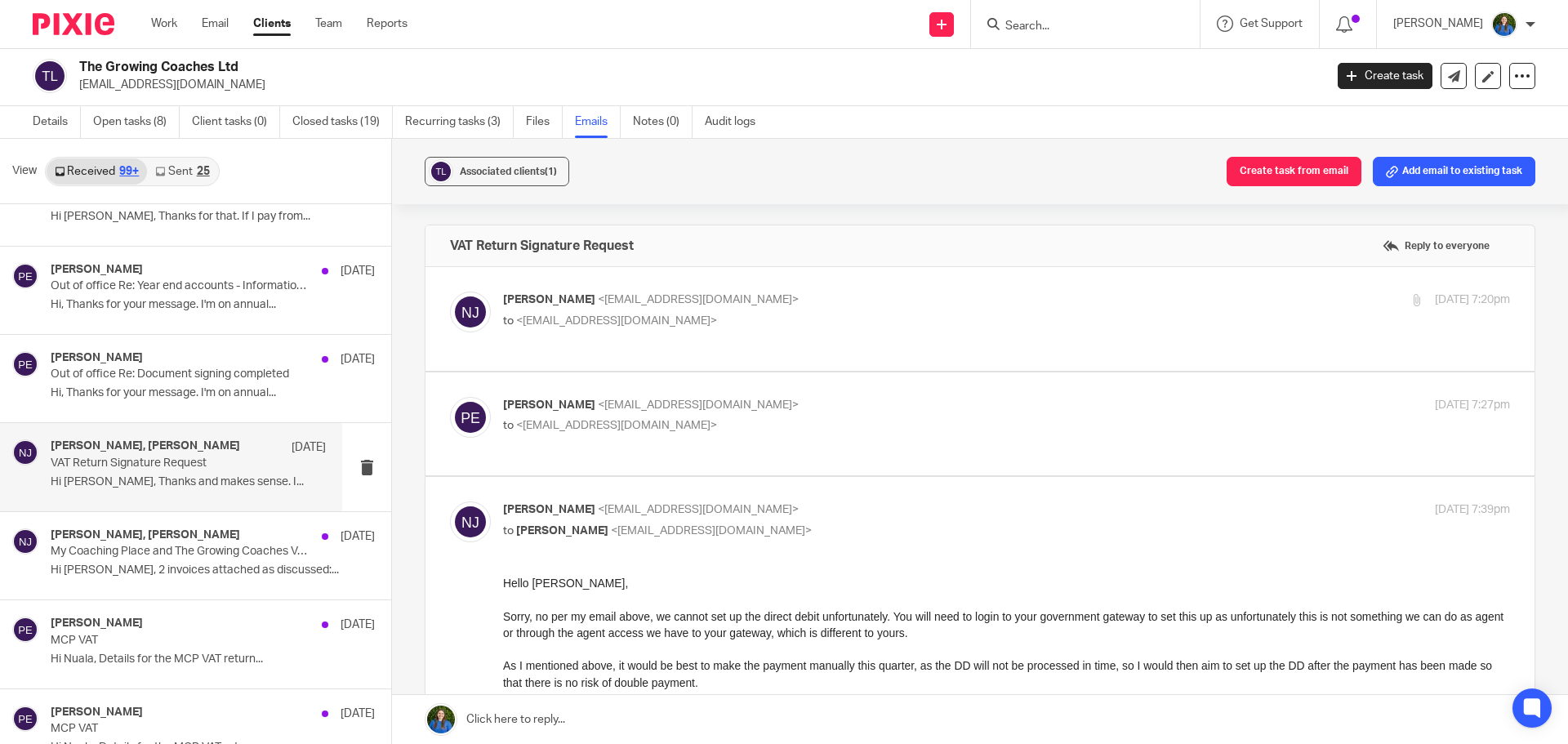
click at [667, 315] on span "<paulemslie@thegrowingcoaches.com>" at bounding box center [617, 321] width 200 height 12
checkbox input "true"
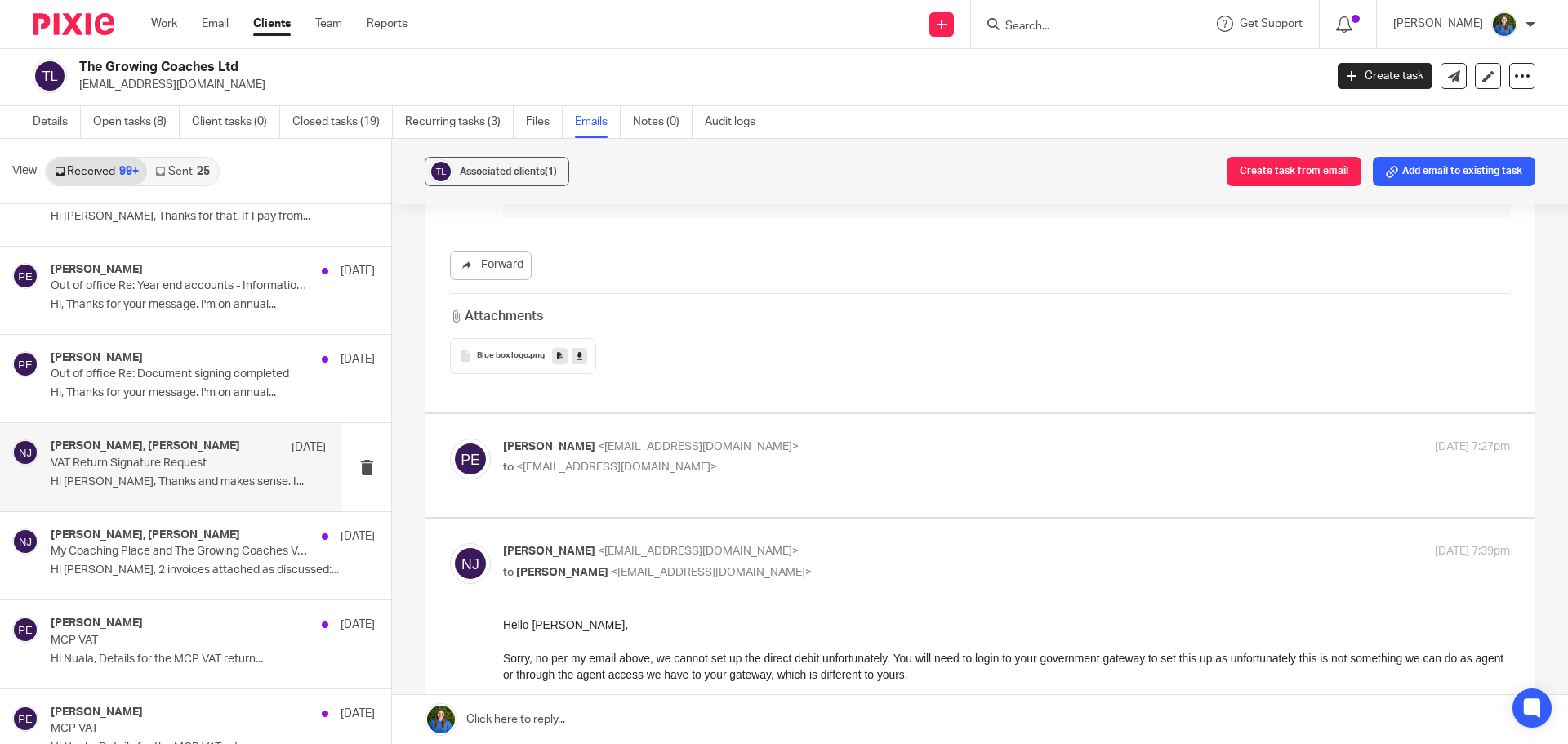
scroll to position [1143, 0]
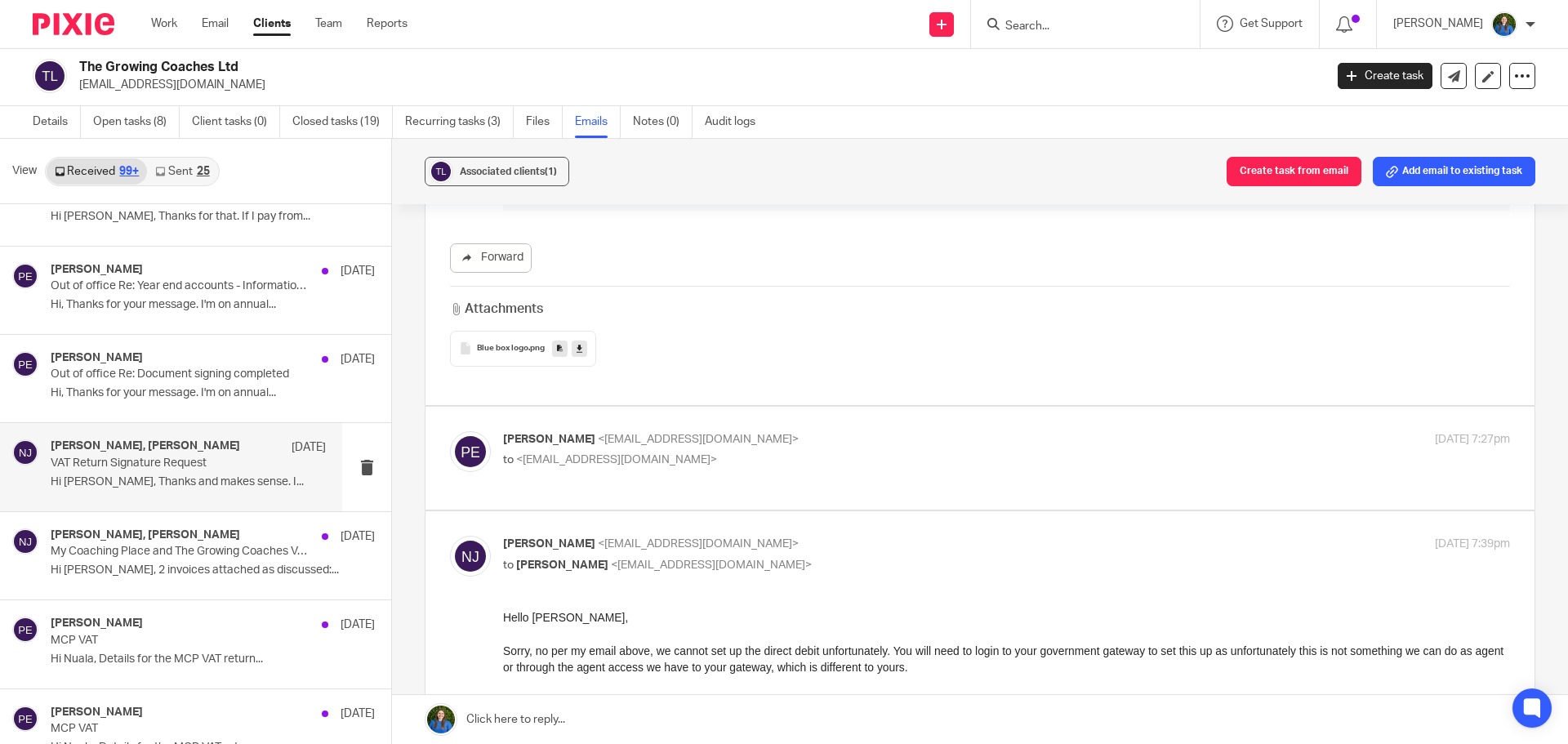
click at [645, 470] on div "Paul Emslie <paulemslie@thegrowingcoaches.com> to <nuala@cypherhq.co.uk> 5 Jul …" at bounding box center [980, 458] width 1060 height 55
click at [699, 452] on p "to <nuala@cypherhq.co.uk>" at bounding box center [839, 460] width 671 height 17
checkbox input "true"
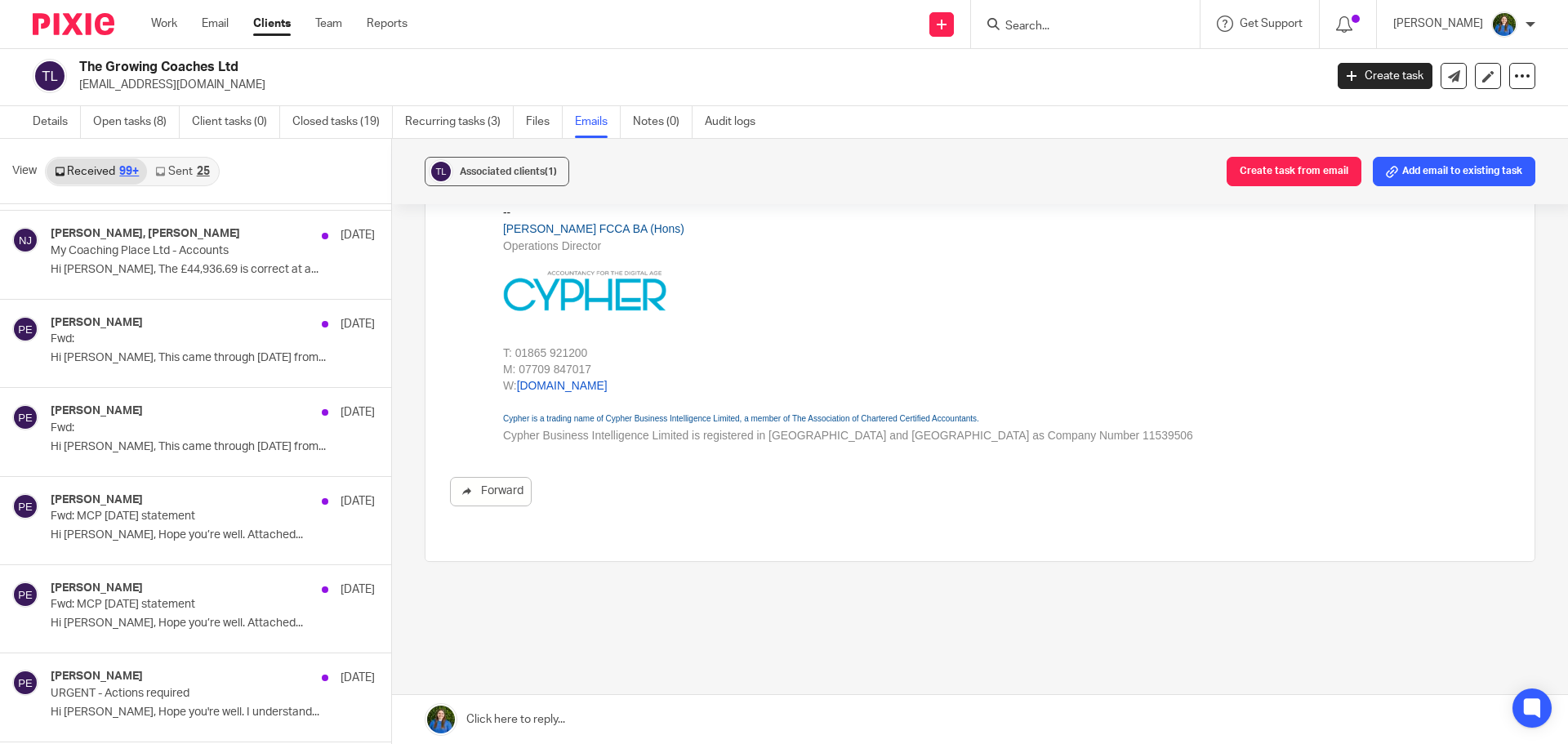
scroll to position [7270, 0]
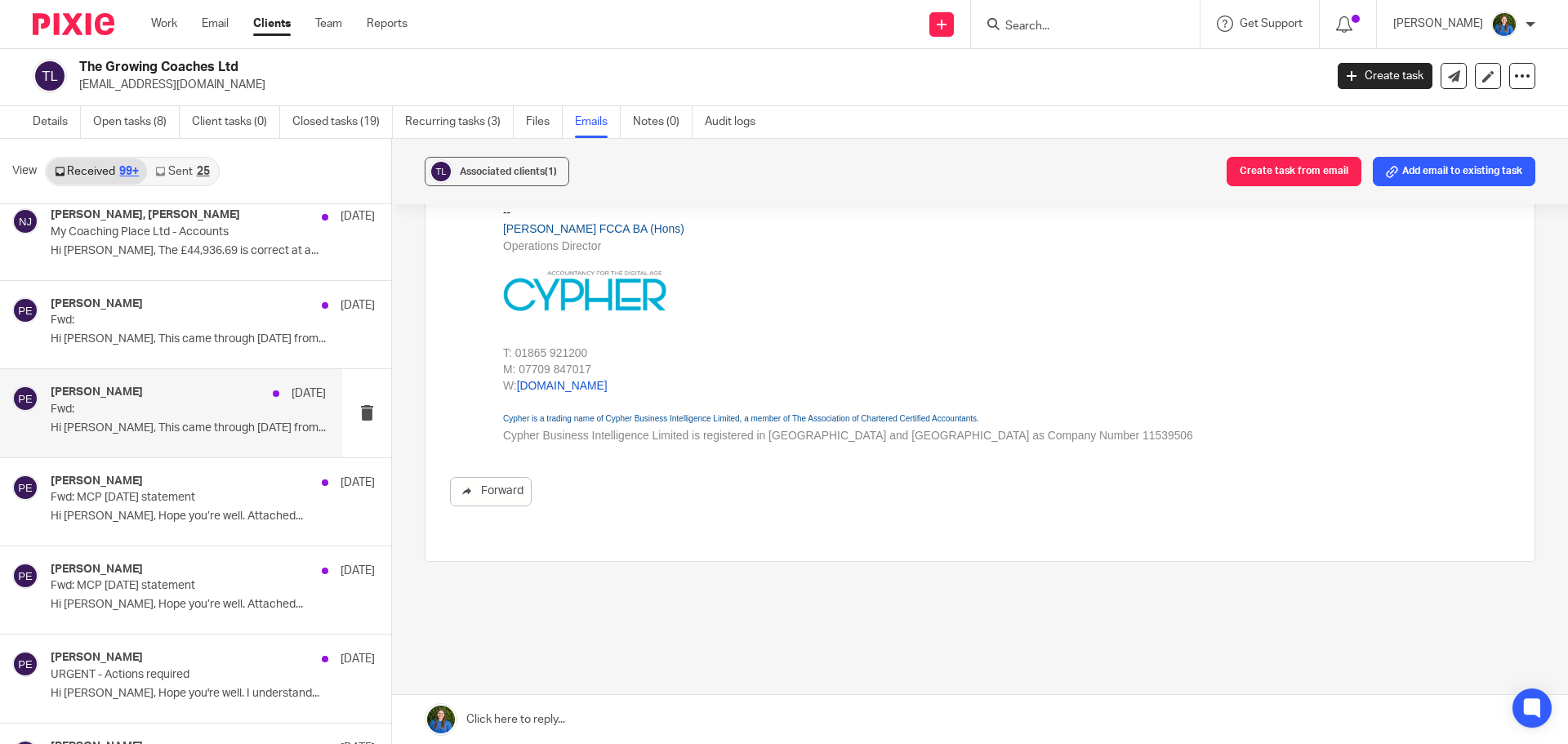
click at [125, 441] on div "Paul Emslie 24 May 2024 Fwd: Hi Nuala, This came through today from..." at bounding box center [171, 413] width 342 height 88
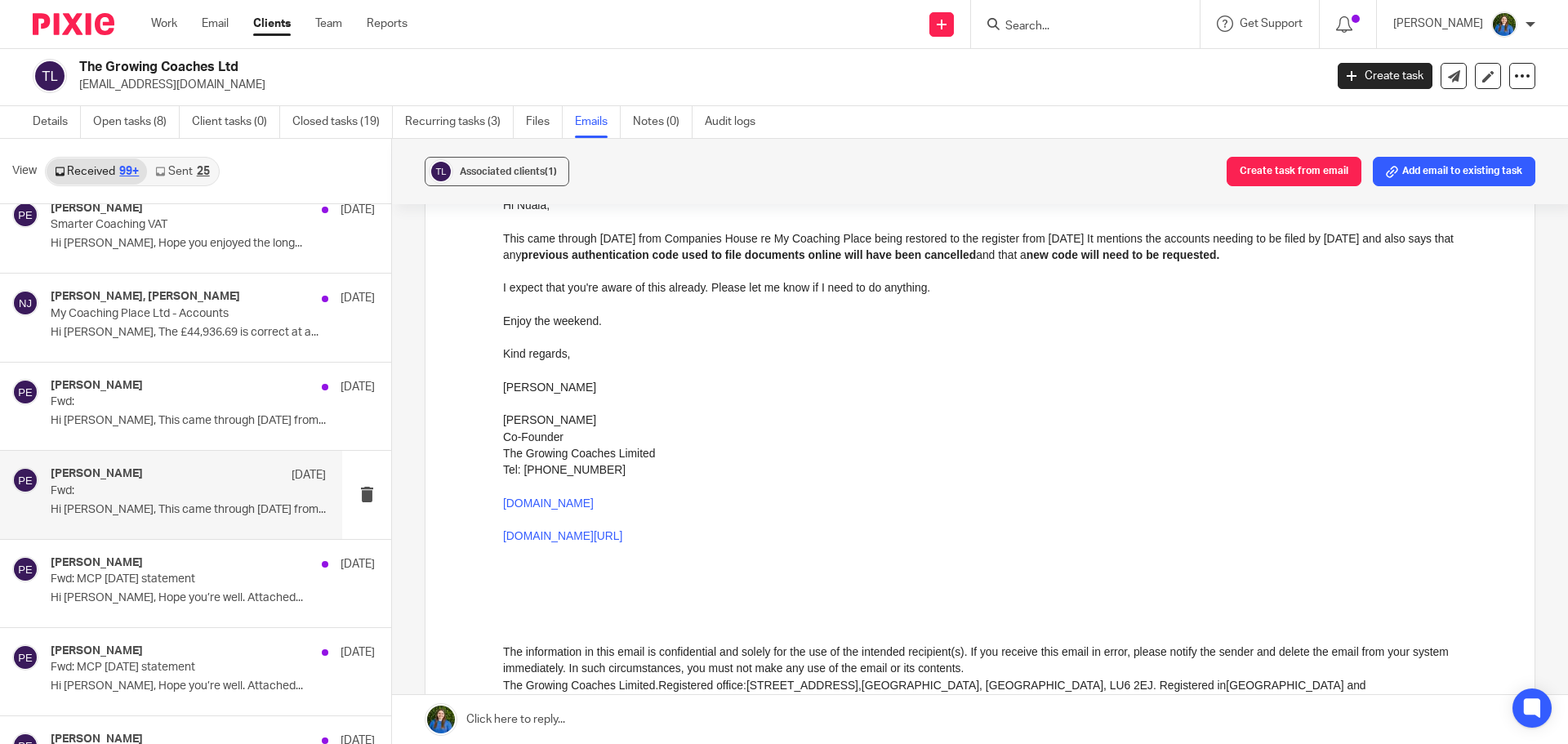
scroll to position [163, 0]
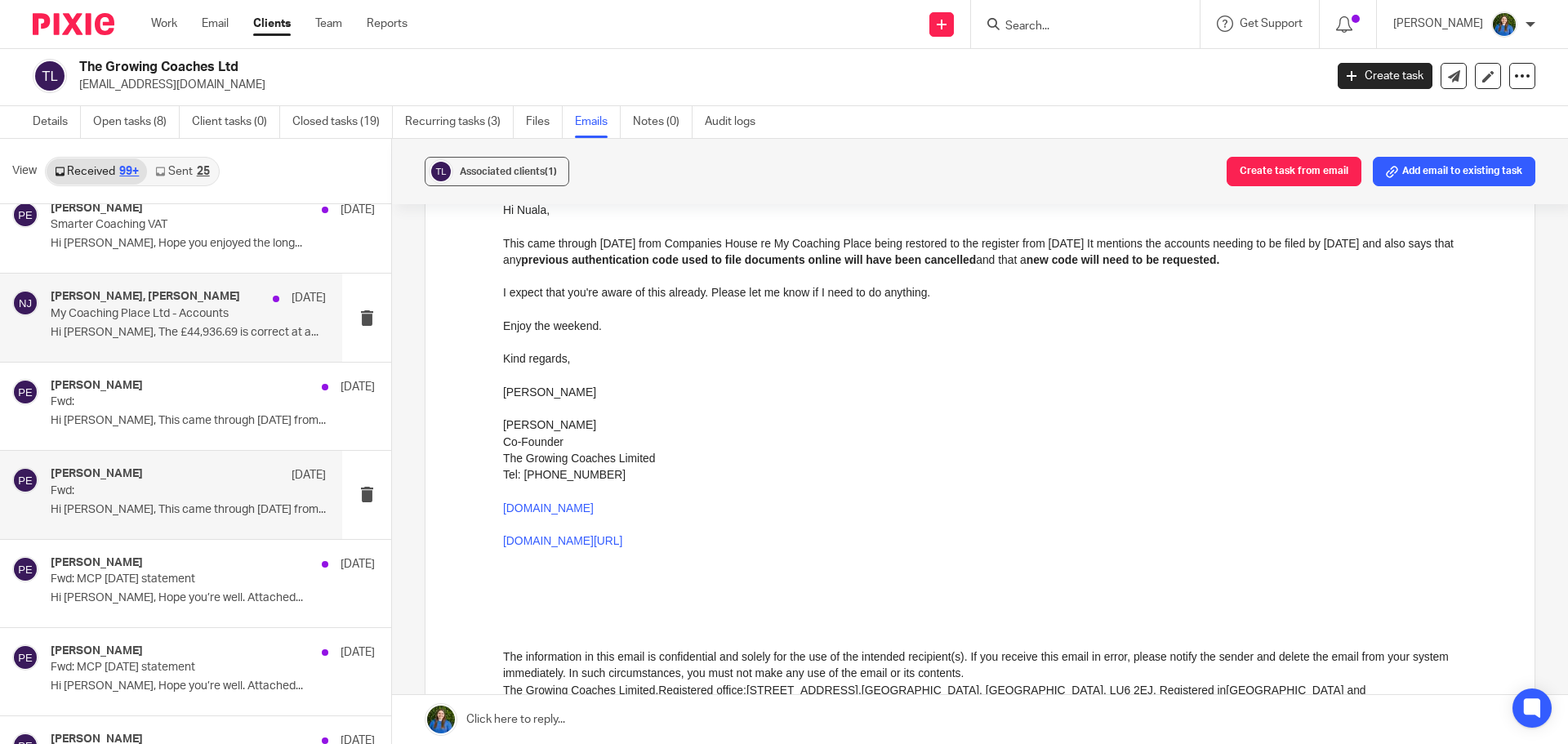
click at [131, 337] on p "Hi Nuala, The £44,936.69 is correct at a..." at bounding box center [188, 333] width 275 height 14
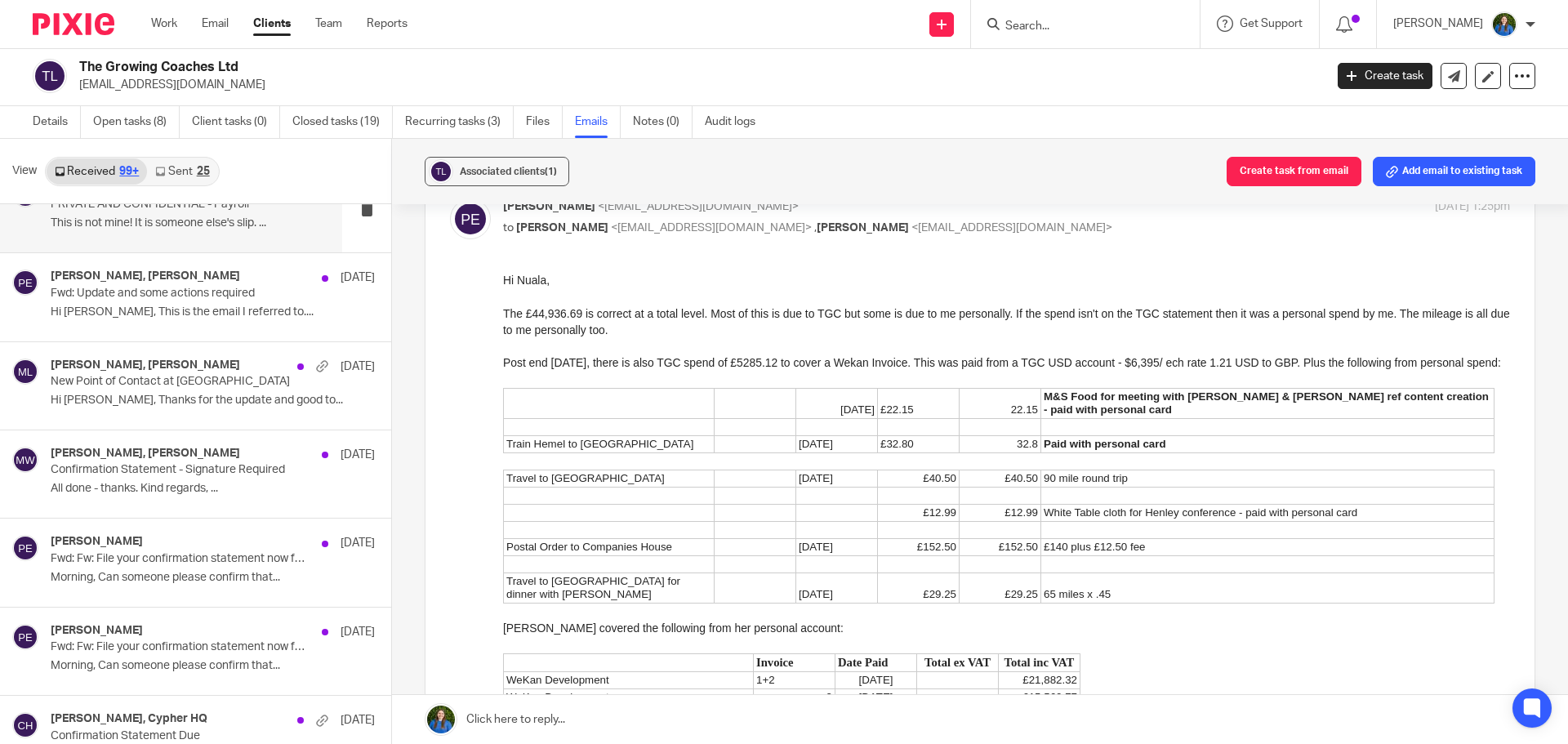
scroll to position [7923, 0]
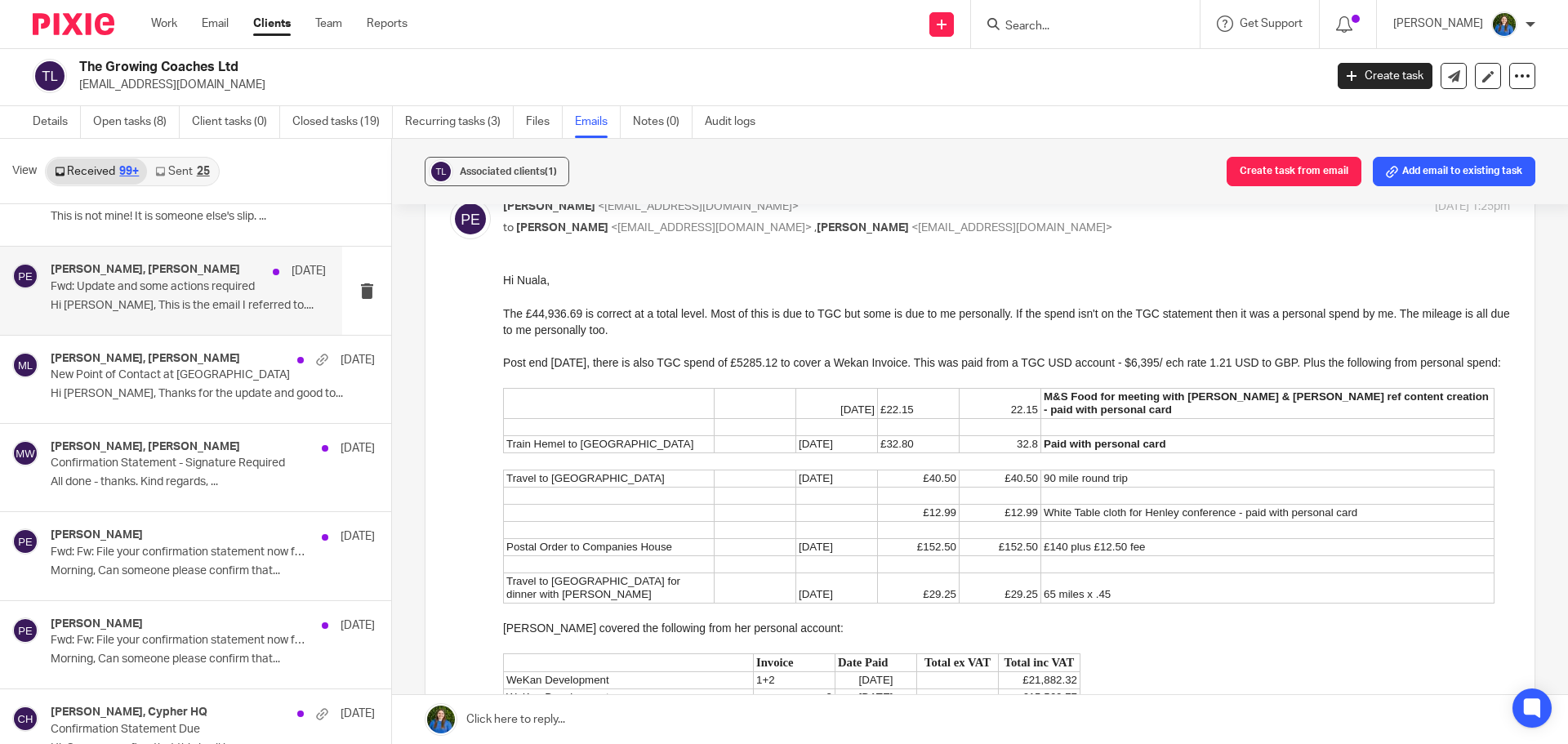
click at [167, 312] on p "Hi Maria, This is the email I referred to...." at bounding box center [188, 306] width 275 height 14
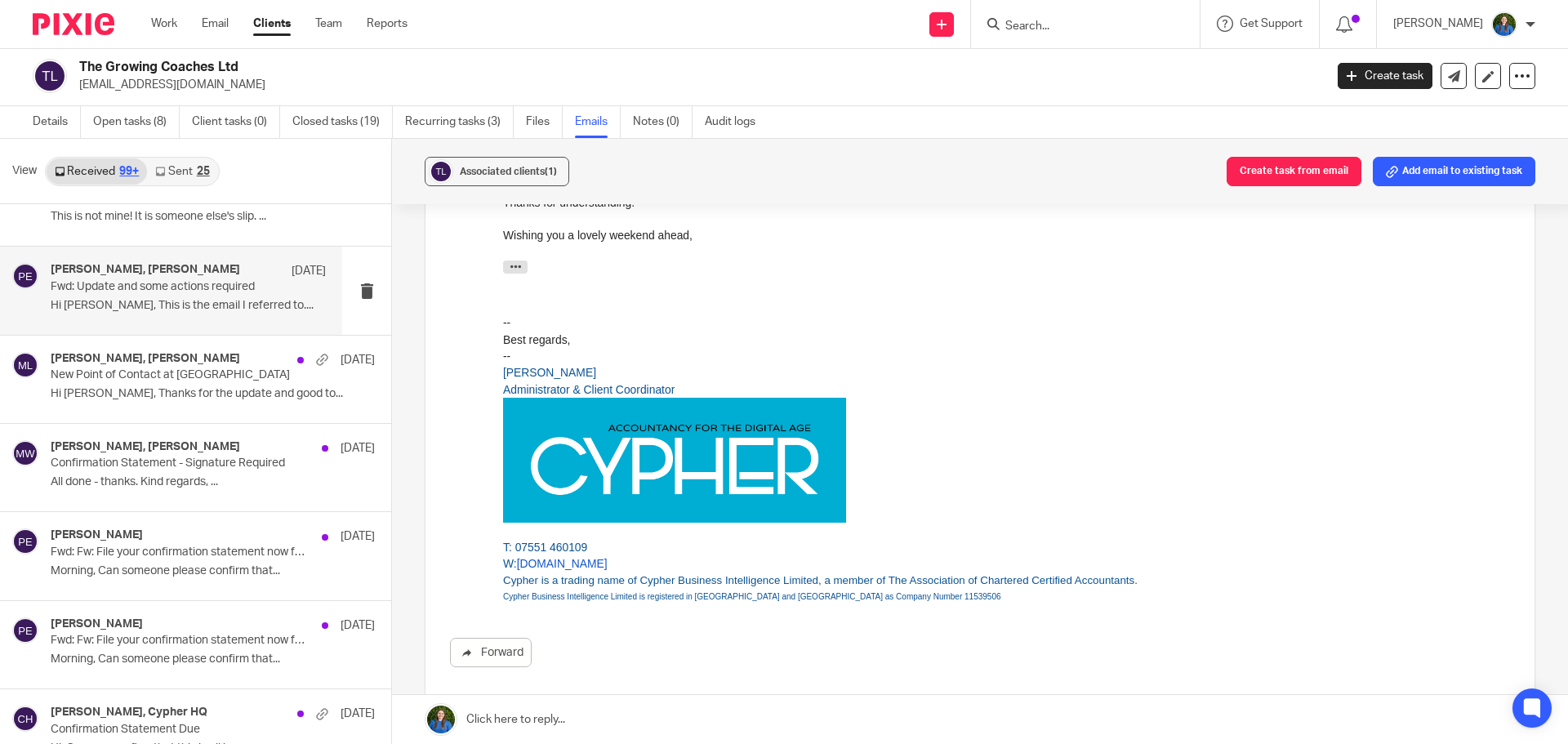
scroll to position [0, 0]
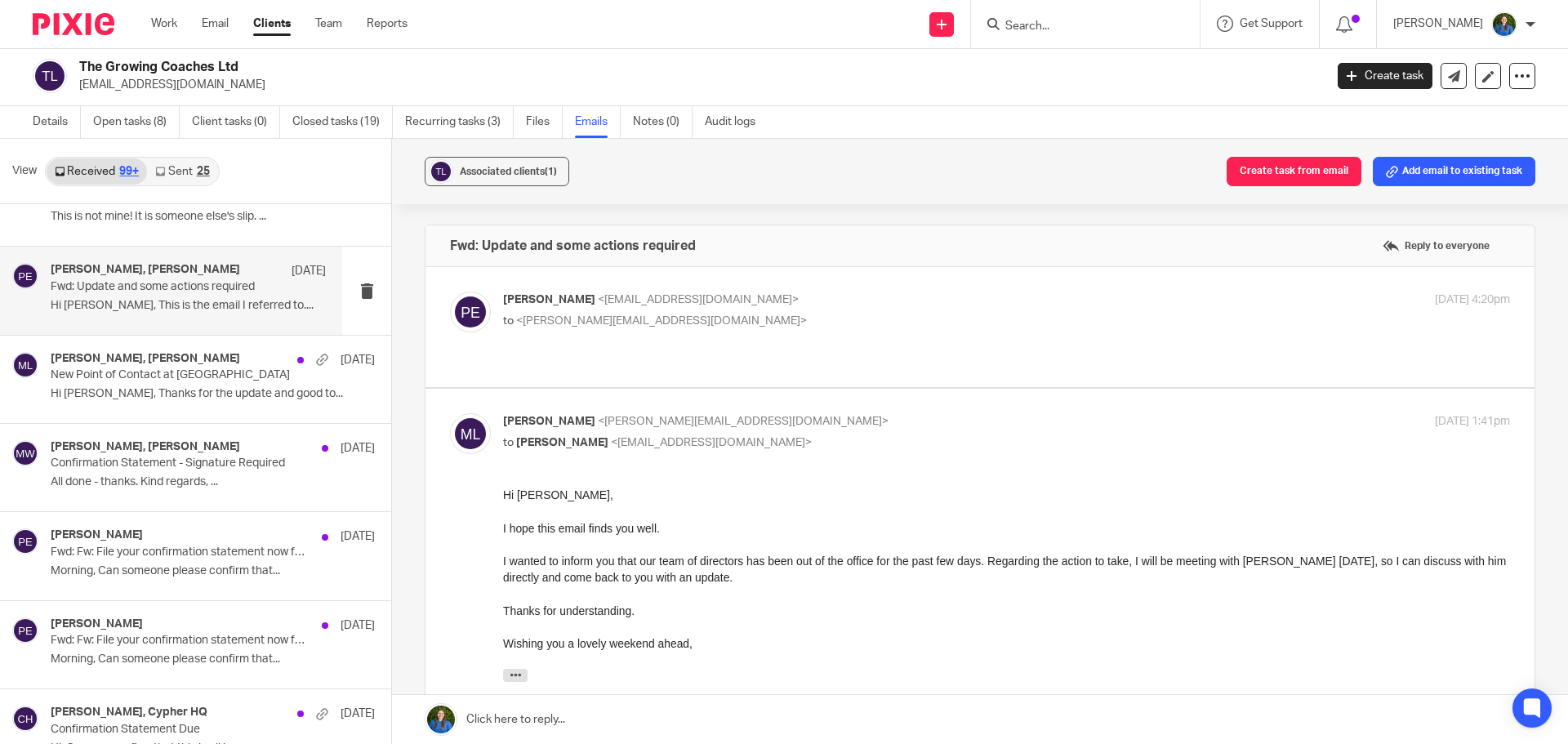
click at [667, 306] on p "Paul Emslie <paulemslie@thegrowingcoaches.com>" at bounding box center [839, 300] width 671 height 17
checkbox input "true"
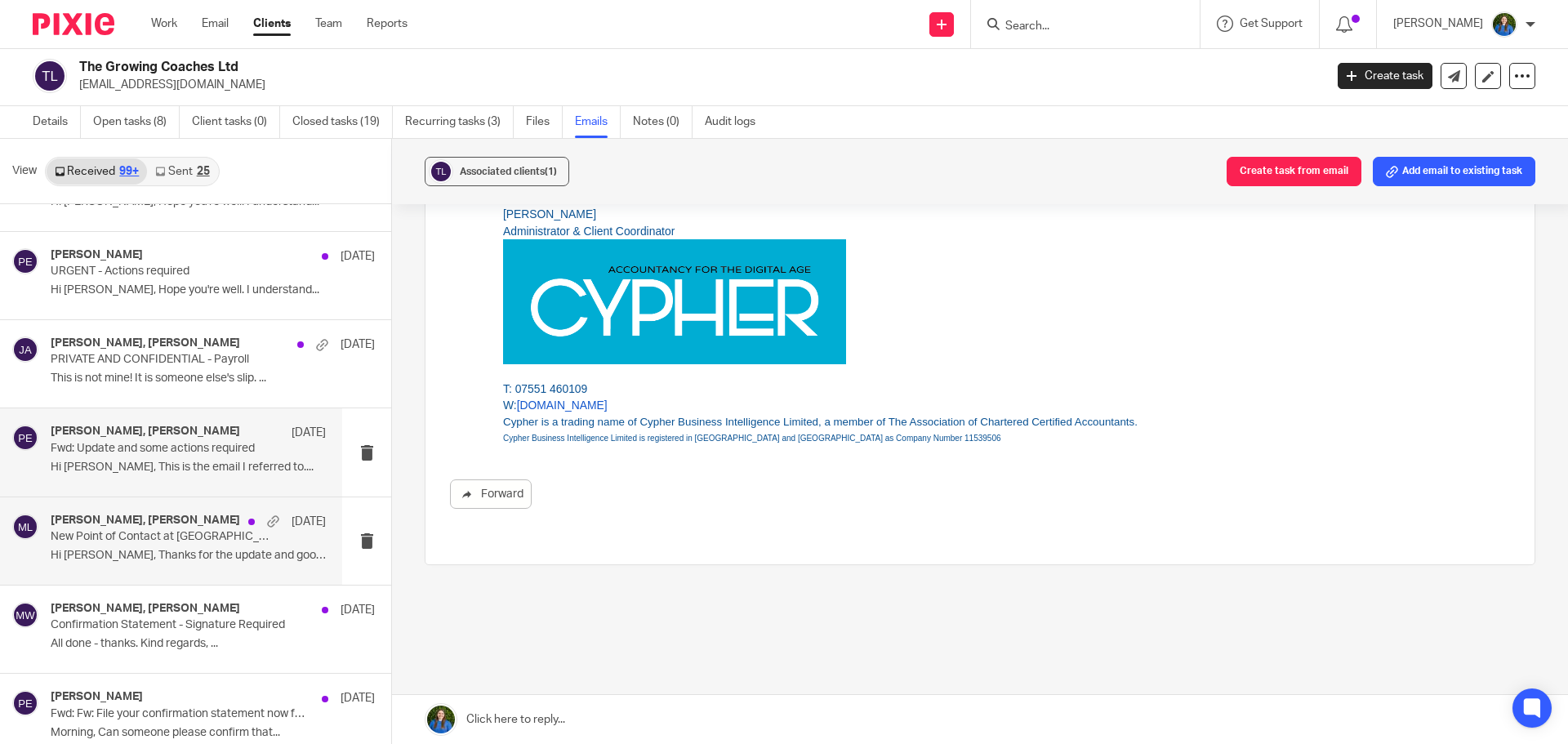
scroll to position [7760, 0]
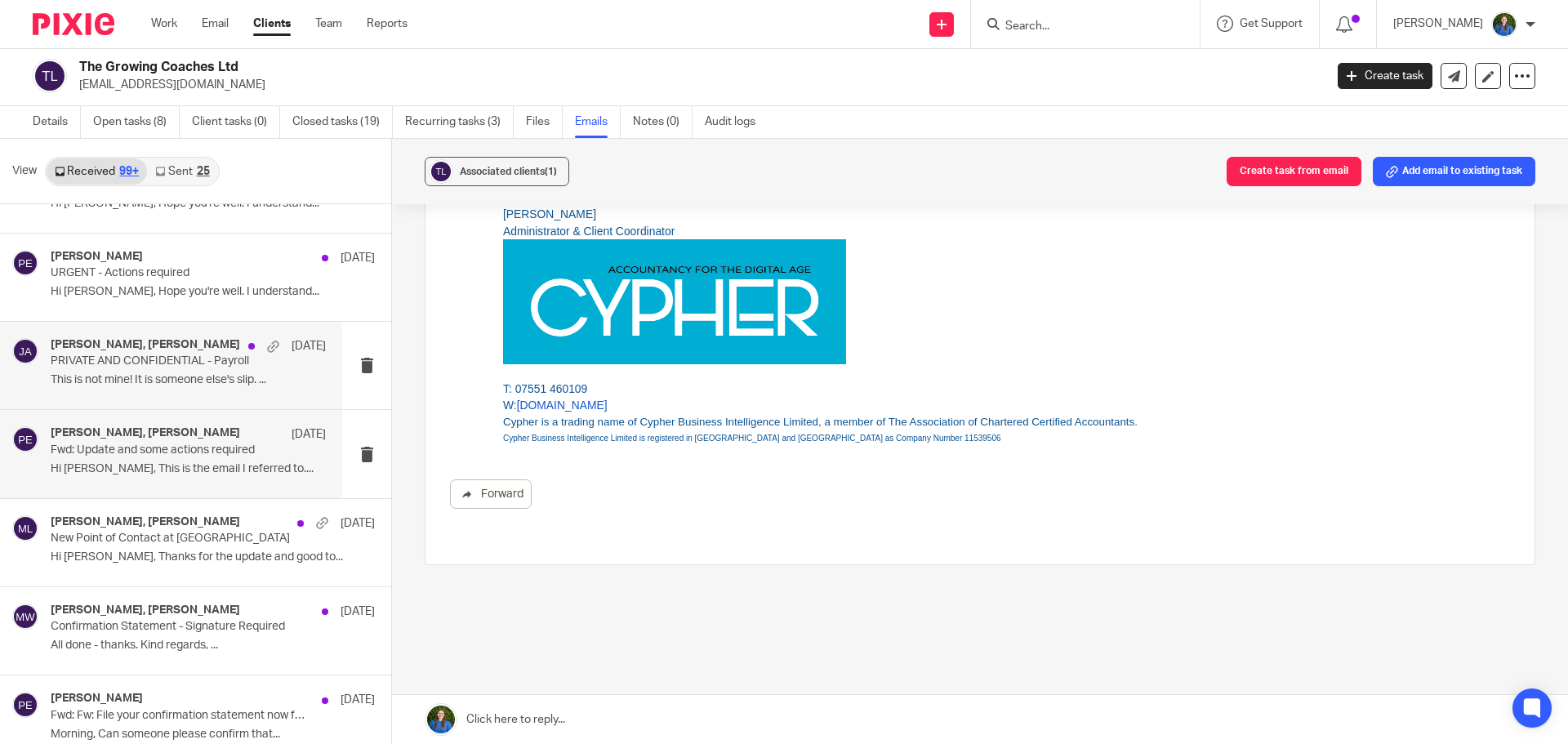
click at [124, 396] on div "Jacky Anderson, Paul Emslie 21 May 2024 PRIVATE AND CONFIDENTIAL - Payroll This…" at bounding box center [171, 365] width 342 height 88
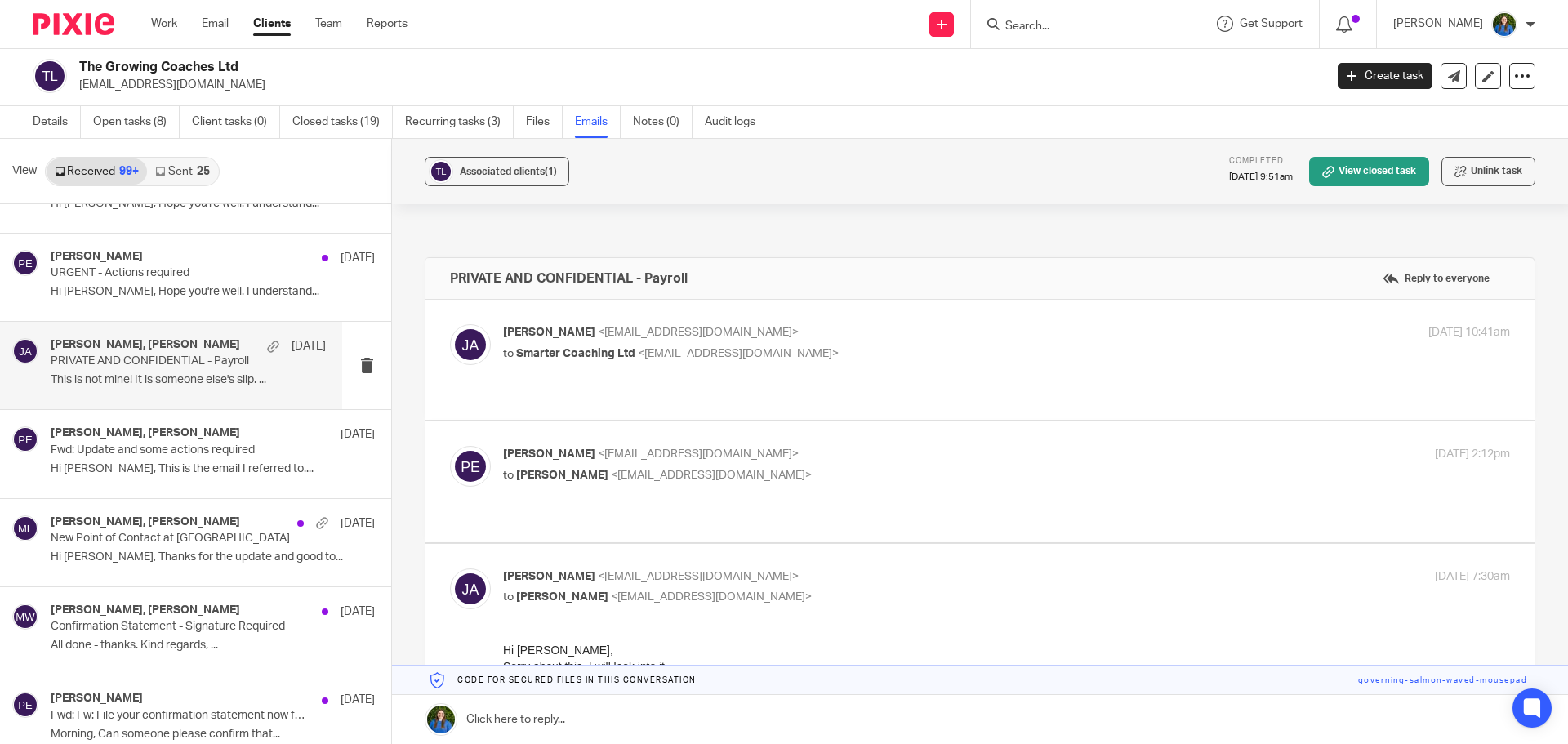
scroll to position [0, 0]
click at [779, 359] on span "<paulemslie@thegrowingcoaches.com>" at bounding box center [738, 354] width 200 height 12
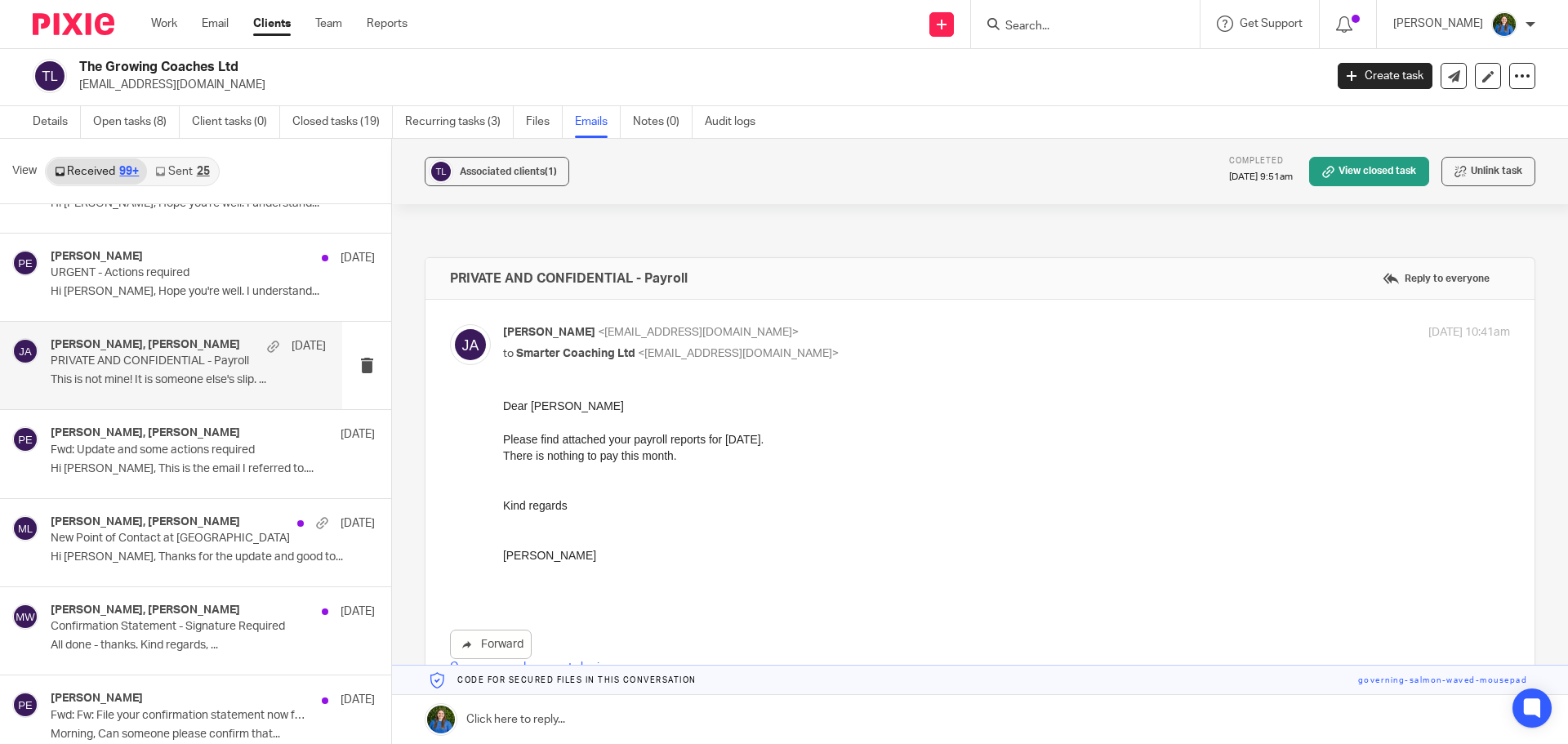
click at [900, 349] on p "to Smarter Coaching Ltd <paulemslie@thegrowingcoaches.com>" at bounding box center [839, 354] width 671 height 17
checkbox input "false"
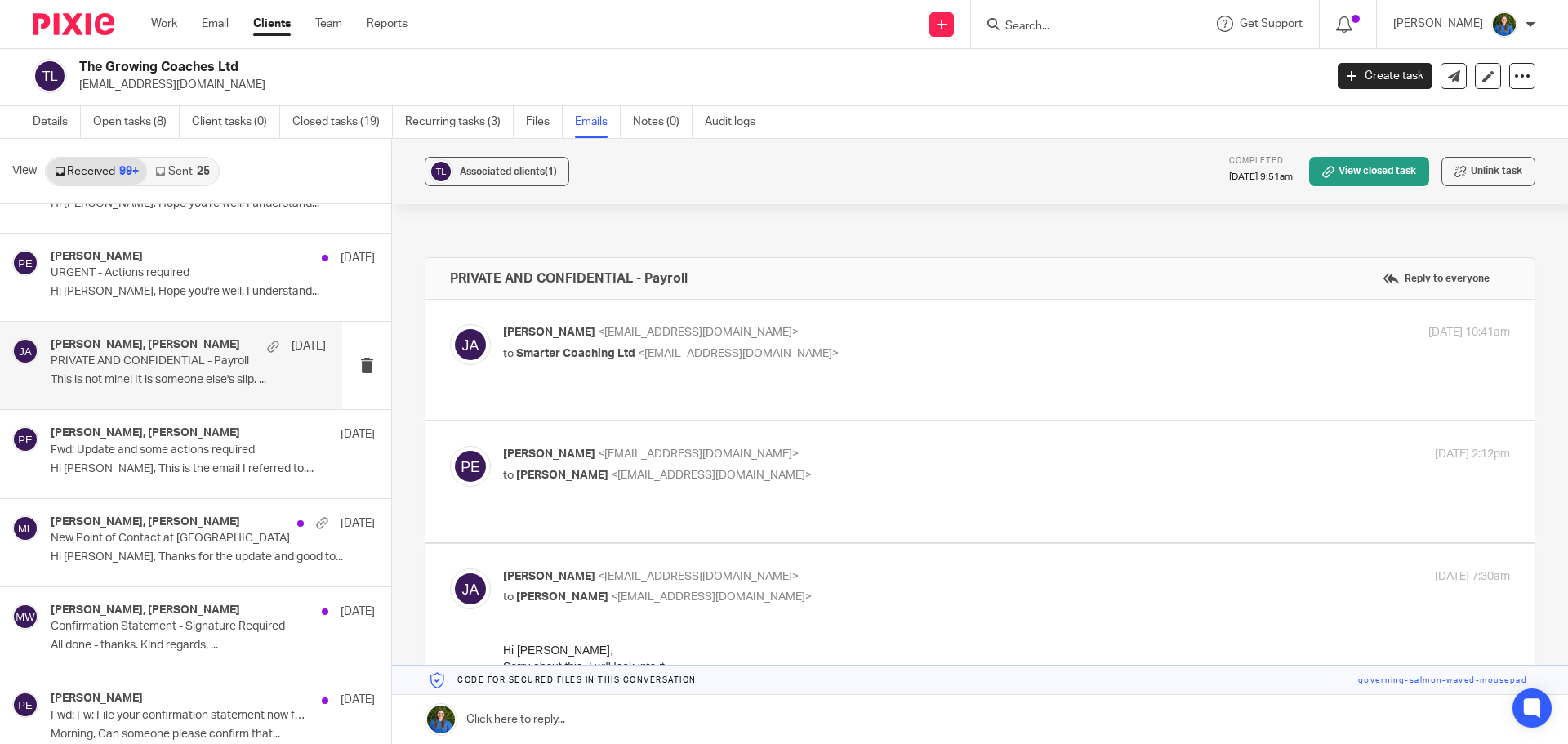
click at [812, 467] on p "to Jacky Anderson <jacky@cypherhq.co.uk>" at bounding box center [839, 475] width 671 height 17
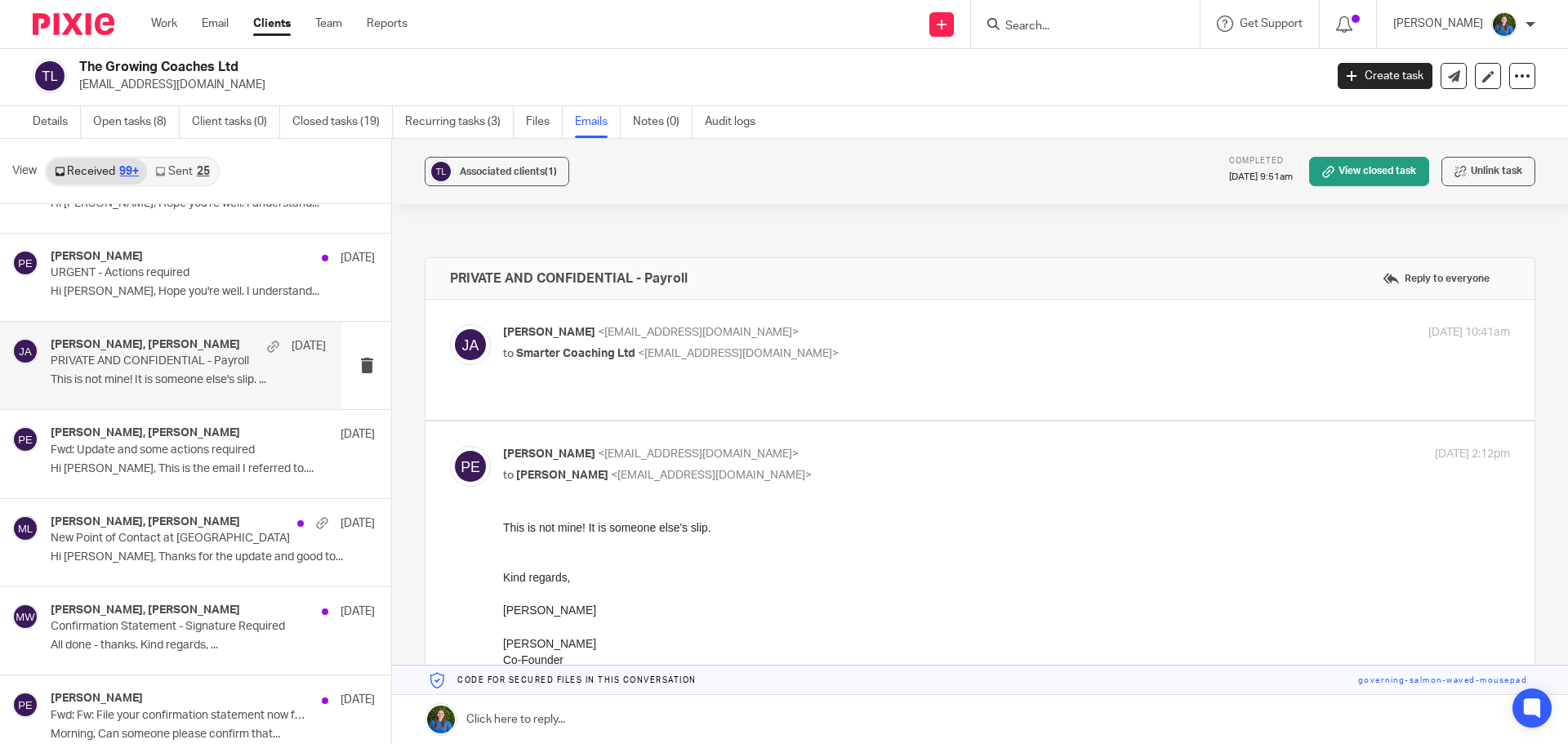
click at [811, 467] on p "to Jacky Anderson <jacky@cypherhq.co.uk>" at bounding box center [839, 475] width 671 height 17
checkbox input "false"
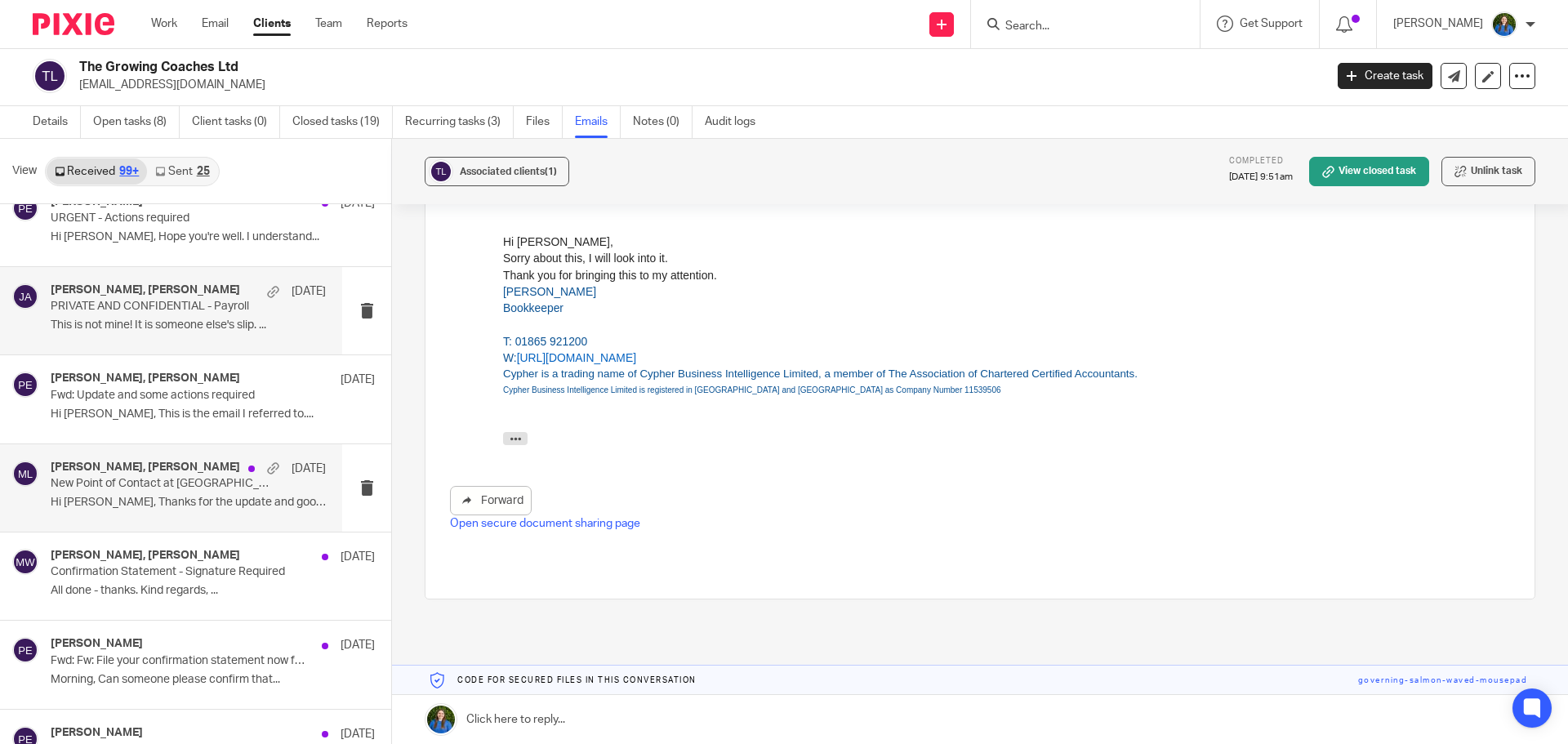
scroll to position [7841, 0]
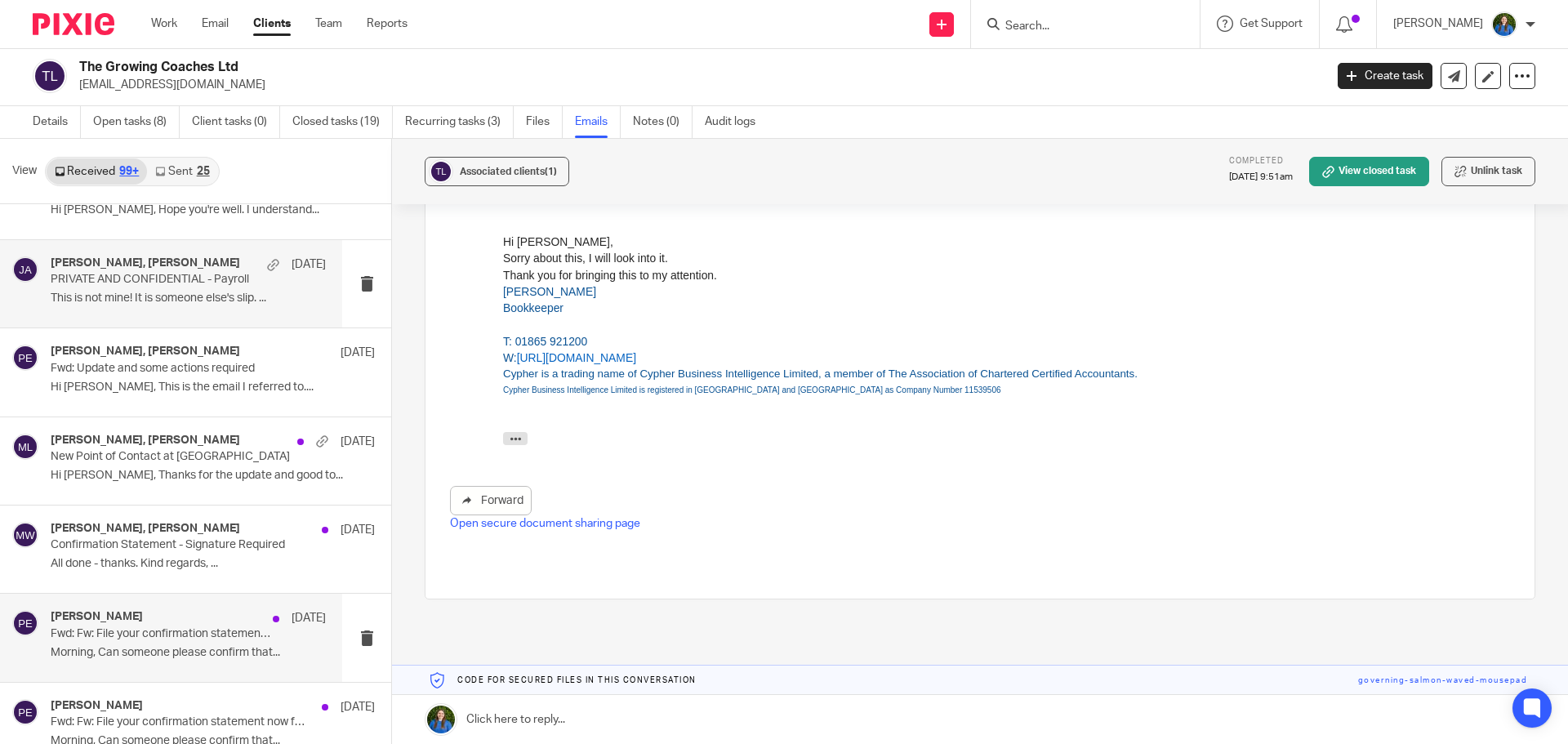
click at [144, 639] on p "Fwd: Fw: File your confirmation statement now for SMARTER COACHING LTD 11966536" at bounding box center [161, 635] width 220 height 14
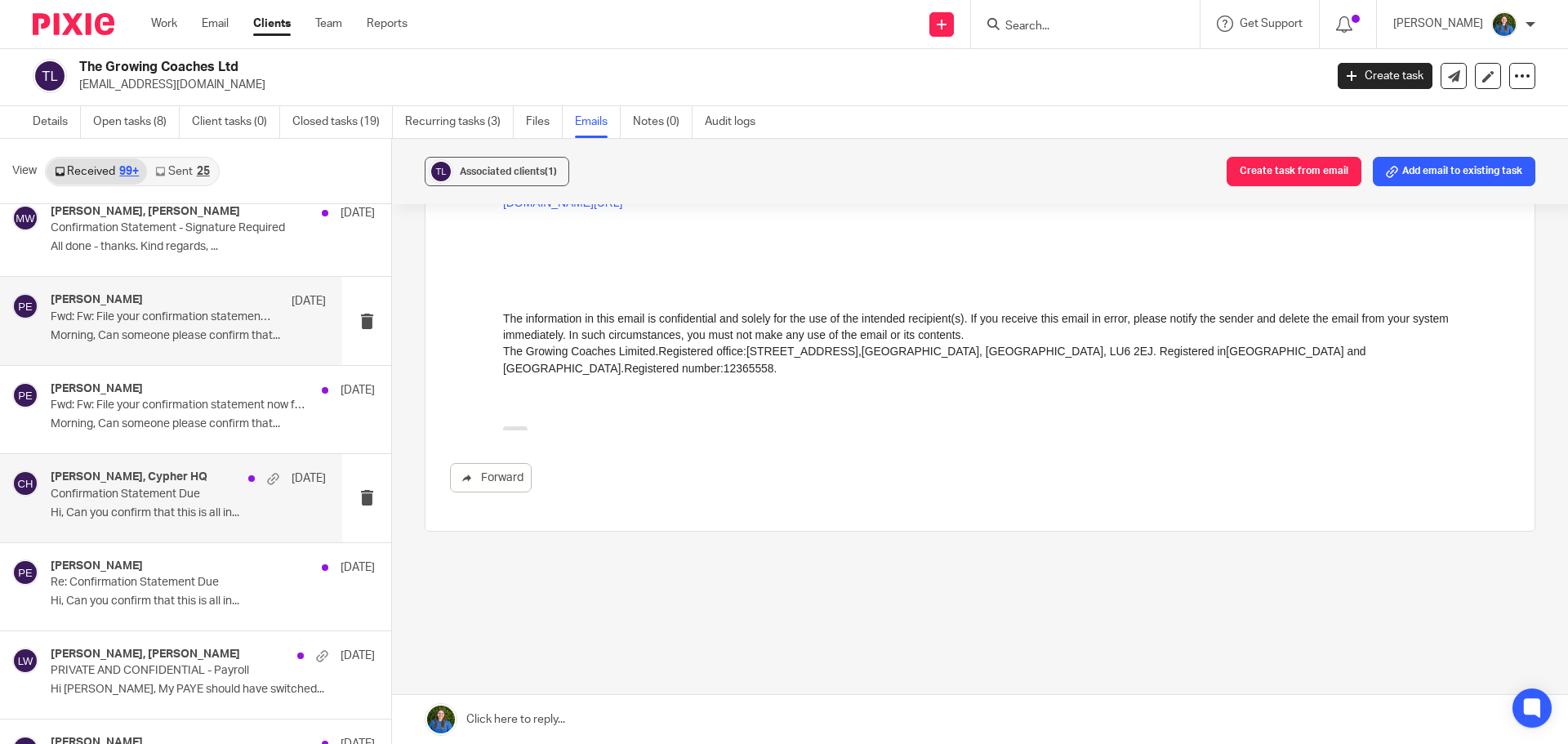
scroll to position [8576, 0]
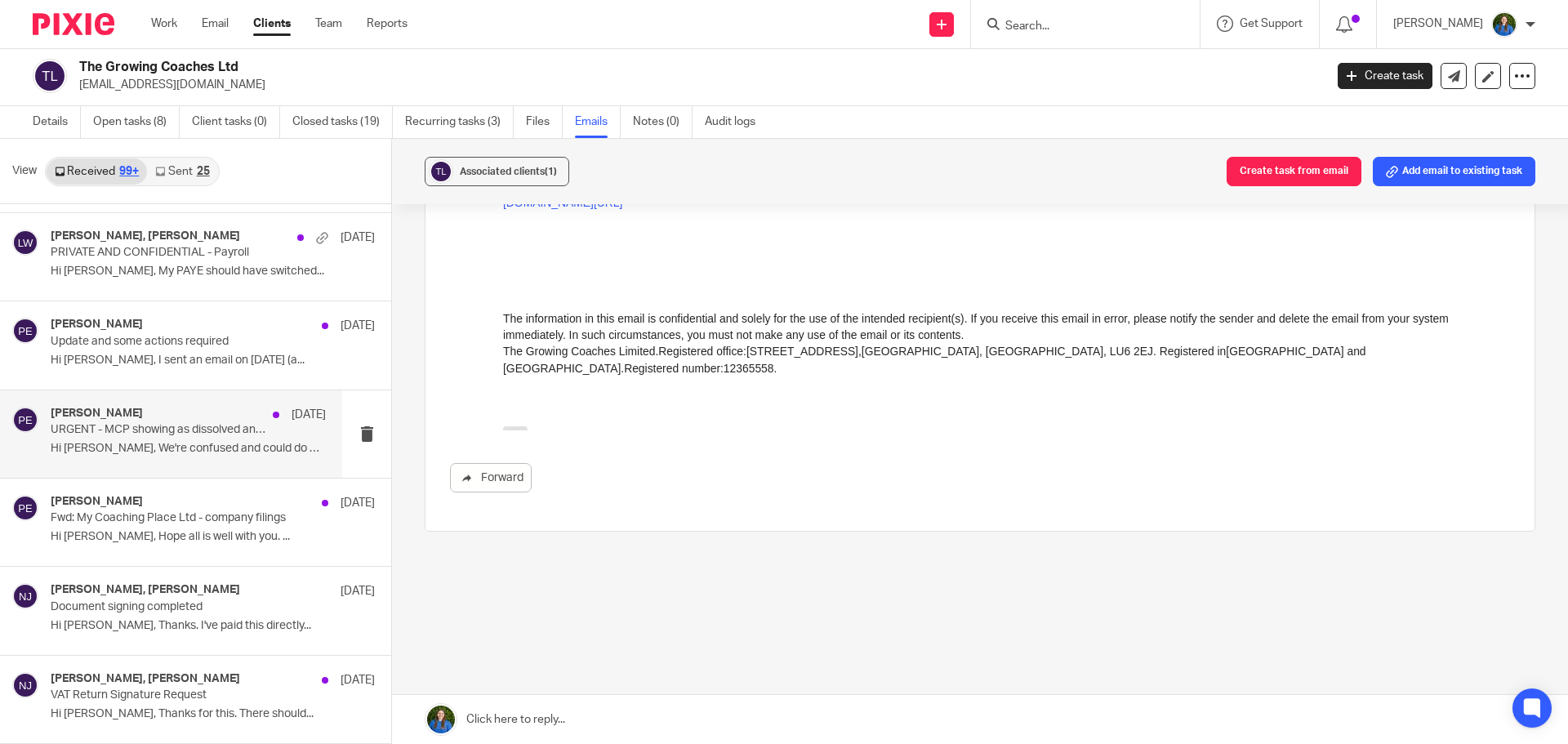
click at [124, 433] on p "URGENT - MCP showing as dissolved and compulsory strike off from Feb 2024!" at bounding box center [161, 431] width 220 height 14
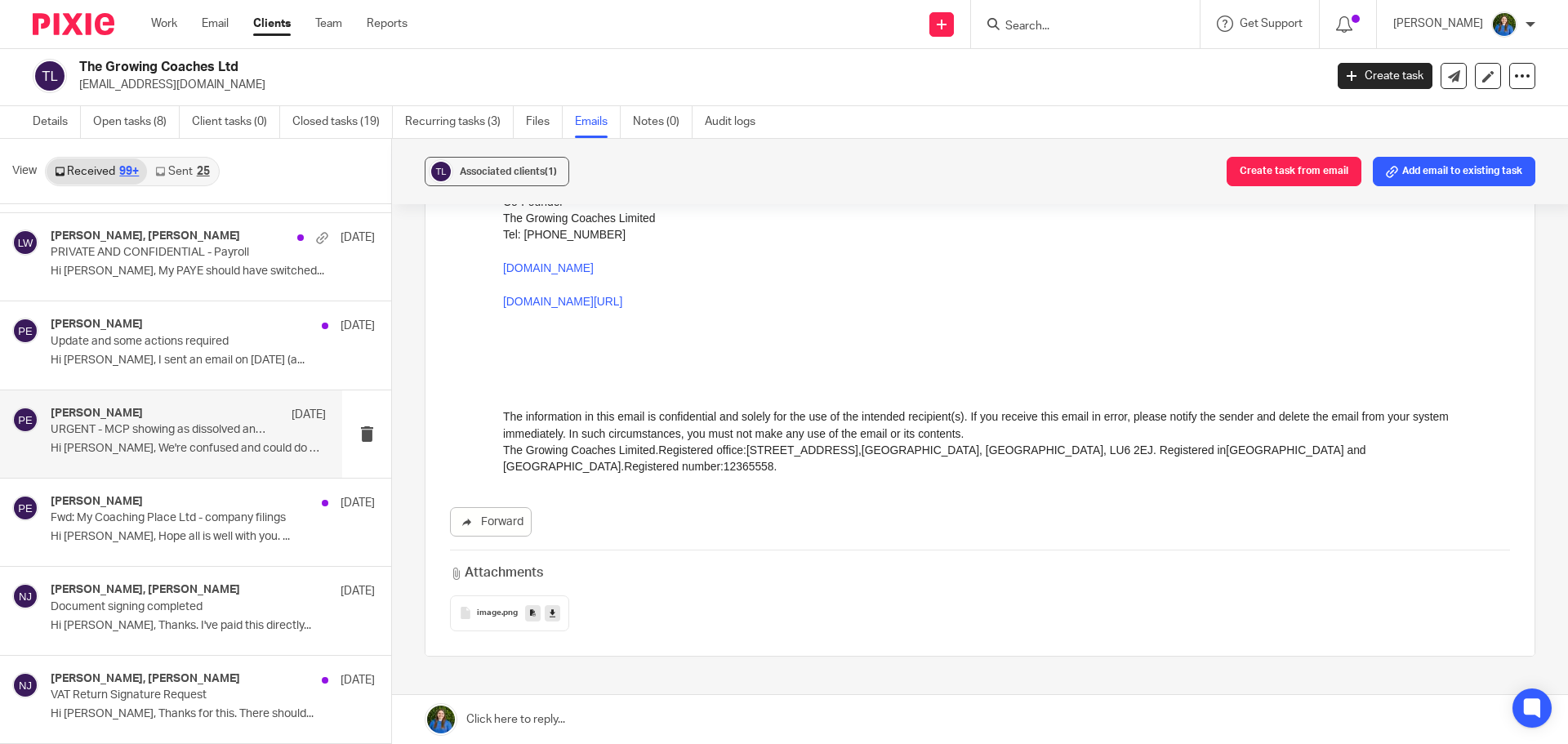
scroll to position [0, 0]
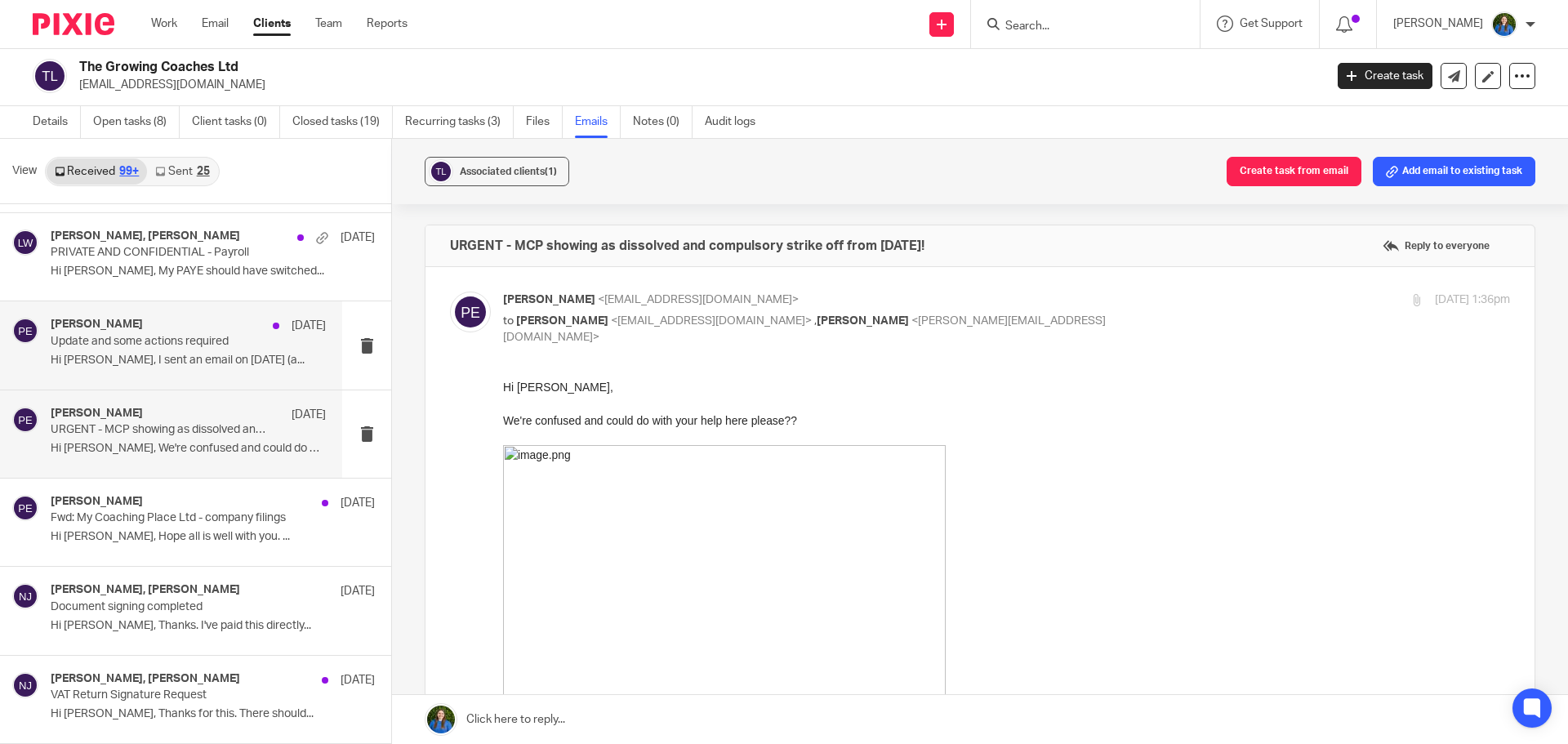
click at [160, 355] on p "Hi Matt, I sent an email on 25th April (a..." at bounding box center [188, 361] width 275 height 14
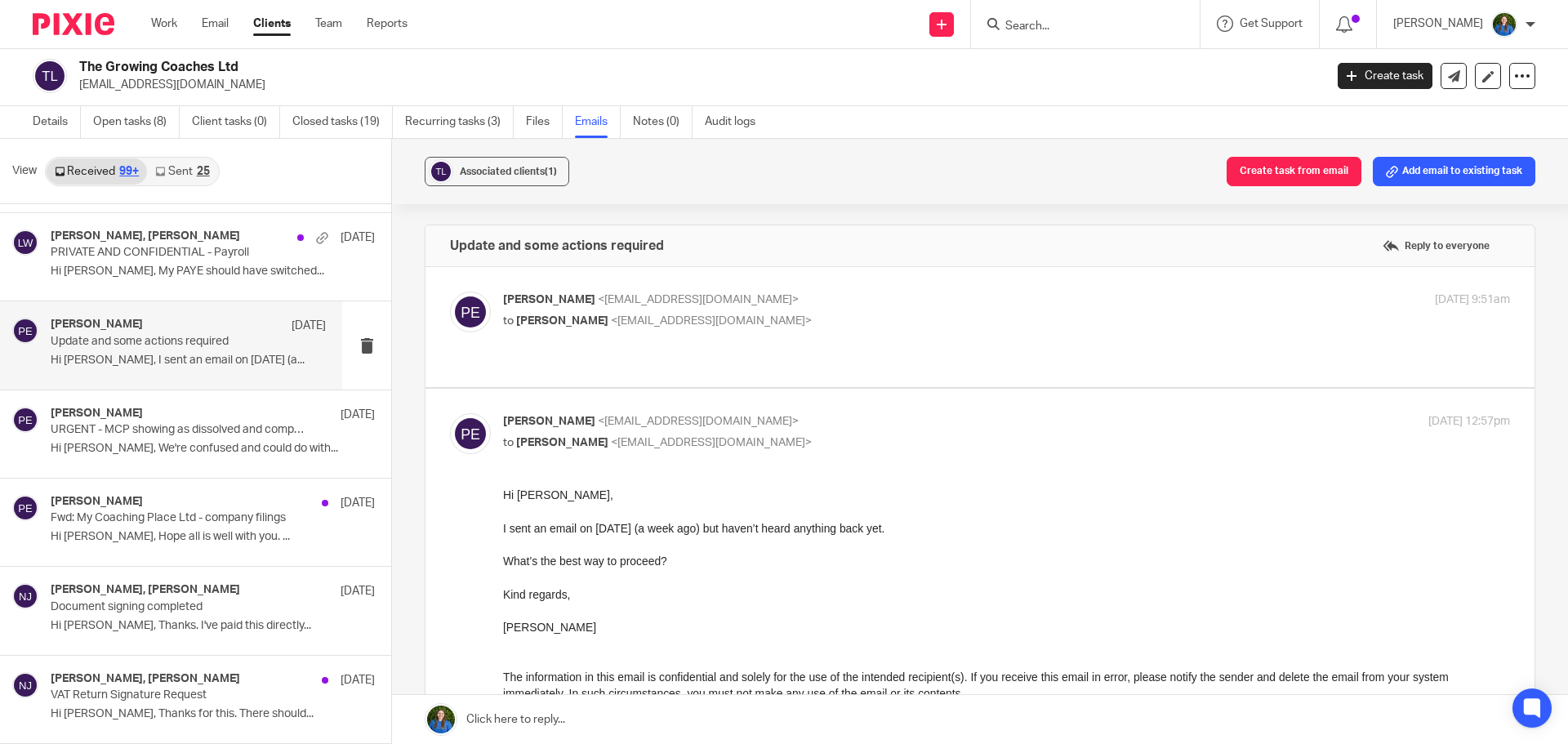
click at [746, 315] on p "to Matthew Williams <matt@cypherhq.co.uk>" at bounding box center [839, 321] width 671 height 17
checkbox input "true"
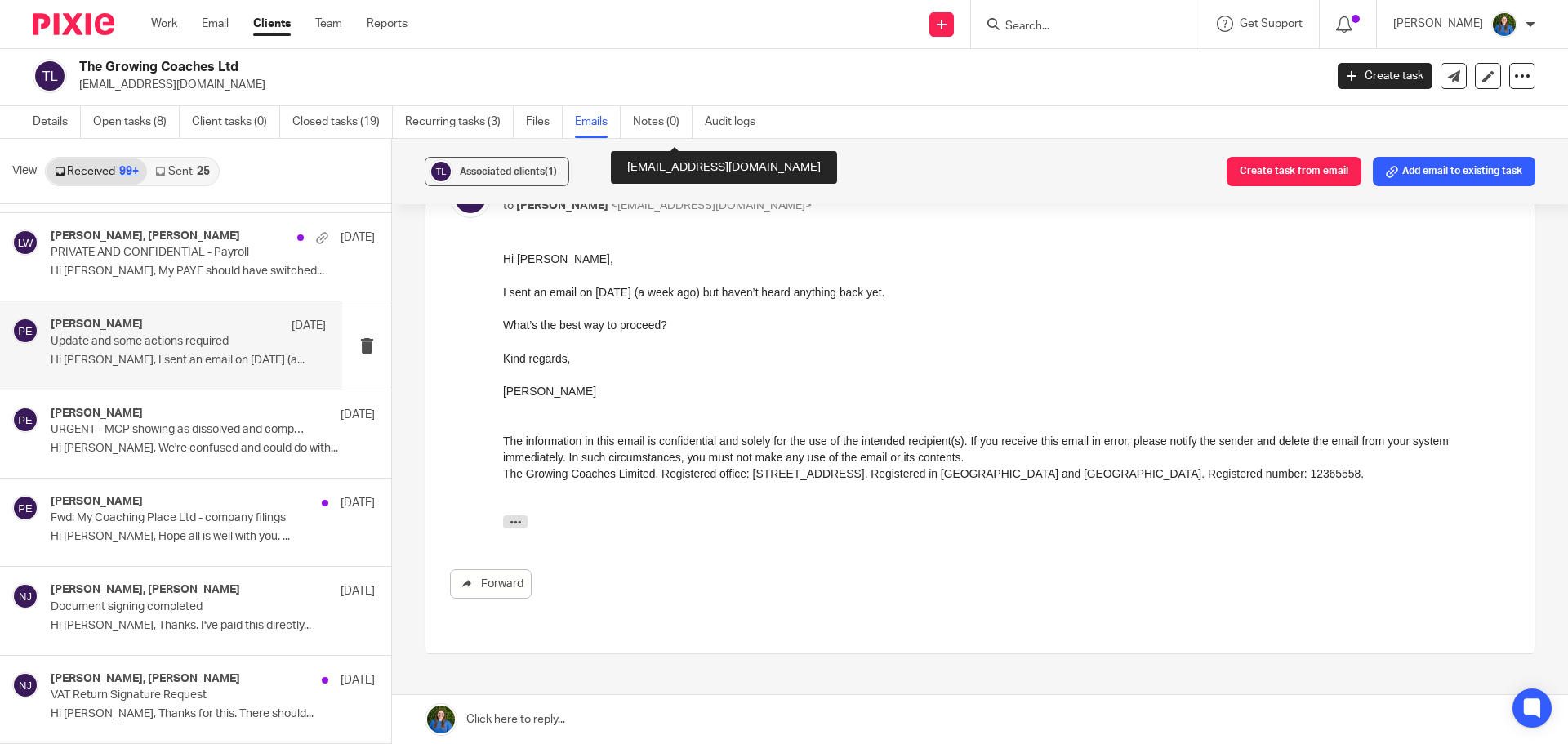
scroll to position [1314, 0]
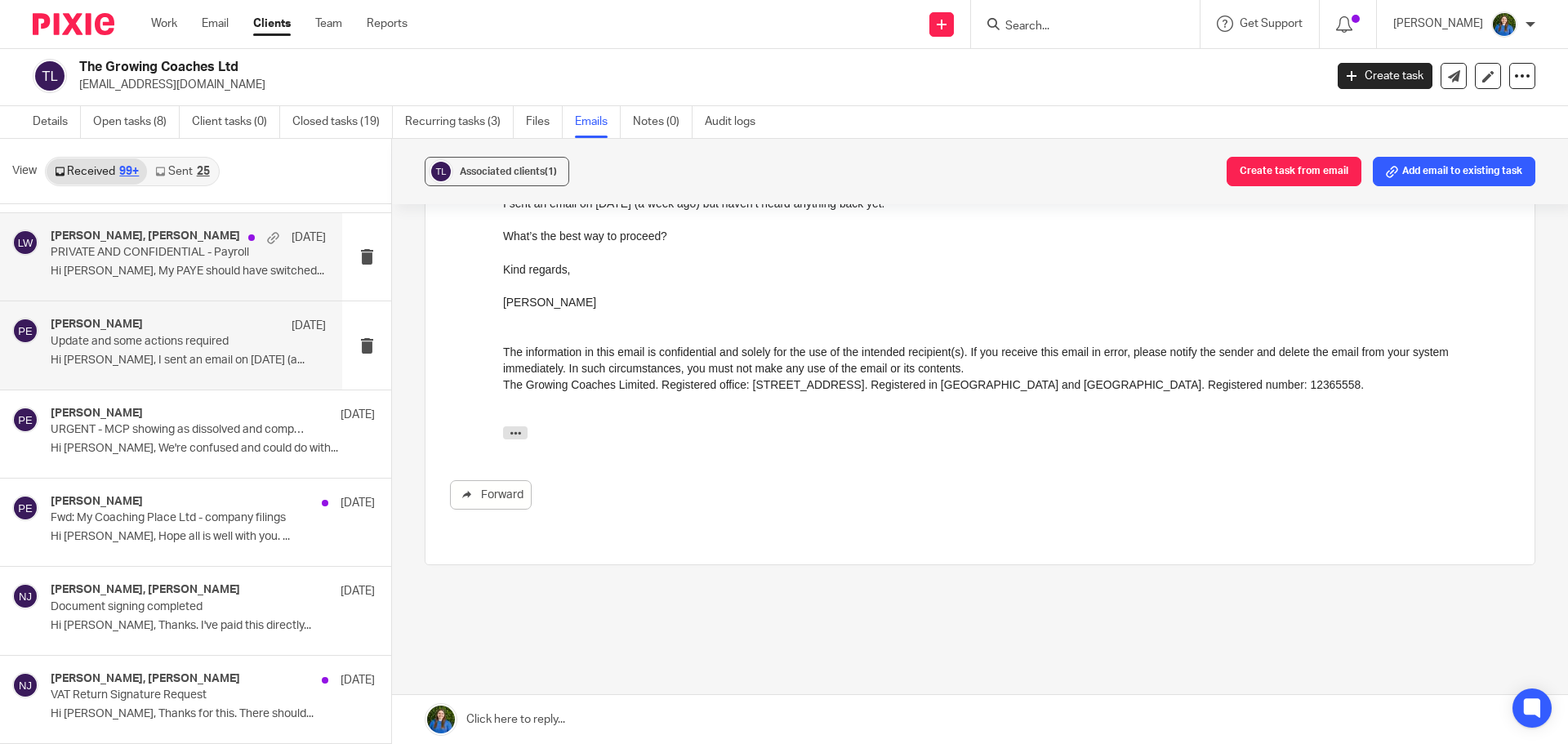
click at [162, 281] on div "Paul Emslie, Louise Williams 8 May 2024 PRIVATE AND CONFIDENTIAL - Payroll Hi L…" at bounding box center [188, 256] width 275 height 55
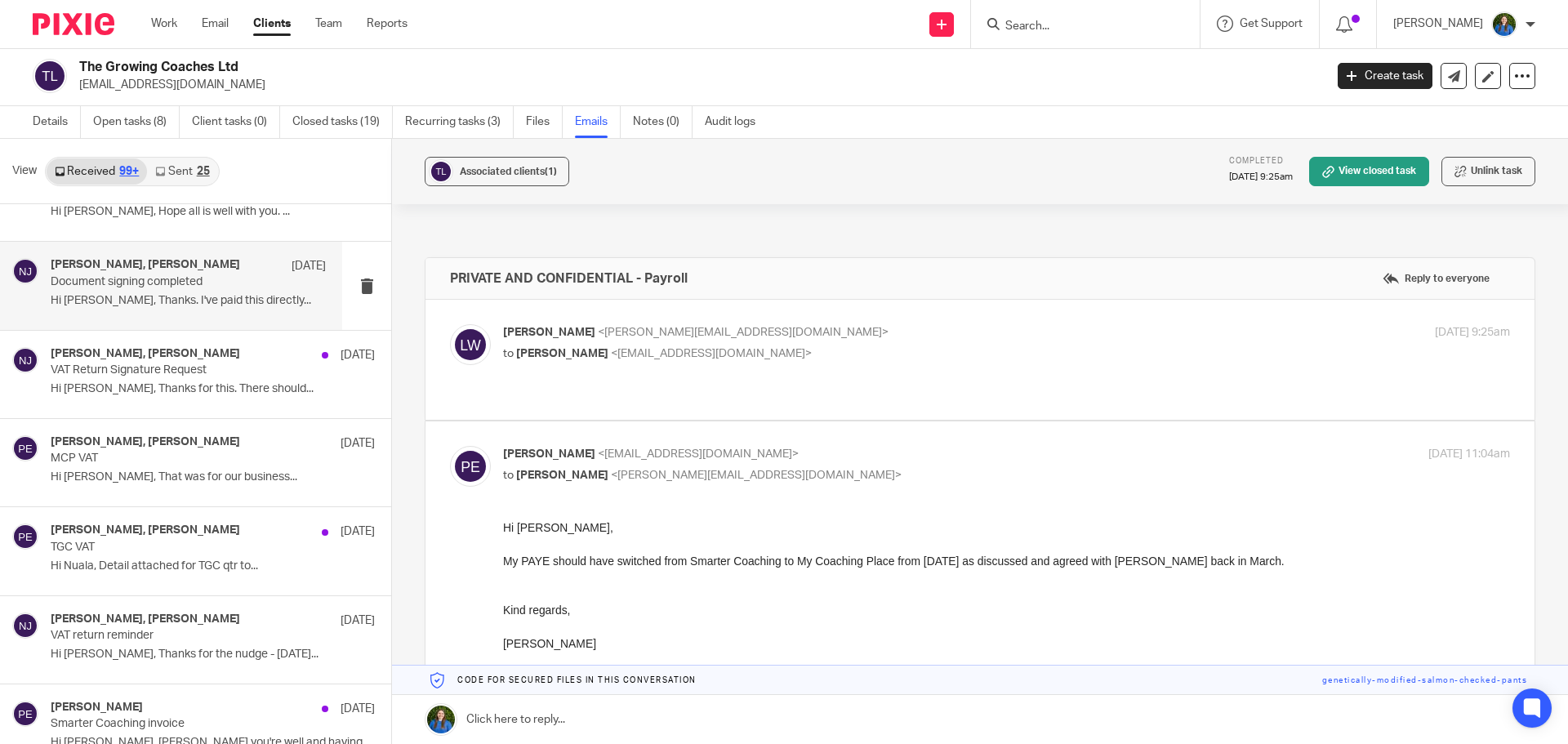
scroll to position [8984, 0]
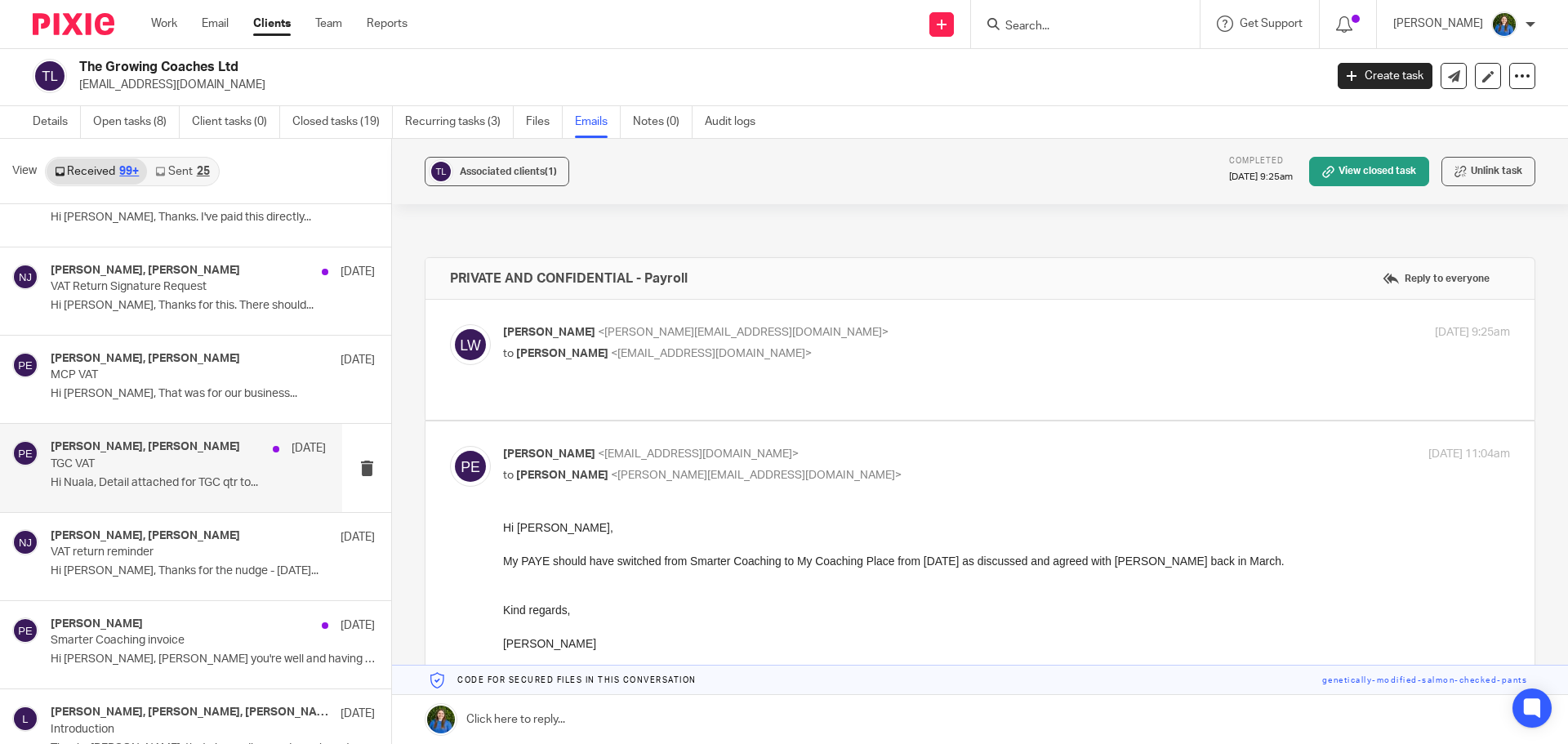
click at [133, 483] on p "Hi Nuala, Detail attached for TGC qtr to..." at bounding box center [188, 483] width 275 height 14
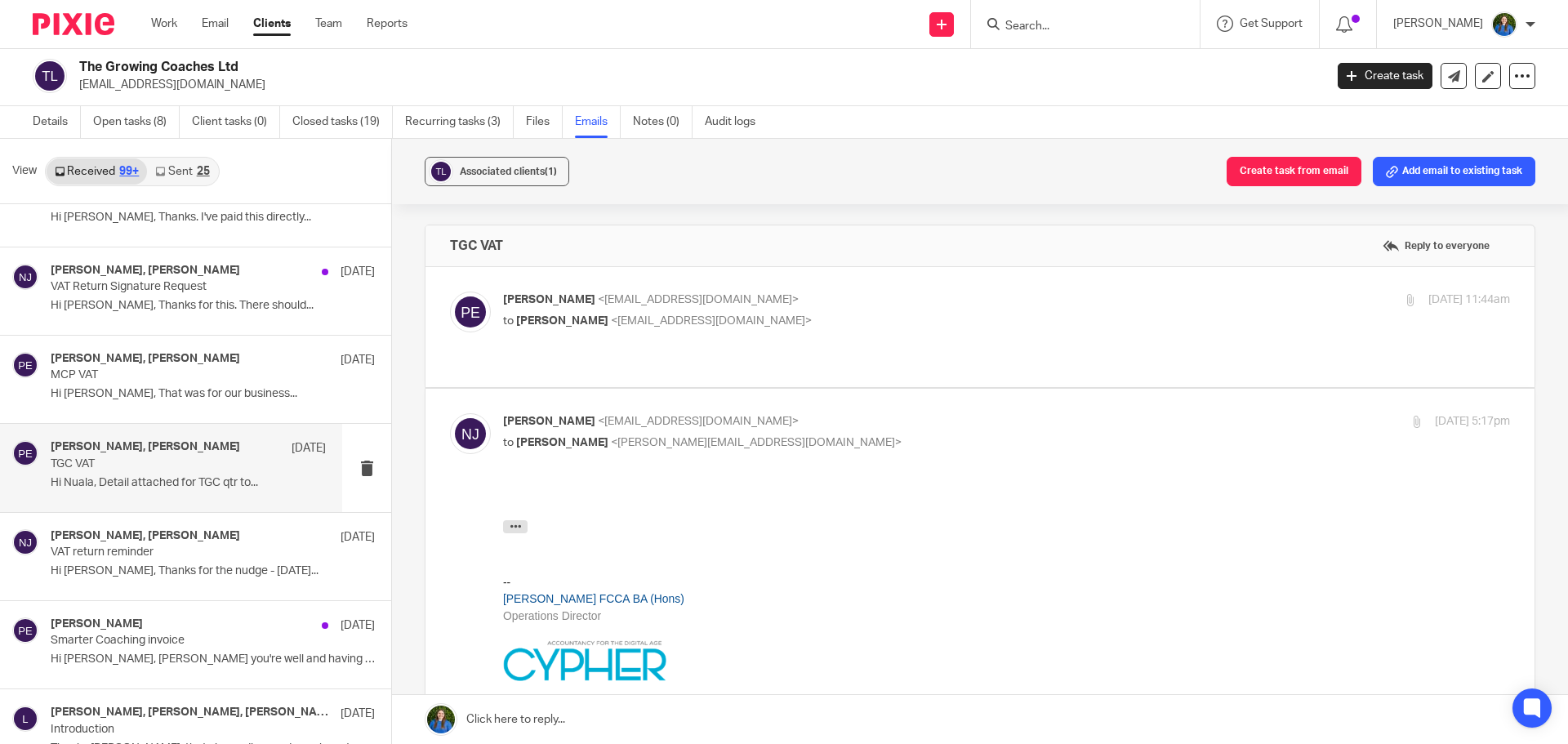
scroll to position [0, 0]
click at [124, 393] on p "Hi Nuala, That was for our business..." at bounding box center [188, 394] width 275 height 14
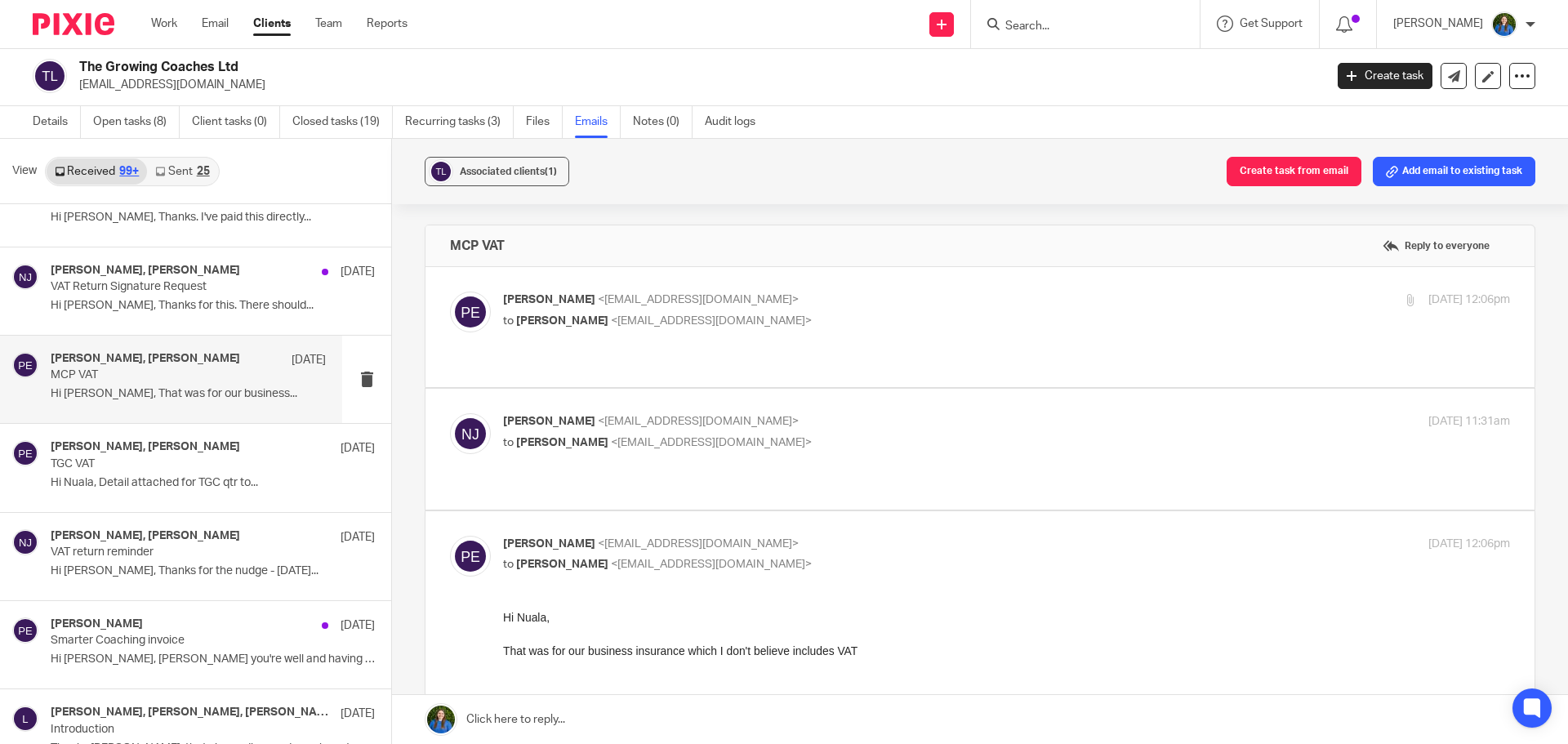
click at [686, 321] on span "<nuala@cypherhq.co.uk>" at bounding box center [711, 321] width 200 height 12
checkbox input "true"
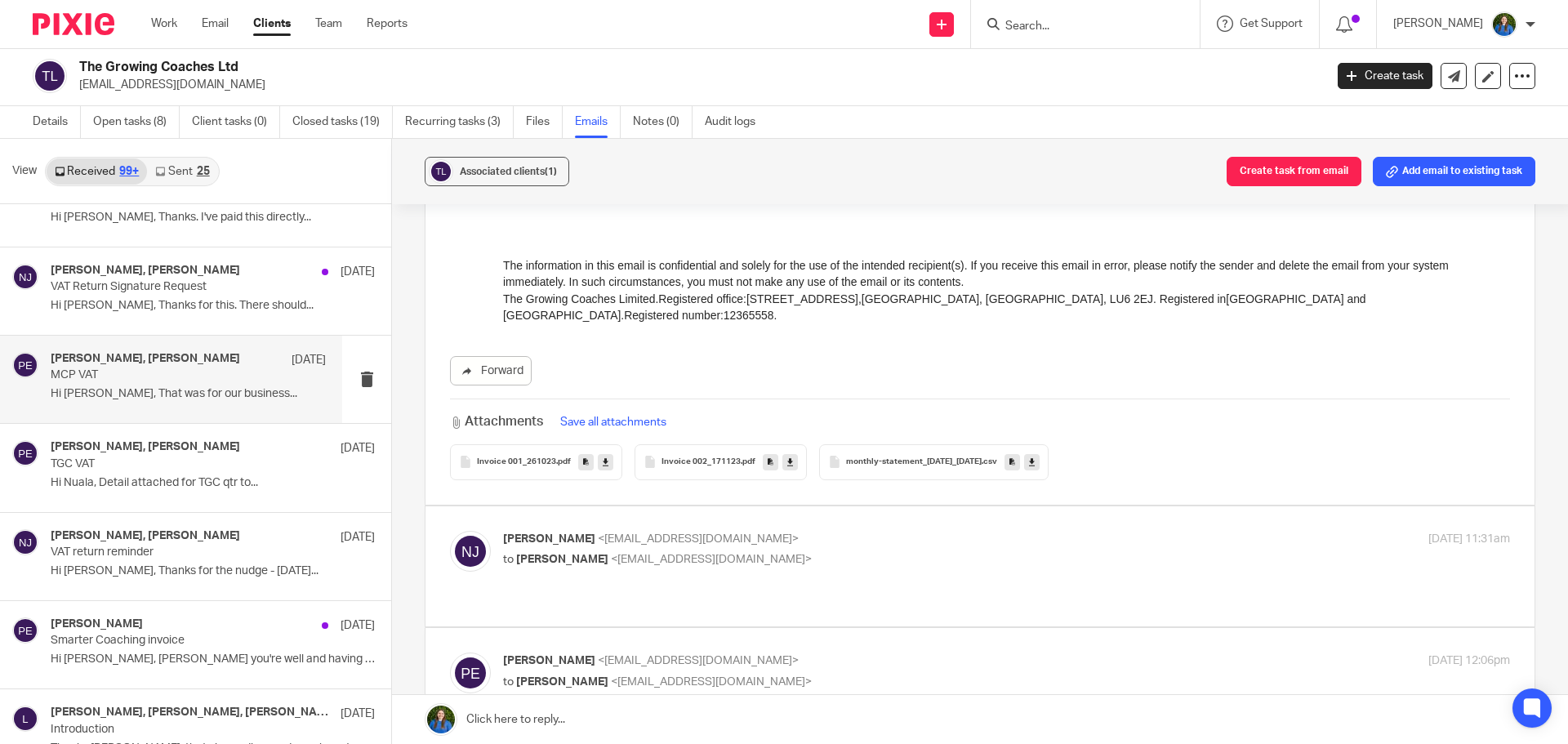
scroll to position [490, 0]
click at [638, 556] on span "<paulemslie@thegrowingcoaches.com>" at bounding box center [711, 558] width 200 height 12
checkbox input "true"
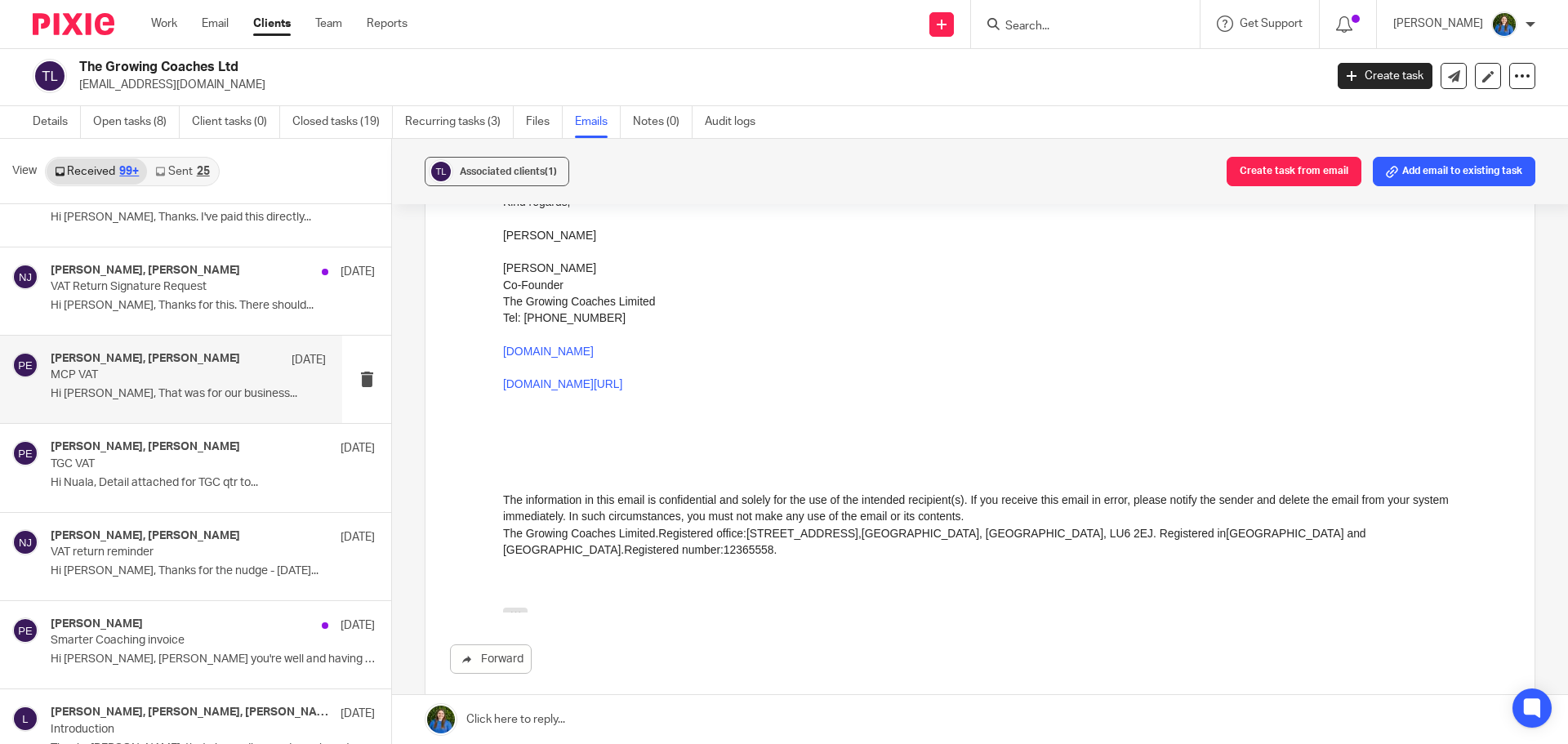
scroll to position [1715, 0]
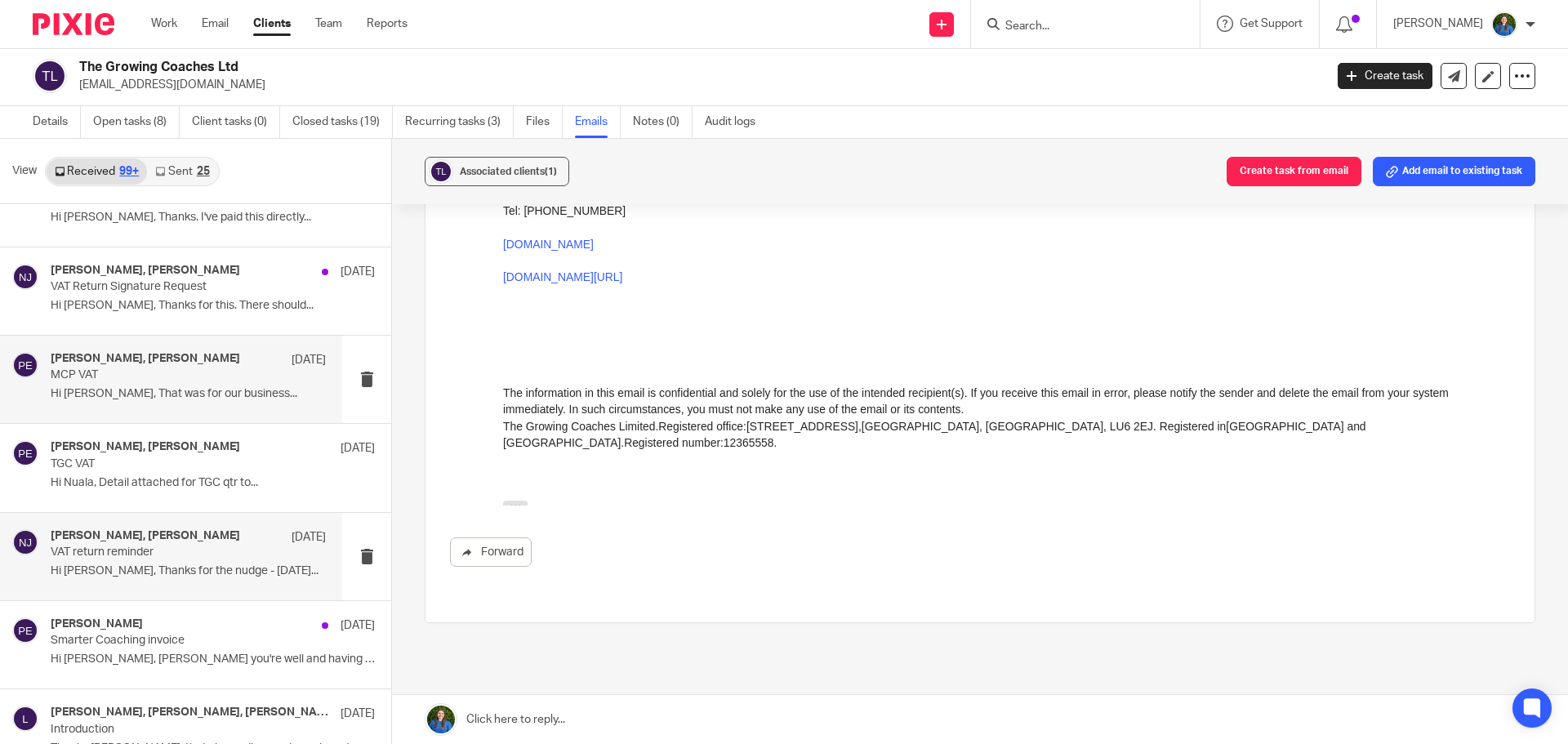
click at [101, 555] on p "VAT return reminder" at bounding box center [161, 552] width 220 height 14
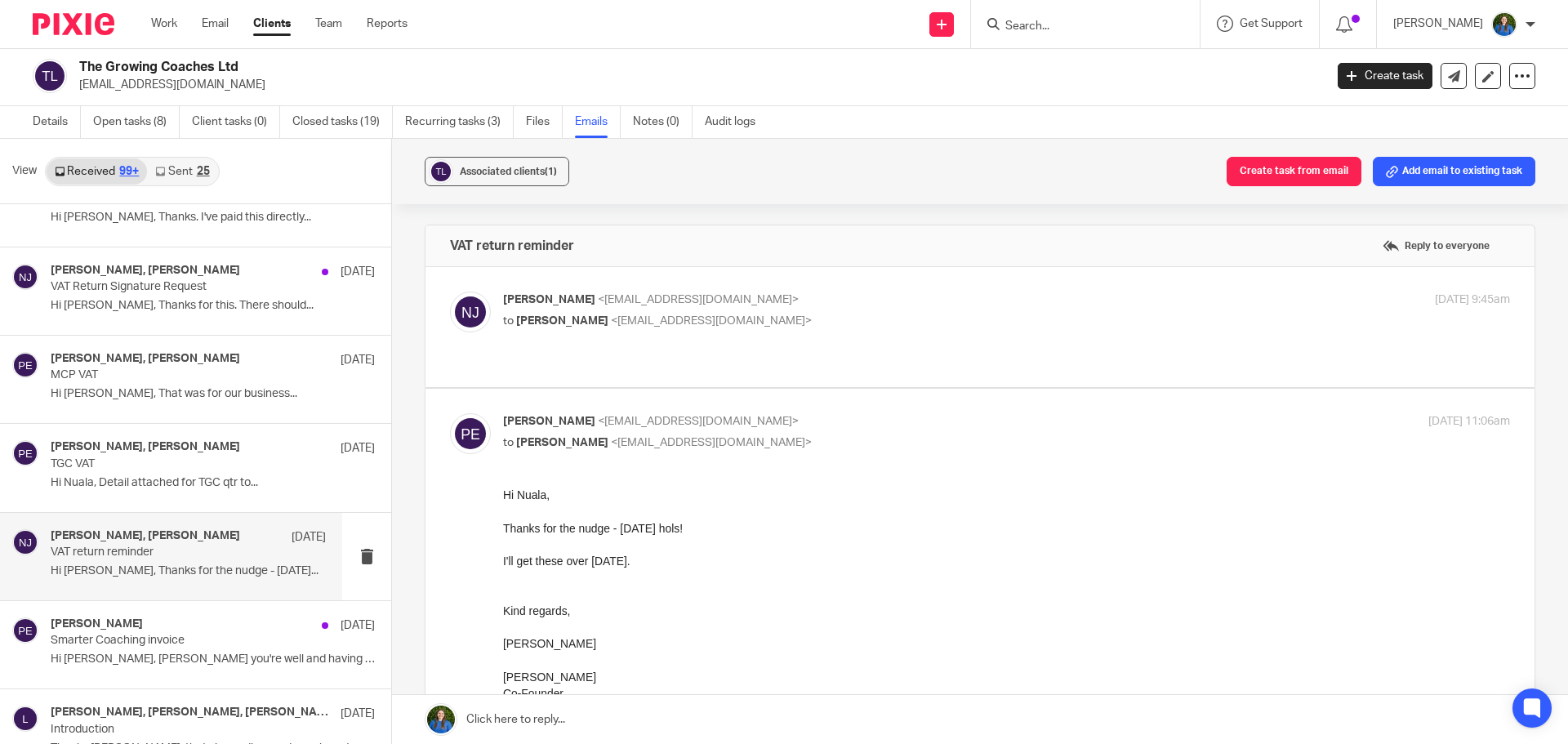
scroll to position [0, 0]
click at [628, 325] on span "<paulemslie@thegrowingcoaches.com>" at bounding box center [711, 321] width 200 height 12
checkbox input "true"
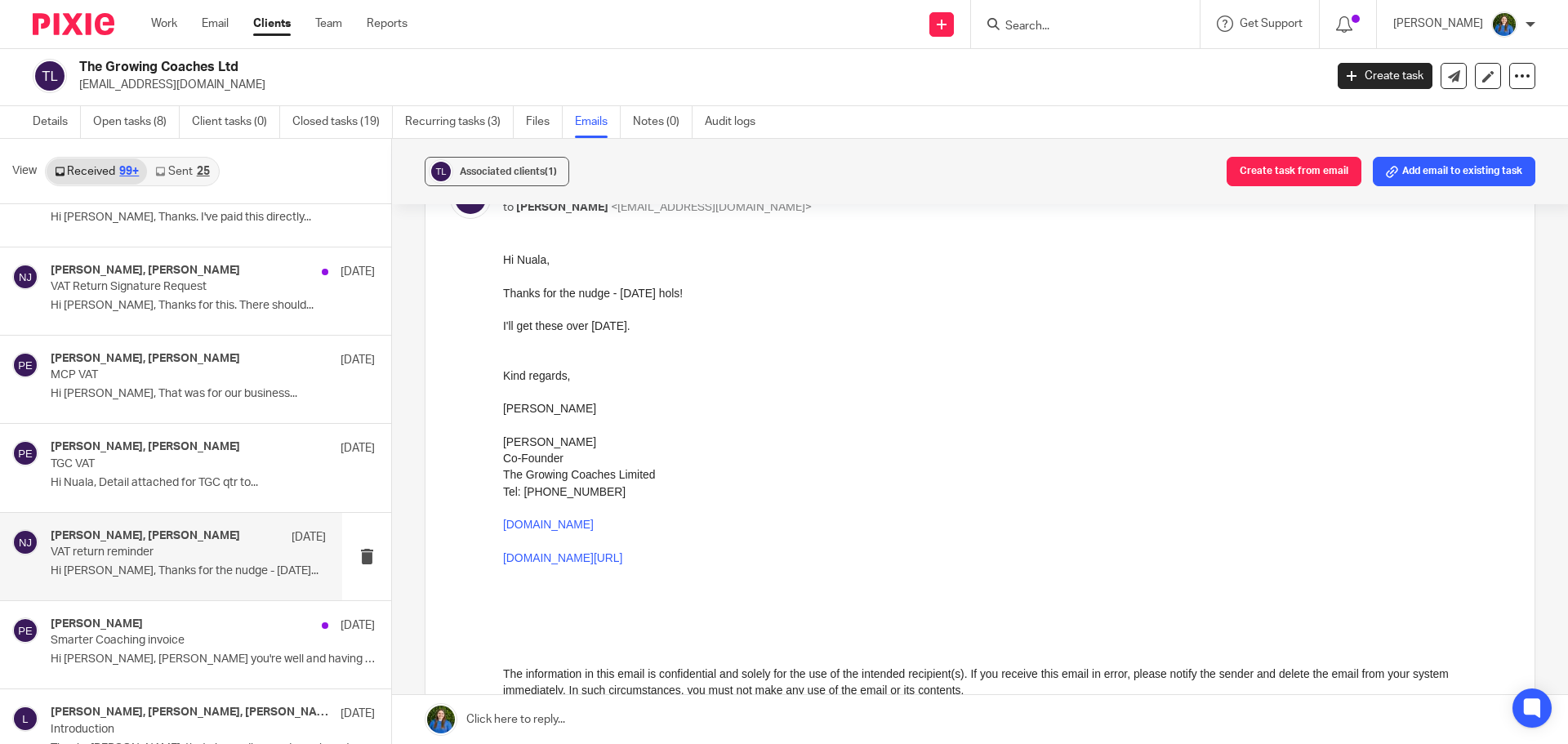
scroll to position [1074, 0]
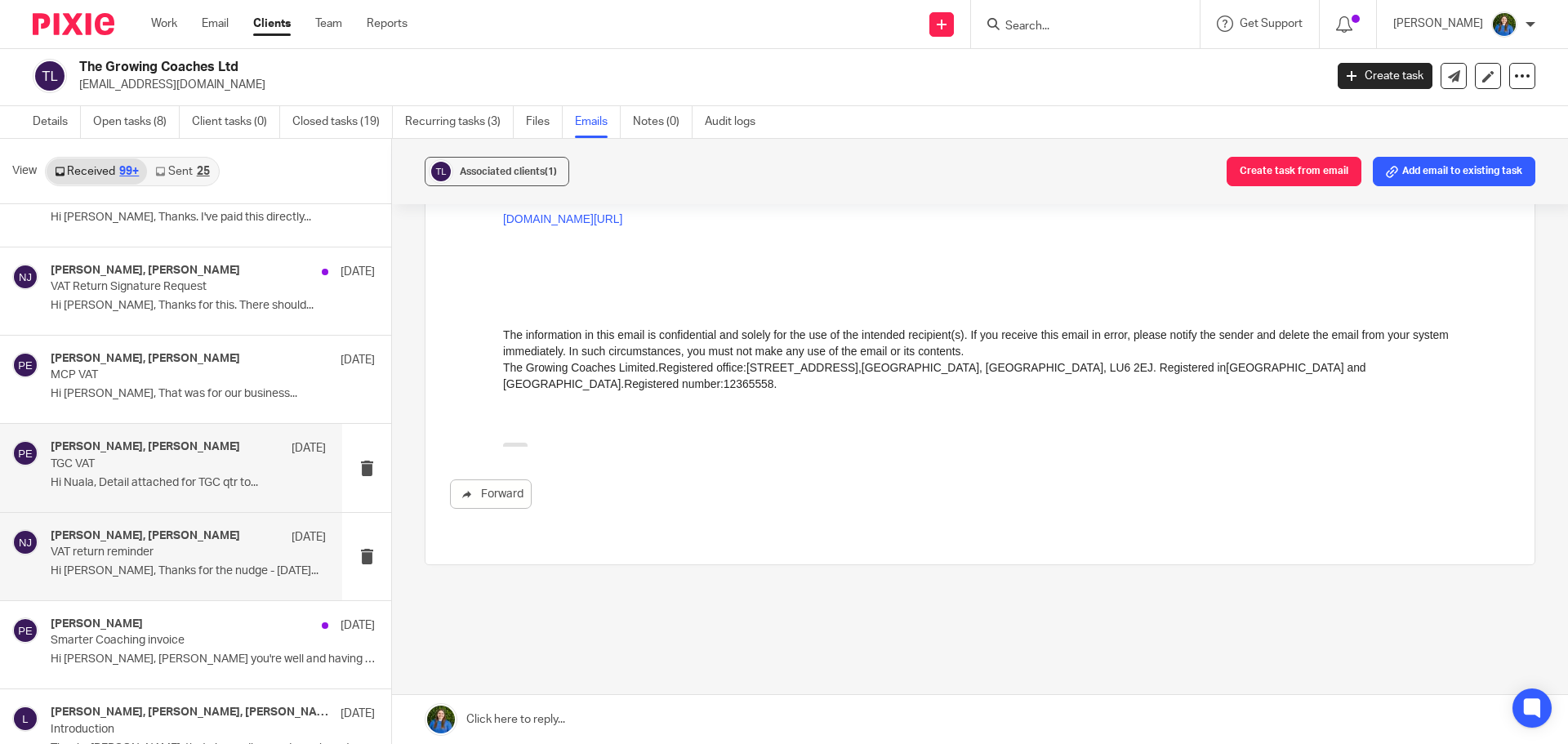
click at [159, 486] on p "Hi Nuala, Detail attached for TGC qtr to..." at bounding box center [188, 483] width 275 height 14
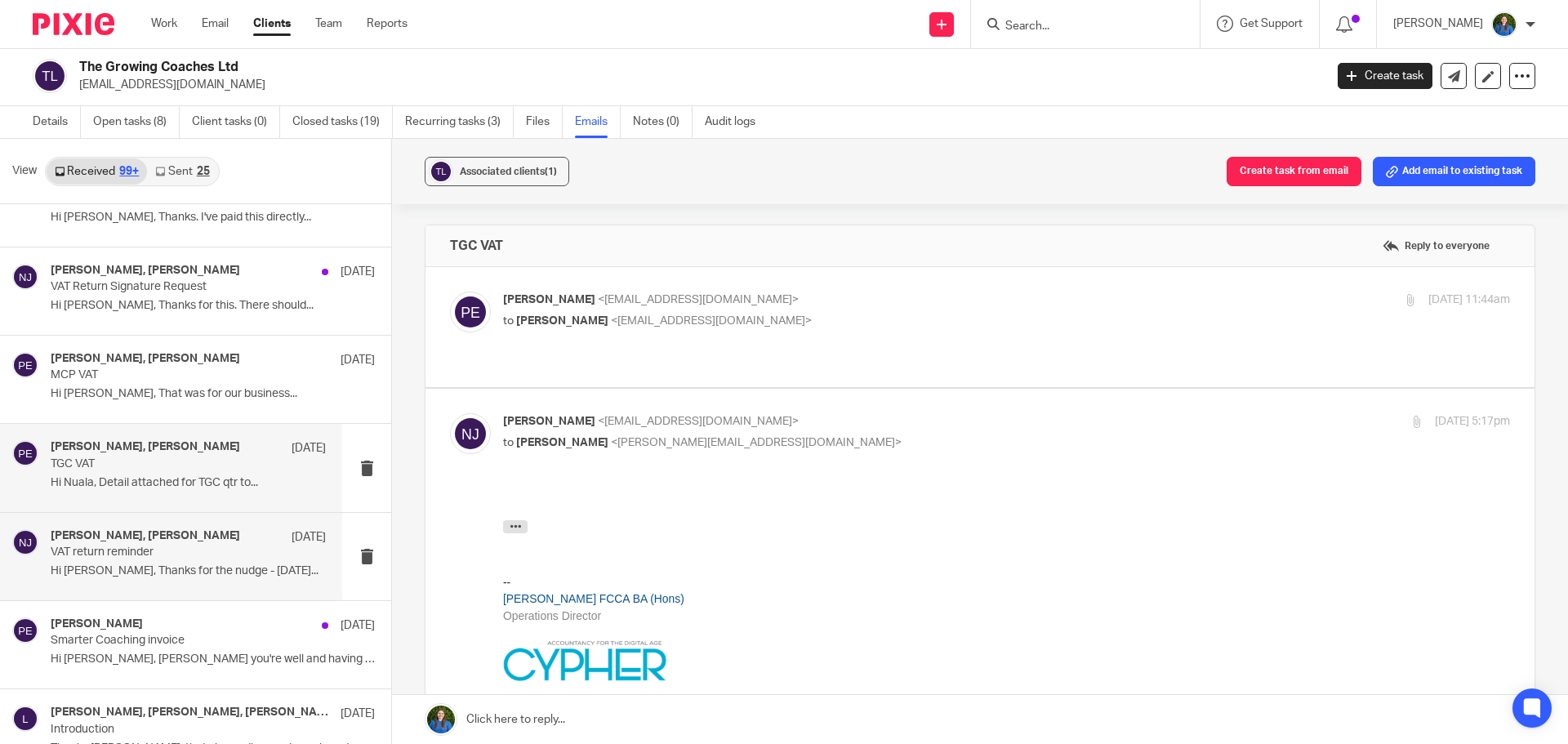
scroll to position [9148, 0]
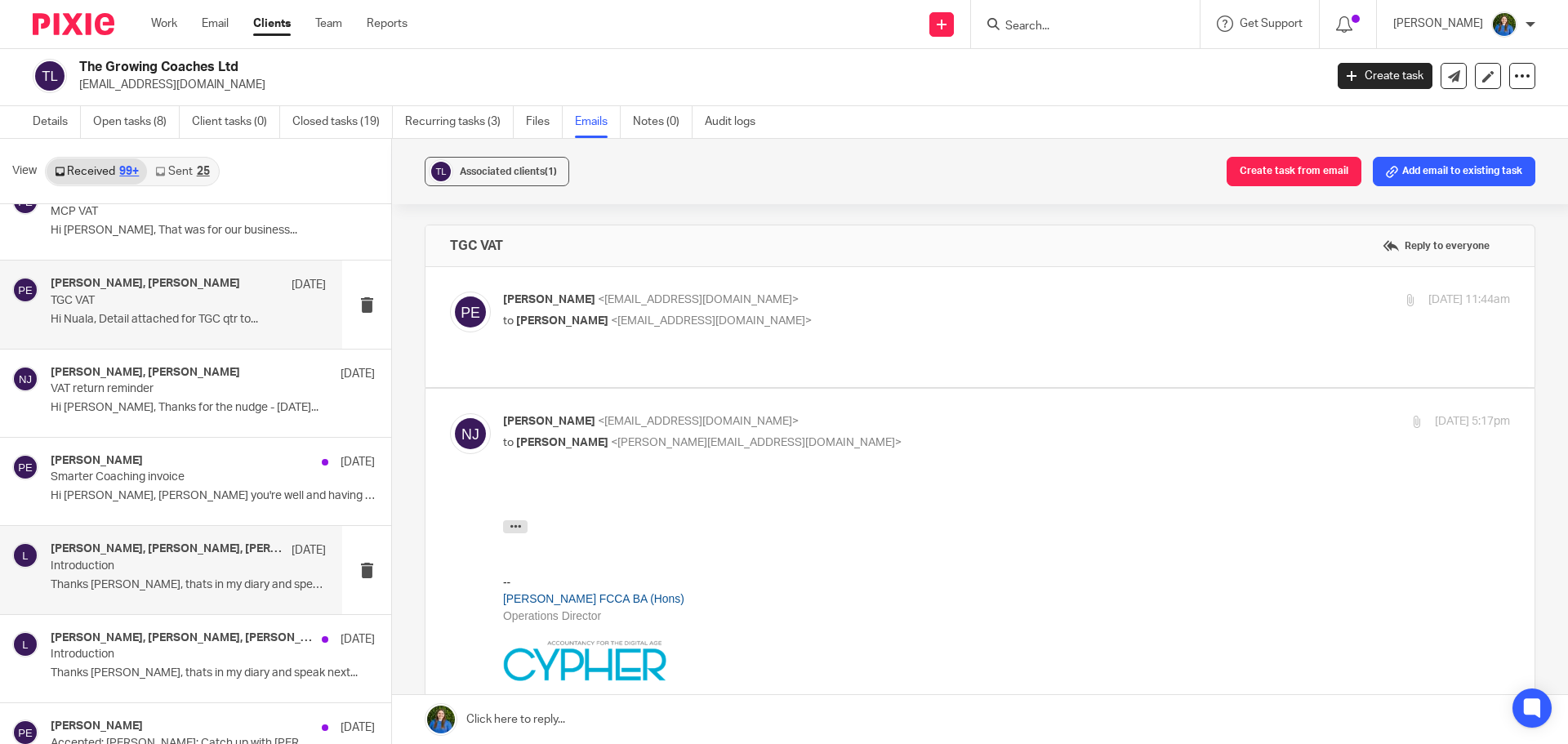
click at [124, 593] on div "lauren, Ian Davie, Paul Emslie 13 Mar 2024 Introduction Thanks Paul, thats in m…" at bounding box center [188, 569] width 275 height 55
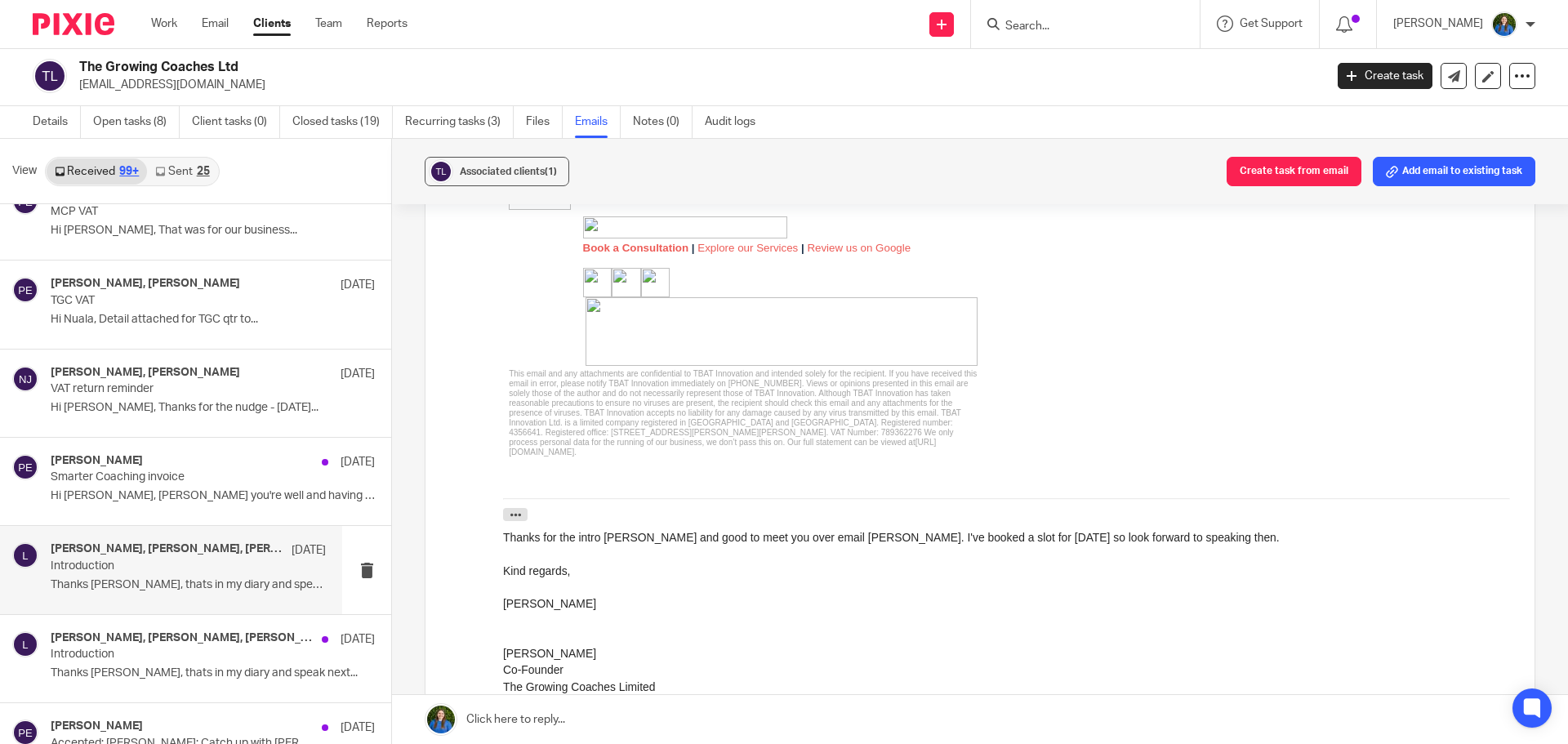
scroll to position [1470, 0]
